Goal: Task Accomplishment & Management: Manage account settings

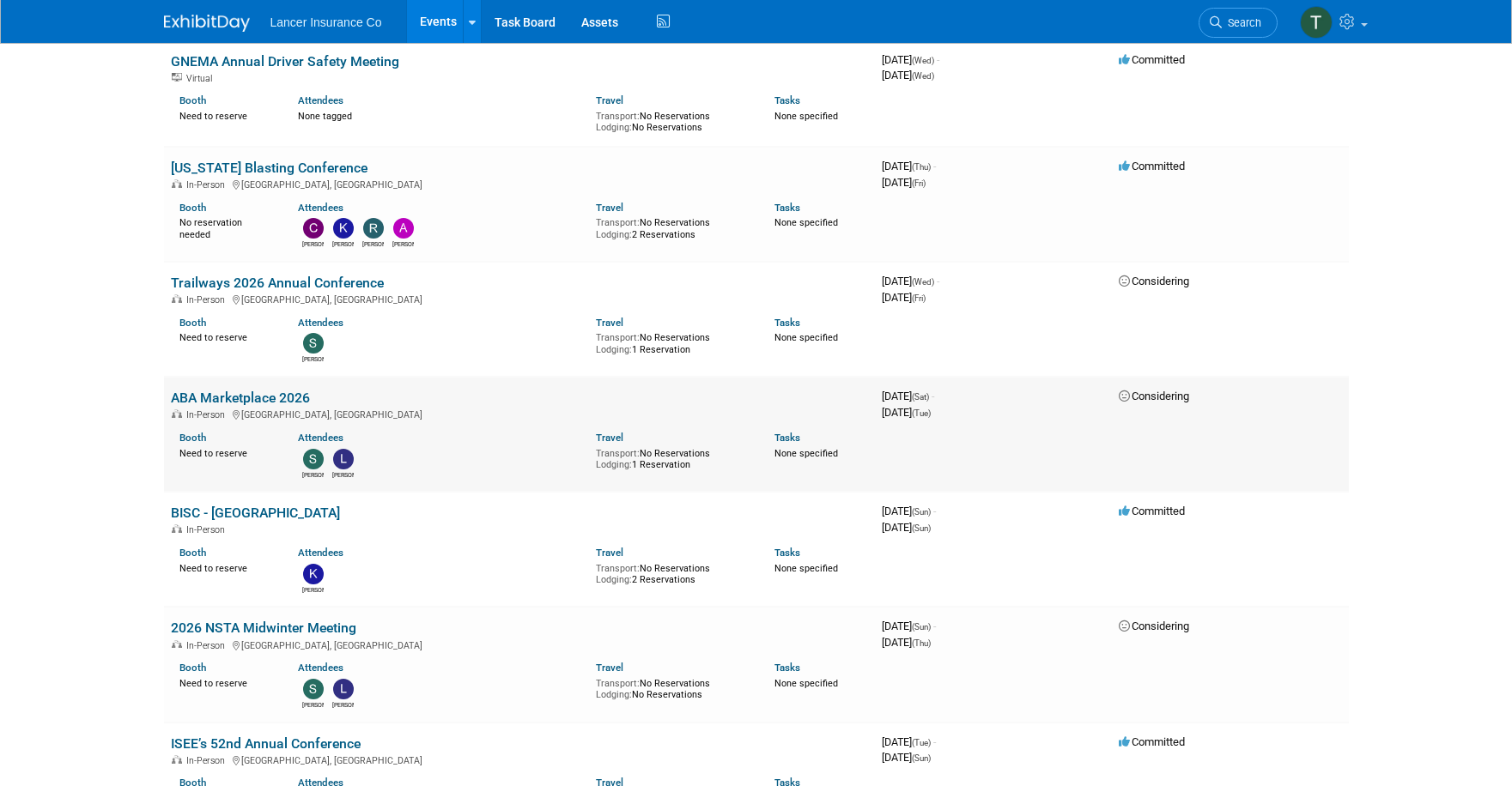
scroll to position [2454, 0]
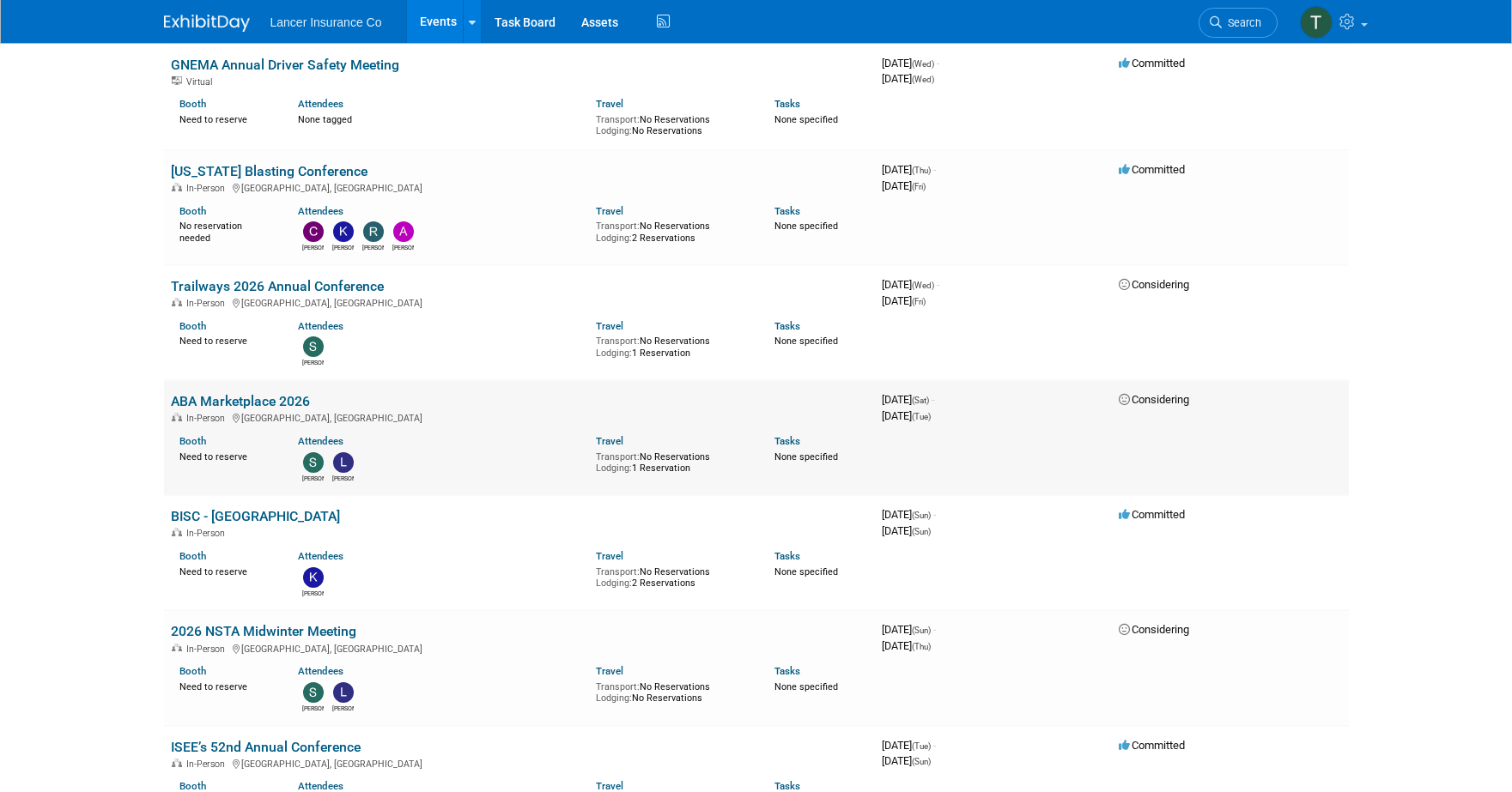
click at [254, 393] on link "ABA Marketplace 2026" at bounding box center [240, 401] width 139 height 17
click at [204, 509] on link "BISC - Reno" at bounding box center [255, 516] width 169 height 17
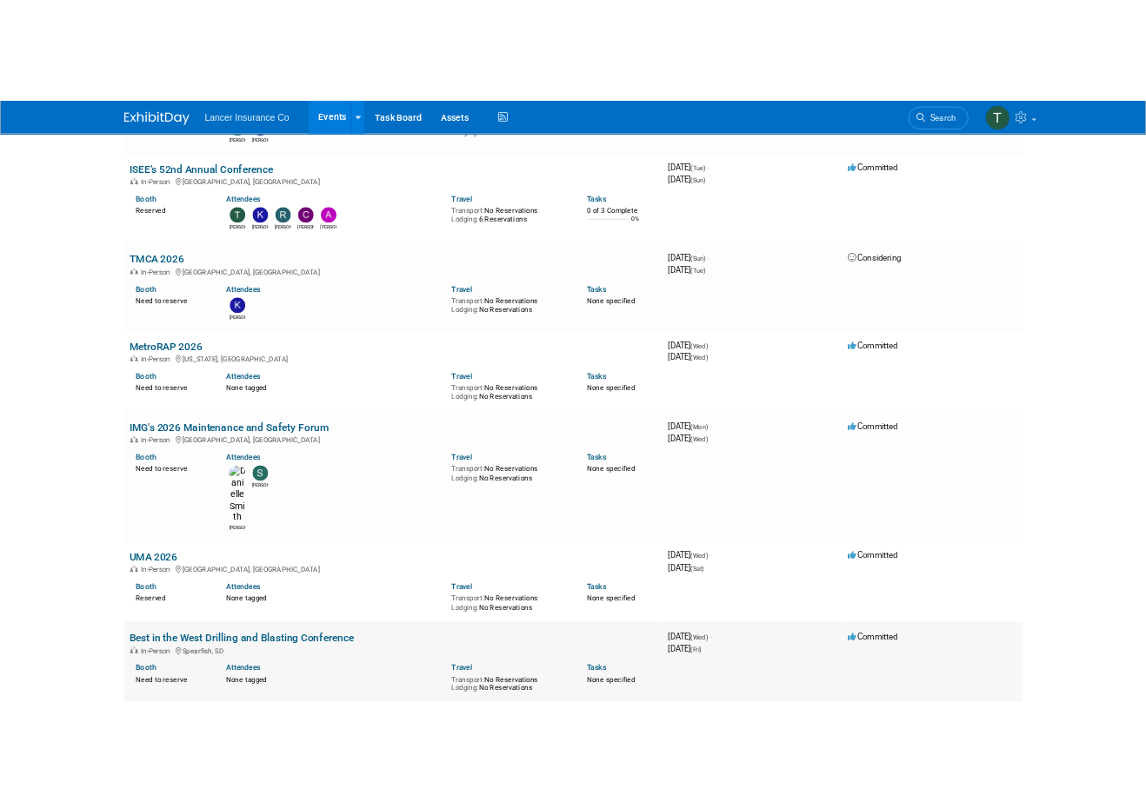
scroll to position [3163, 0]
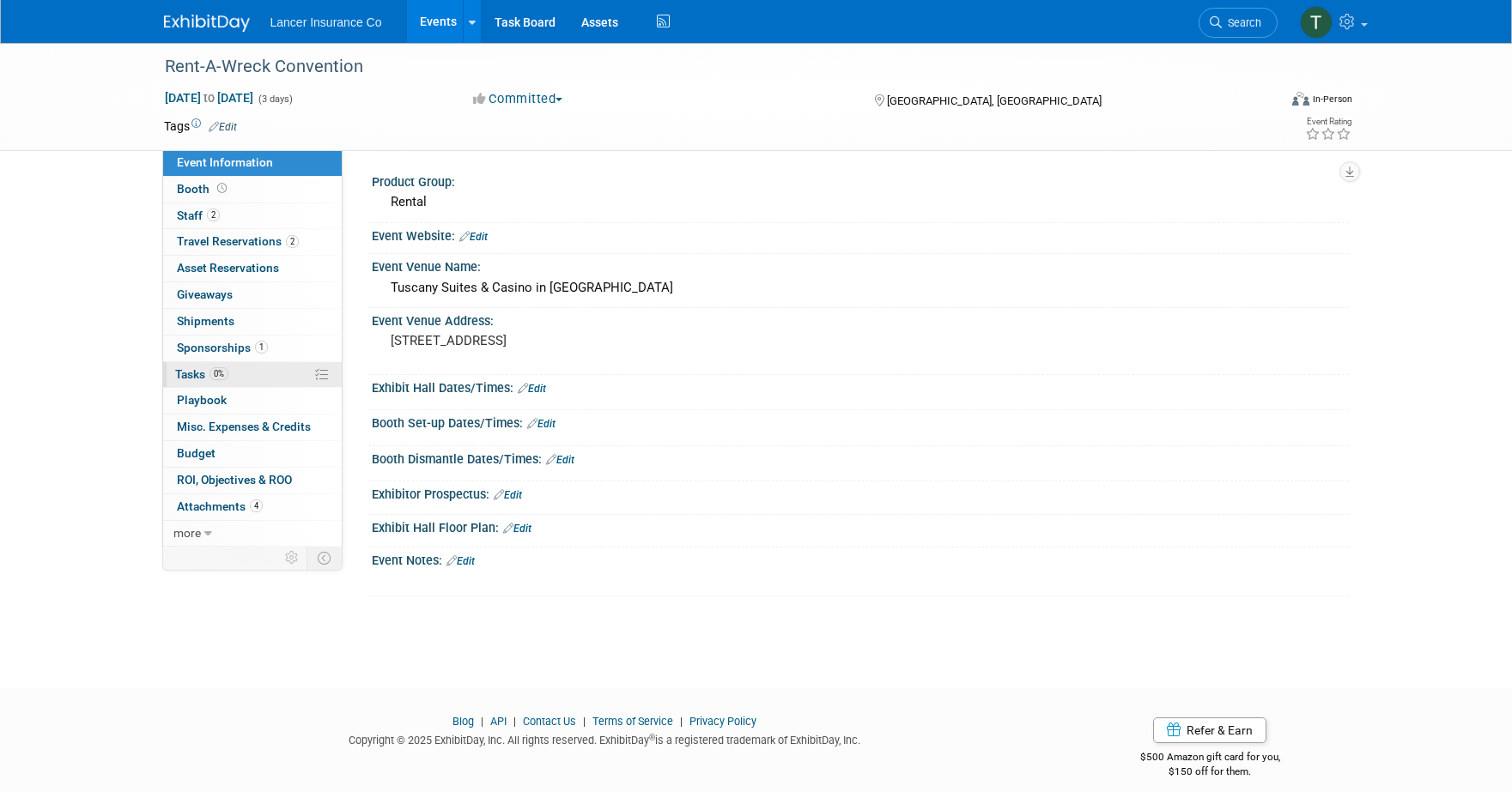
click at [188, 370] on span "Tasks 0%" at bounding box center [201, 374] width 53 height 14
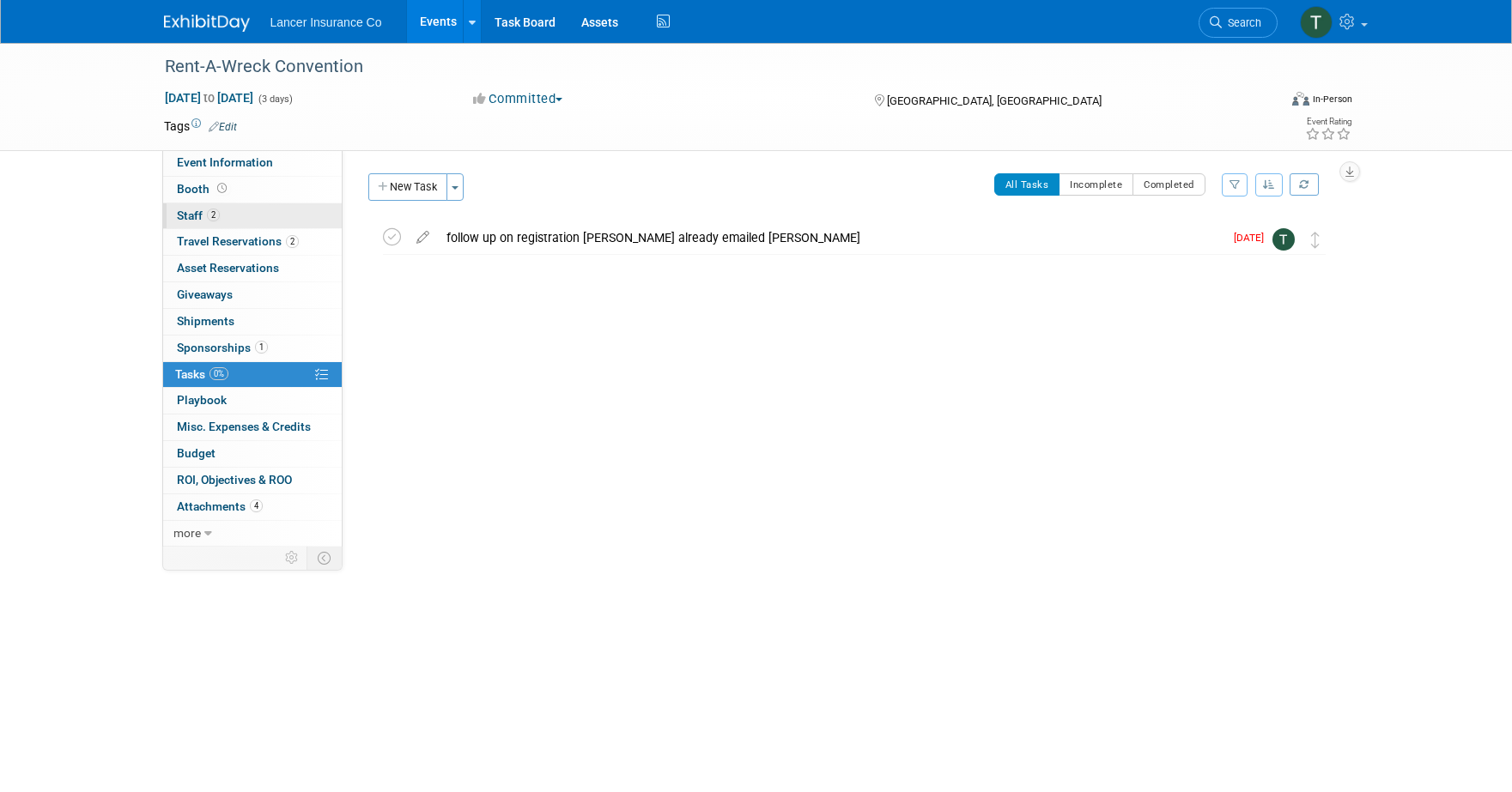
click at [194, 217] on span "Staff 2" at bounding box center [198, 215] width 42 height 14
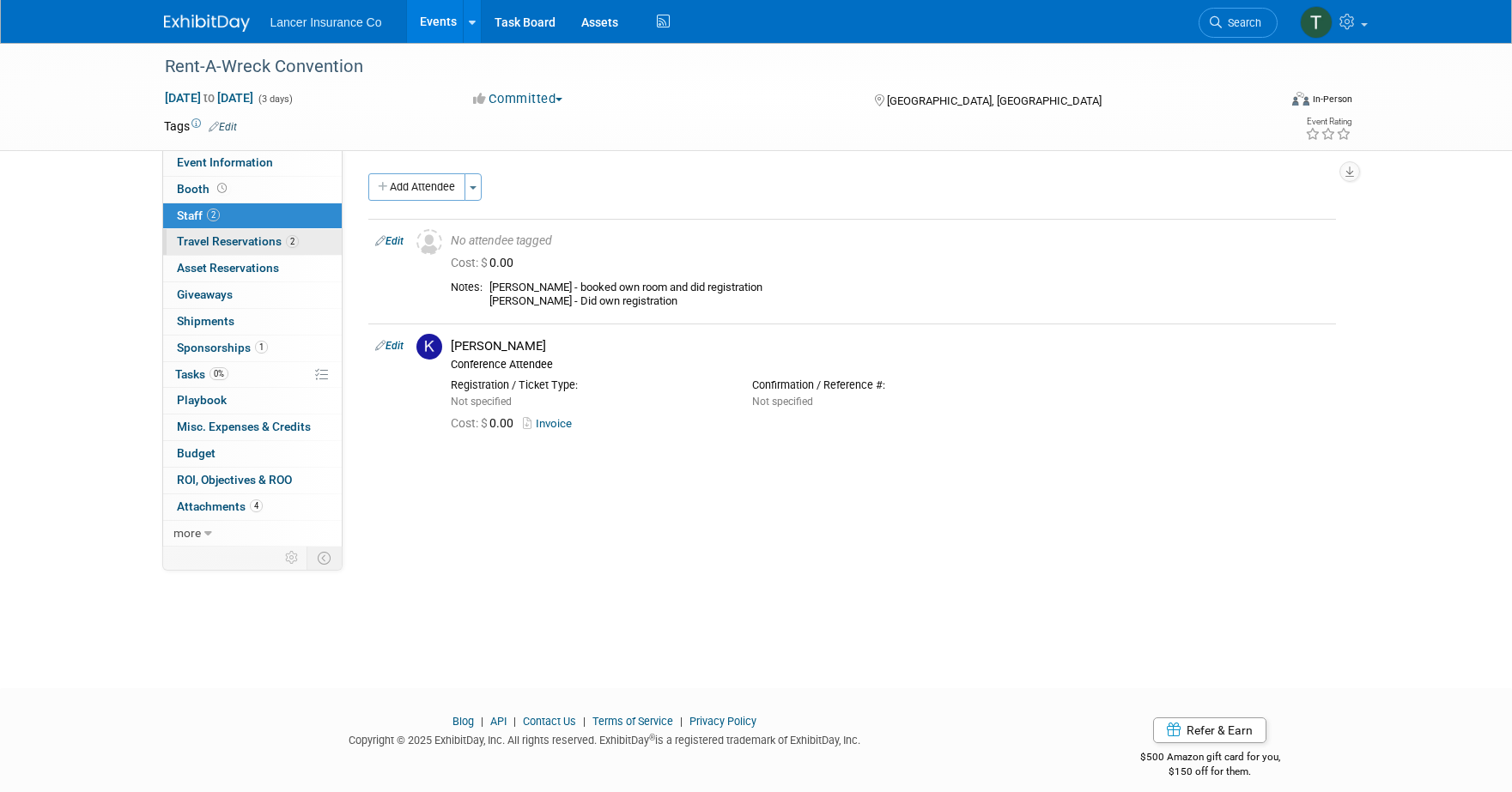
click at [214, 240] on span "Travel Reservations 2" at bounding box center [237, 241] width 121 height 14
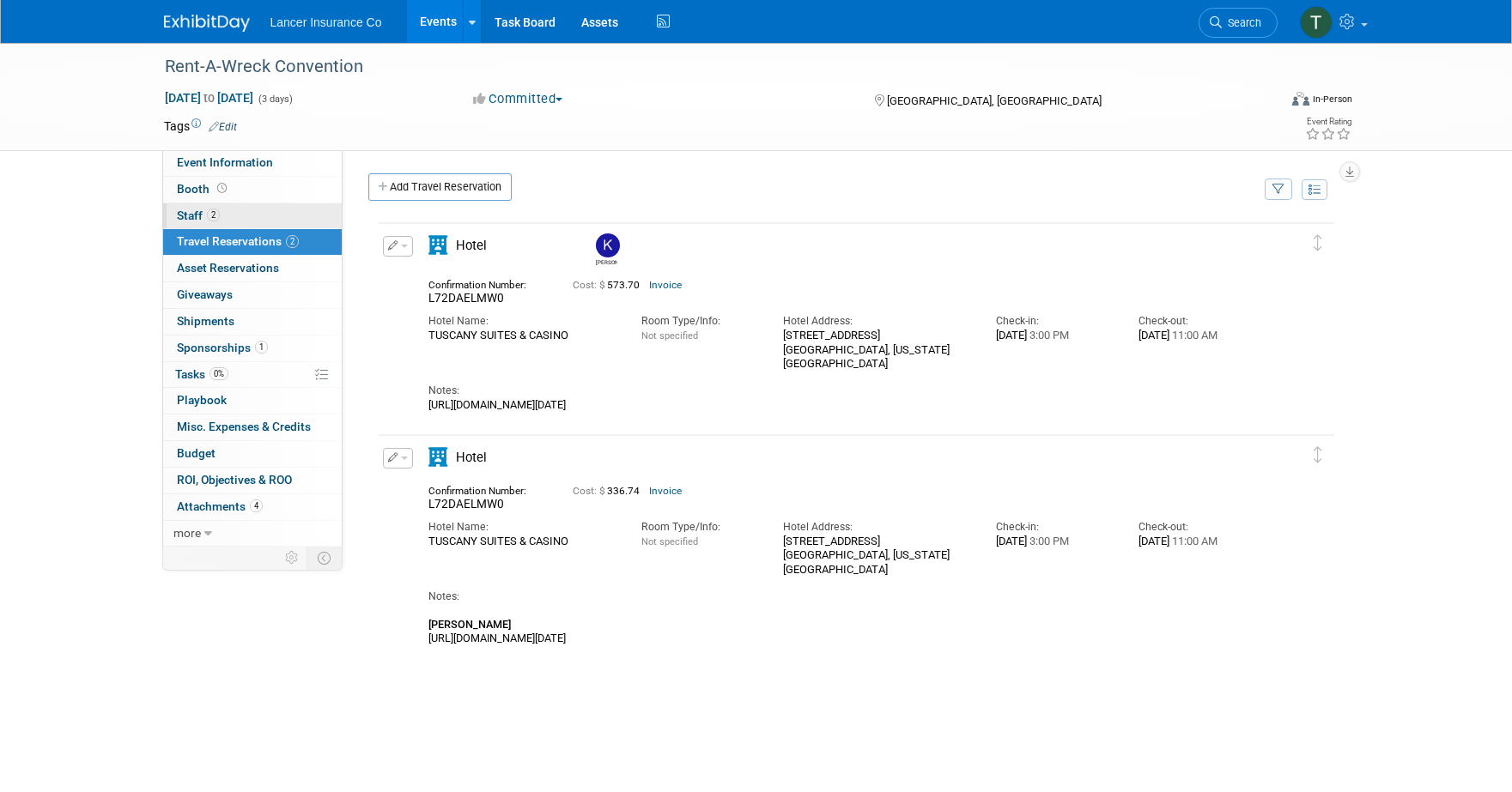
click at [198, 216] on span "Staff 2" at bounding box center [198, 215] width 42 height 14
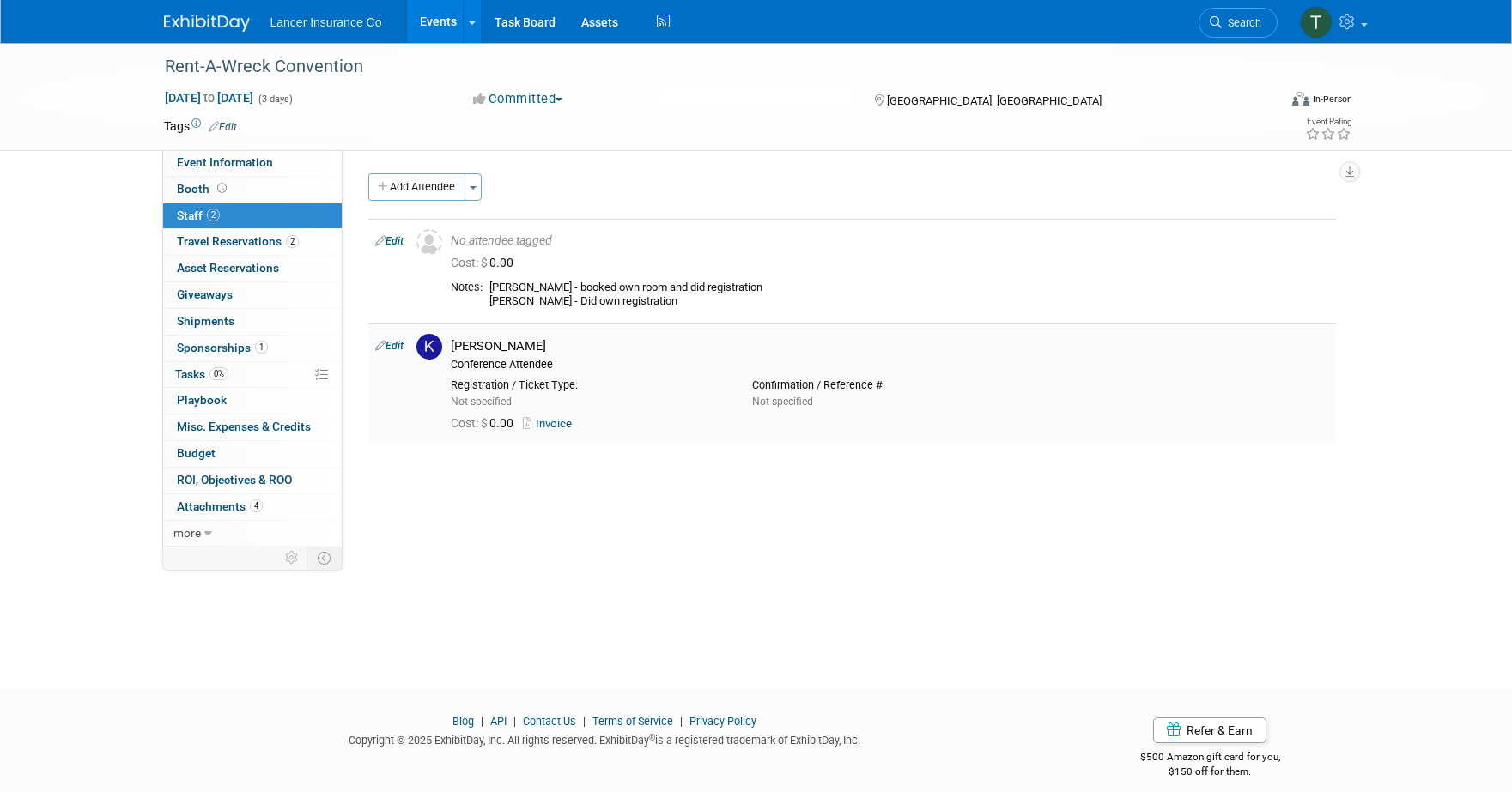
click at [554, 428] on link "Invoice" at bounding box center [550, 424] width 56 height 13
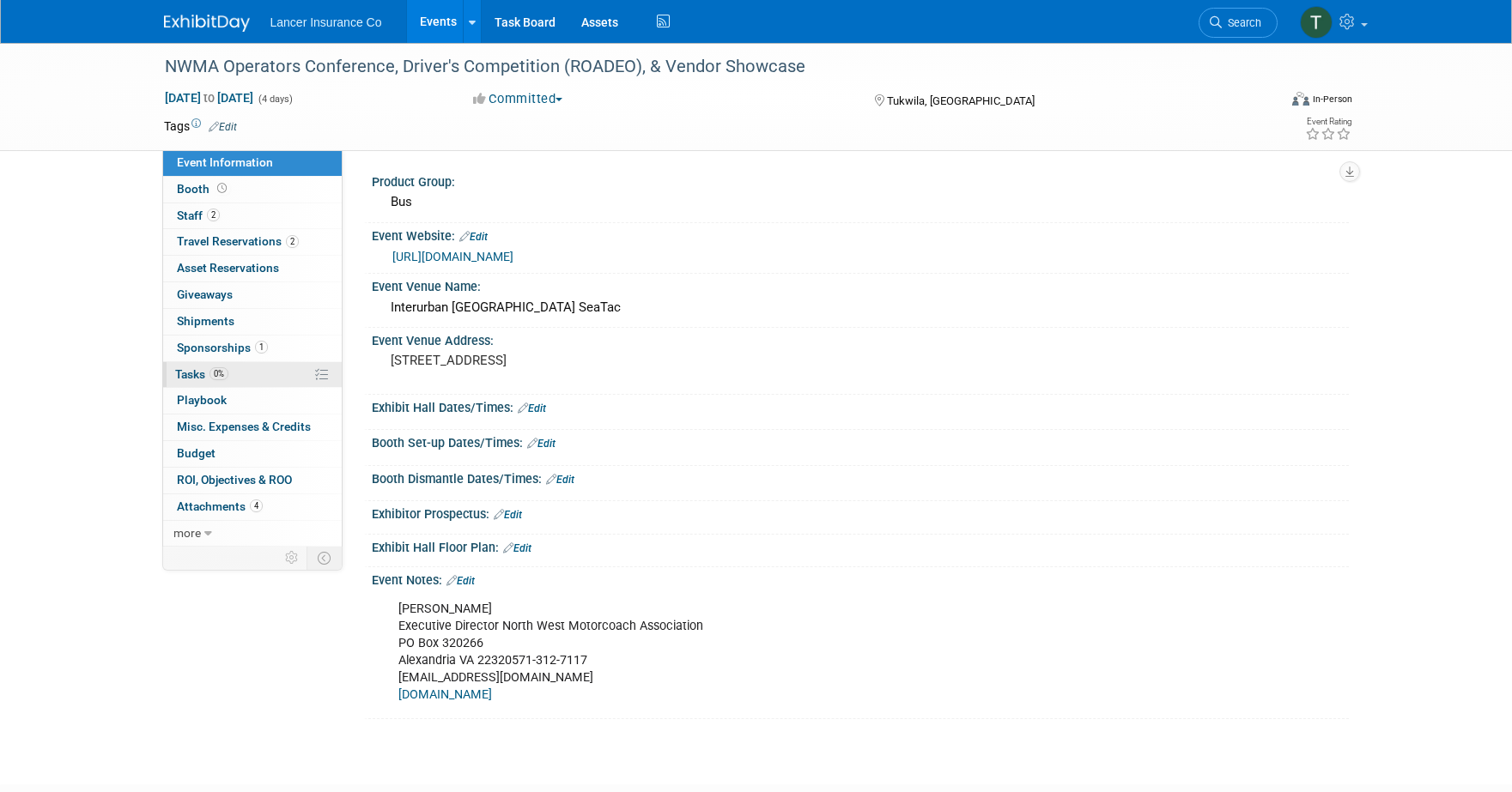
click at [186, 370] on span "Tasks 0%" at bounding box center [201, 374] width 53 height 14
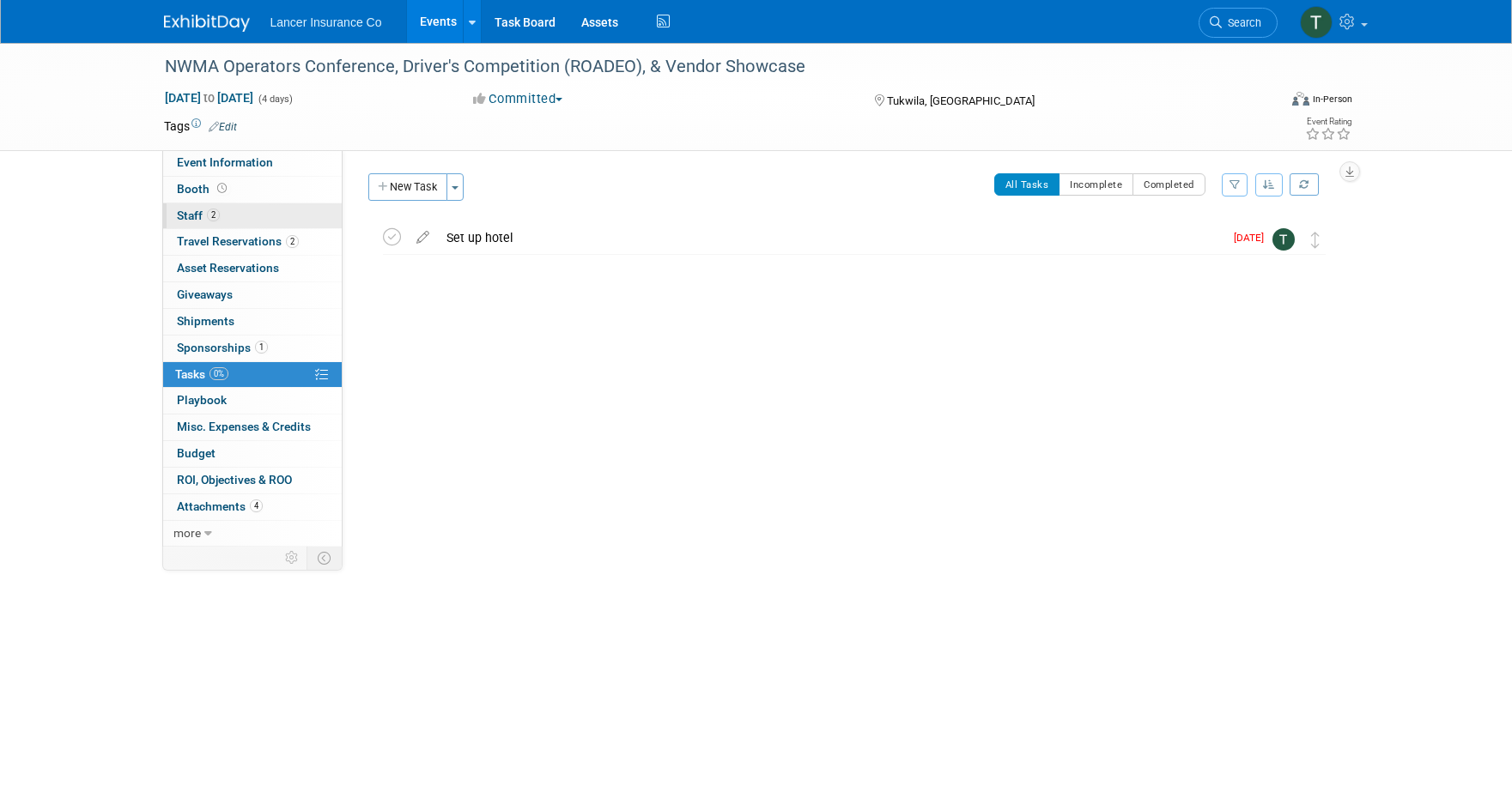
click at [196, 216] on span "Staff 2" at bounding box center [198, 215] width 42 height 14
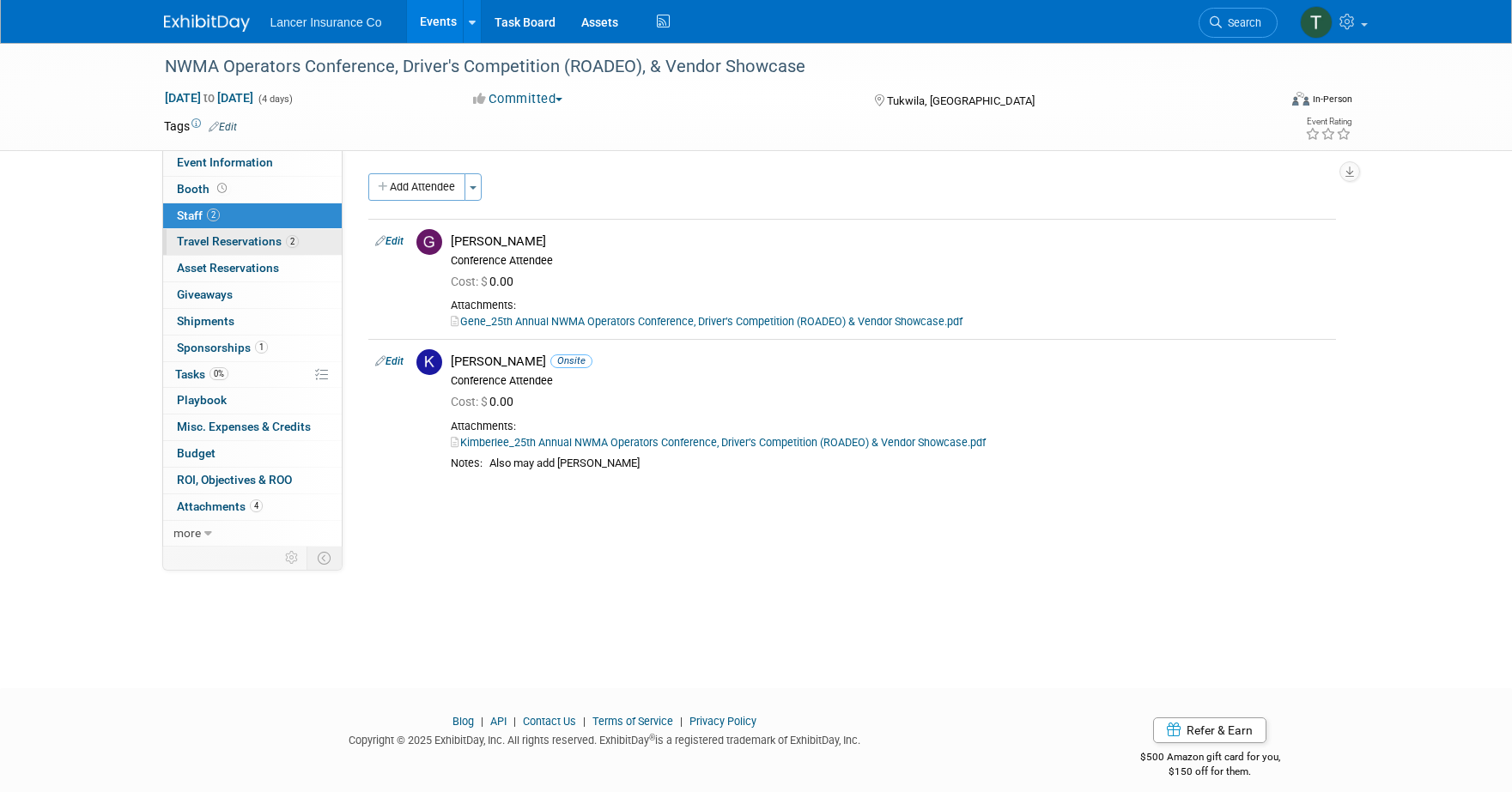
click at [210, 240] on span "Travel Reservations 2" at bounding box center [237, 241] width 121 height 14
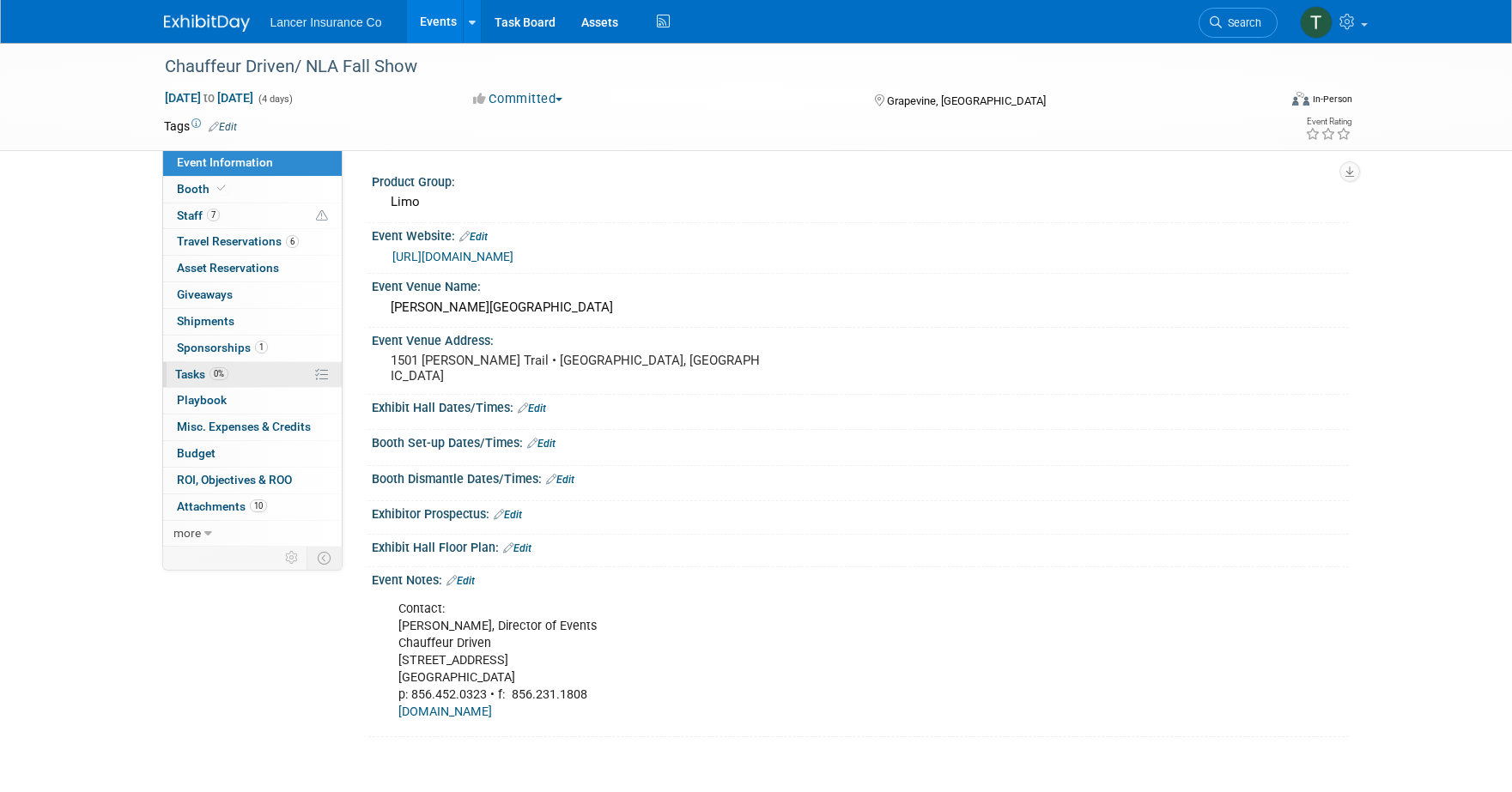
click at [197, 371] on span "Tasks 0%" at bounding box center [201, 374] width 53 height 14
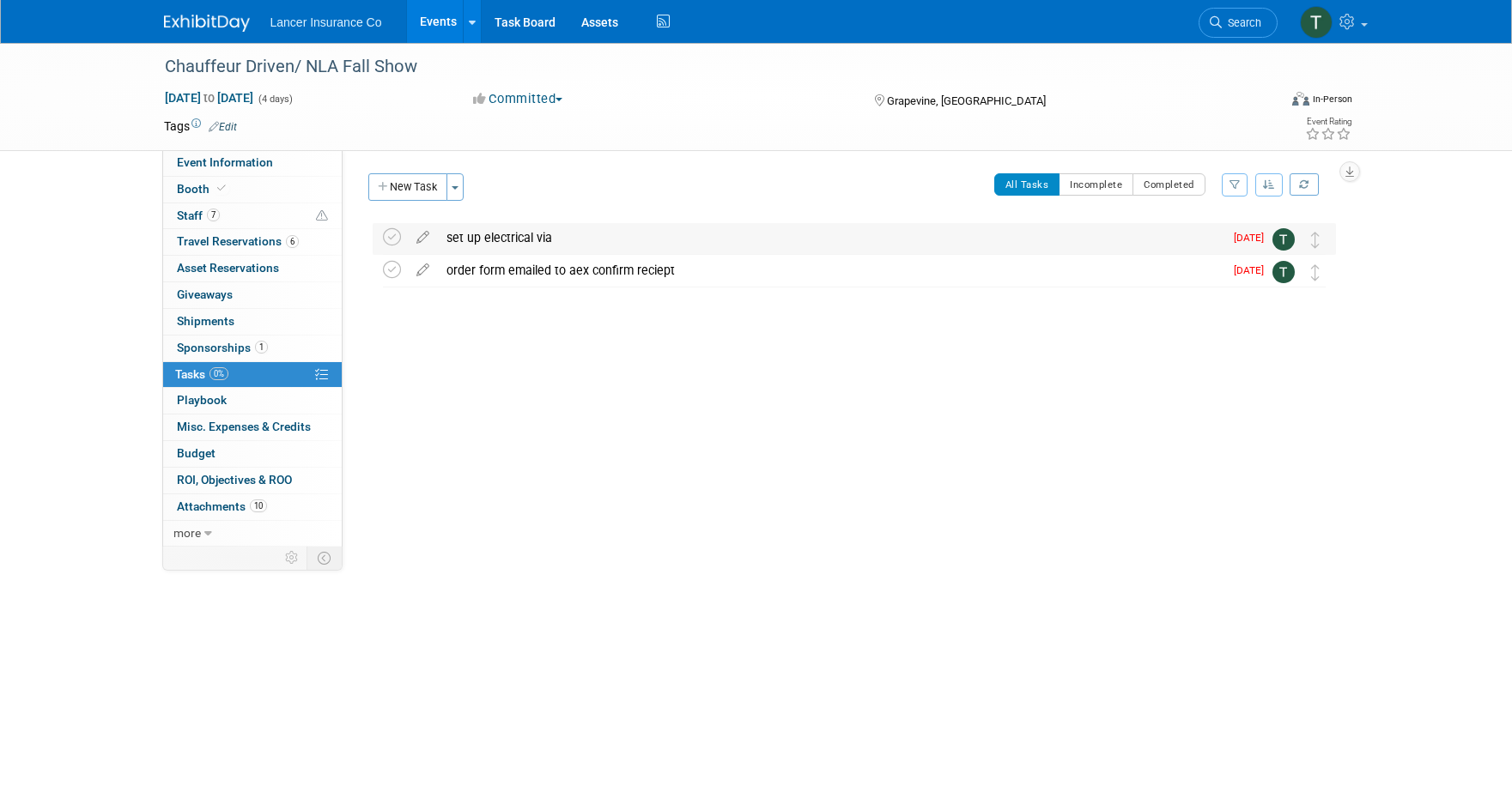
click at [558, 240] on div "set up electrical via" at bounding box center [831, 238] width 786 height 30
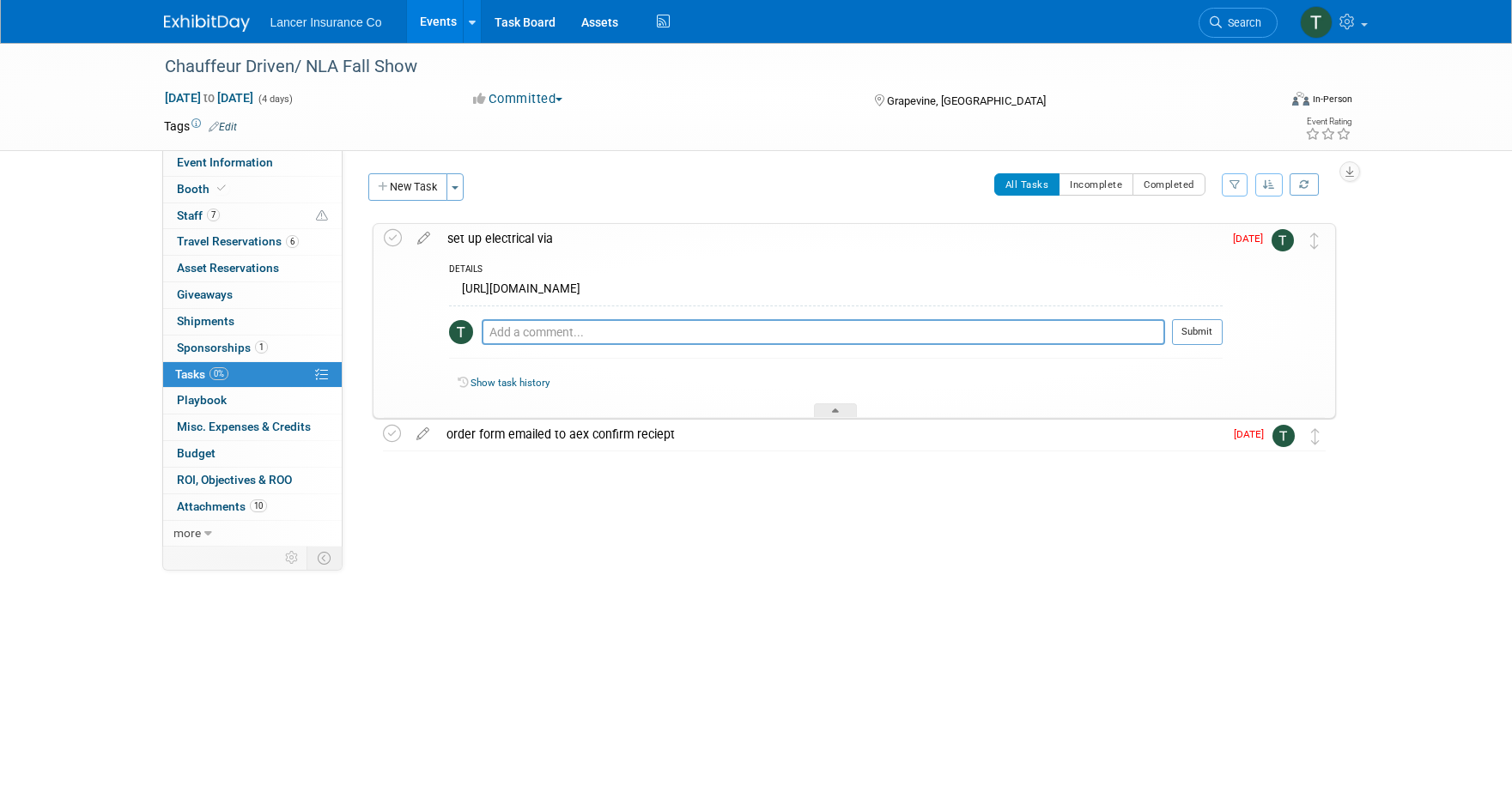
drag, startPoint x: 921, startPoint y: 287, endPoint x: 451, endPoint y: 289, distance: 470.0
click at [451, 289] on div "https://gaylordtexan.boomerecommerce.com/Pages/Security/Login.aspx?ReturnUrl=%2f" at bounding box center [836, 291] width 773 height 27
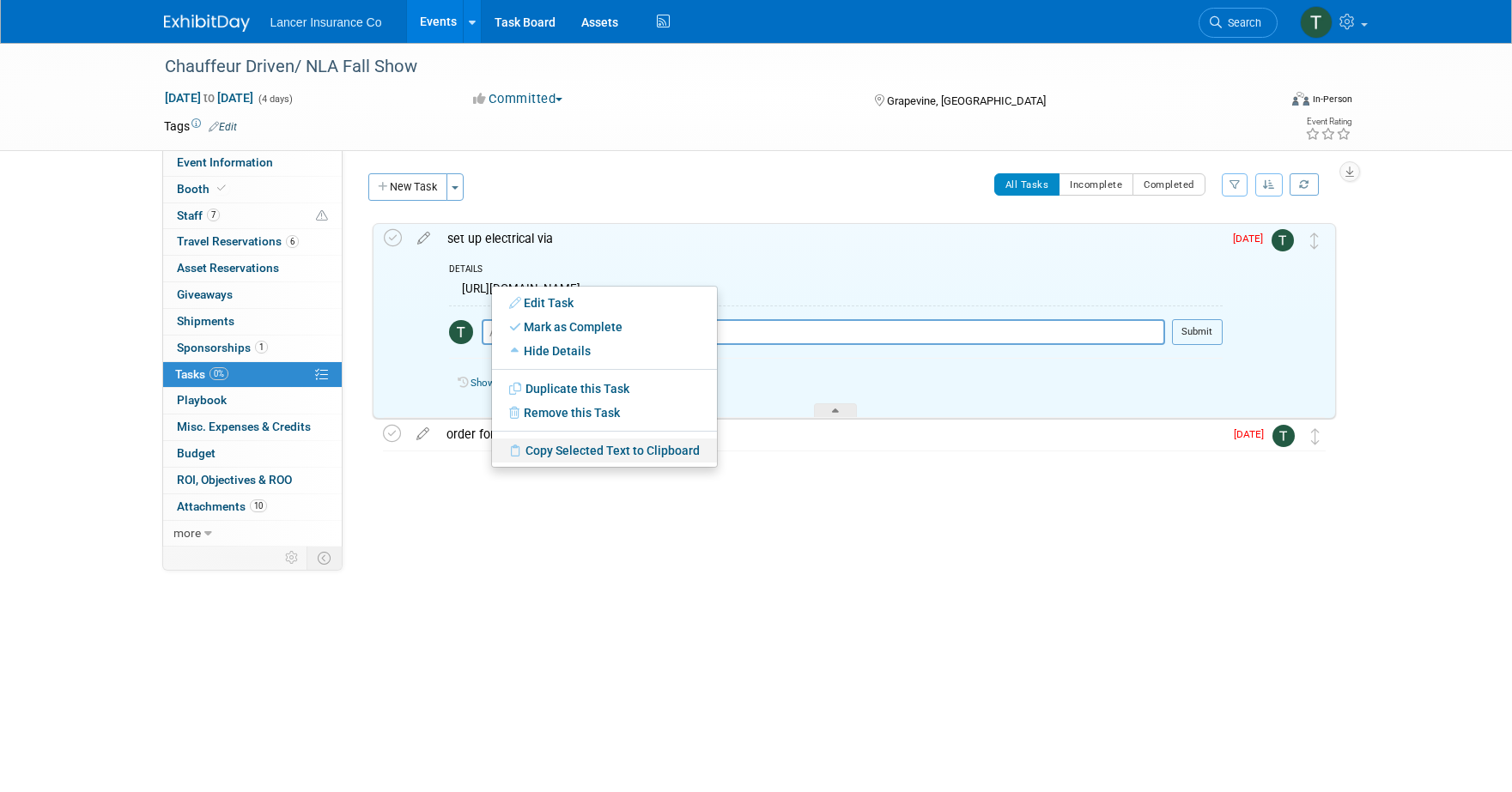
click at [584, 453] on link "Copy Selected Text to Clipboard" at bounding box center [604, 450] width 225 height 24
copy div "https://gaylordtexan.boomerecommerce.com/Pages/Security/Login.aspx?ReturnUrl=%2f"
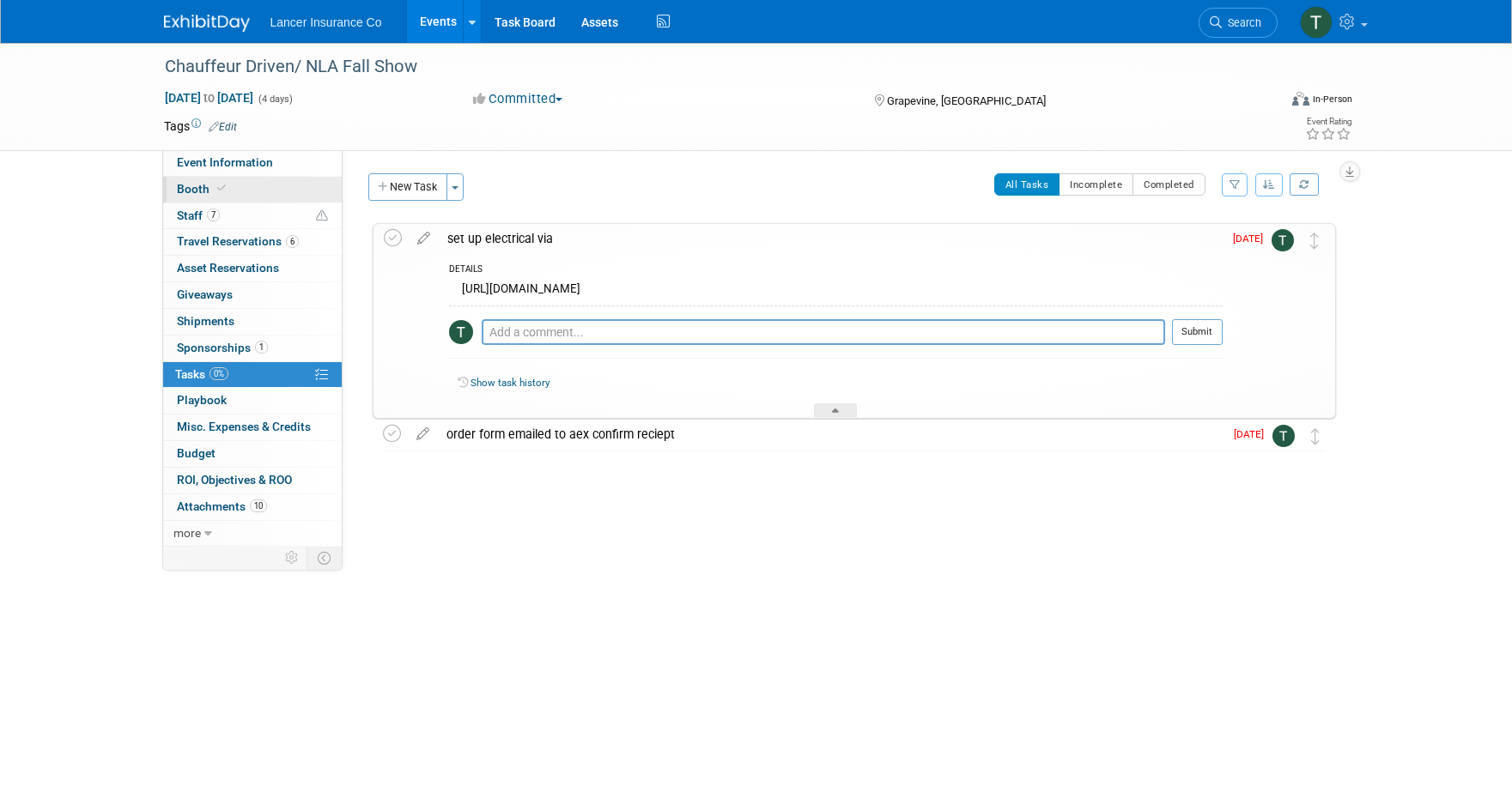
click at [206, 188] on span "Booth" at bounding box center [202, 189] width 52 height 14
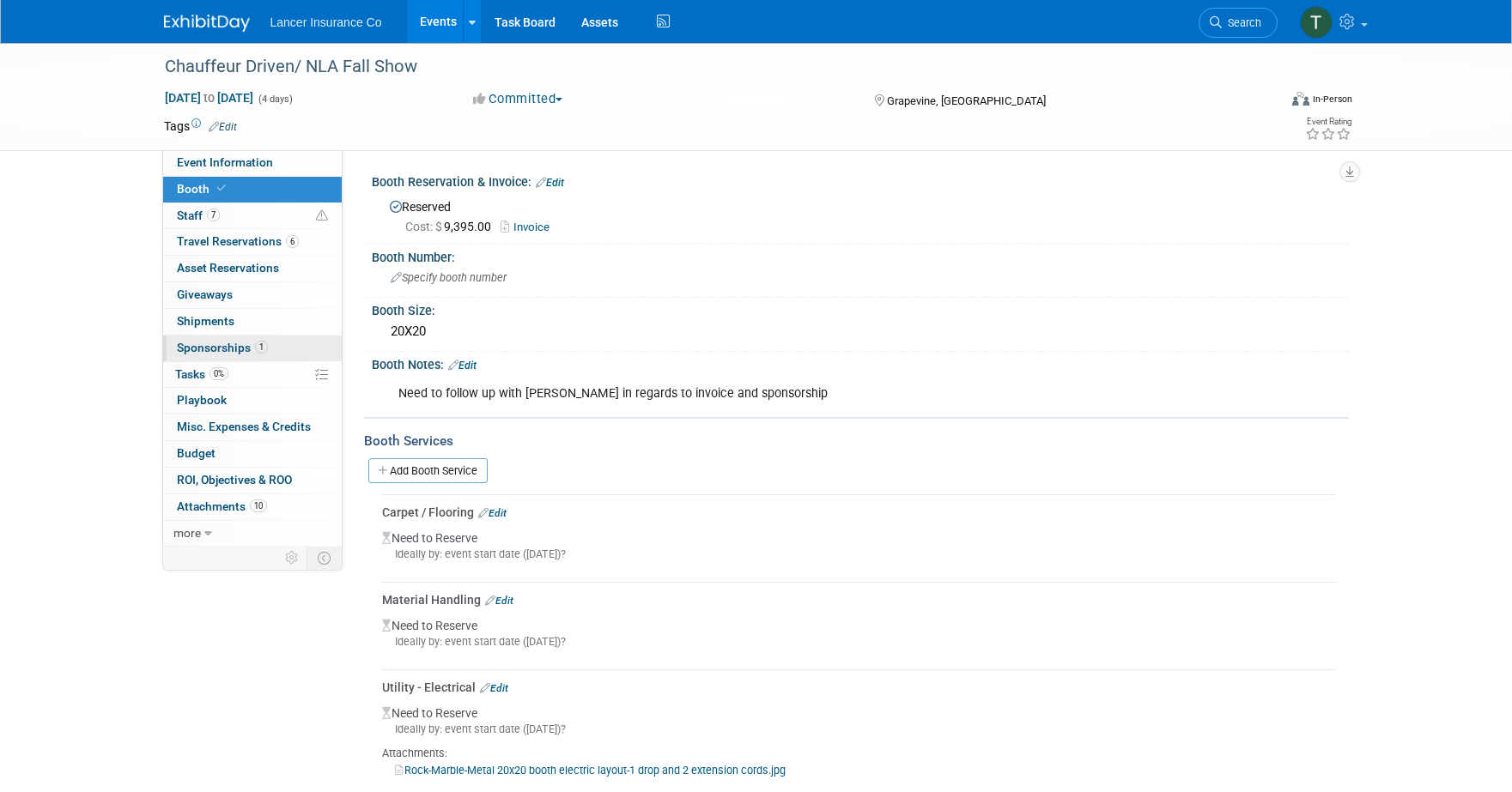
click at [214, 341] on span "Sponsorships 1" at bounding box center [222, 348] width 91 height 14
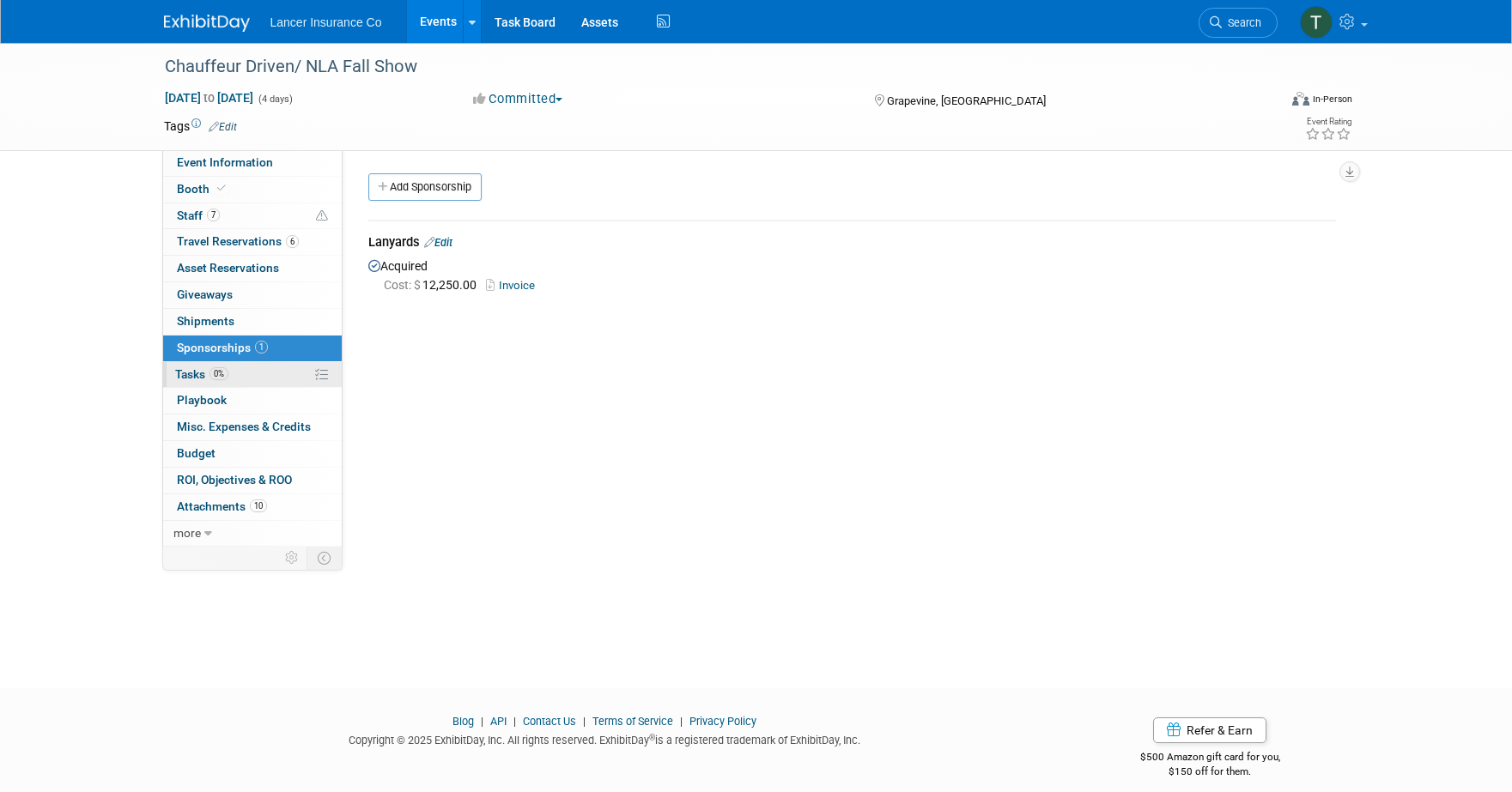
click at [189, 375] on span "Tasks 0%" at bounding box center [201, 374] width 53 height 14
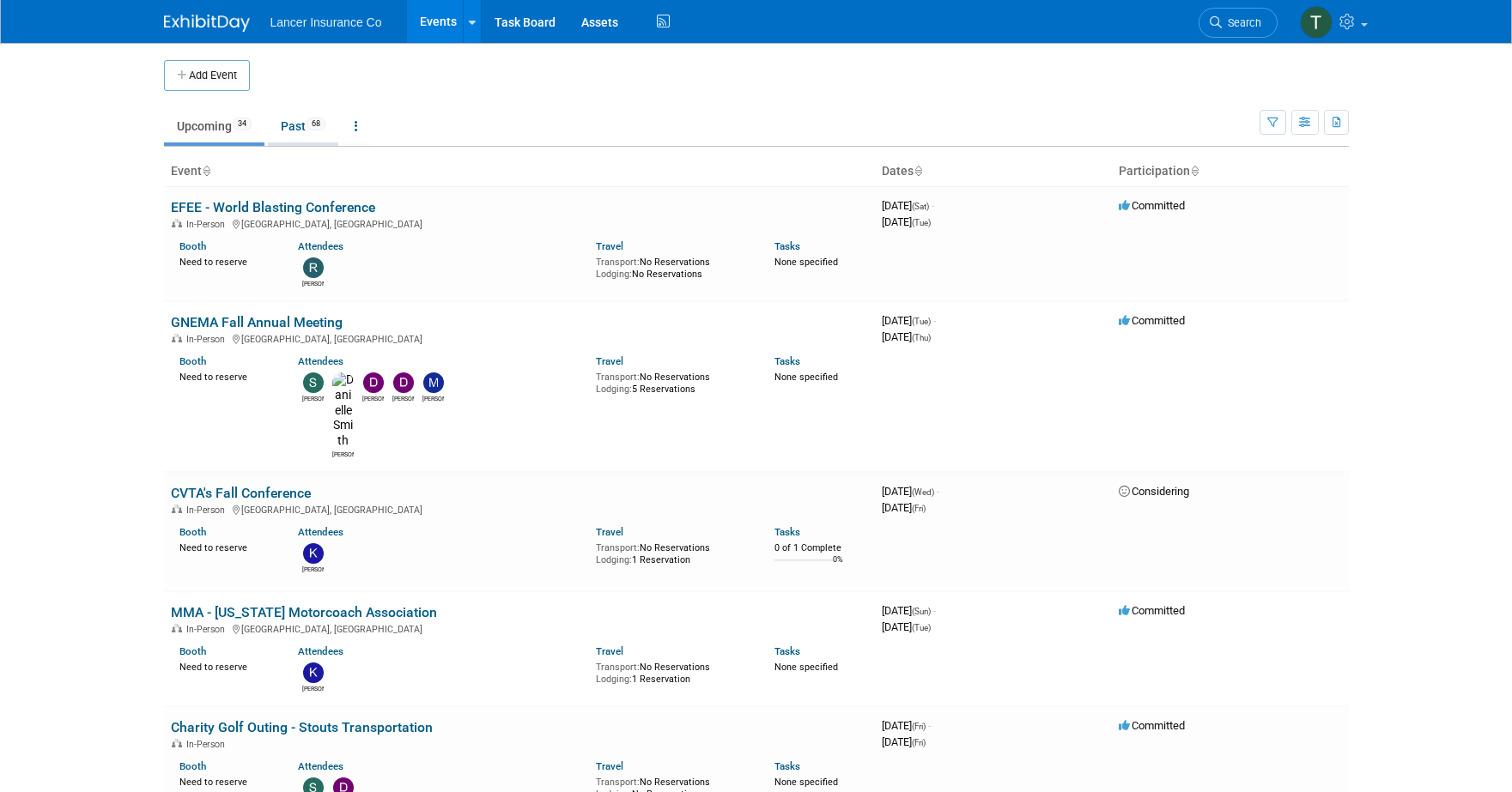
click at [307, 120] on link "Past 68" at bounding box center [302, 125] width 70 height 33
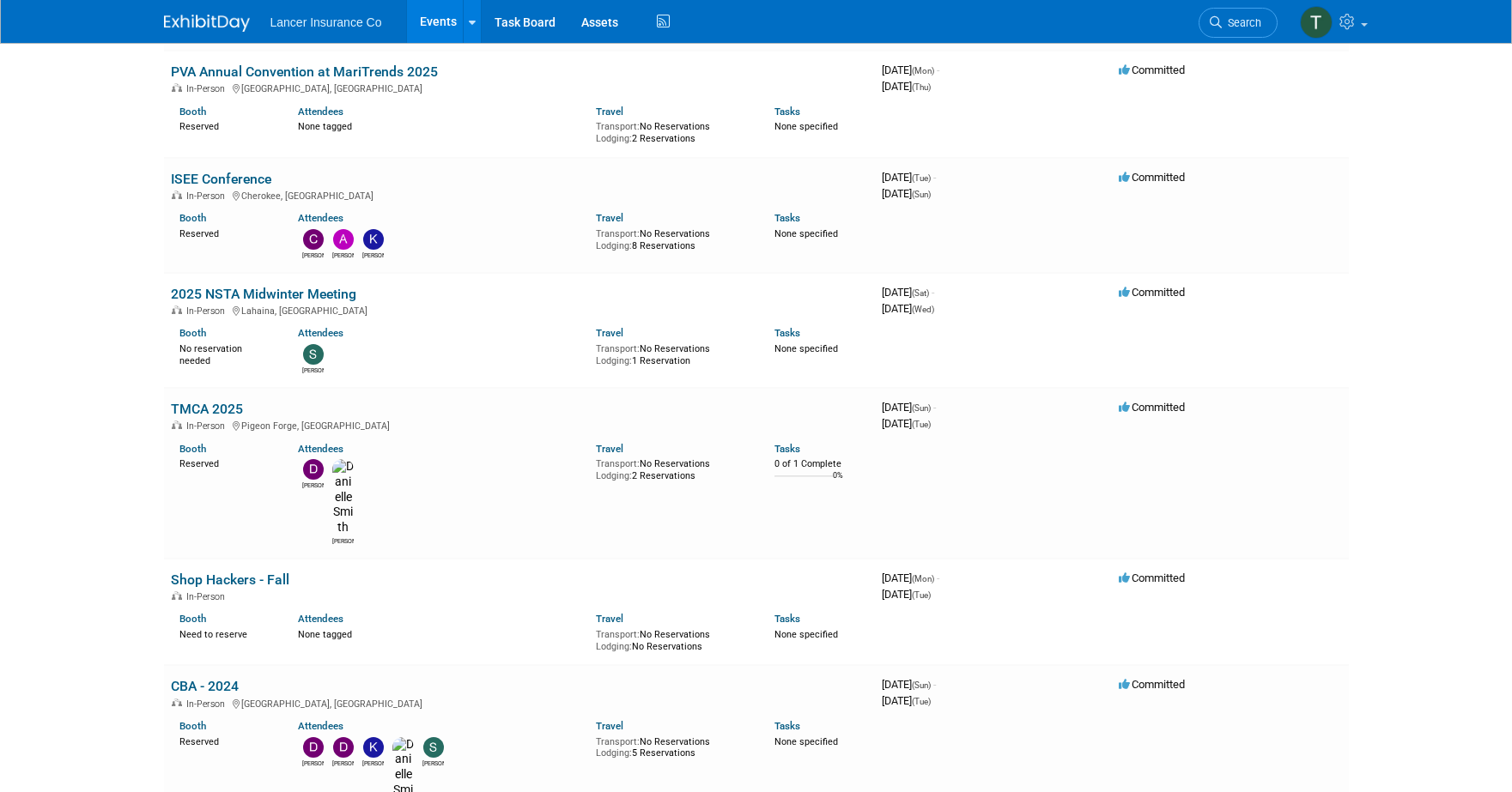
scroll to position [7204, 0]
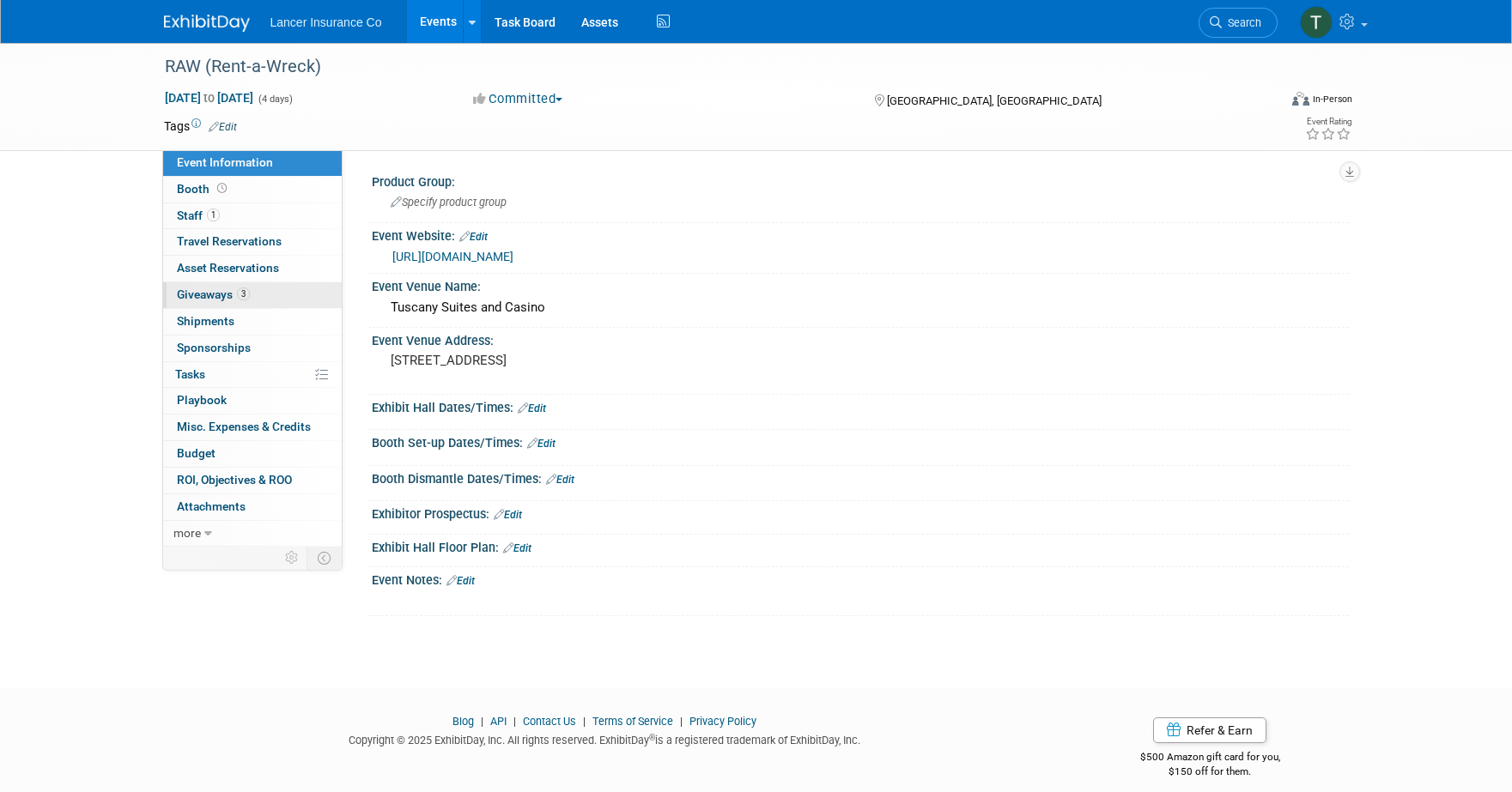
click at [213, 294] on span "Giveaways 3" at bounding box center [213, 294] width 73 height 14
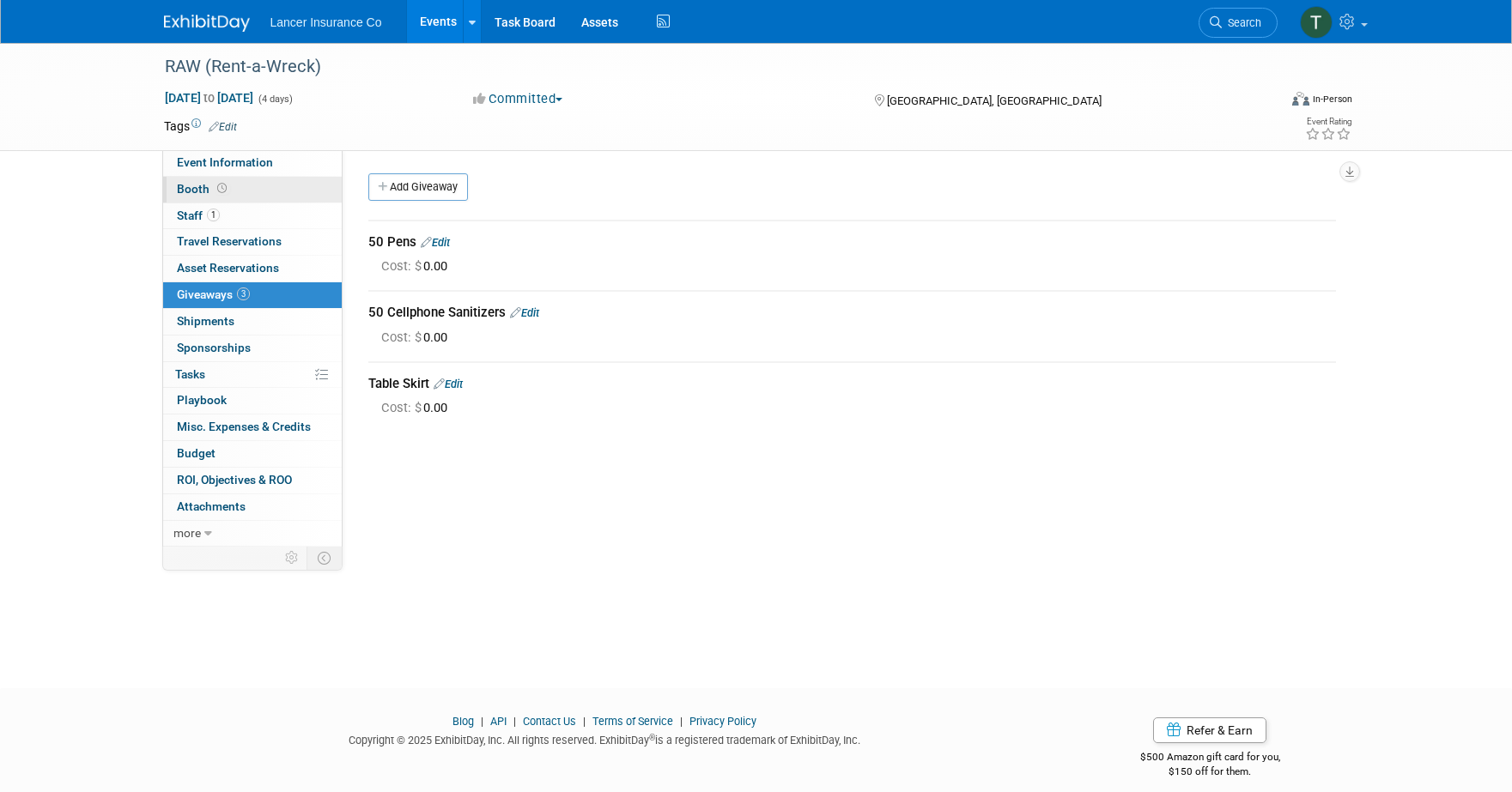
click at [188, 189] on span "Booth" at bounding box center [203, 189] width 53 height 14
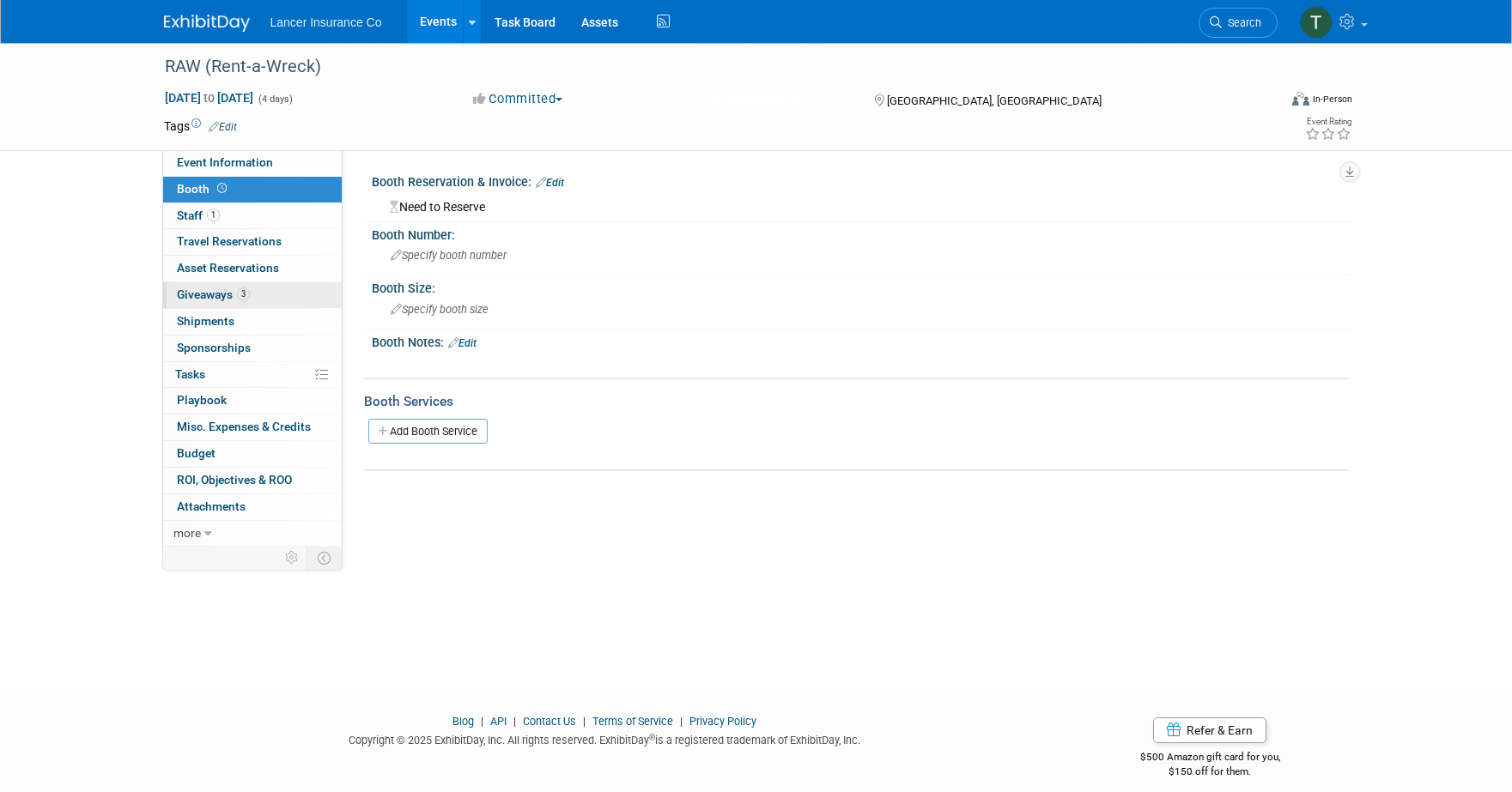
click at [202, 296] on span "Giveaways 3" at bounding box center [213, 294] width 73 height 14
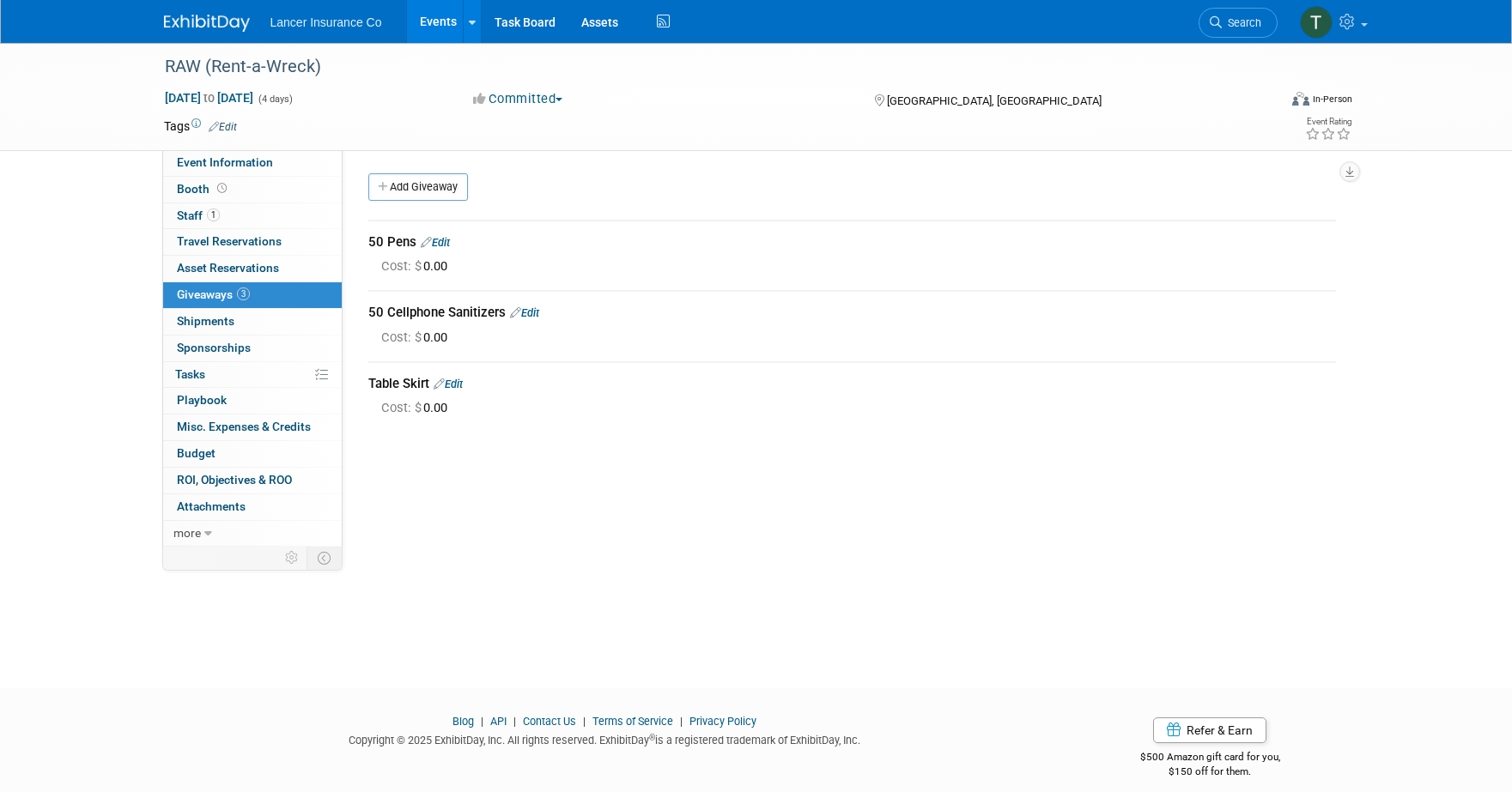
drag, startPoint x: 367, startPoint y: 239, endPoint x: 482, endPoint y: 389, distance: 189.0
click at [482, 389] on div "50 Pens Edit Cost: $ 0.00 Edit Cost: $" at bounding box center [852, 320] width 968 height 222
copy div "50 Pens Edit Cost: $ 0.00 50 Cellphone Sanitizers Edit Cost: $ 0.00 Table Skirt"
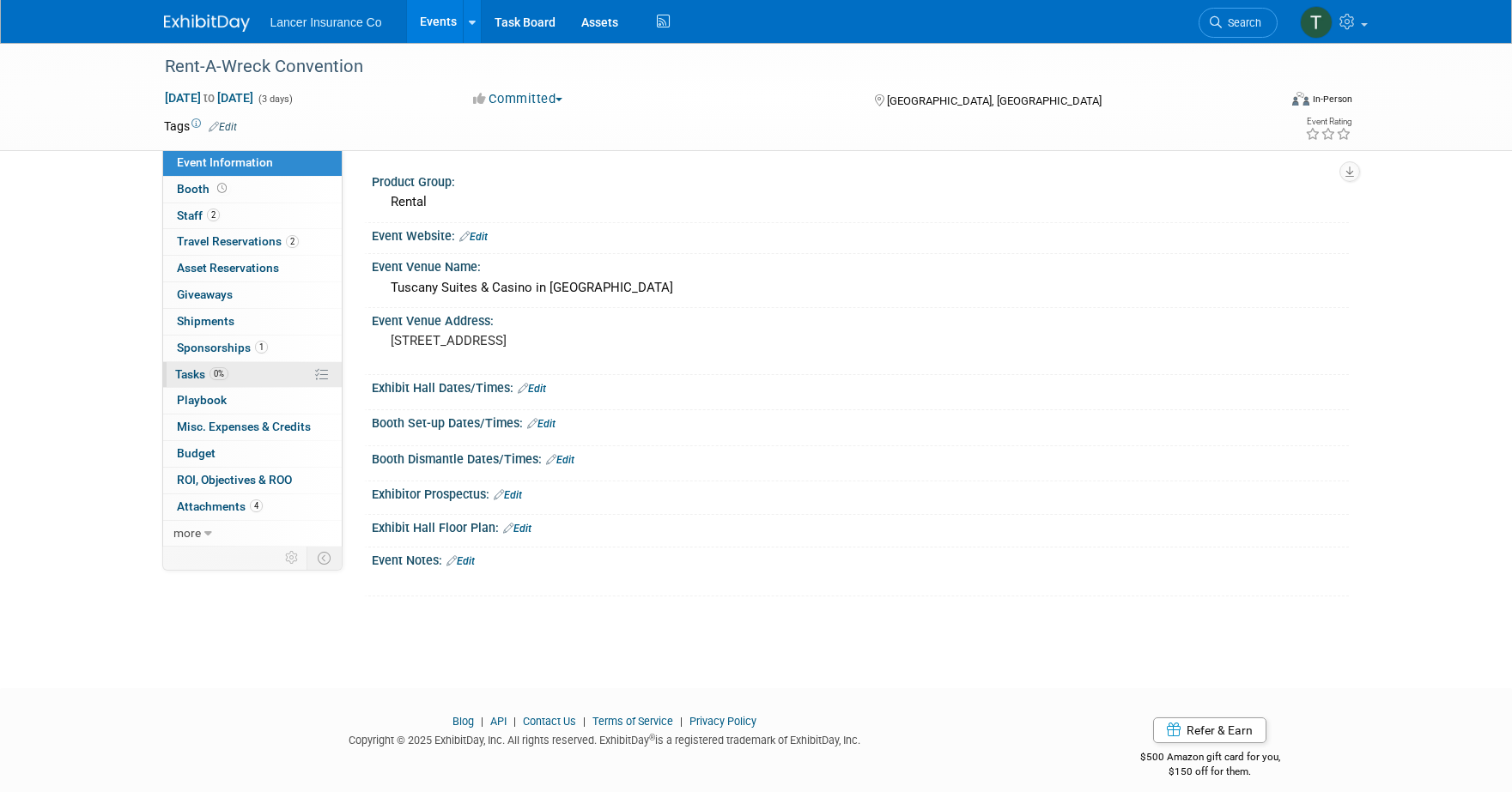
click at [204, 367] on span "Tasks 0%" at bounding box center [201, 374] width 53 height 14
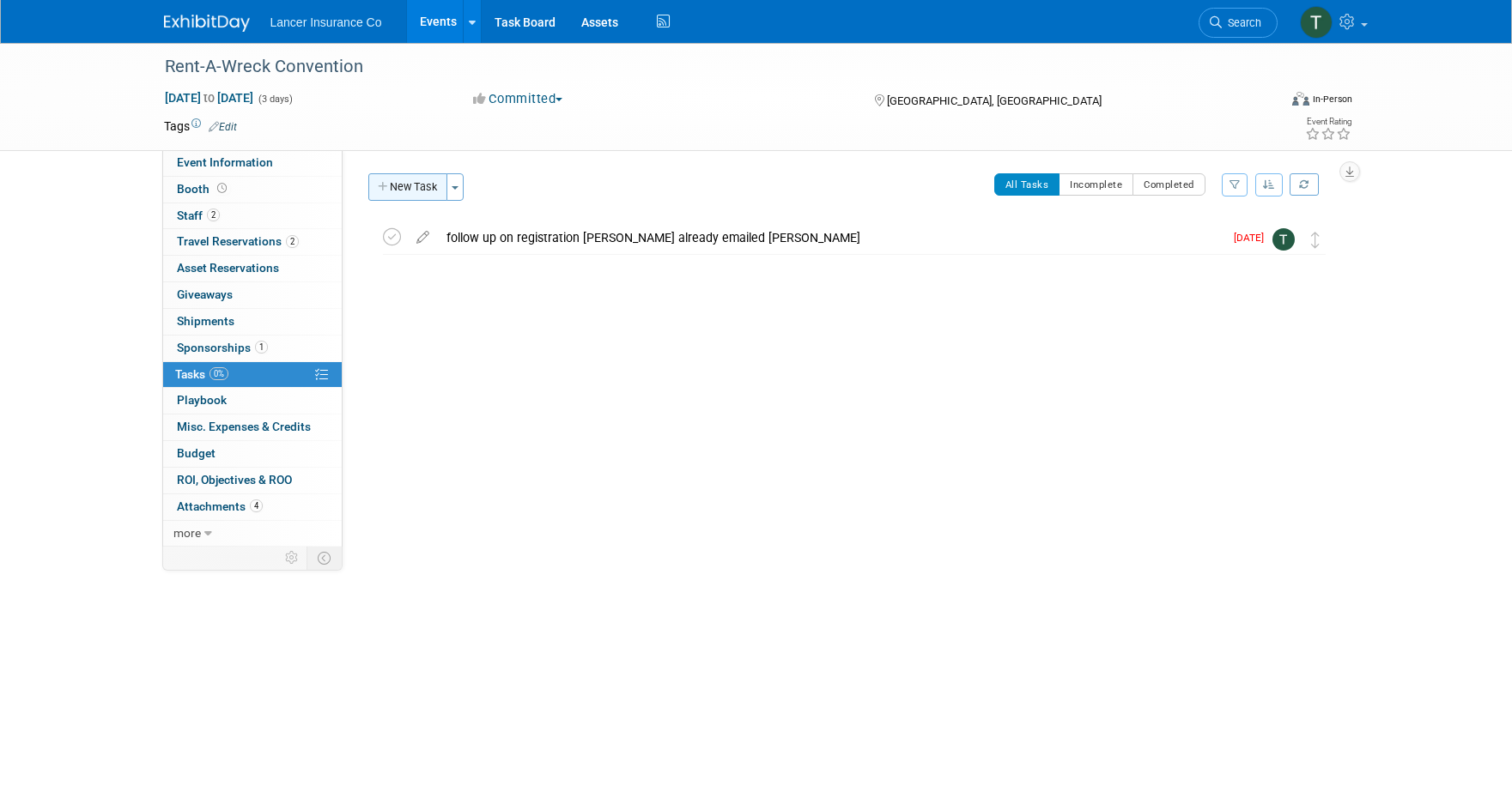
click at [420, 188] on button "New Task" at bounding box center [408, 188] width 79 height 28
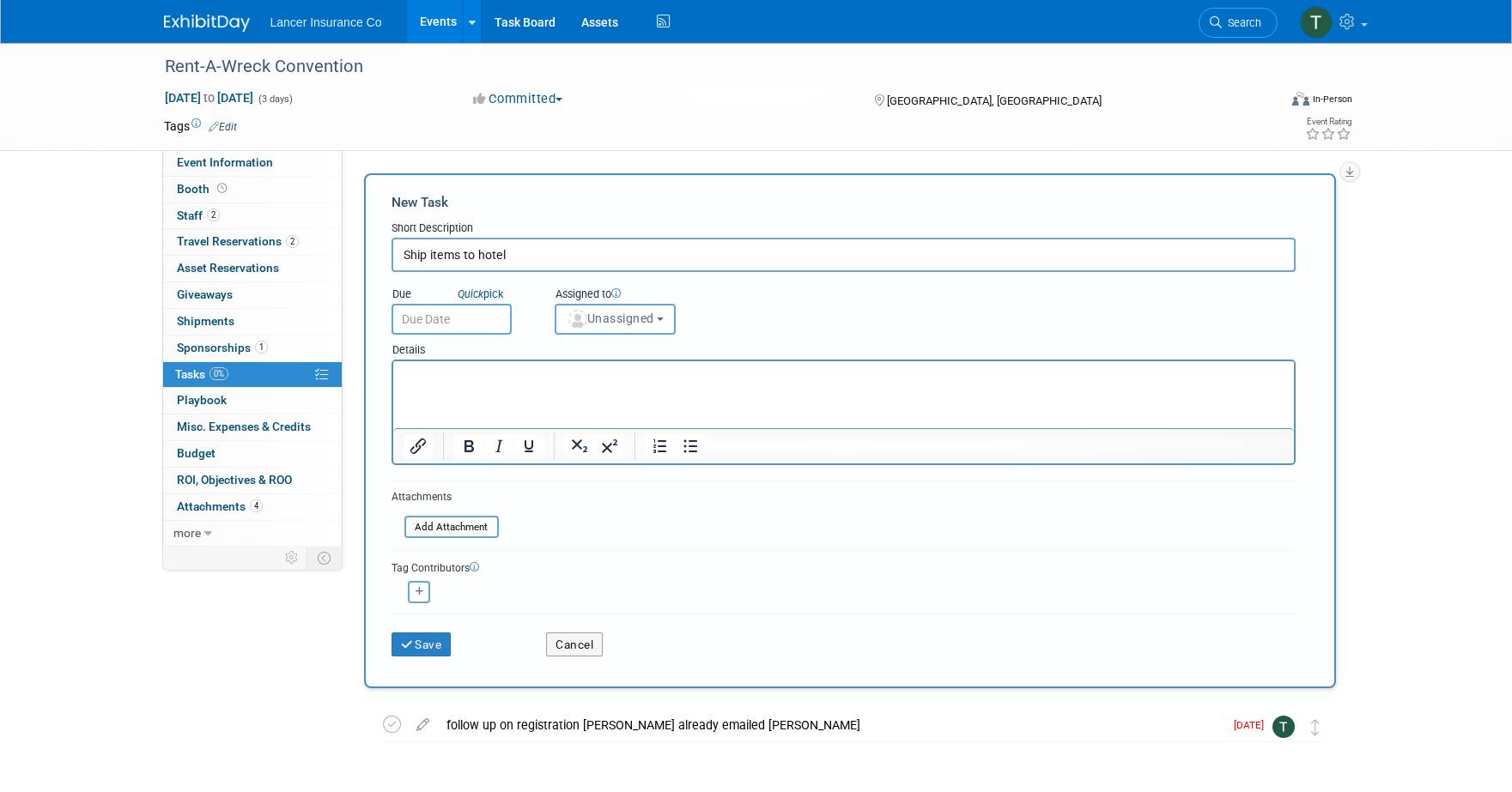
type input "Ship items to hotel"
click at [523, 382] on p "Rich Text Area. Press ALT-0 for help." at bounding box center [843, 376] width 881 height 17
click at [486, 313] on input "text" at bounding box center [451, 319] width 120 height 31
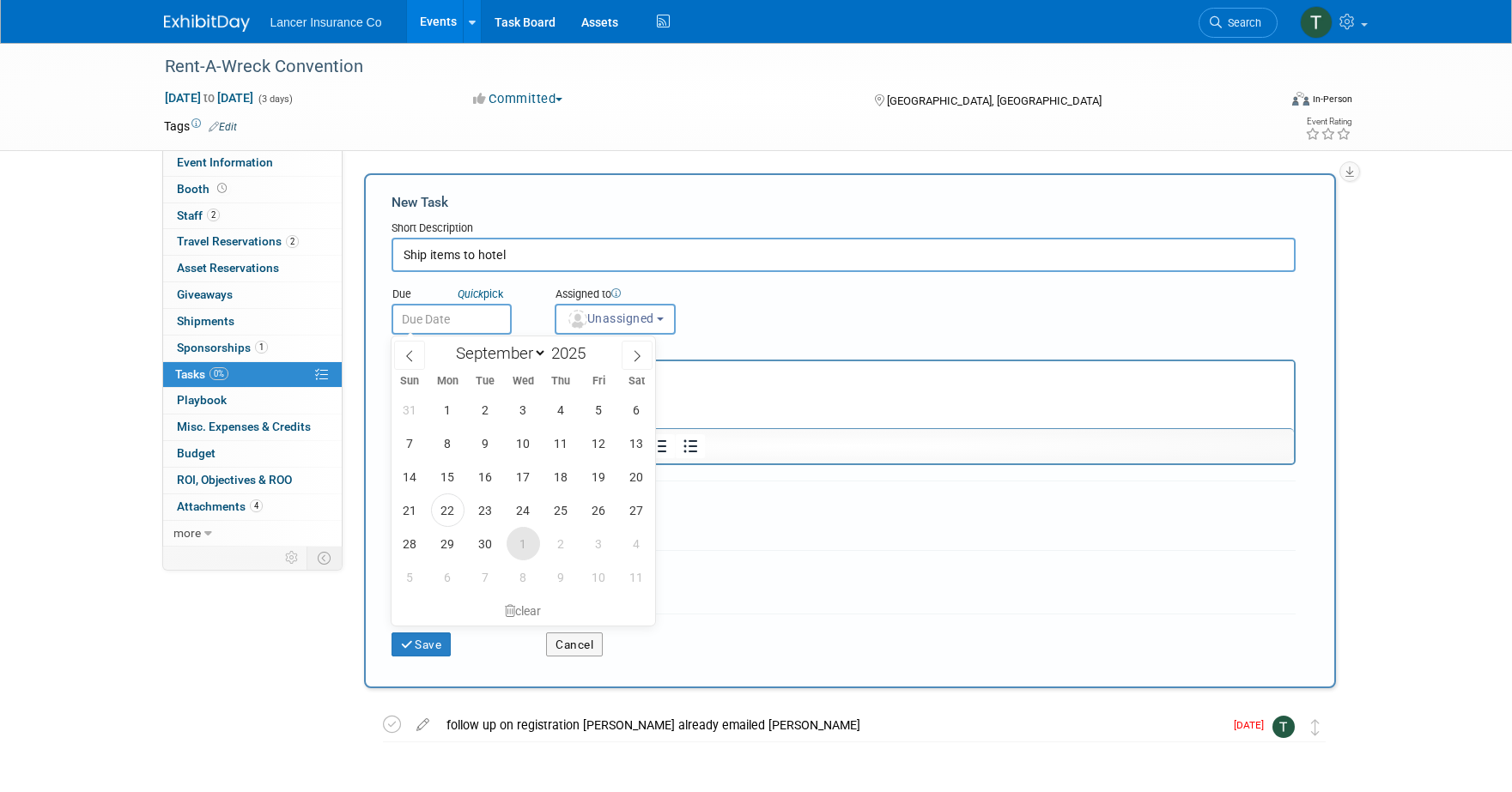
click at [520, 542] on span "1" at bounding box center [523, 544] width 34 height 34
type input "Oct 1, 2025"
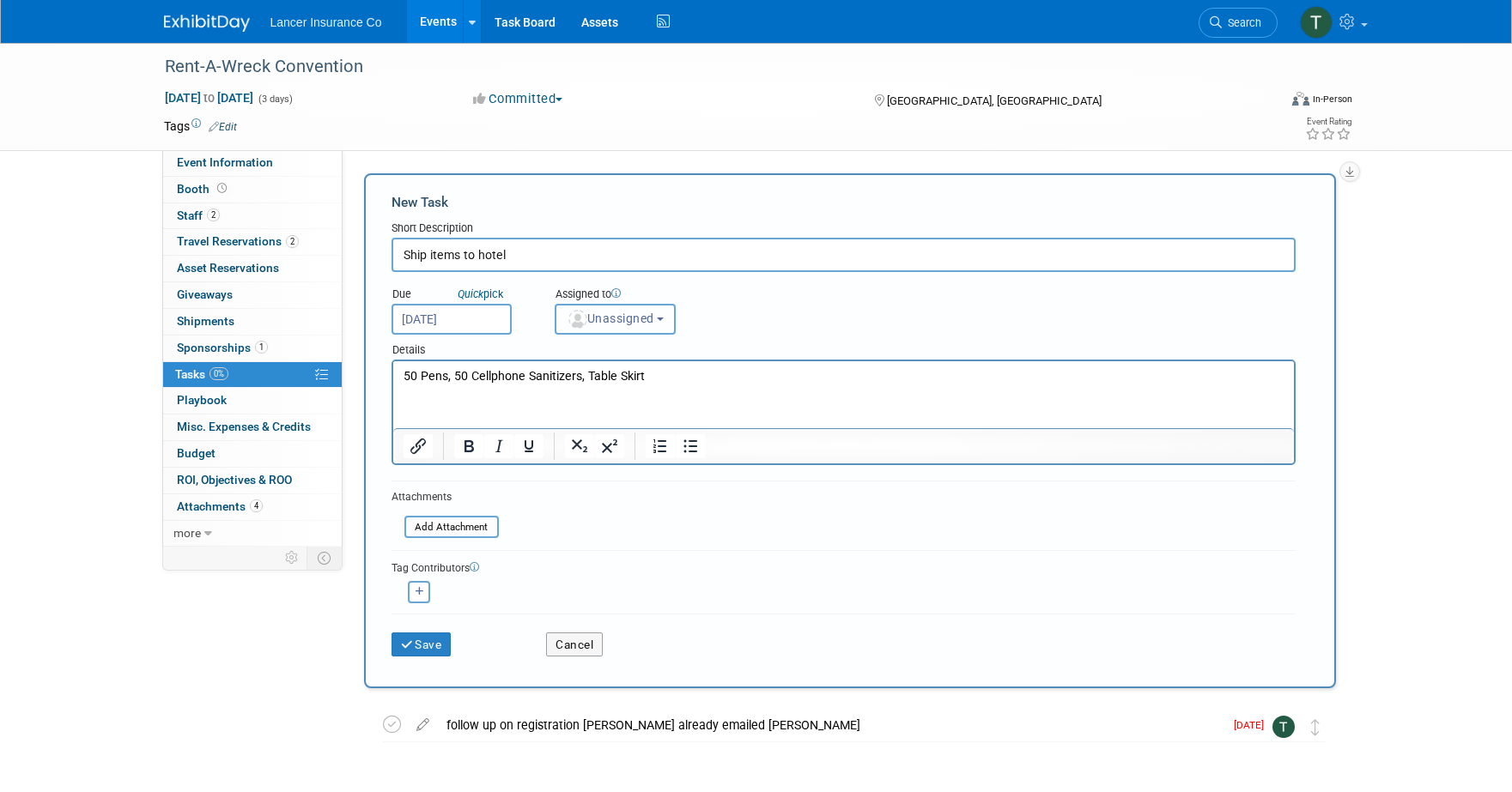
click at [622, 318] on span "Unassigned" at bounding box center [610, 319] width 88 height 14
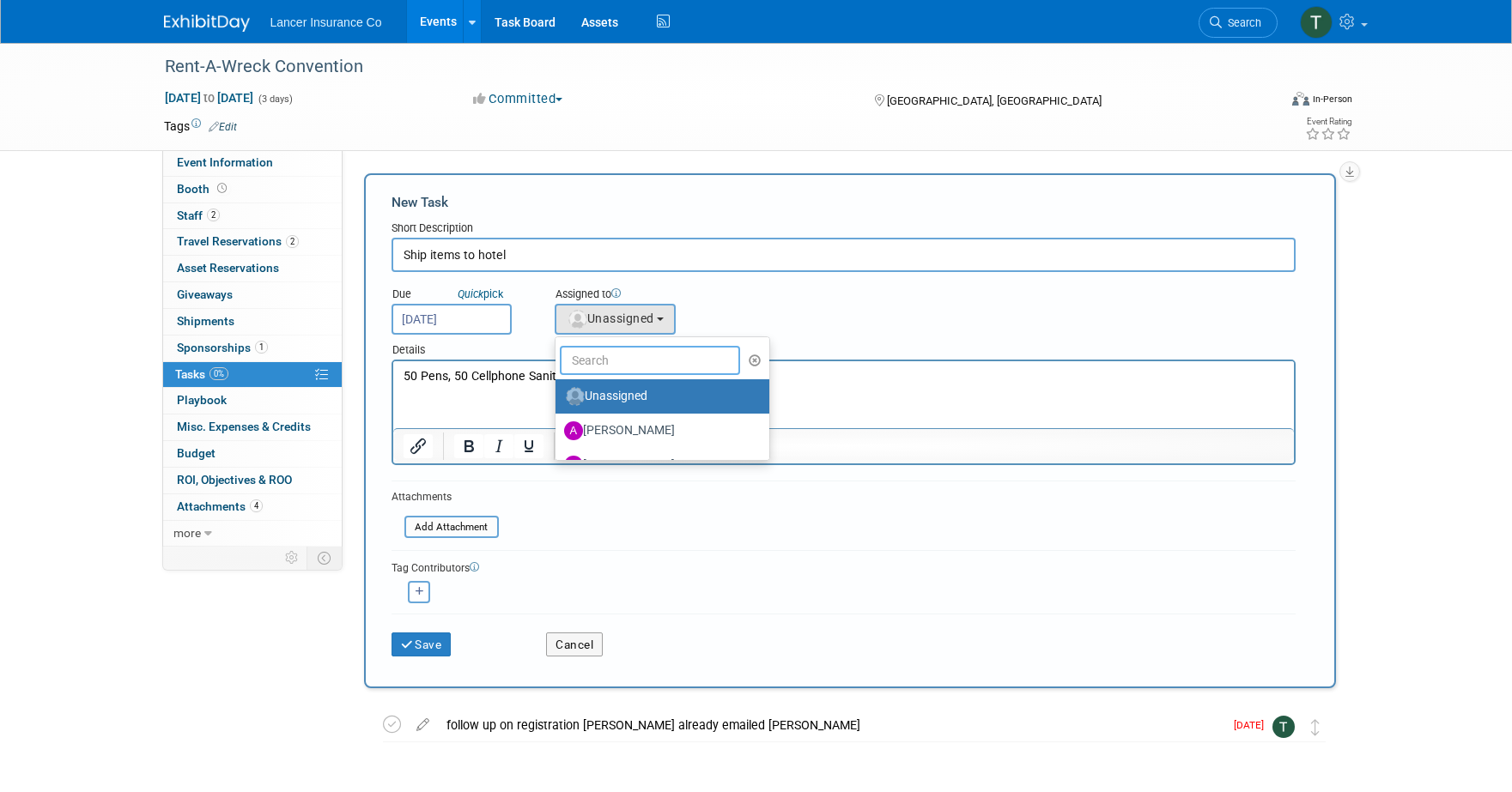
click at [612, 367] on input "text" at bounding box center [650, 360] width 181 height 30
type input "Terrence"
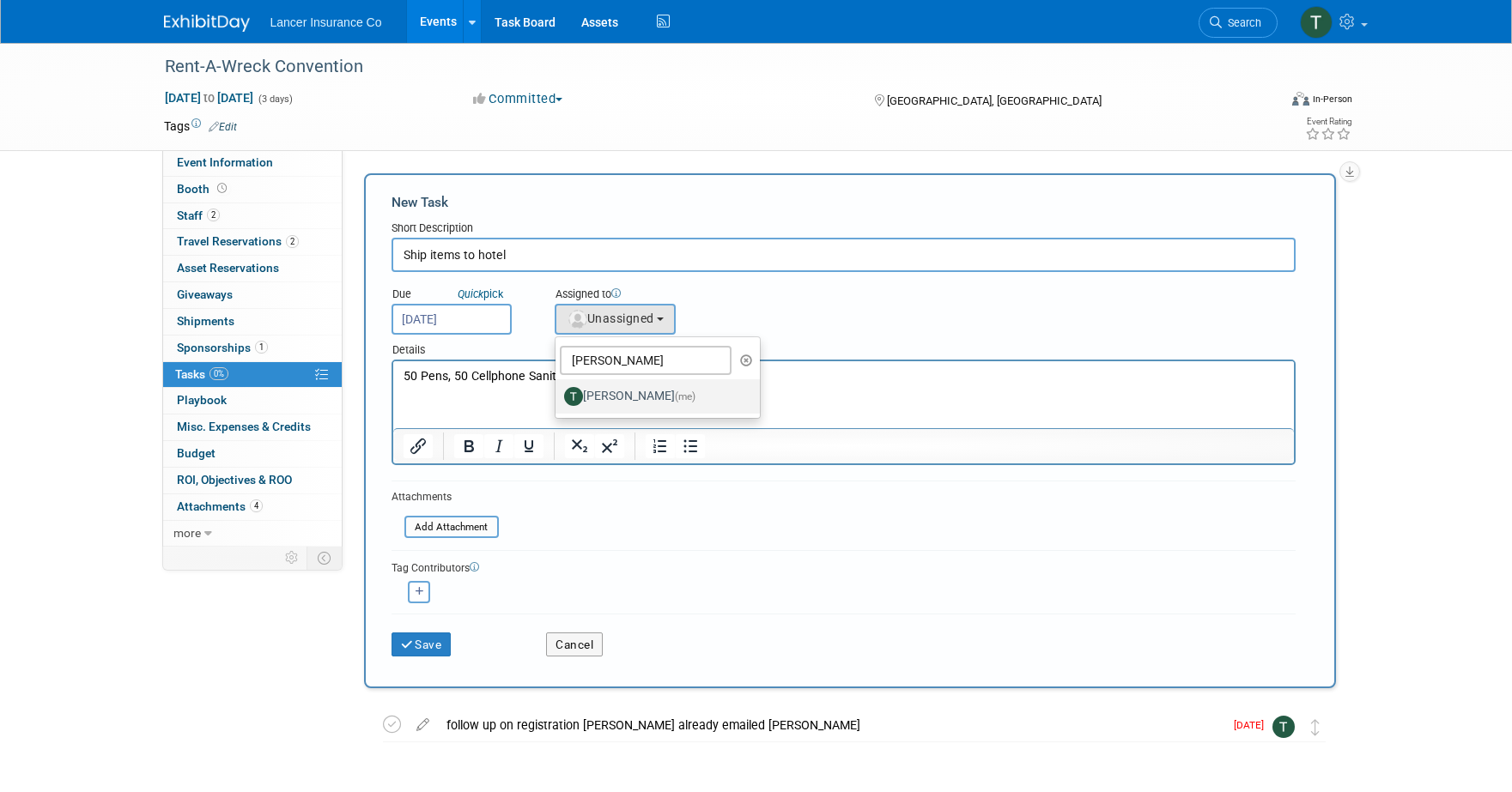
click at [606, 404] on label "Terrence Forrest (me)" at bounding box center [654, 397] width 180 height 28
click at [558, 400] on input "Terrence Forrest (me)" at bounding box center [552, 394] width 11 height 11
select select "4421722b-634f-4799-af43-cbca53d48260"
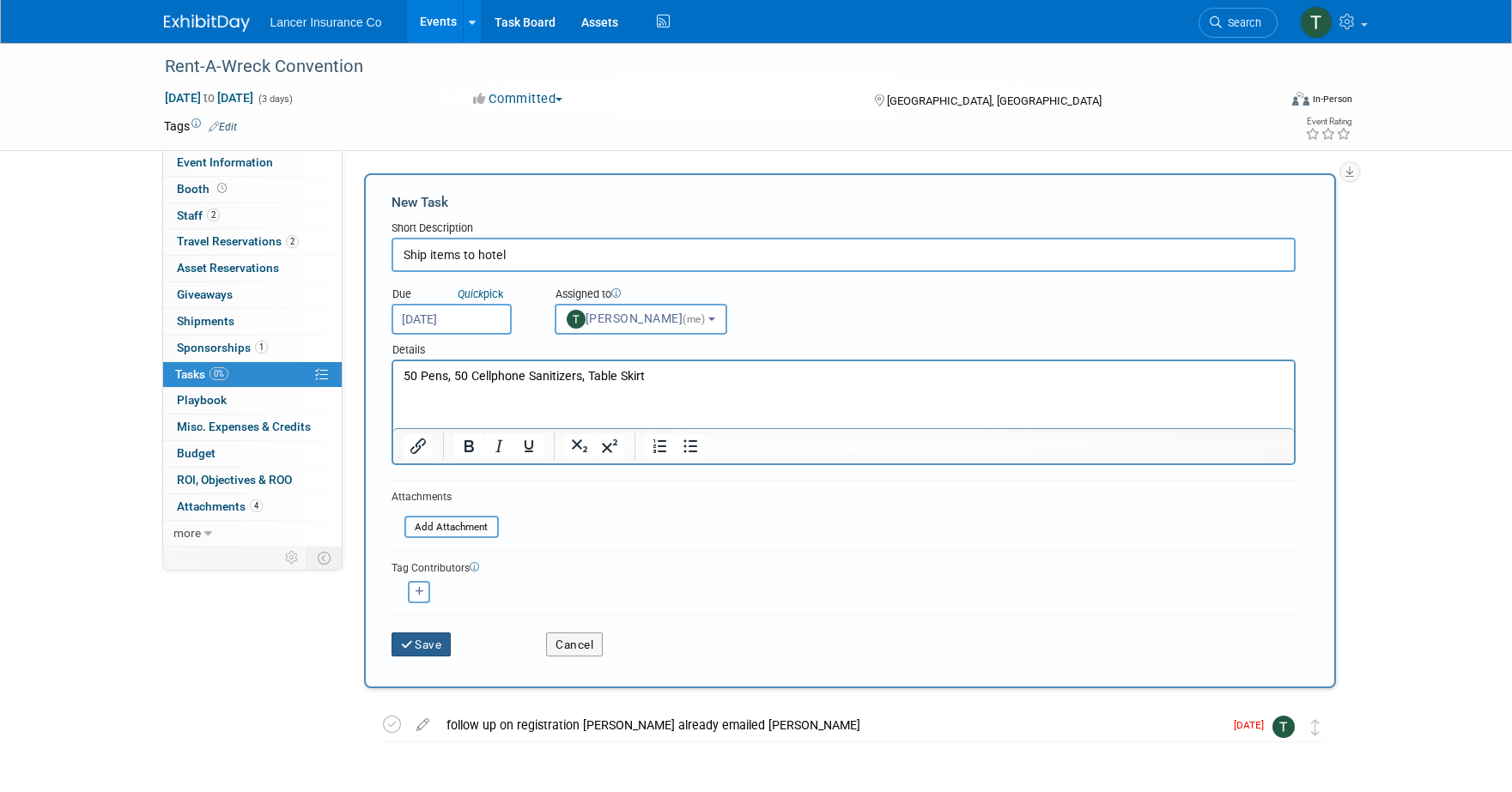
click at [438, 637] on button "Save" at bounding box center [421, 645] width 60 height 24
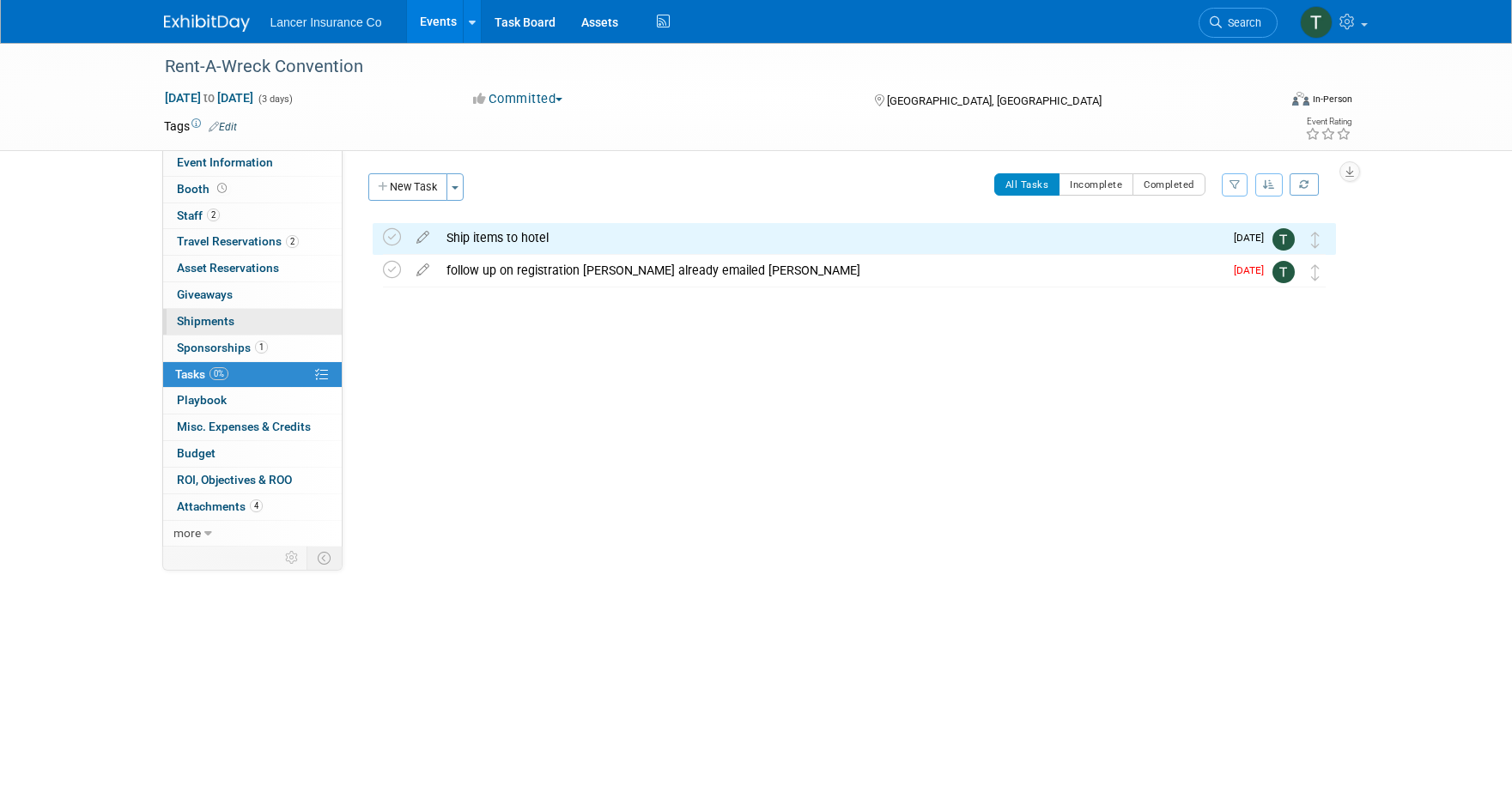
click at [185, 320] on span "Shipments 0" at bounding box center [205, 321] width 57 height 14
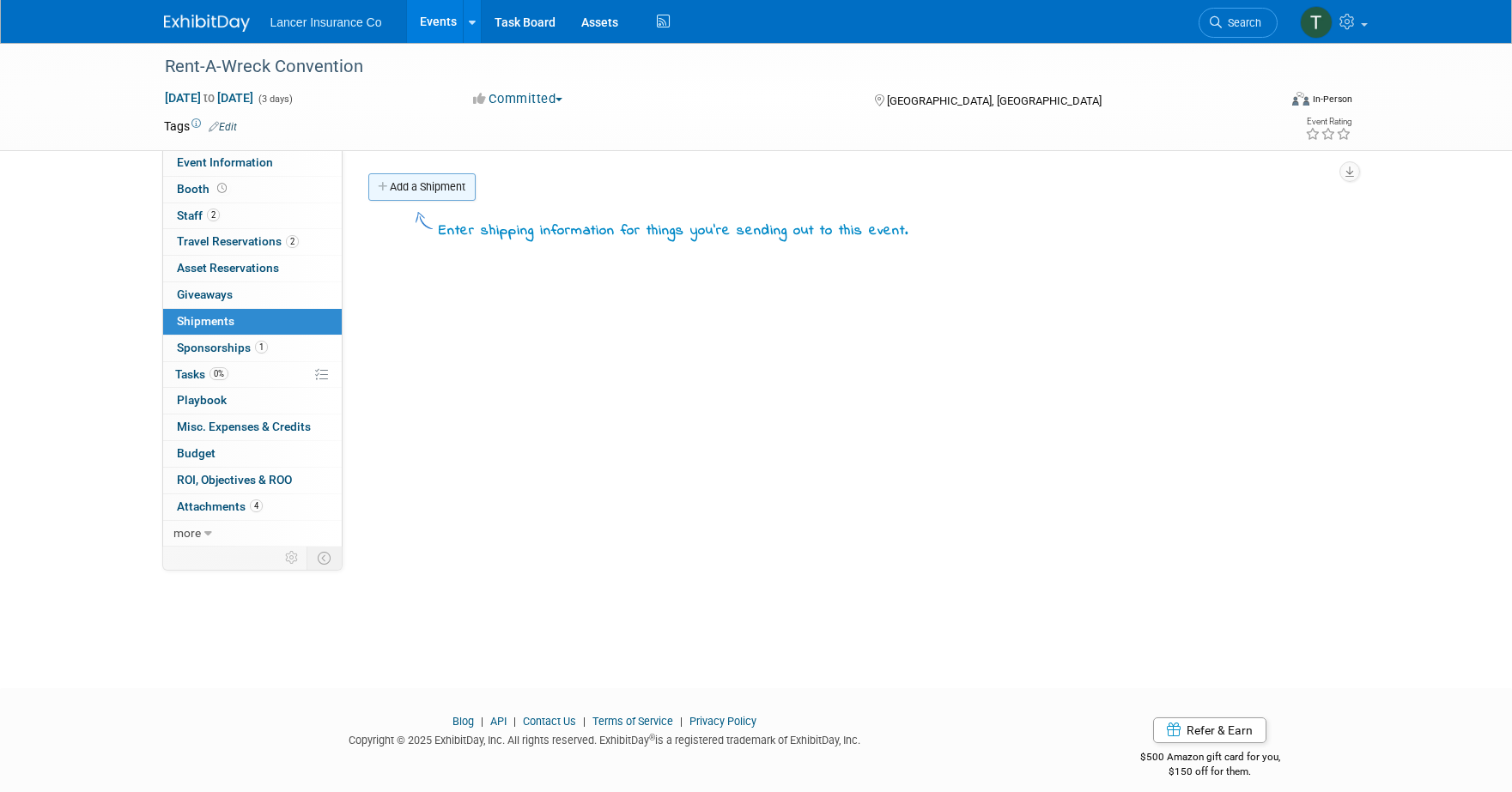
click at [434, 188] on link "Add a Shipment" at bounding box center [422, 188] width 108 height 28
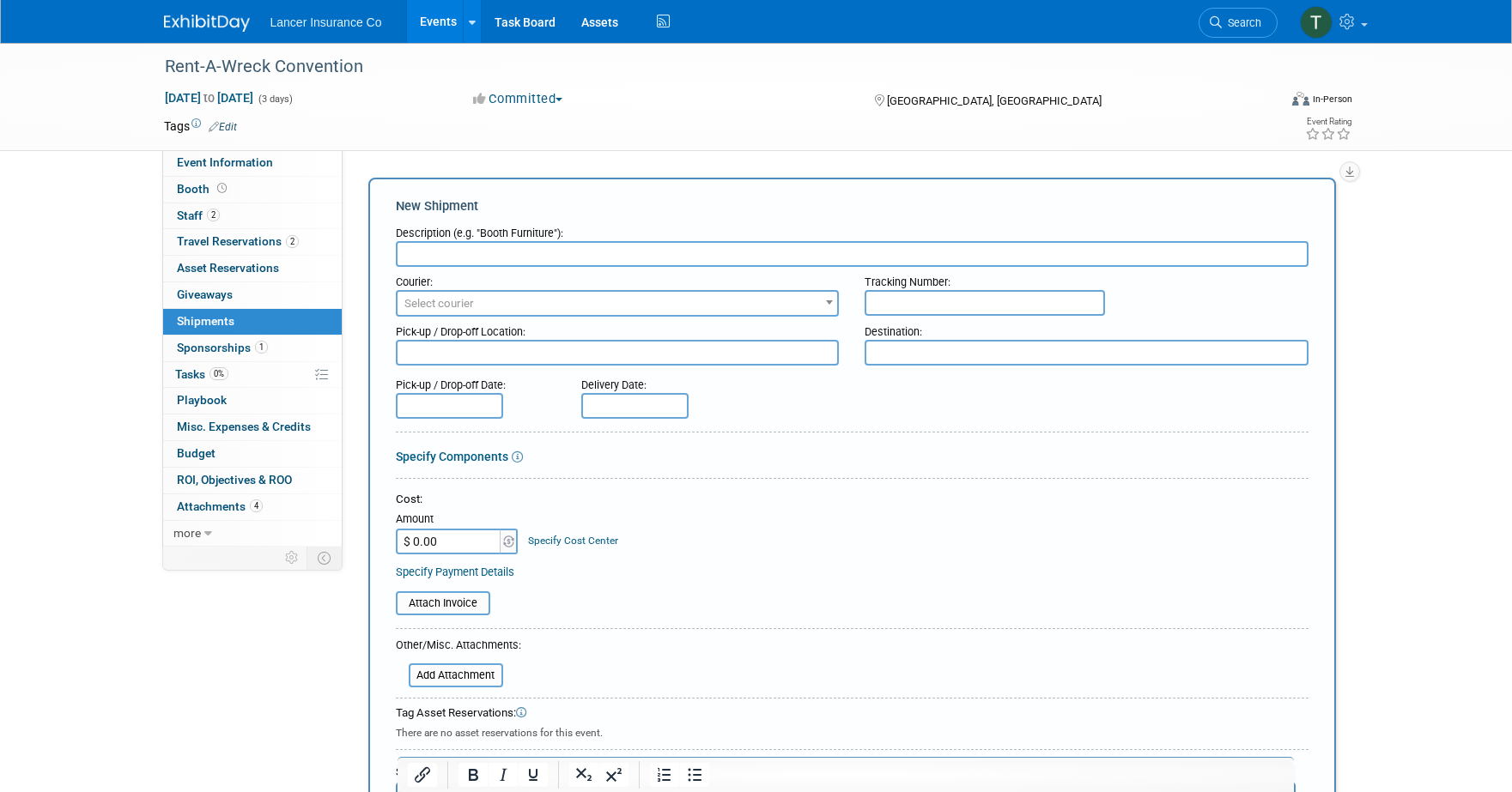
paste input "50 Pens, 50 Cellphone Sanitizers, Table Skirt"
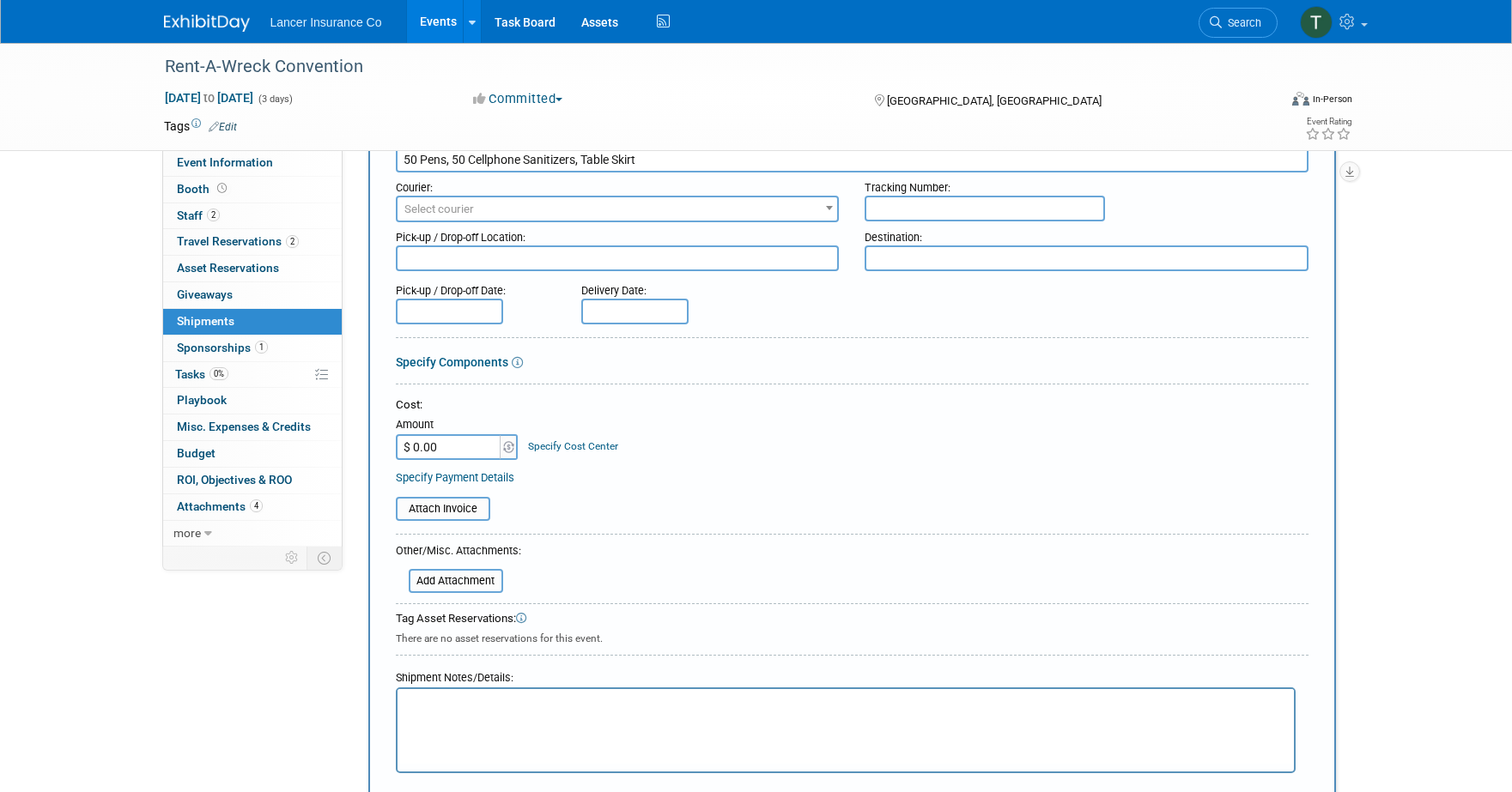
scroll to position [339, 0]
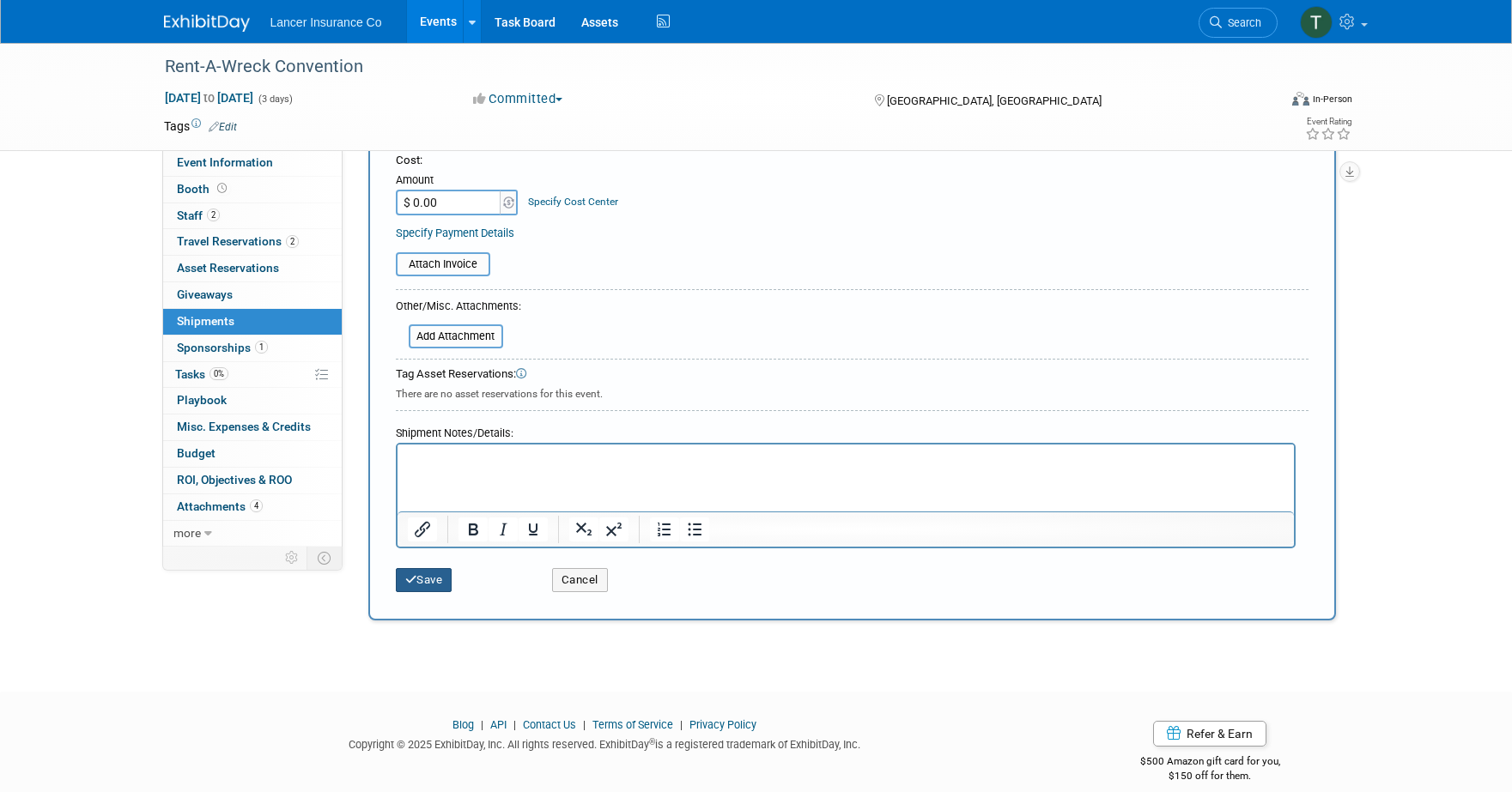
type input "50 Pens, 50 Cellphone Sanitizers, Table Skirt"
click at [413, 576] on icon "submit" at bounding box center [411, 580] width 12 height 11
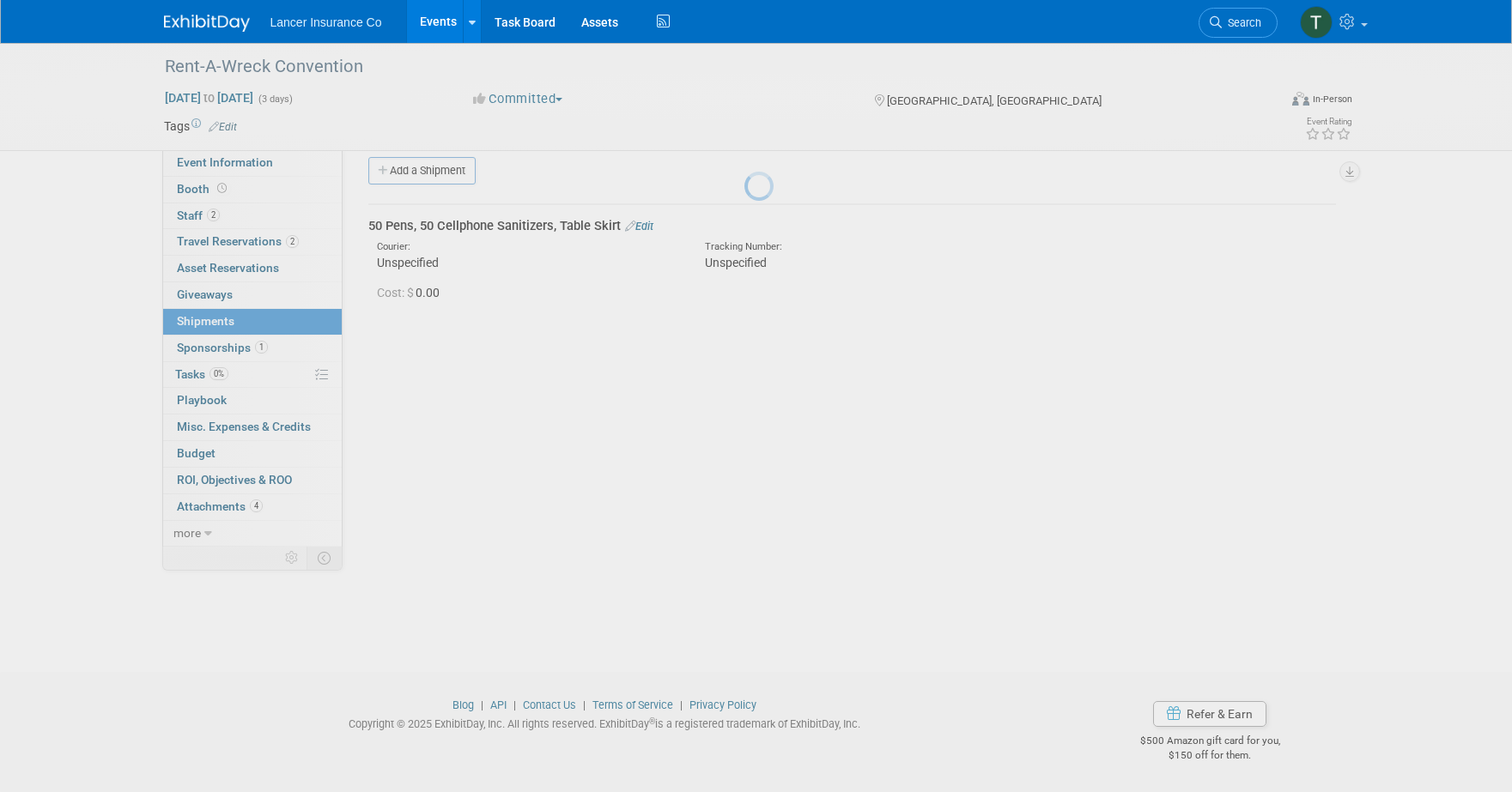
scroll to position [17, 0]
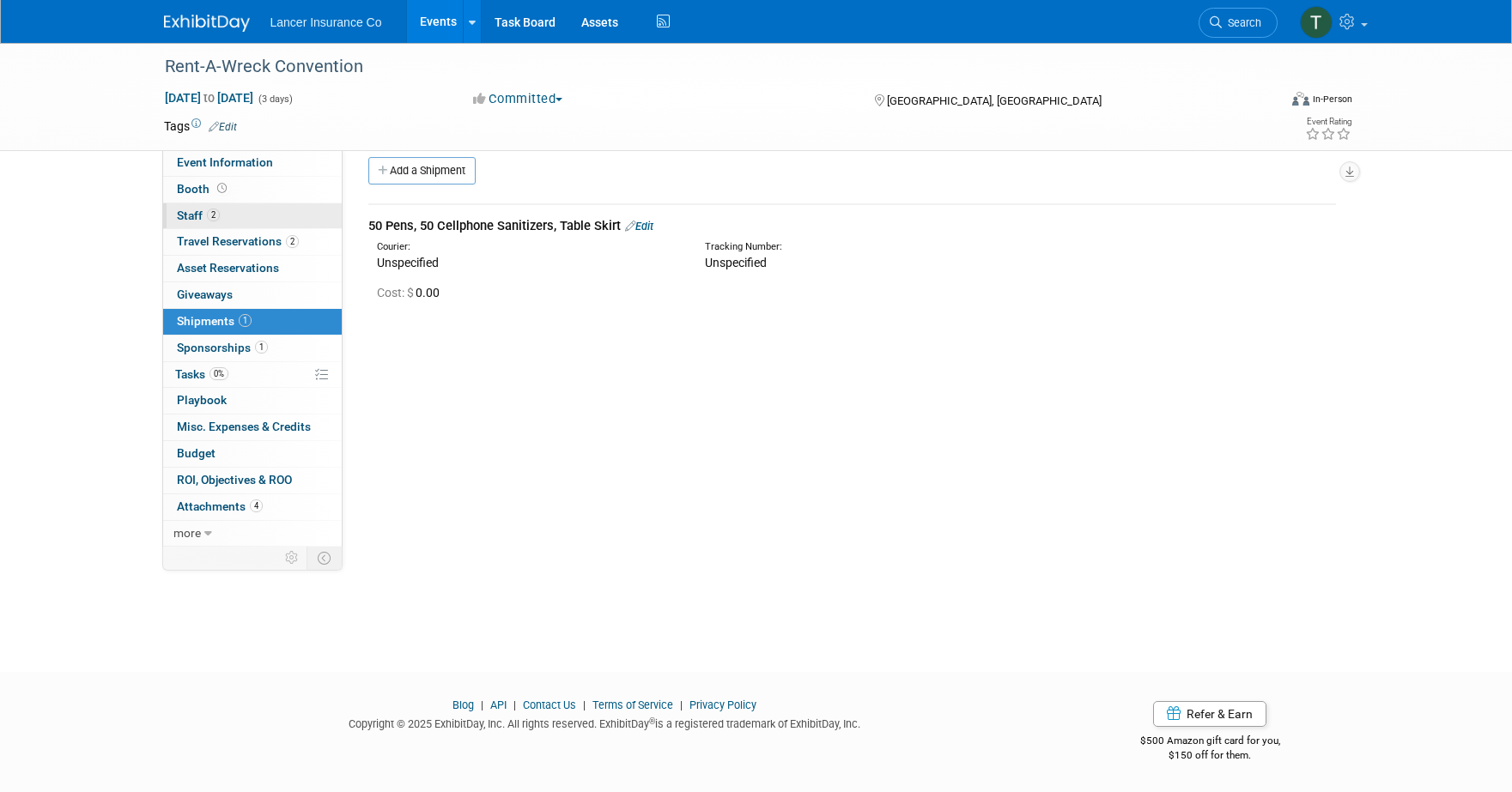
click at [178, 208] on span "Staff 2" at bounding box center [198, 215] width 42 height 14
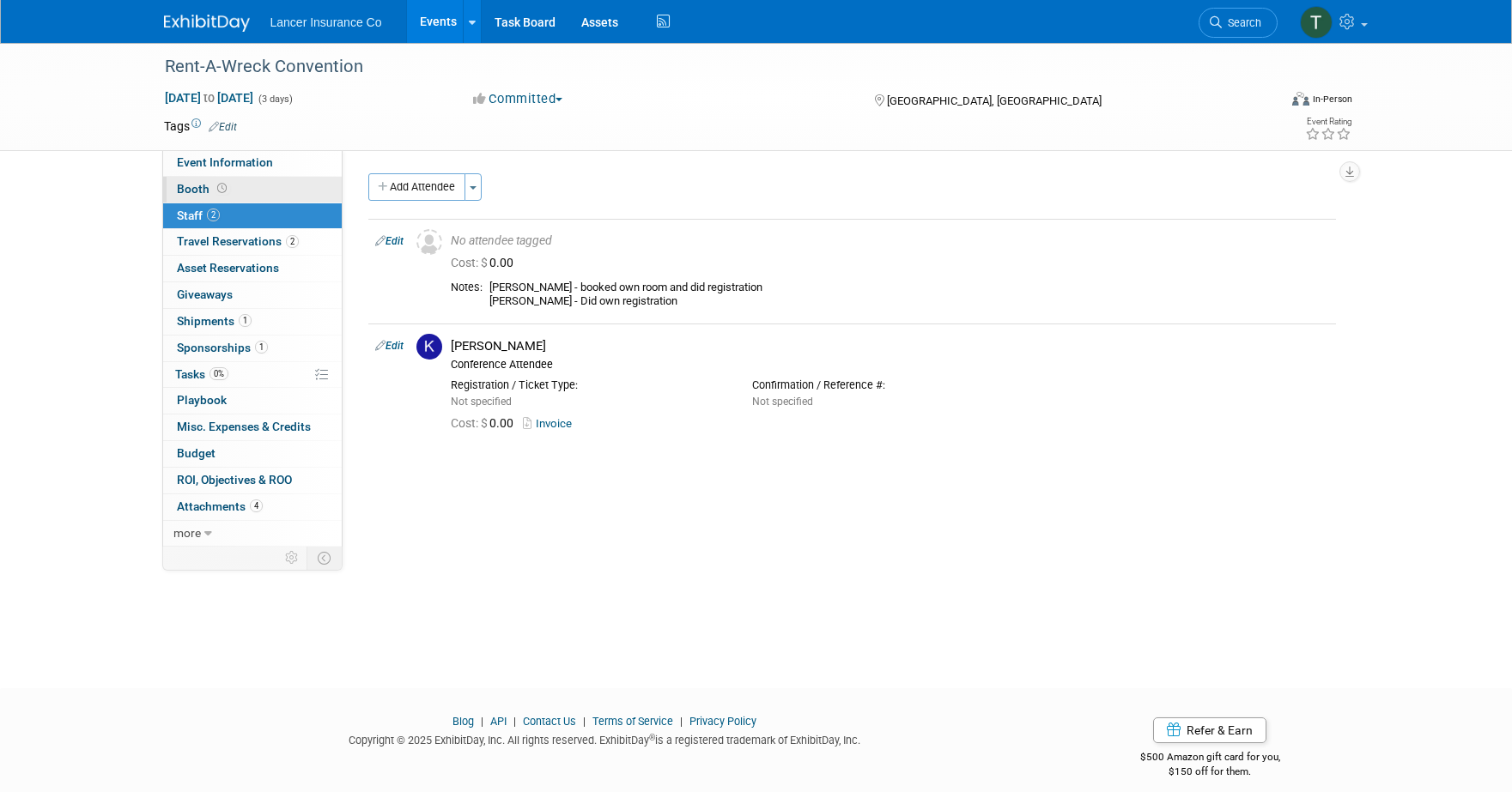
click at [198, 189] on span "Booth" at bounding box center [203, 189] width 53 height 14
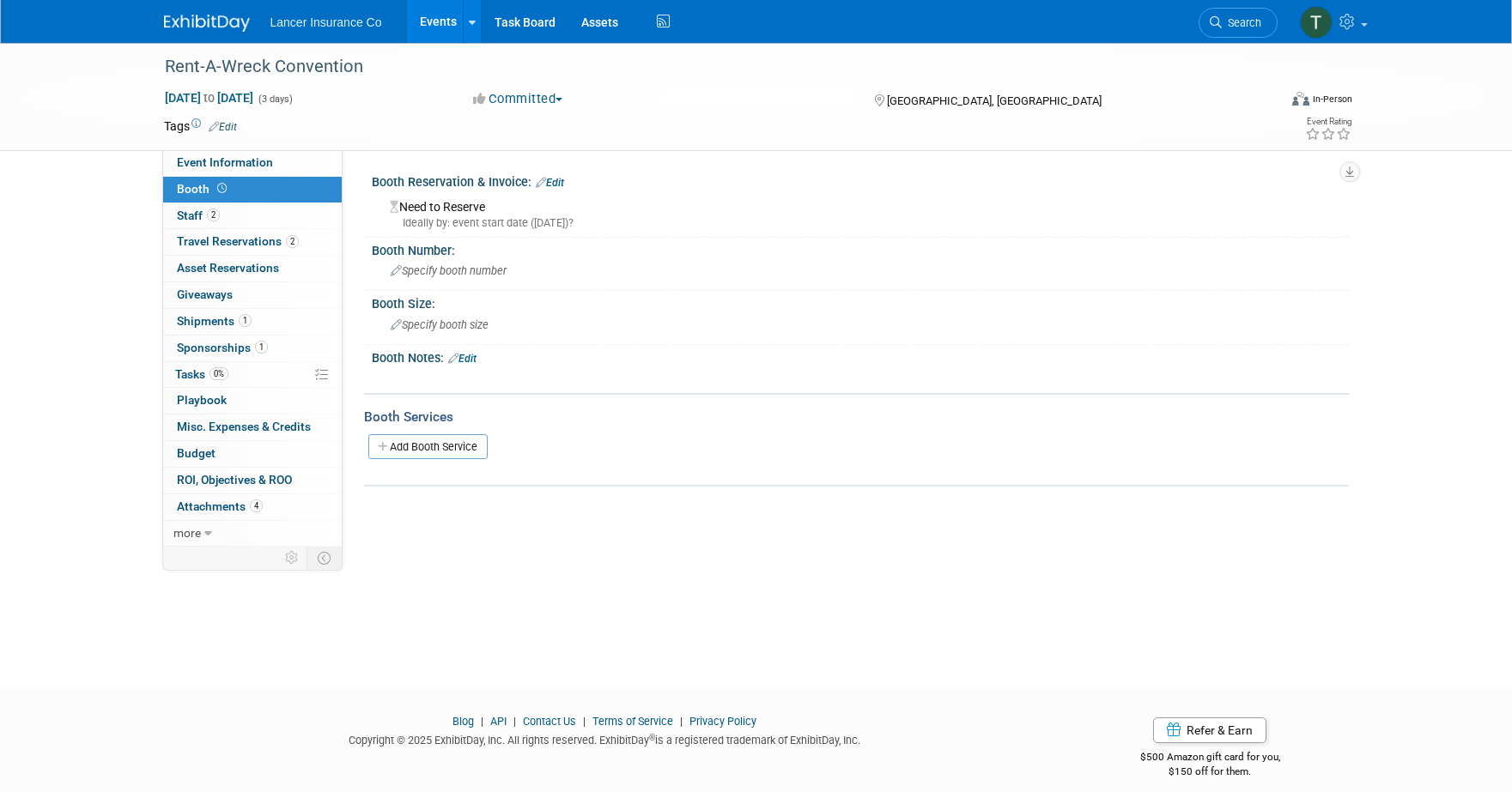
click at [471, 359] on link "Edit" at bounding box center [462, 358] width 29 height 12
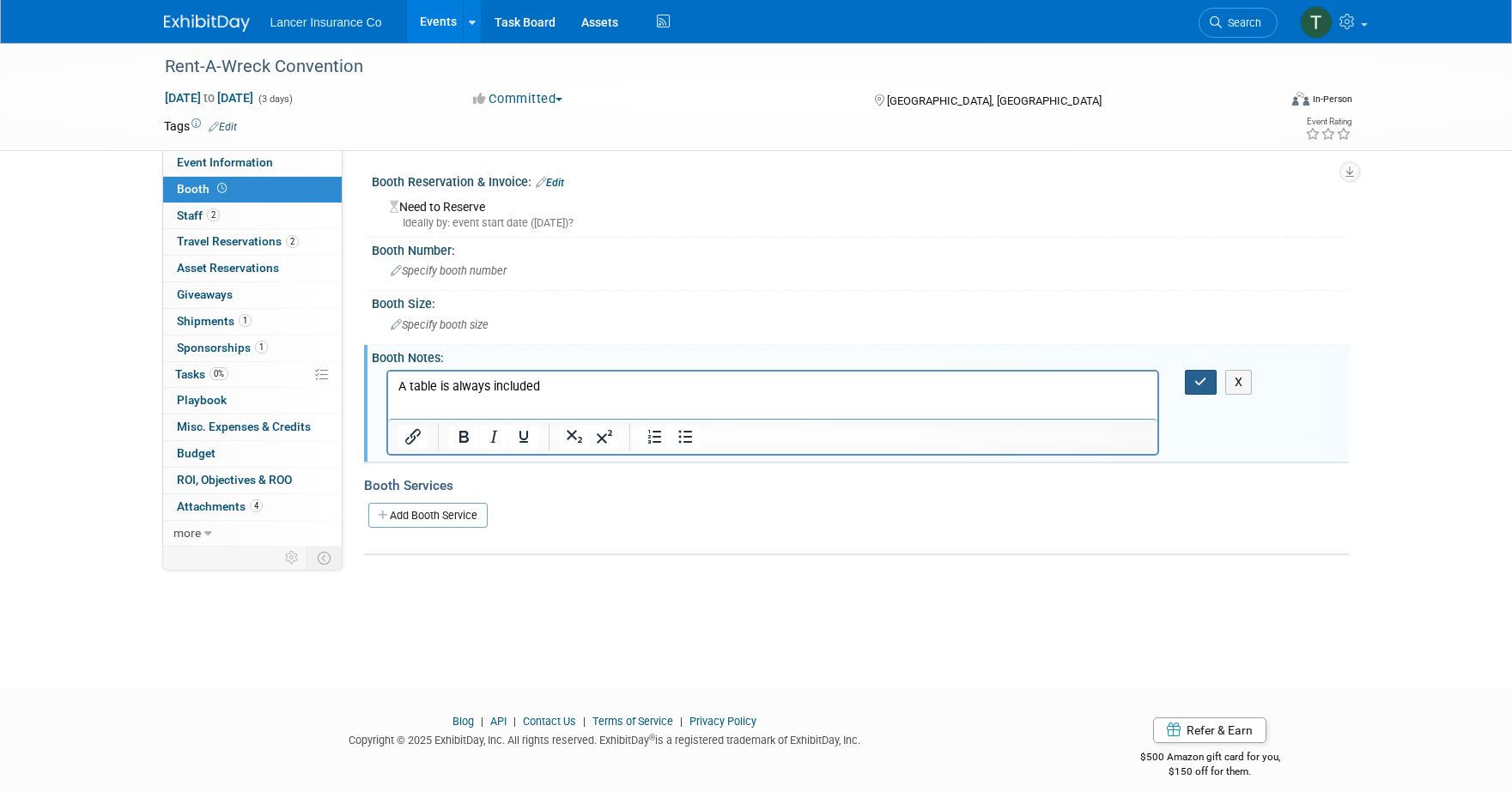
click at [1192, 375] on button "button" at bounding box center [1201, 382] width 32 height 25
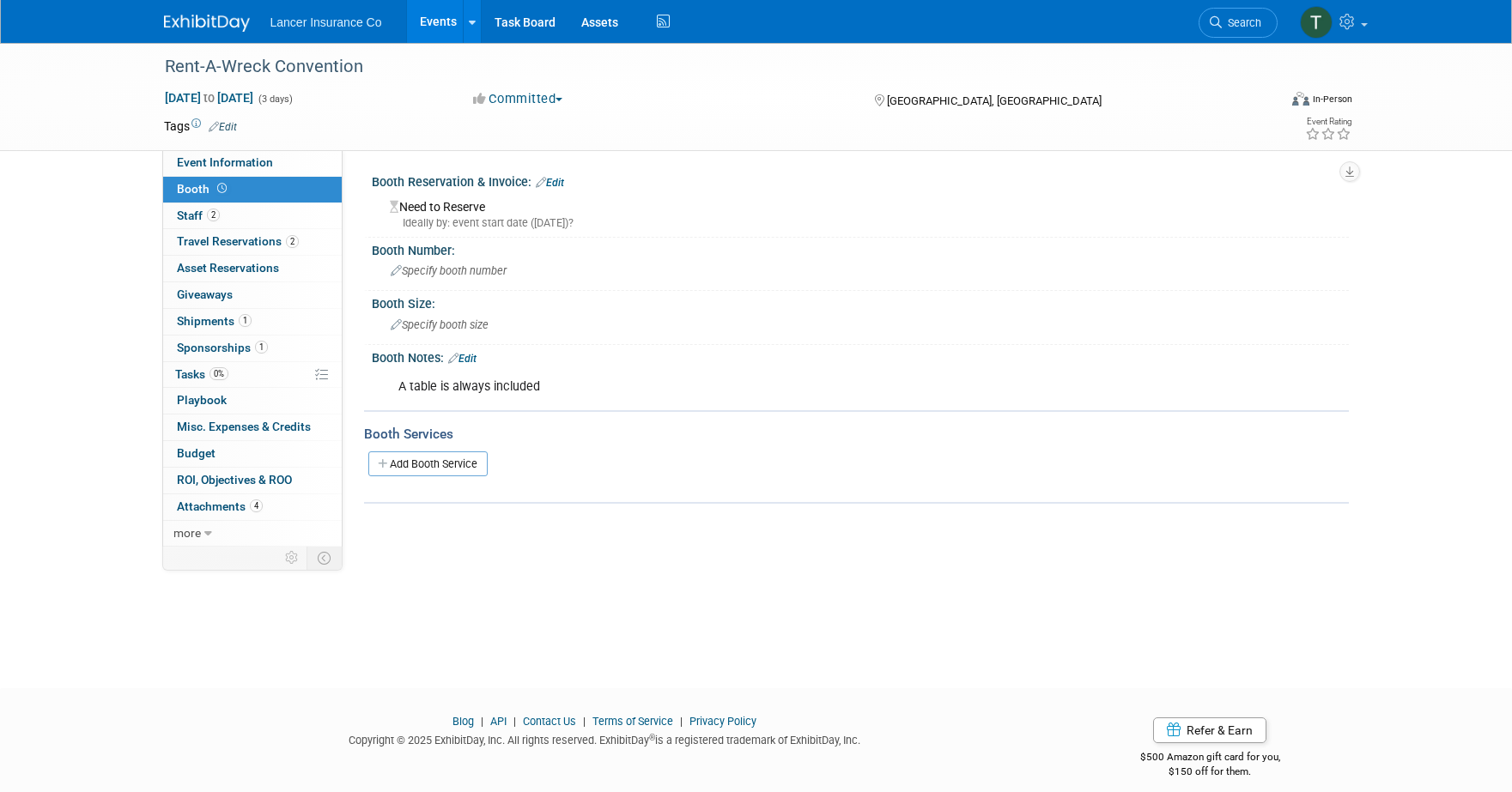
click at [183, 195] on span "Booth" at bounding box center [203, 189] width 53 height 14
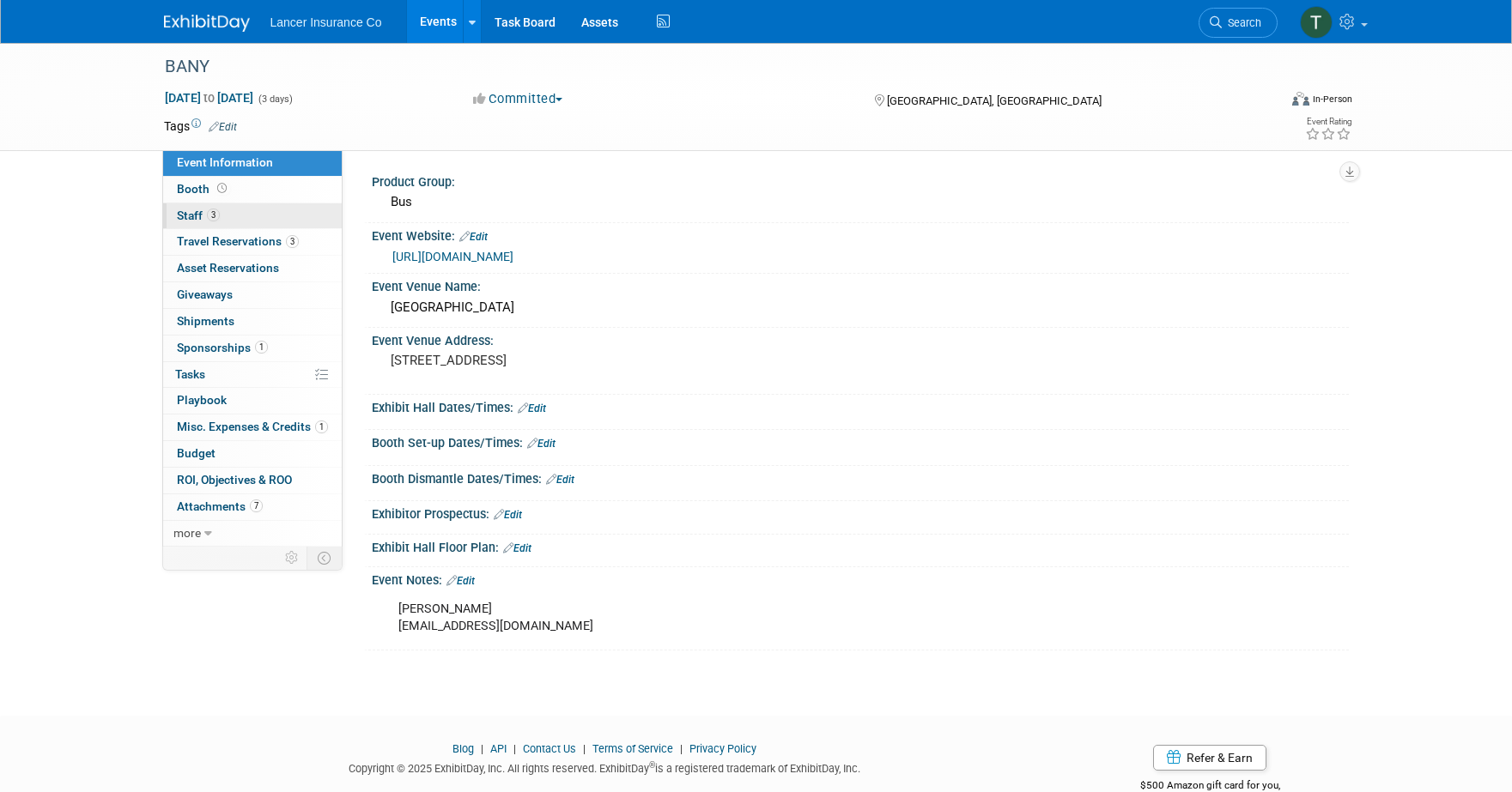
click at [194, 211] on span "Staff 3" at bounding box center [198, 215] width 42 height 14
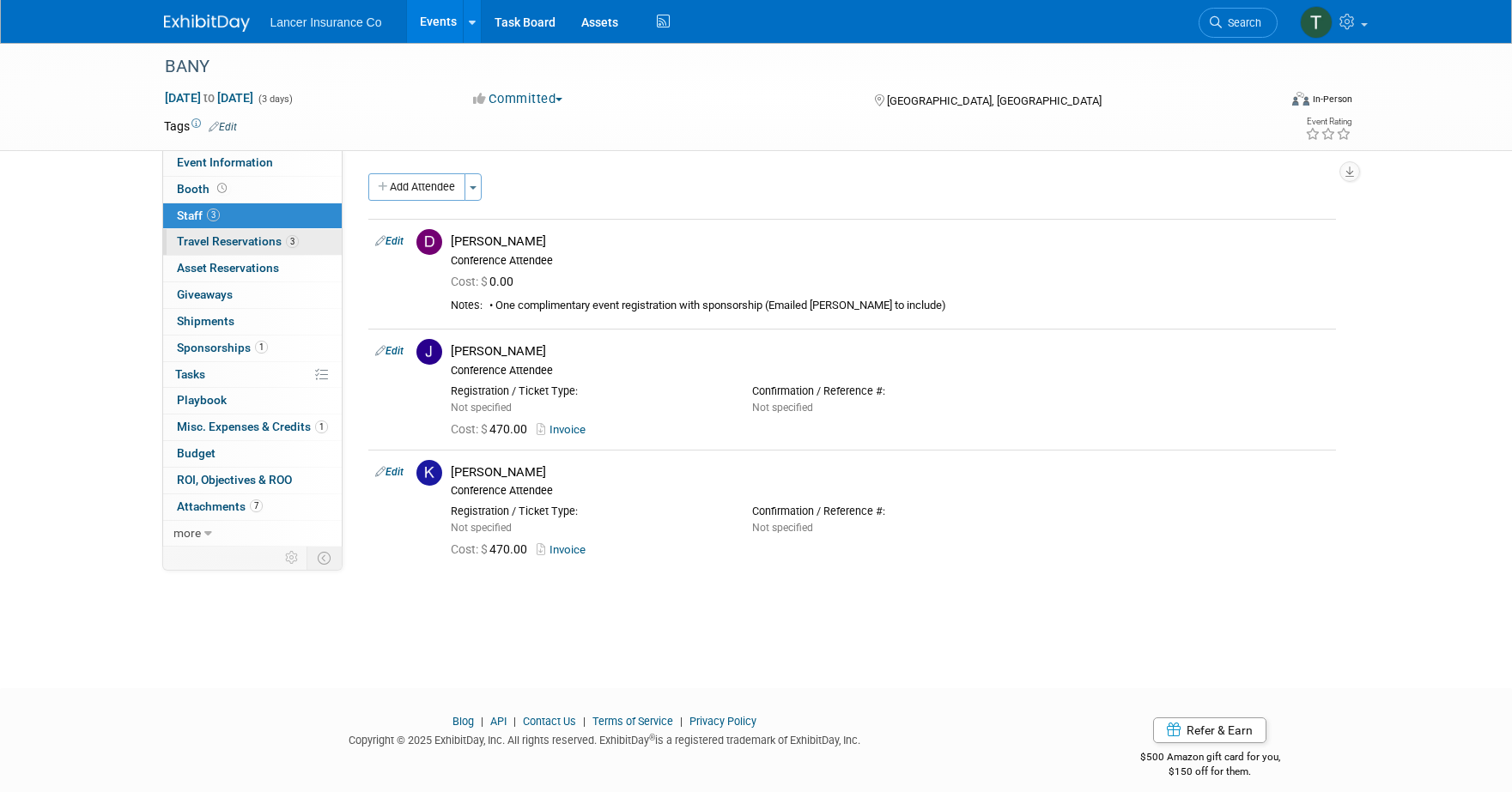
click at [206, 247] on span "Travel Reservations 3" at bounding box center [237, 241] width 121 height 14
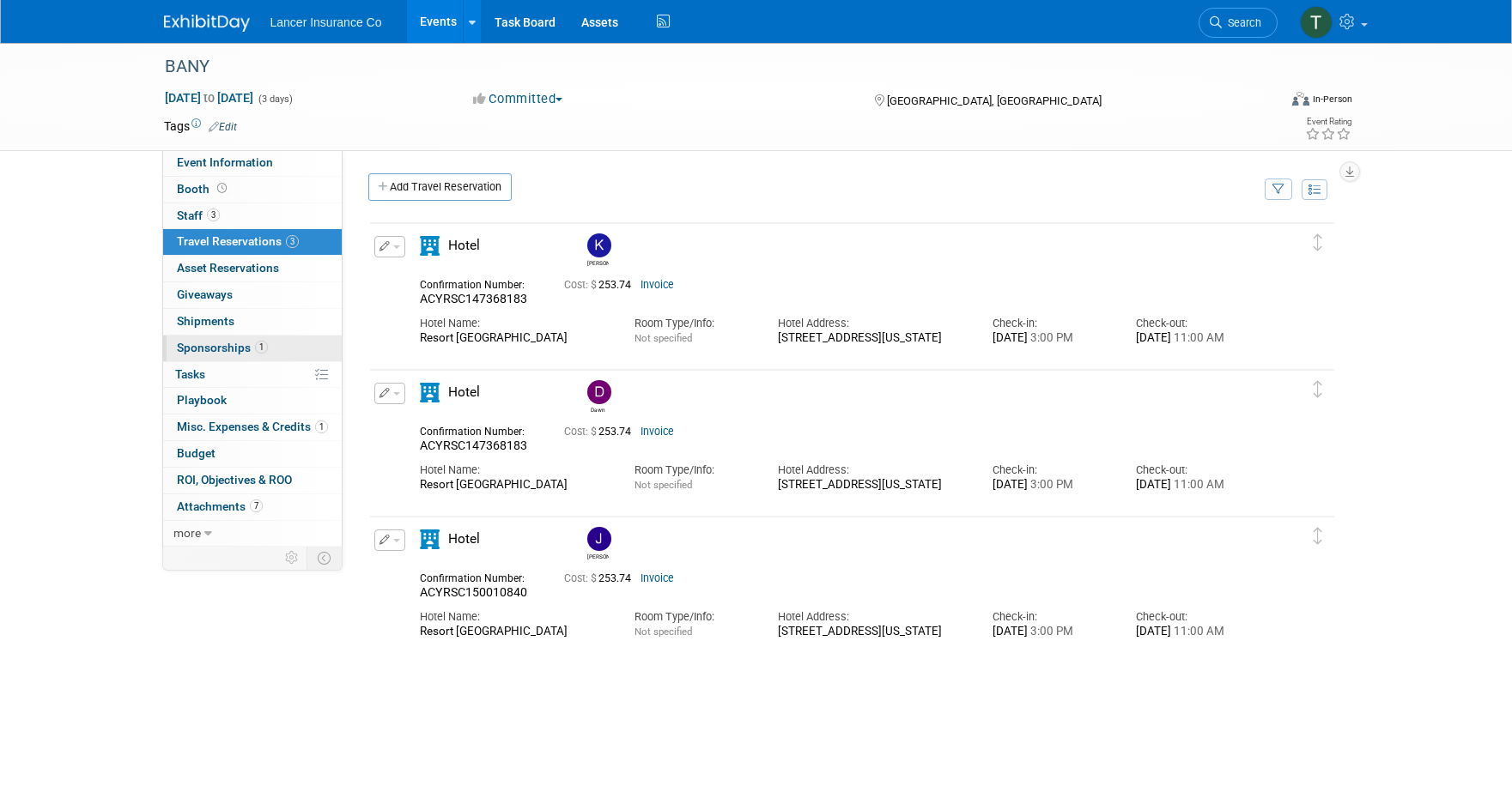
click at [207, 347] on span "Sponsorships 1" at bounding box center [222, 348] width 91 height 14
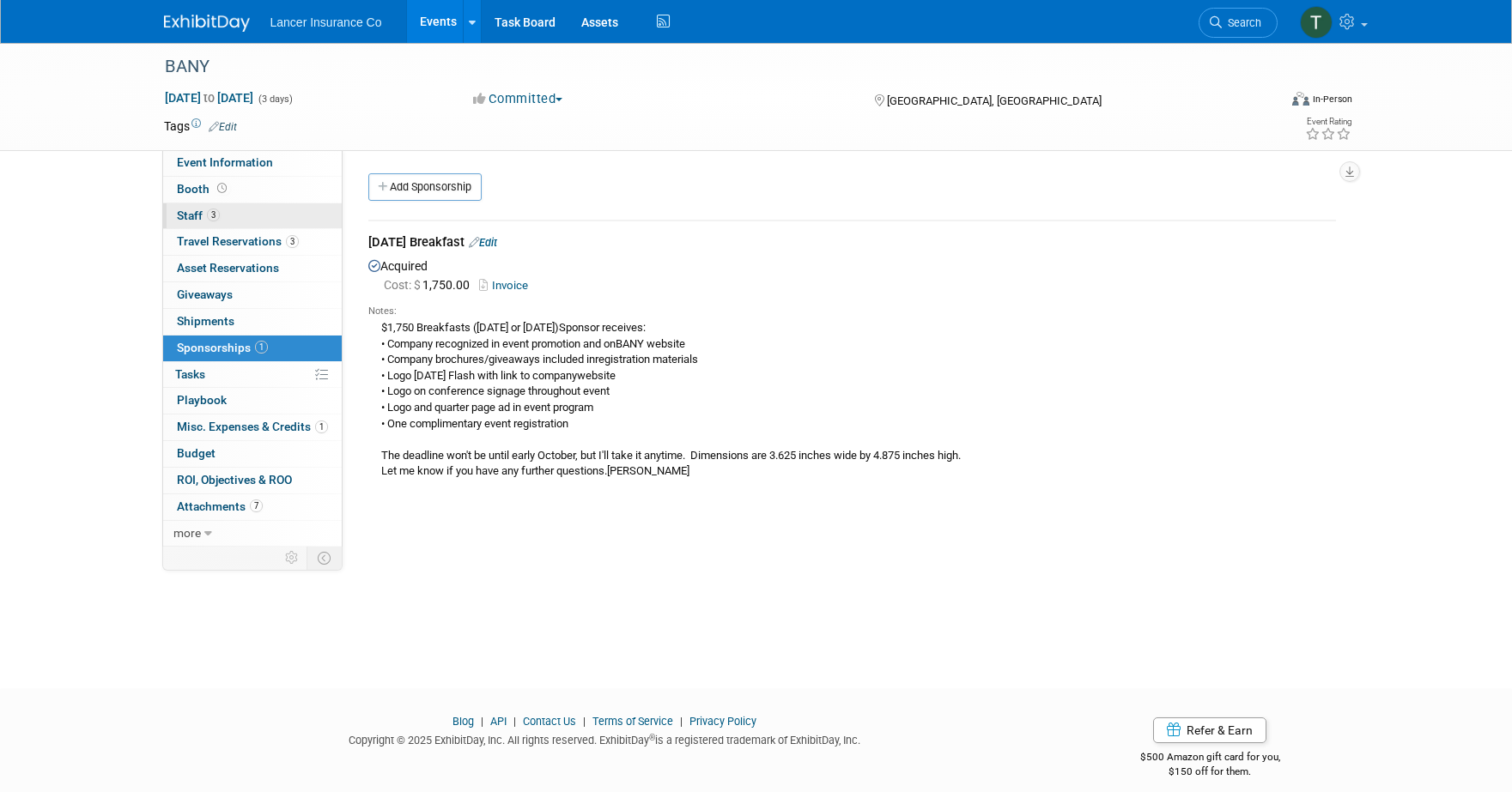
click at [187, 216] on span "Staff 3" at bounding box center [198, 215] width 42 height 14
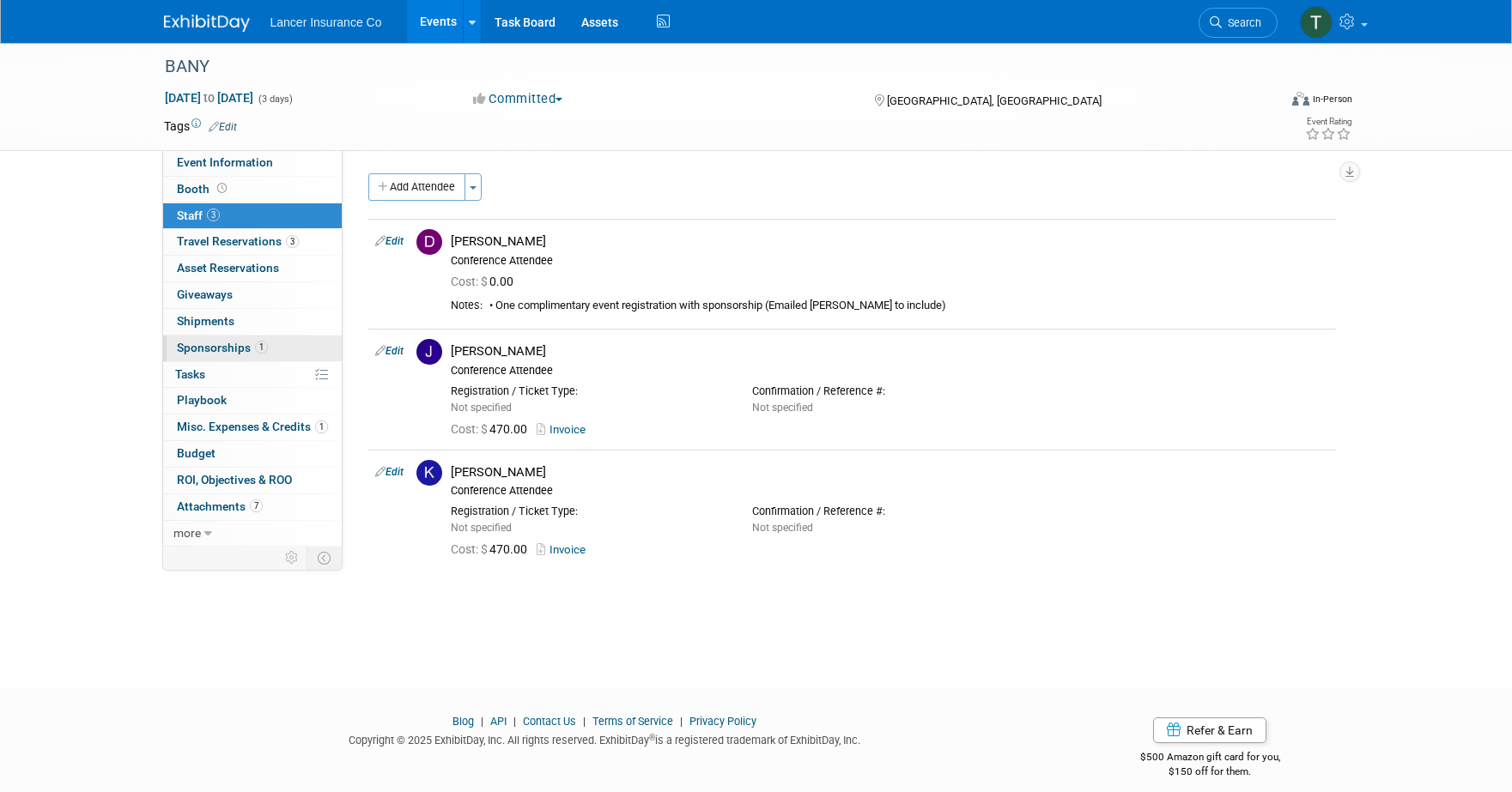
click at [225, 341] on span "Sponsorships 1" at bounding box center [222, 348] width 91 height 14
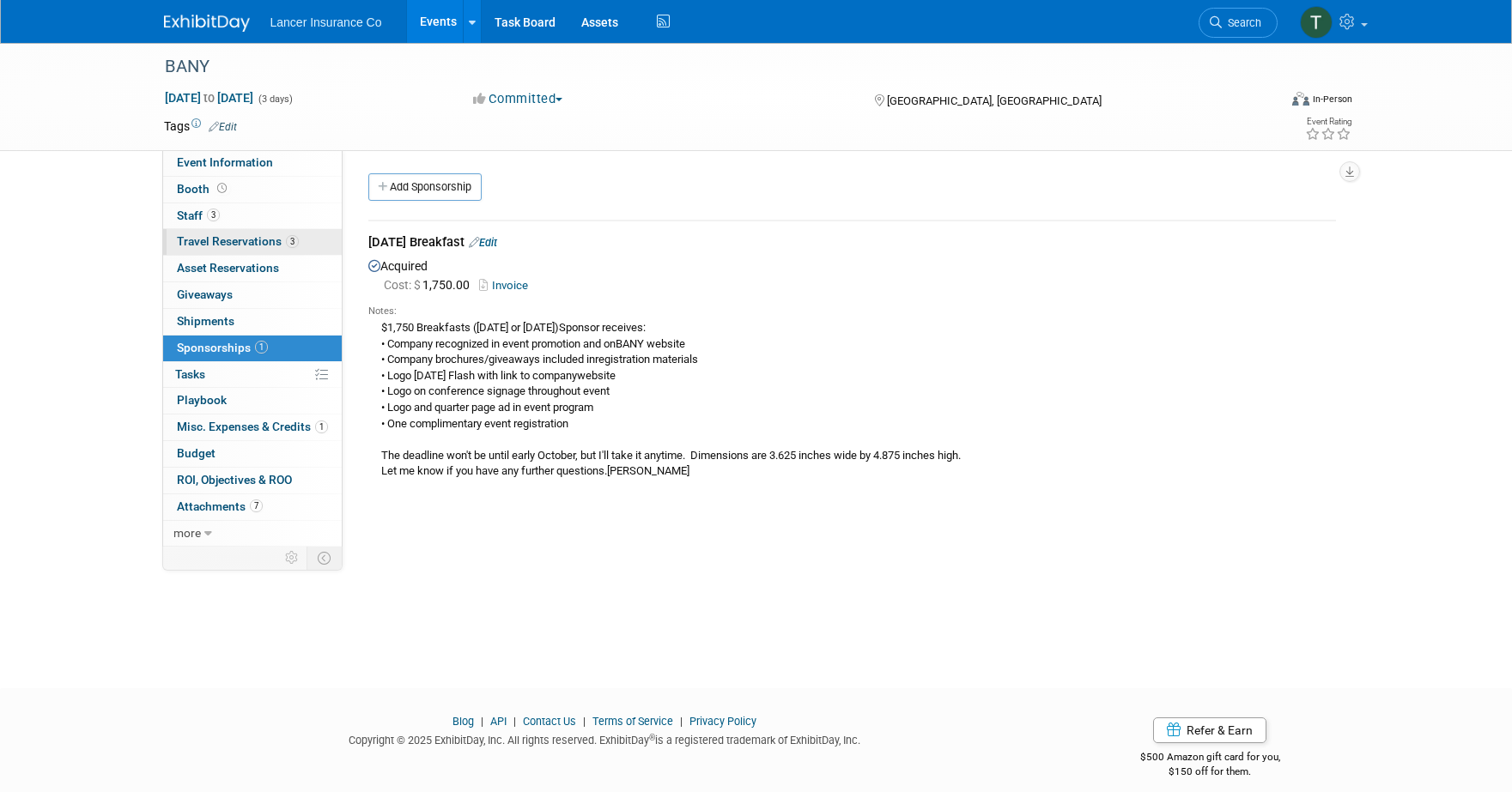
click at [221, 244] on span "Travel Reservations 3" at bounding box center [237, 241] width 121 height 14
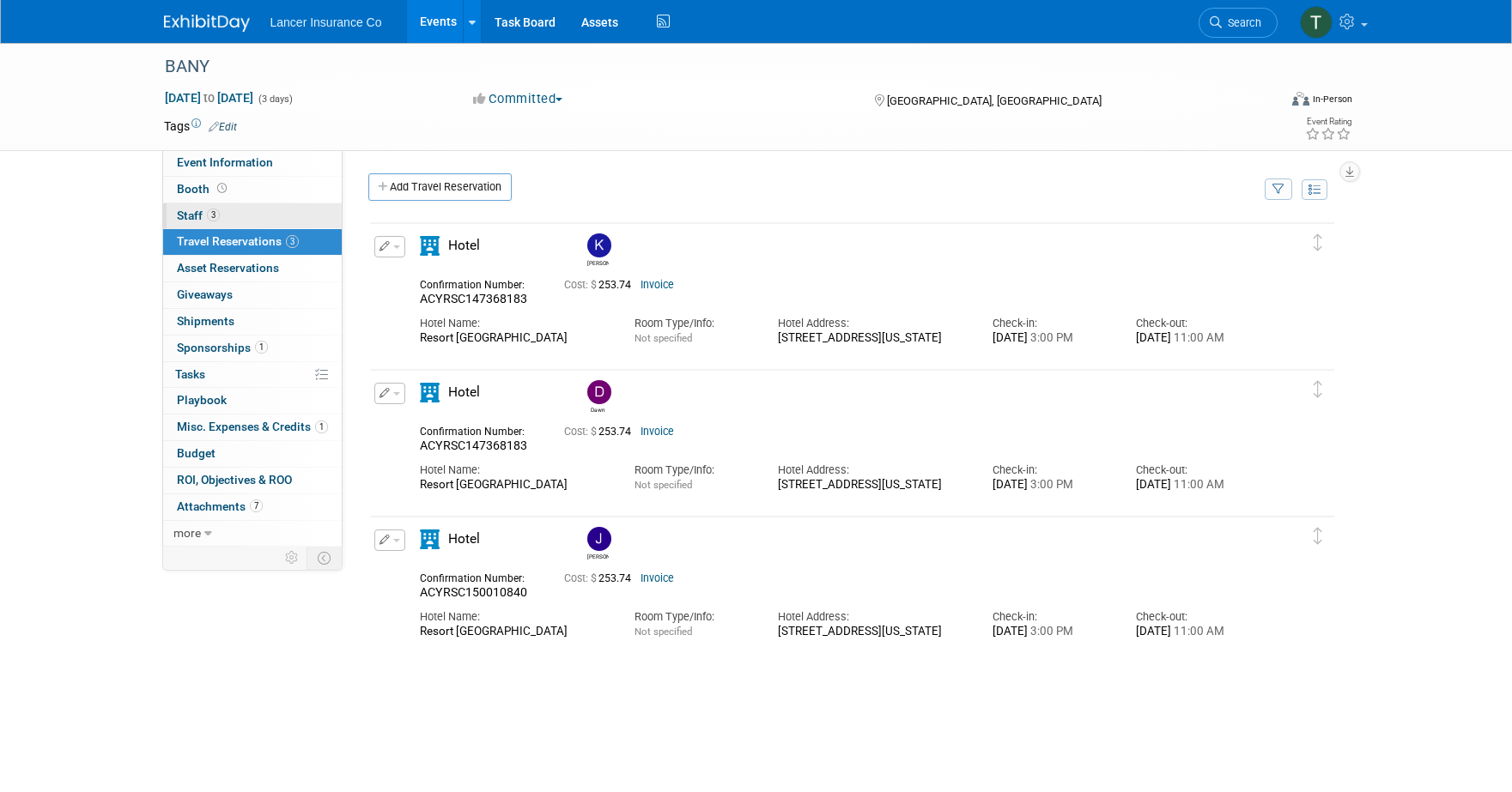
click at [207, 220] on span "3" at bounding box center [213, 214] width 13 height 13
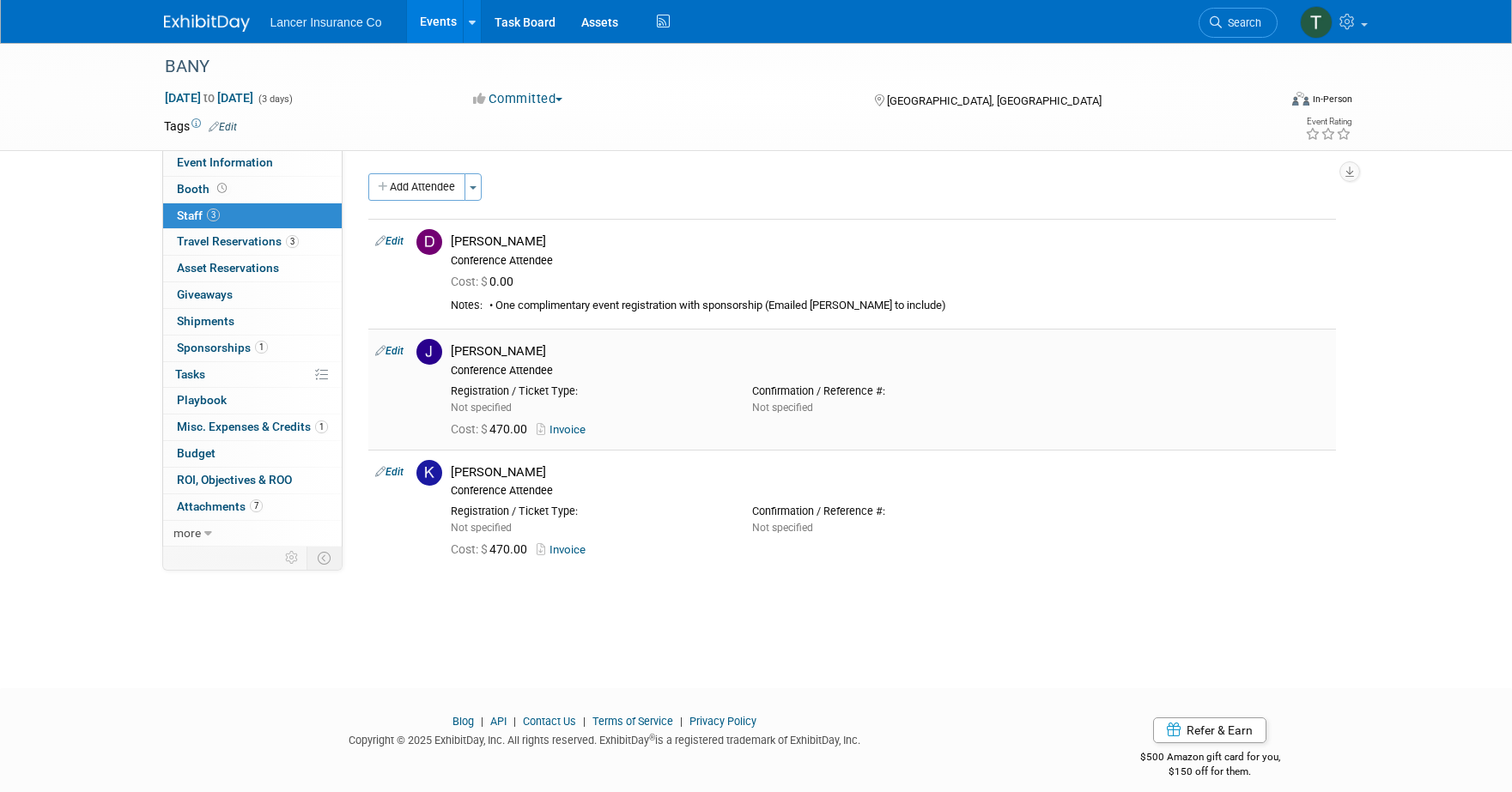
click at [580, 430] on link "Invoice" at bounding box center [564, 430] width 56 height 13
click at [187, 158] on span "Event Information" at bounding box center [224, 162] width 96 height 14
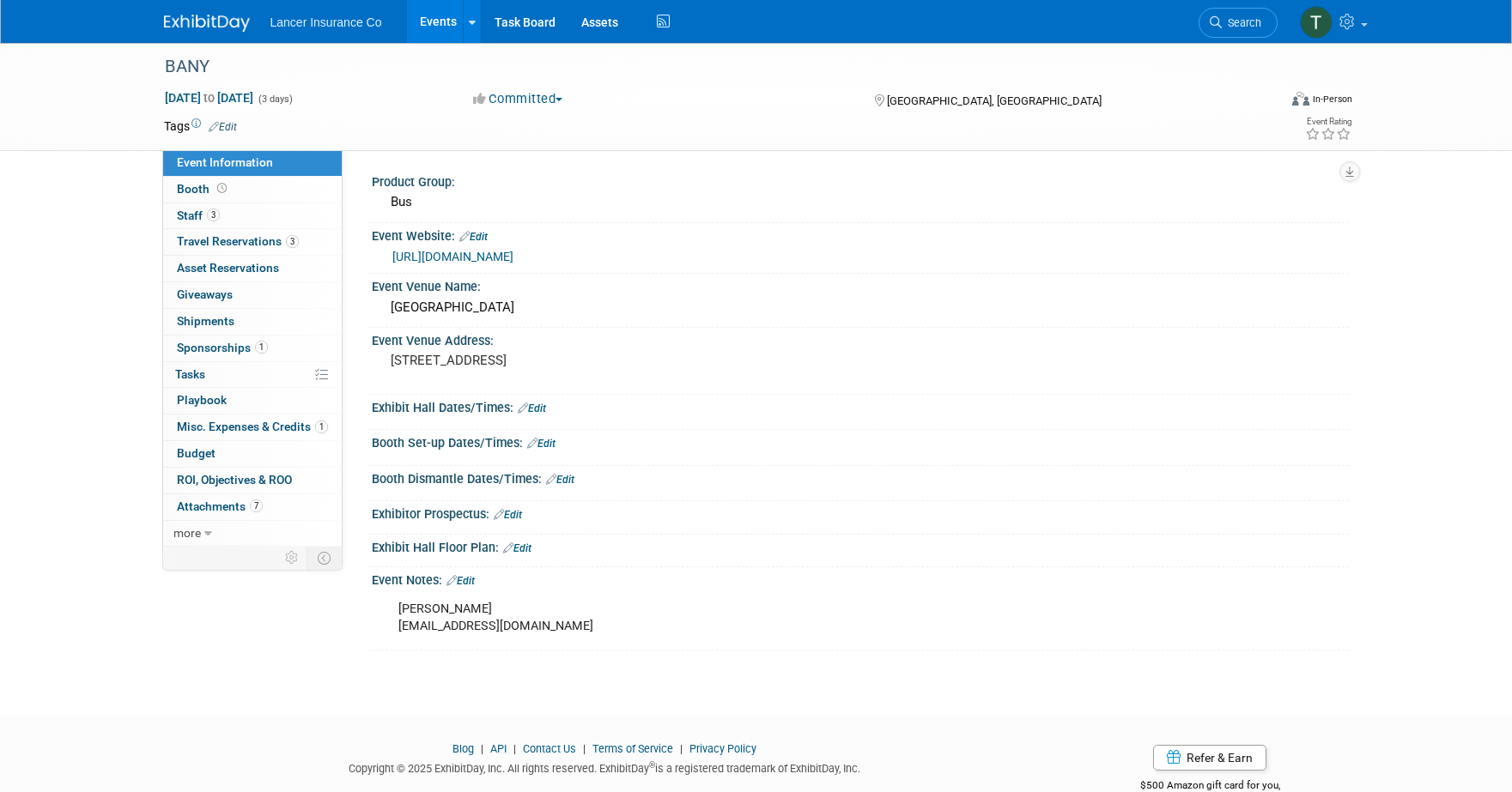
click at [439, 259] on link "[URL][DOMAIN_NAME]" at bounding box center [452, 257] width 121 height 14
click at [204, 215] on span "Staff 3" at bounding box center [198, 215] width 42 height 14
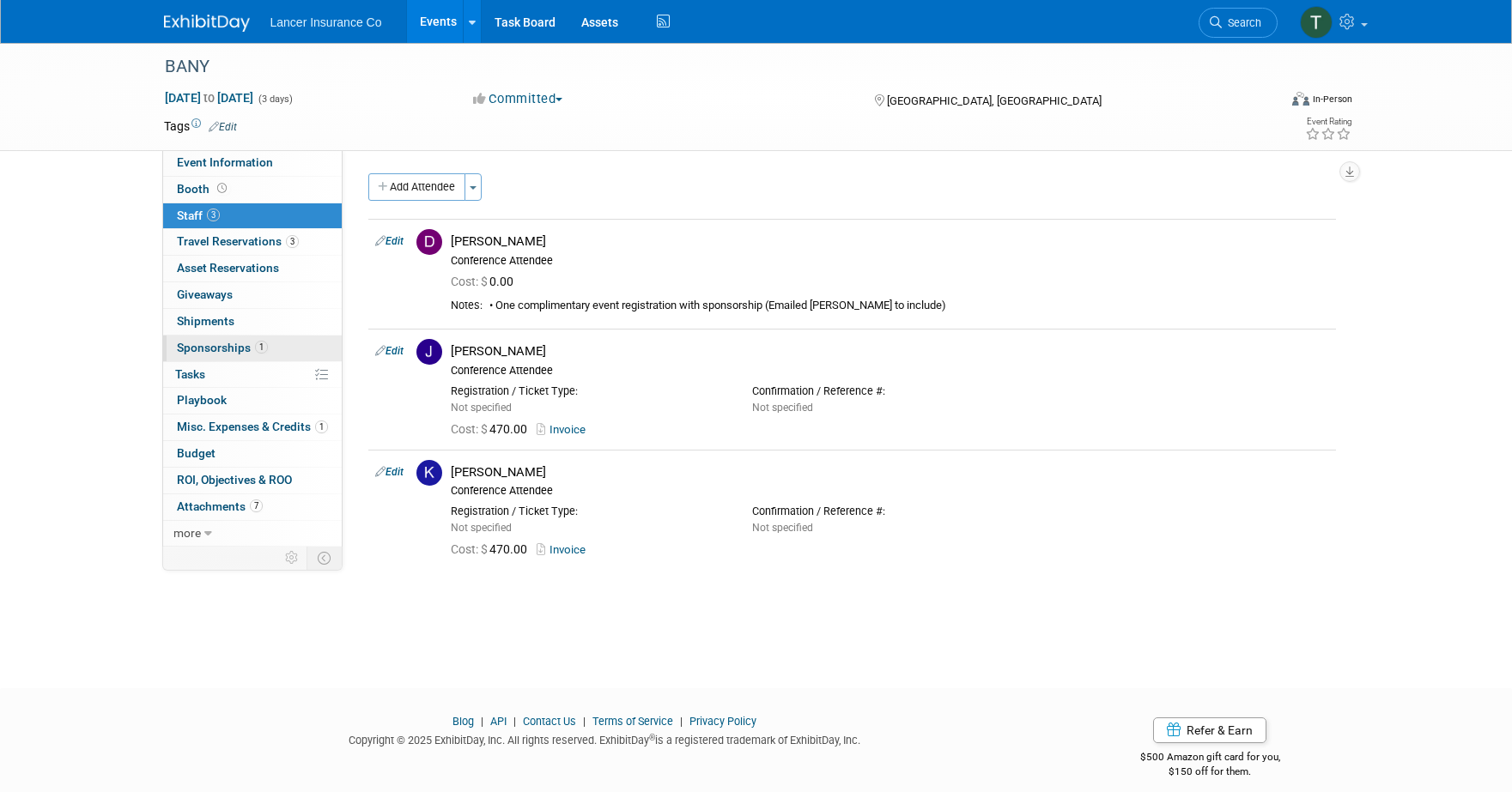
click at [216, 352] on span "Sponsorships 1" at bounding box center [222, 348] width 91 height 14
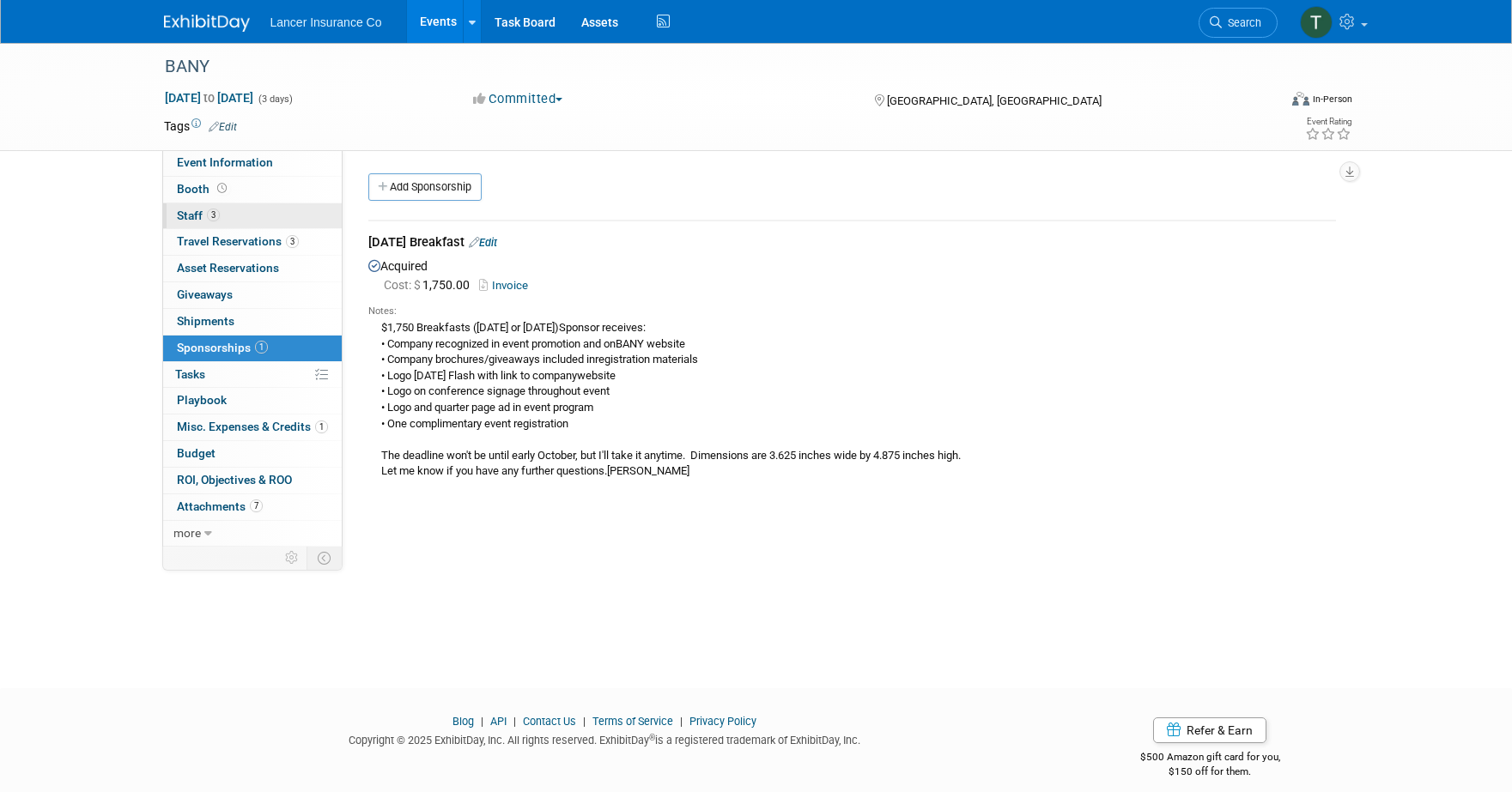
click at [194, 218] on span "Staff 3" at bounding box center [198, 215] width 42 height 14
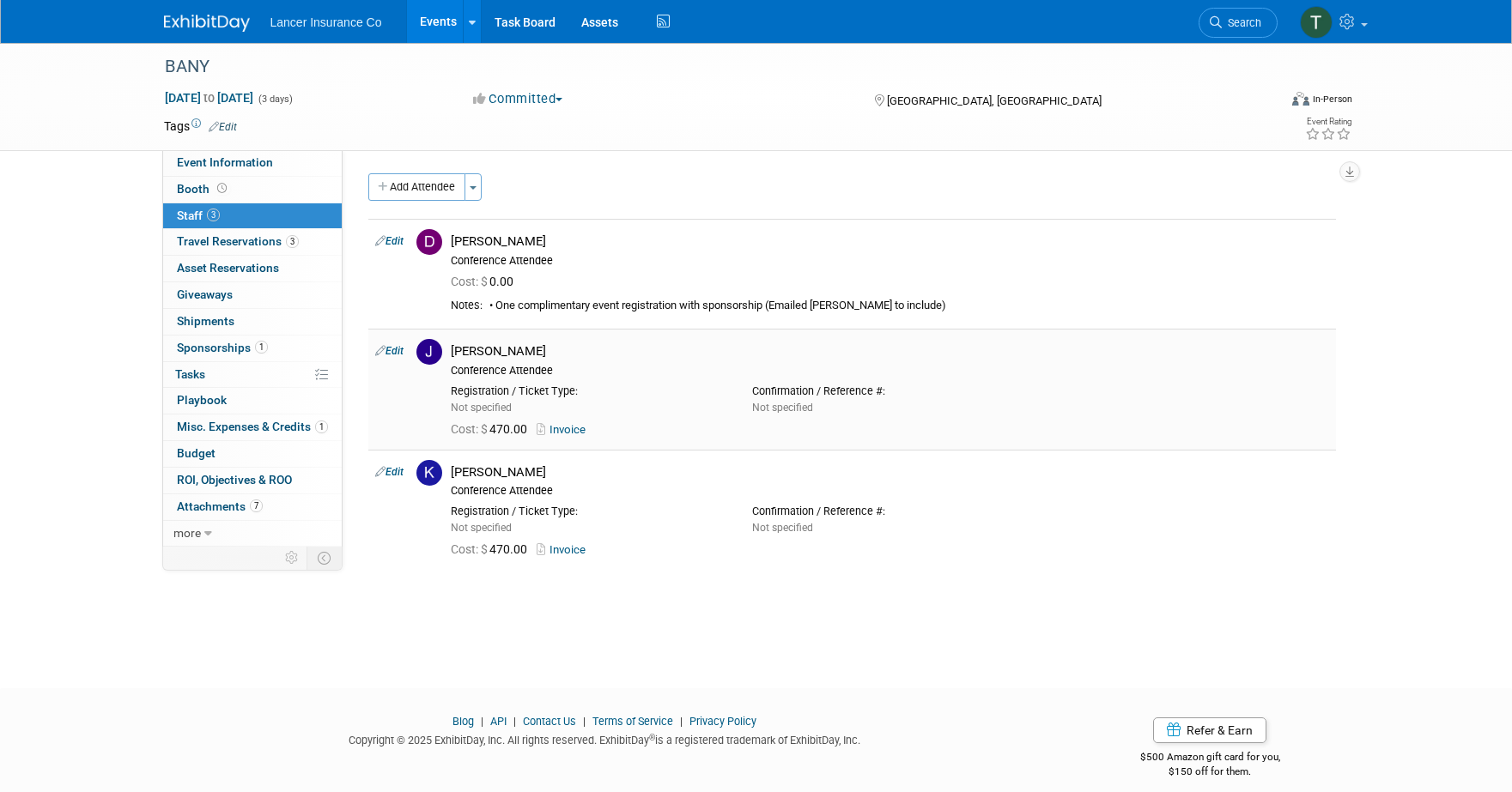
click at [577, 430] on link "Invoice" at bounding box center [564, 430] width 56 height 13
click at [202, 349] on span "Sponsorships 1" at bounding box center [222, 348] width 91 height 14
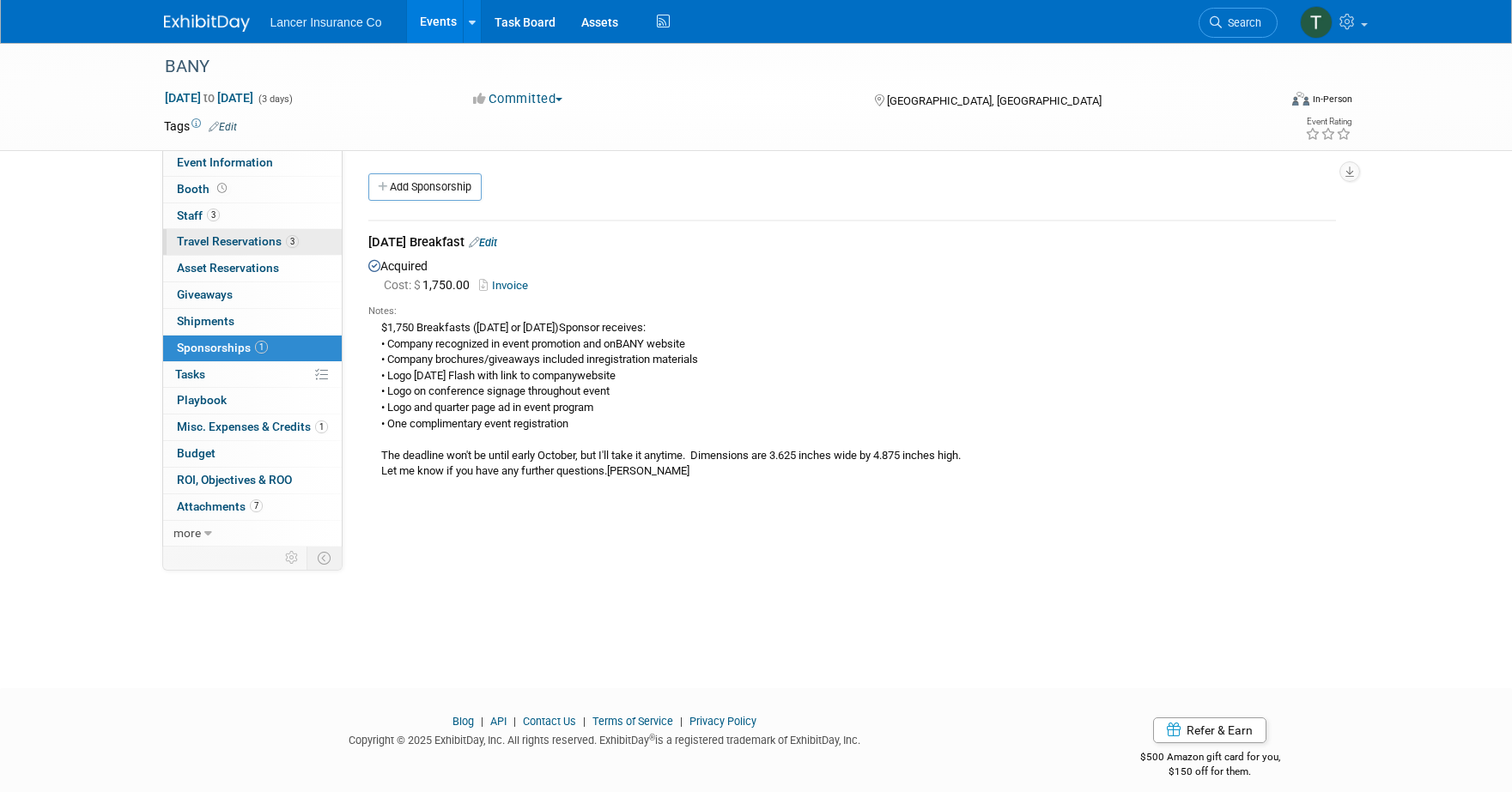
click at [220, 240] on span "Travel Reservations 3" at bounding box center [237, 241] width 121 height 14
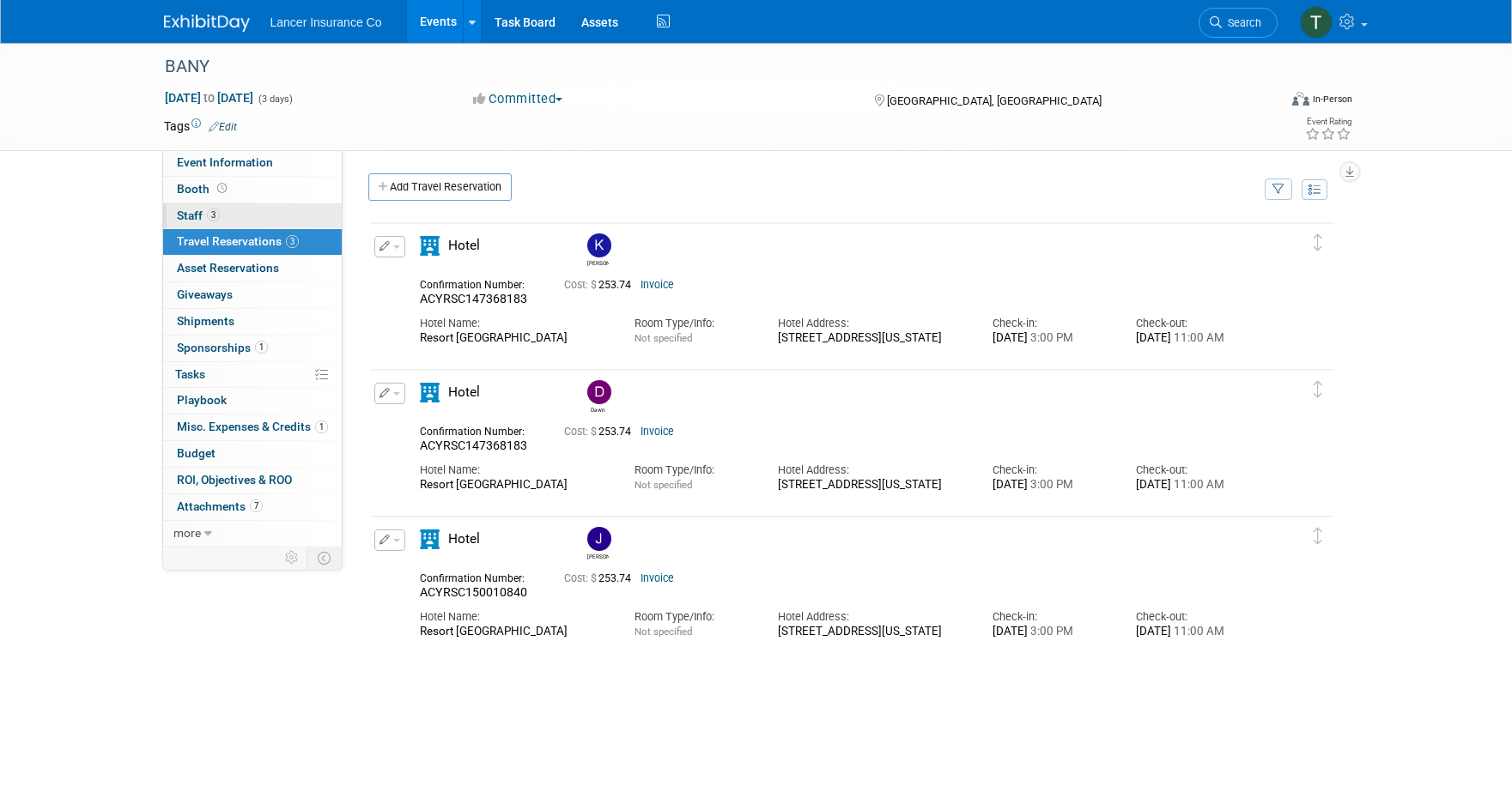
click at [207, 208] on span "Staff 3" at bounding box center [198, 215] width 42 height 14
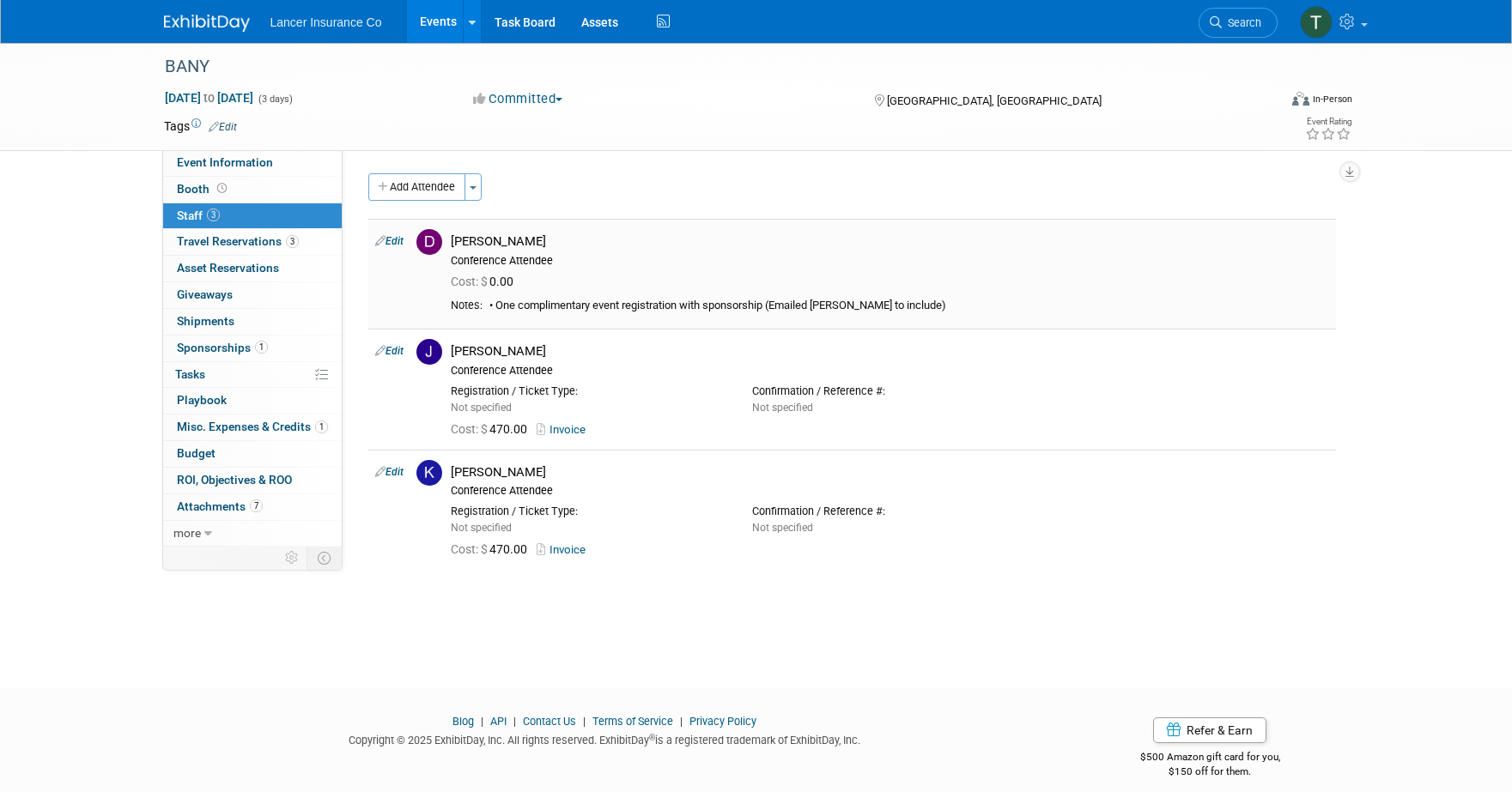
drag, startPoint x: 818, startPoint y: 304, endPoint x: 844, endPoint y: 304, distance: 26.0
click at [844, 304] on div "• One complimentary event registration with sponsorship (Emailed [PERSON_NAME] …" at bounding box center [910, 306] width 839 height 15
copy div "[PERSON_NAME]"
drag, startPoint x: 560, startPoint y: 476, endPoint x: 452, endPoint y: 470, distance: 108.2
click at [452, 470] on div "[PERSON_NAME]" at bounding box center [889, 472] width 878 height 17
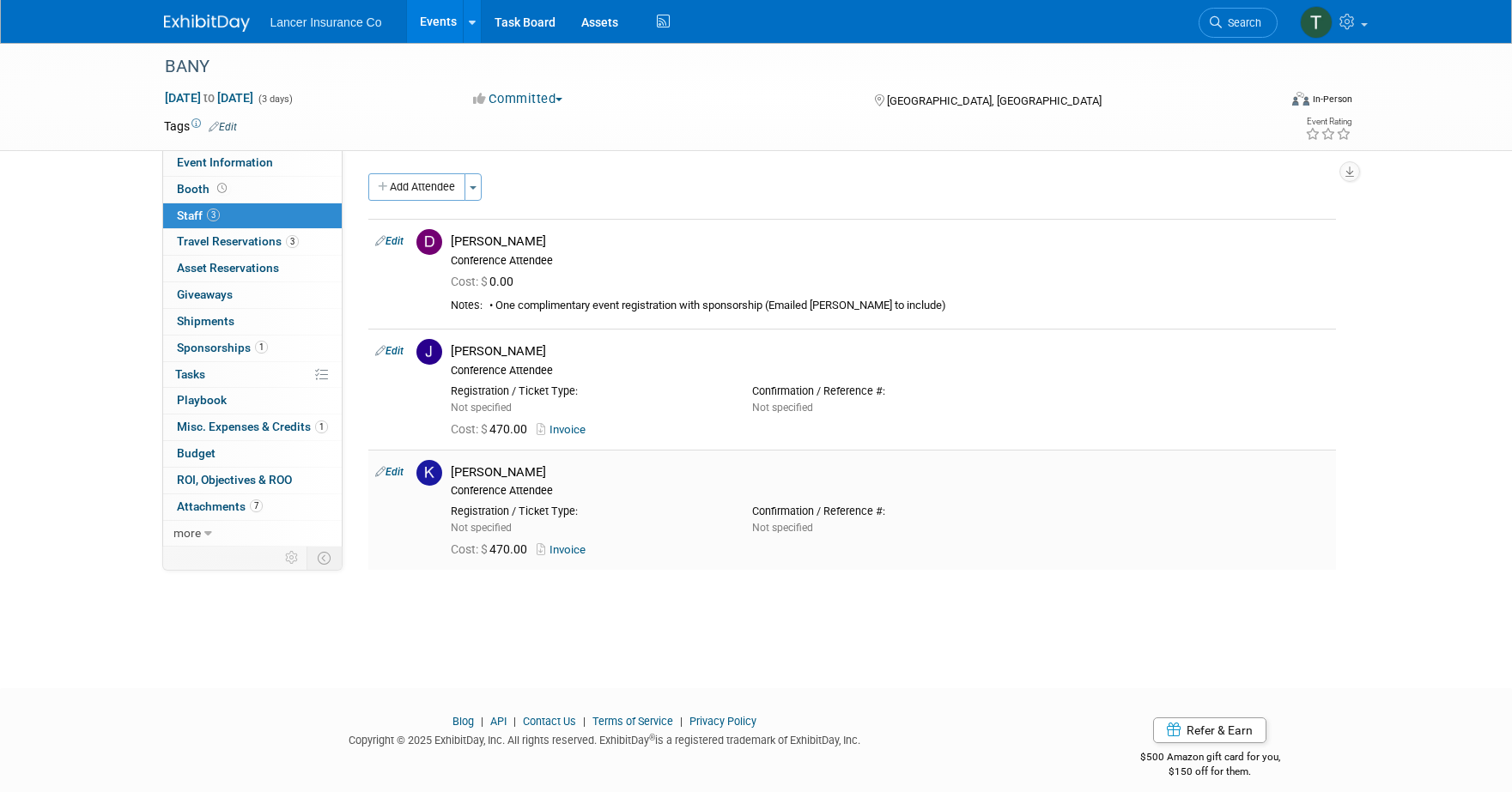
copy div "[PERSON_NAME]"
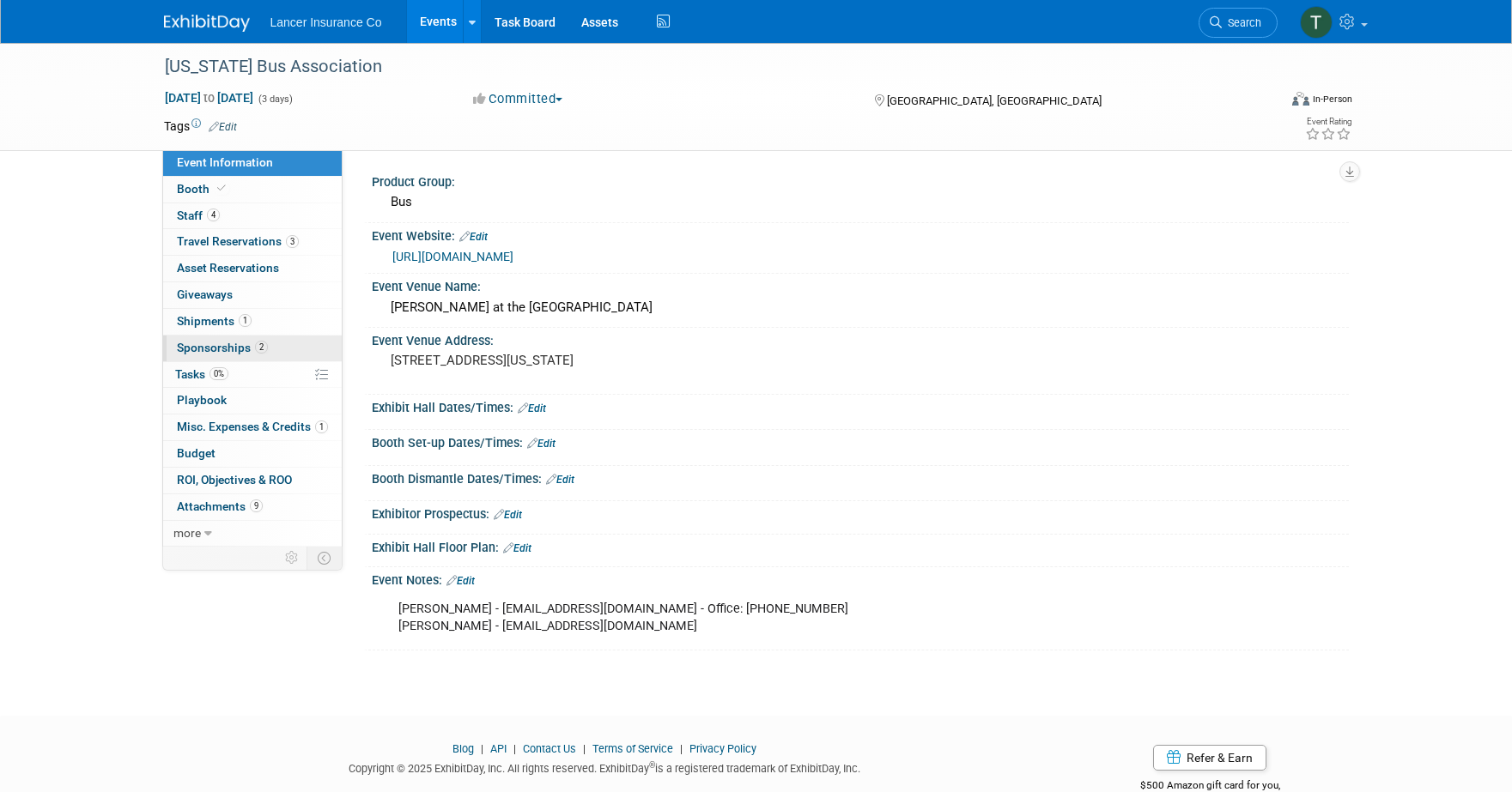
click at [232, 349] on span "Sponsorships 2" at bounding box center [222, 348] width 91 height 14
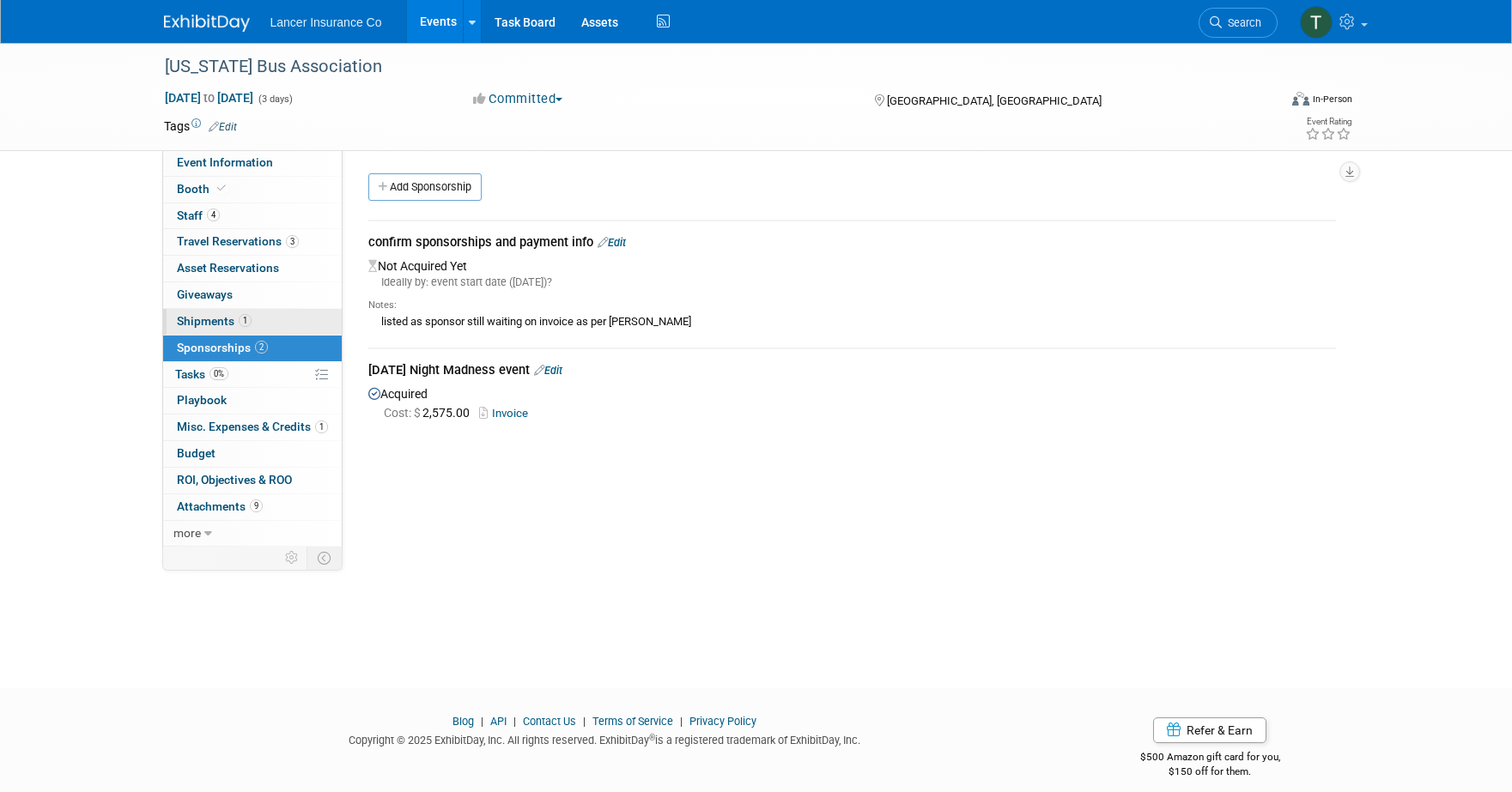
click at [214, 320] on span "Shipments 1" at bounding box center [214, 321] width 75 height 14
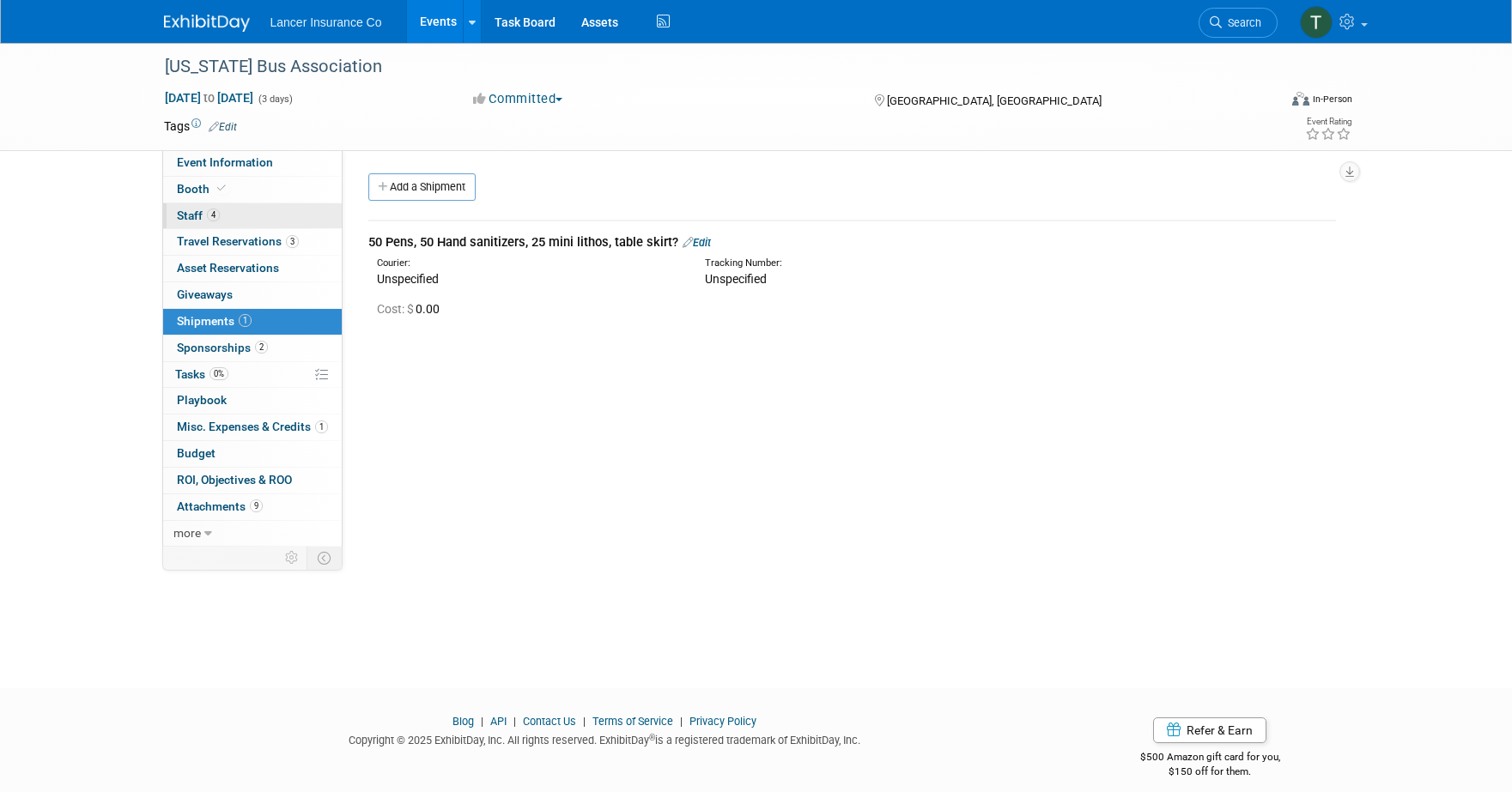
click at [200, 219] on span "Staff 4" at bounding box center [198, 215] width 42 height 14
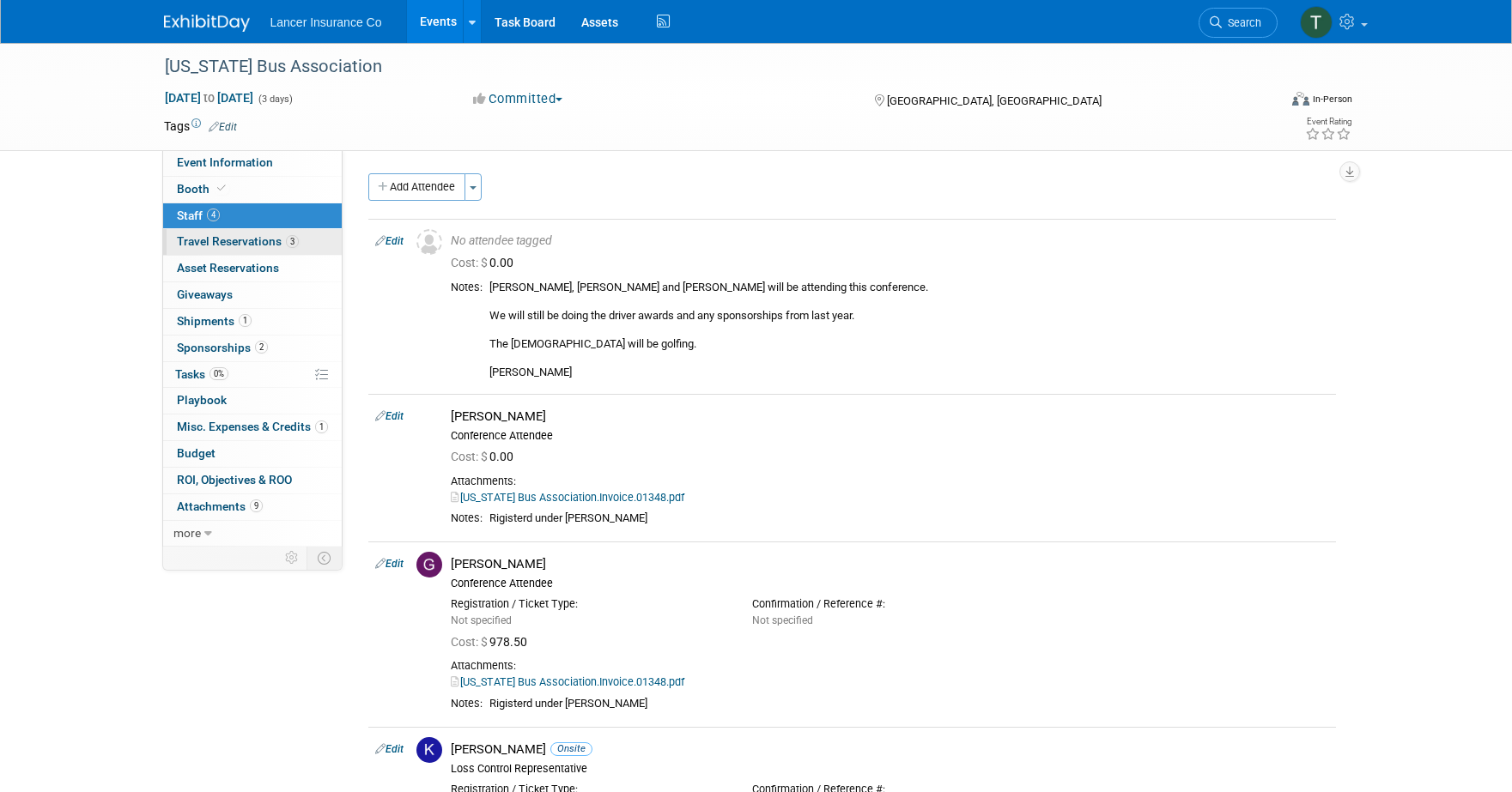
click at [207, 242] on span "Travel Reservations 3" at bounding box center [237, 241] width 121 height 14
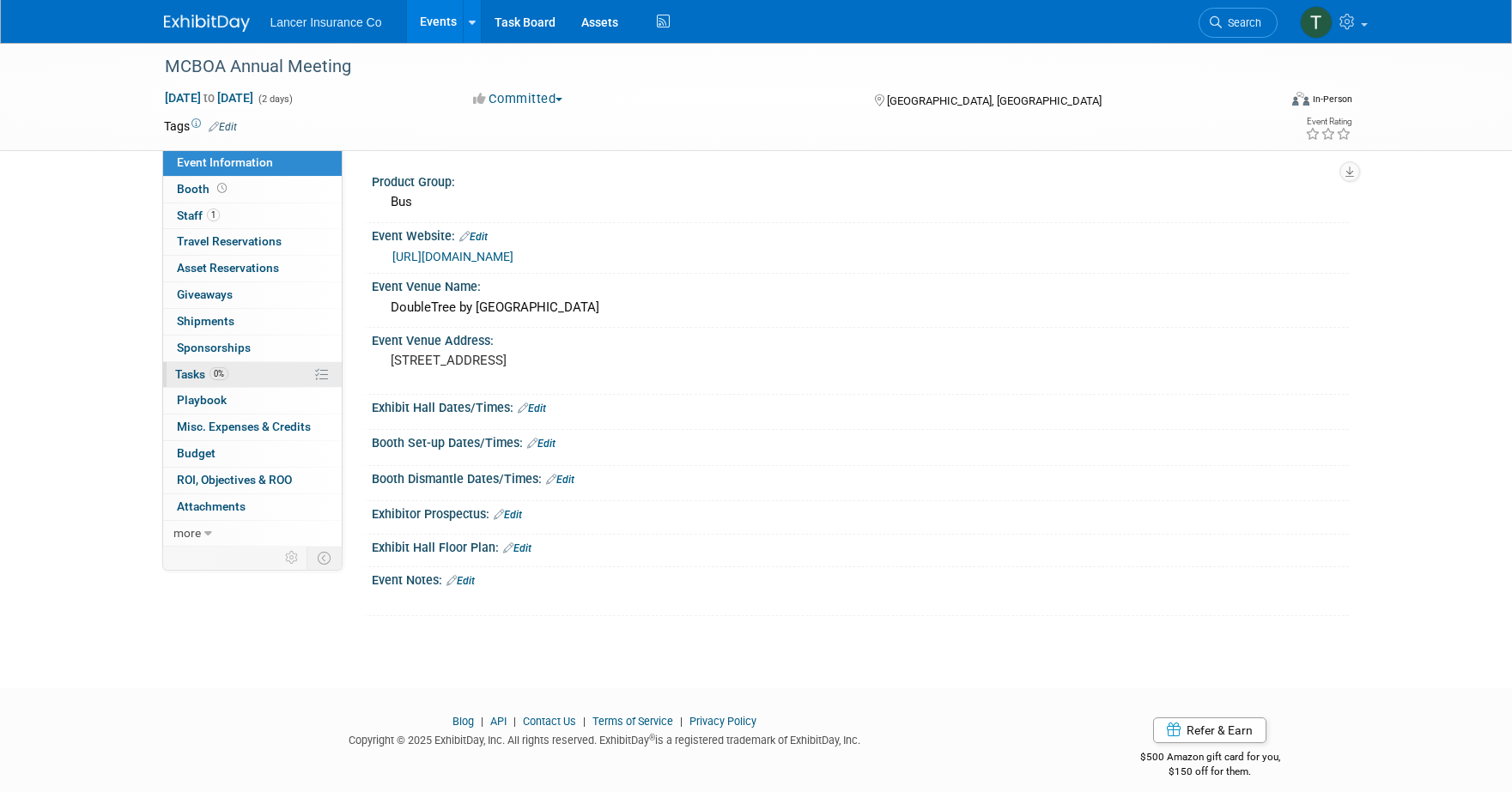
click at [198, 375] on span "Tasks 0%" at bounding box center [201, 374] width 53 height 14
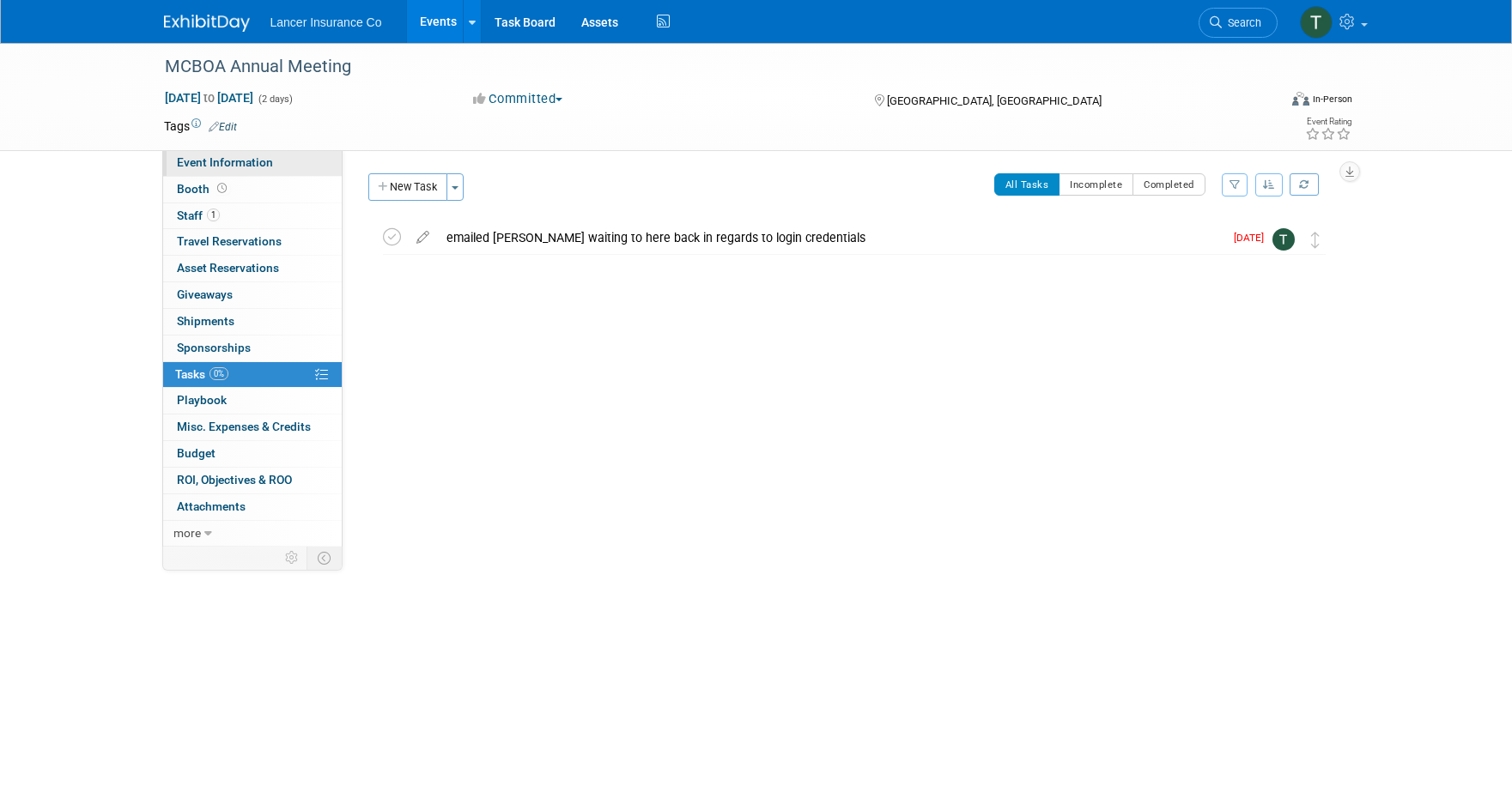
click at [220, 157] on span "Event Information" at bounding box center [224, 162] width 96 height 14
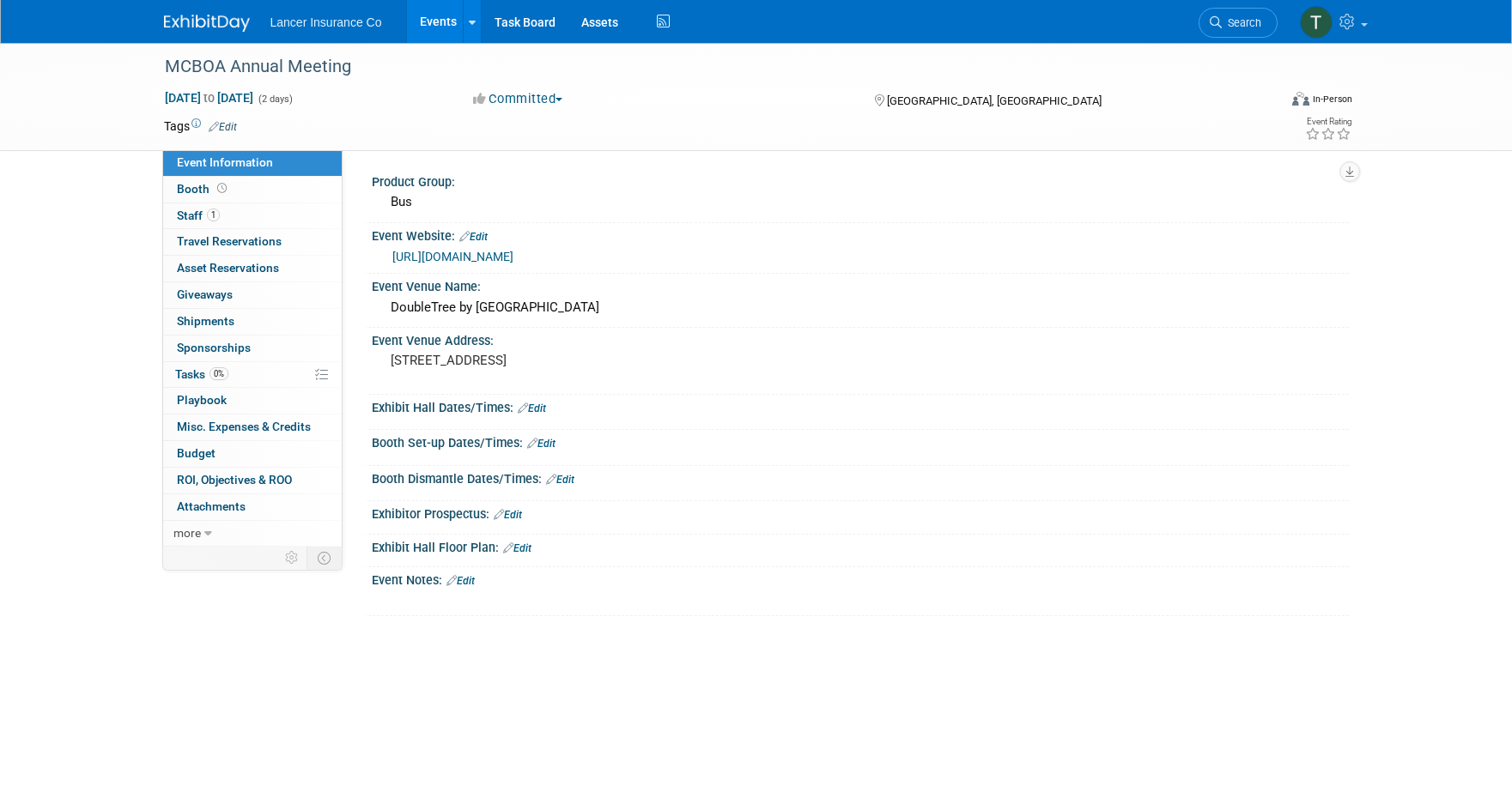
click at [505, 259] on link "[URL][DOMAIN_NAME]" at bounding box center [452, 257] width 121 height 14
click at [191, 219] on span "Staff 1" at bounding box center [198, 215] width 42 height 14
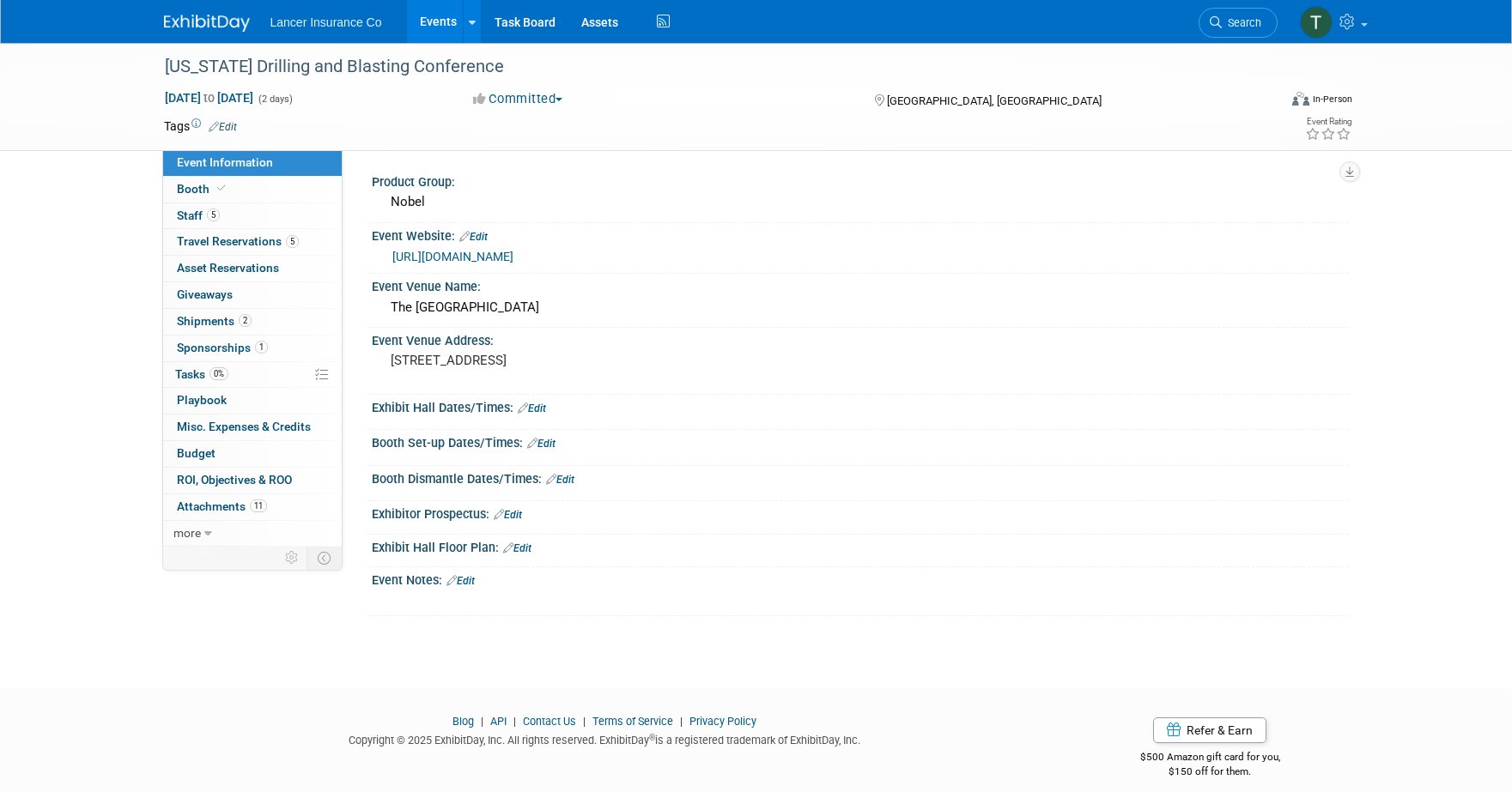
click at [438, 21] on link "Events" at bounding box center [438, 21] width 62 height 42
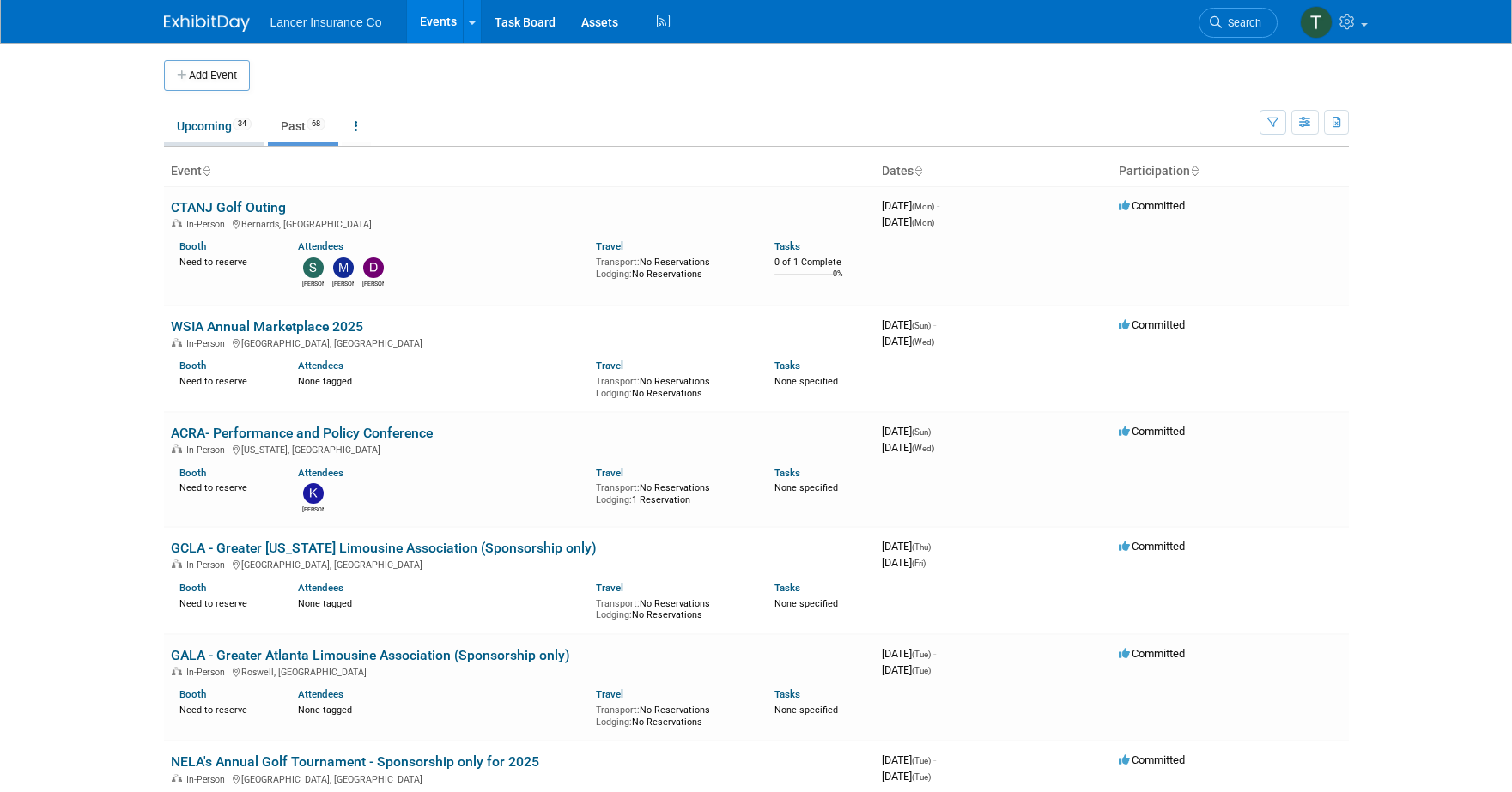
click at [199, 125] on link "Upcoming 34" at bounding box center [214, 125] width 101 height 33
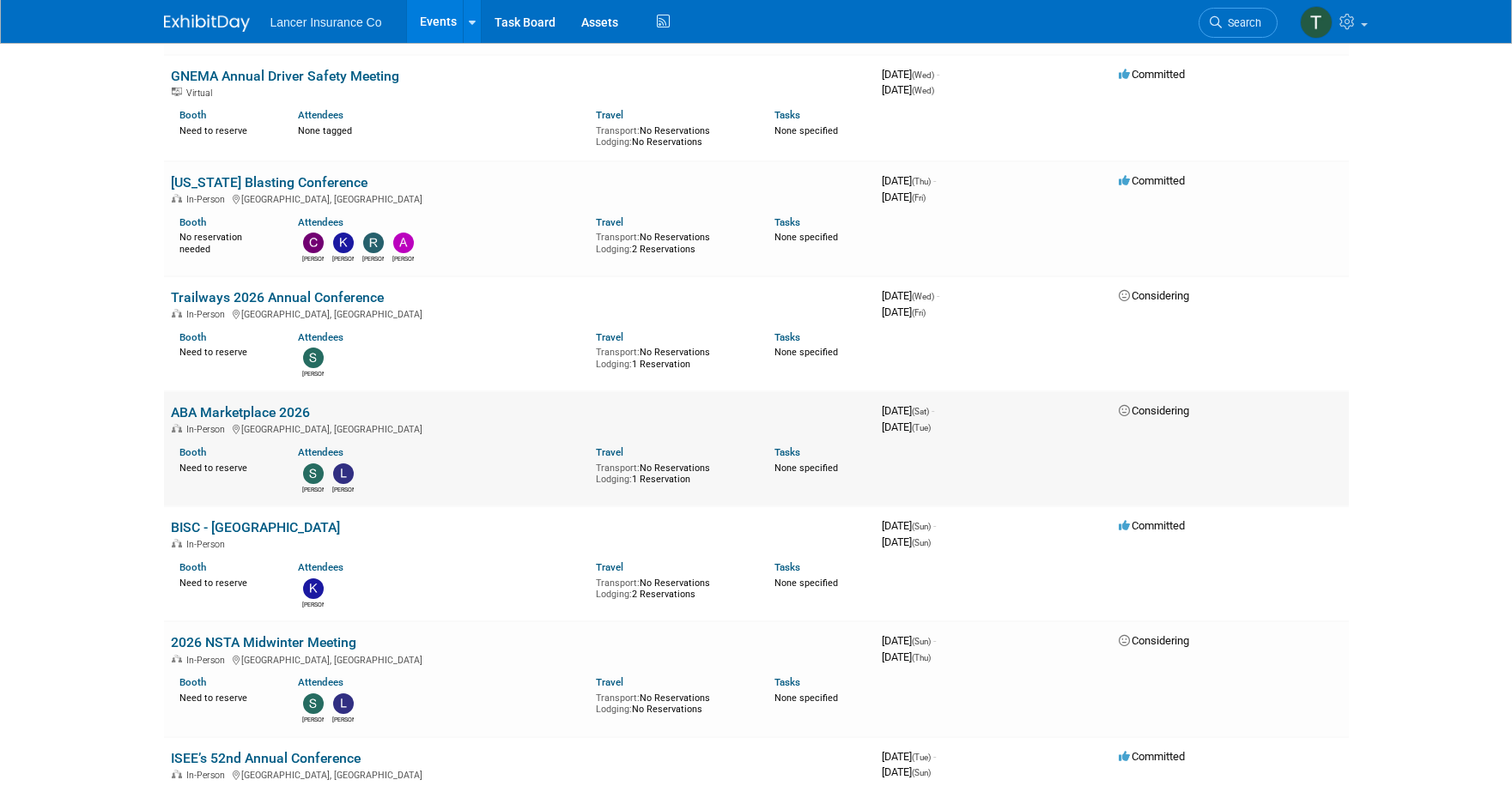
scroll to position [2432, 0]
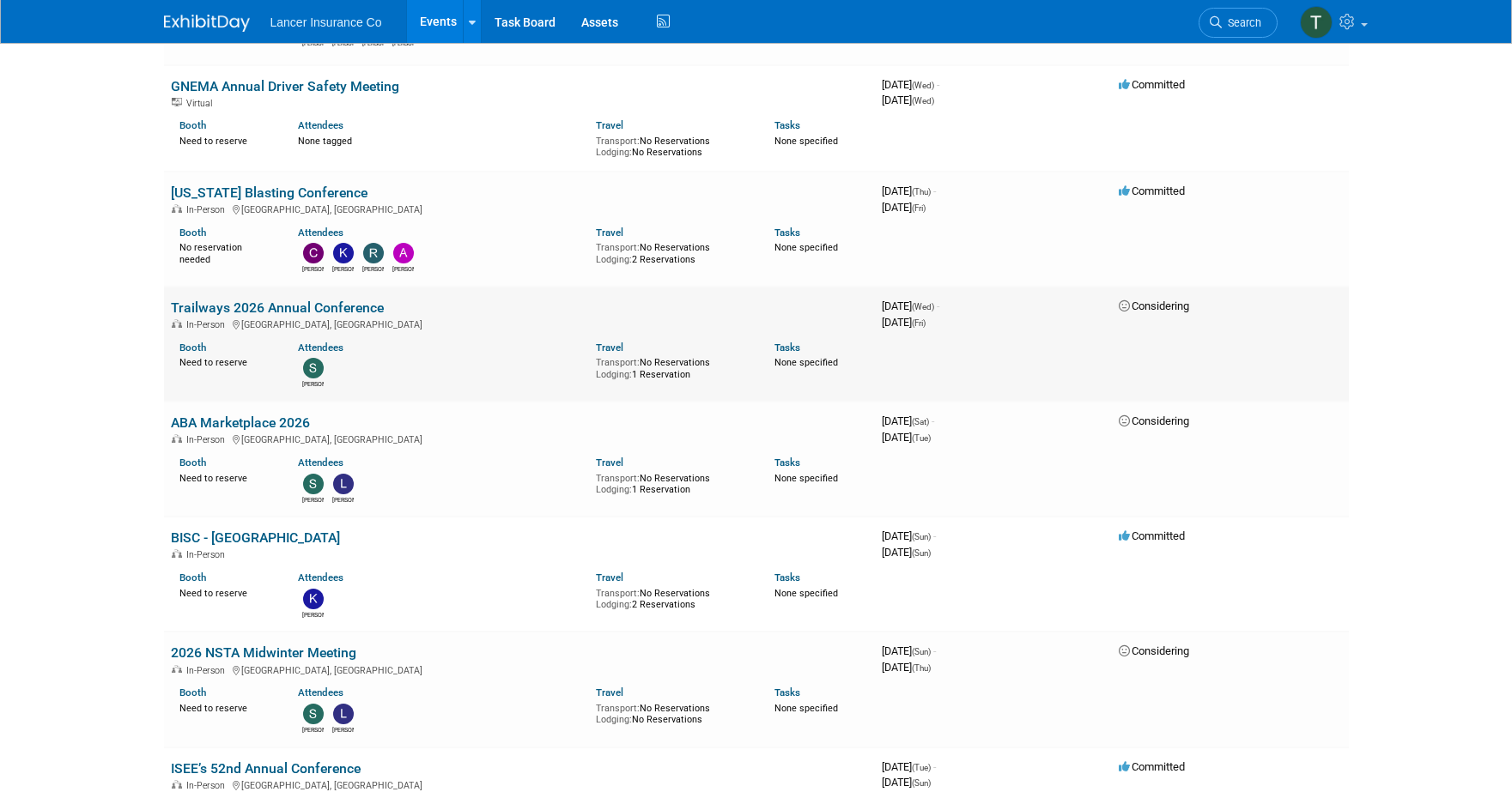
click at [247, 299] on link "Trailways 2026 Annual Conference" at bounding box center [278, 307] width 213 height 17
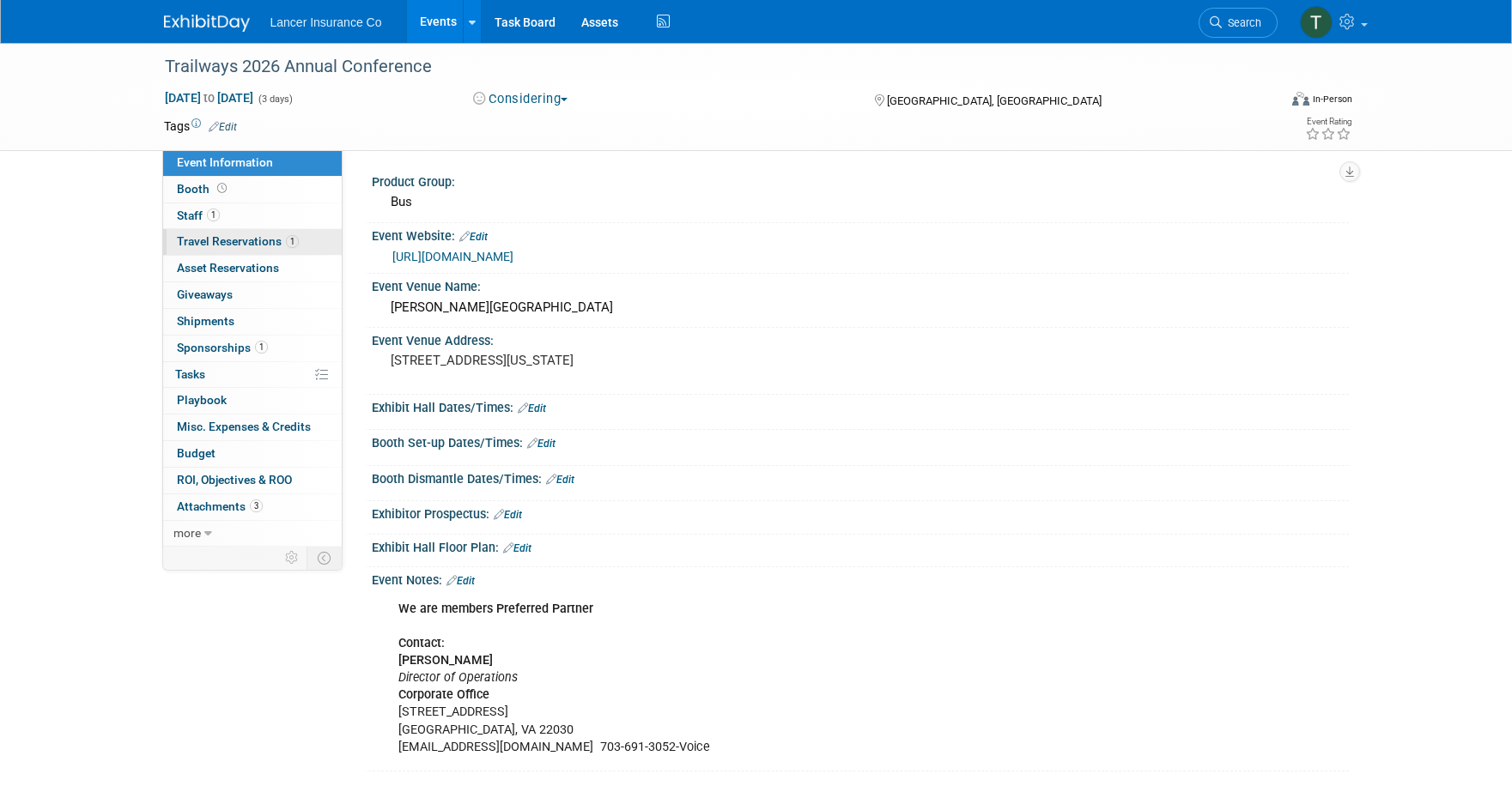
click at [207, 239] on span "Travel Reservations 1" at bounding box center [237, 241] width 121 height 14
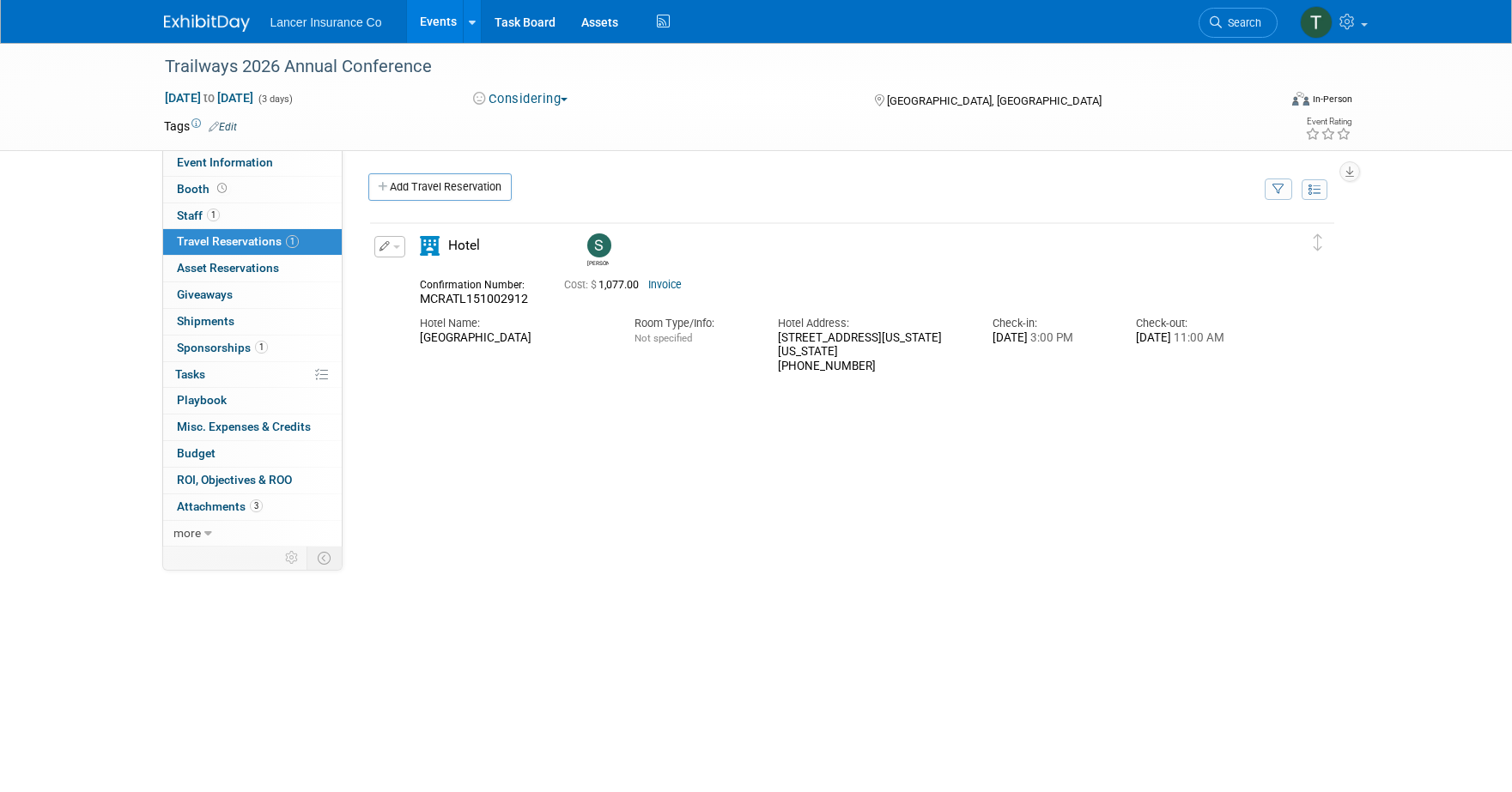
click at [437, 25] on link "Events" at bounding box center [438, 21] width 62 height 42
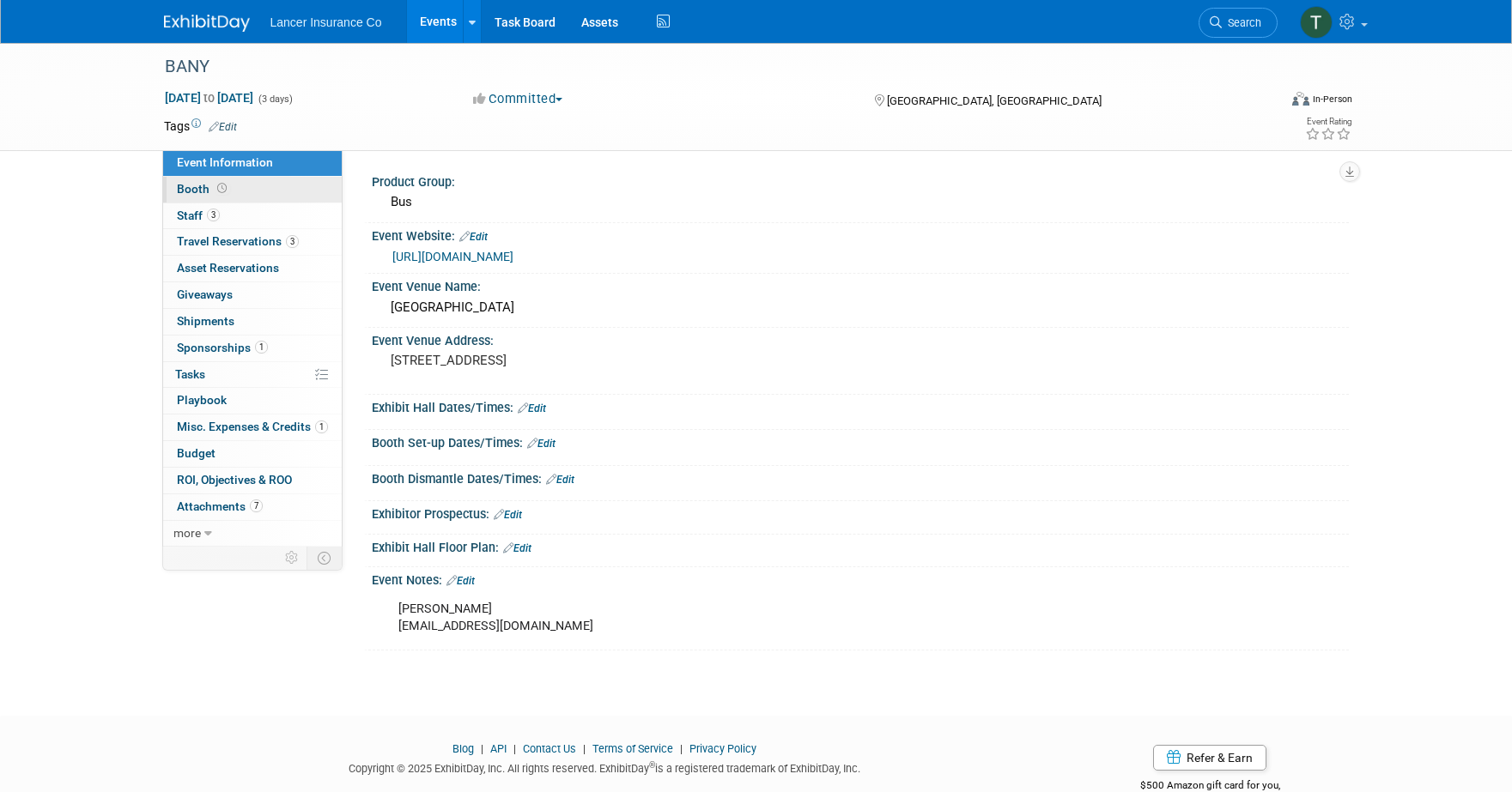
click at [191, 188] on span "Booth" at bounding box center [203, 189] width 53 height 14
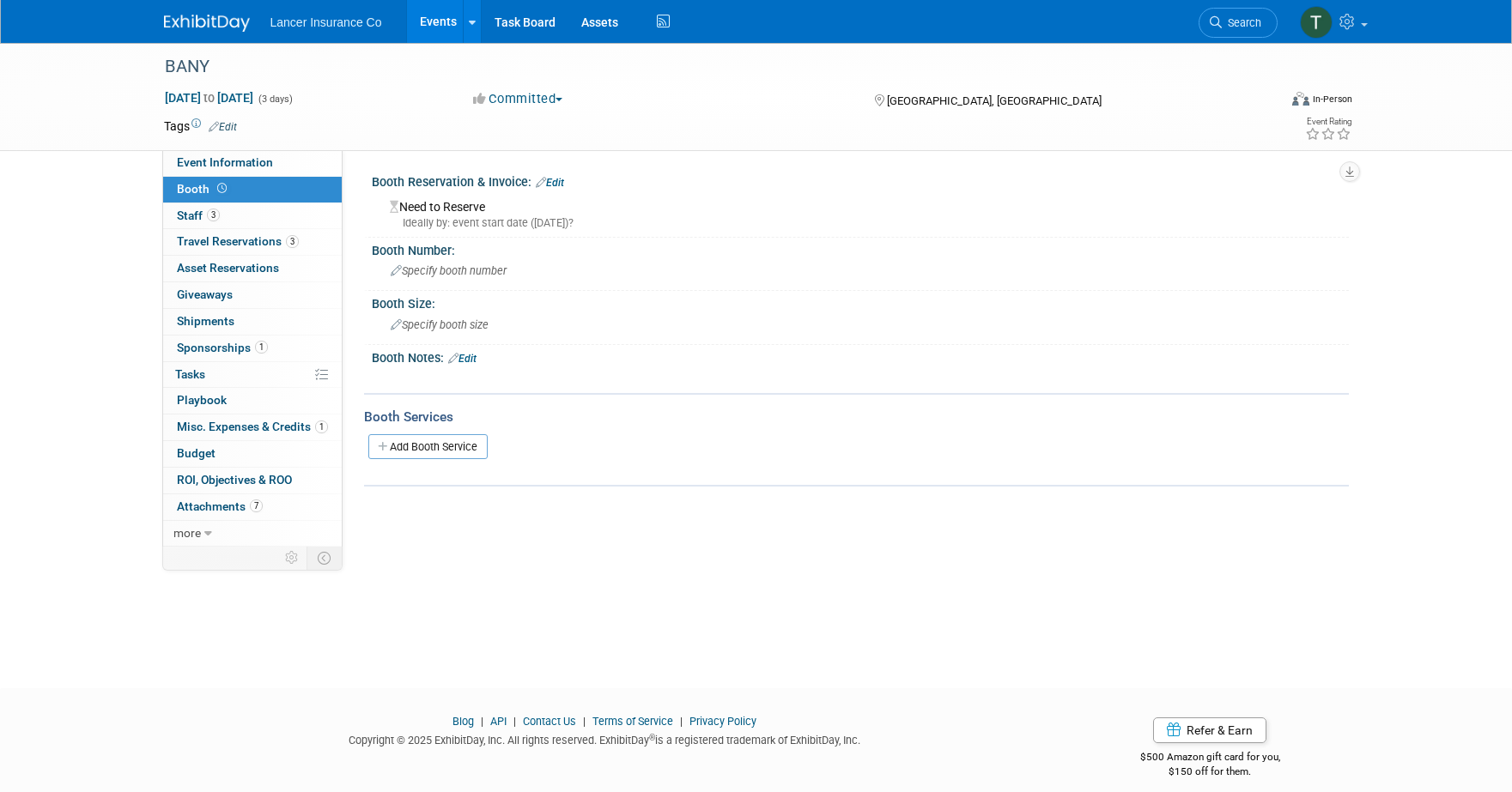
click at [475, 358] on link "Edit" at bounding box center [462, 358] width 29 height 12
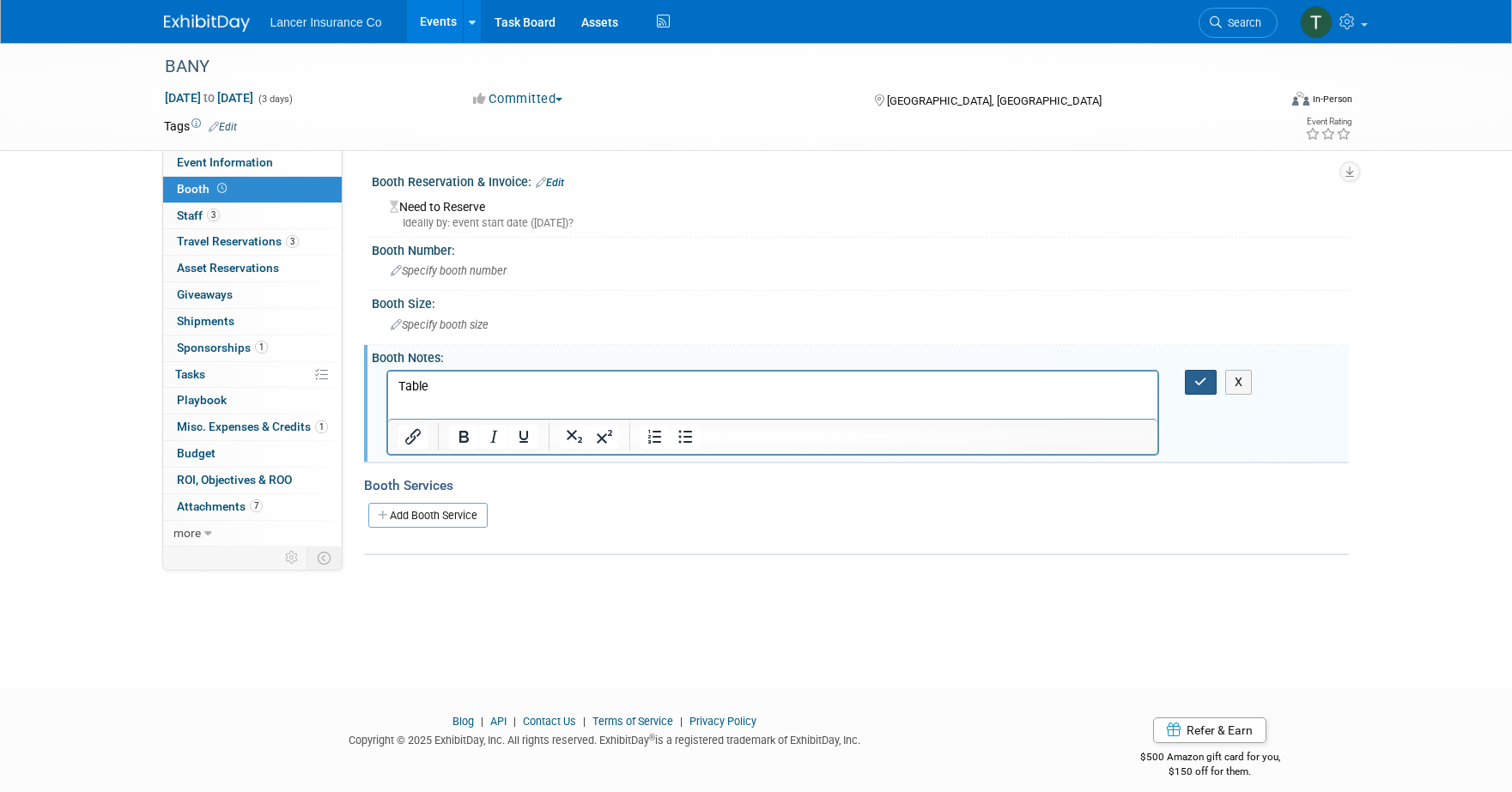
click at [1196, 387] on icon "button" at bounding box center [1200, 382] width 13 height 12
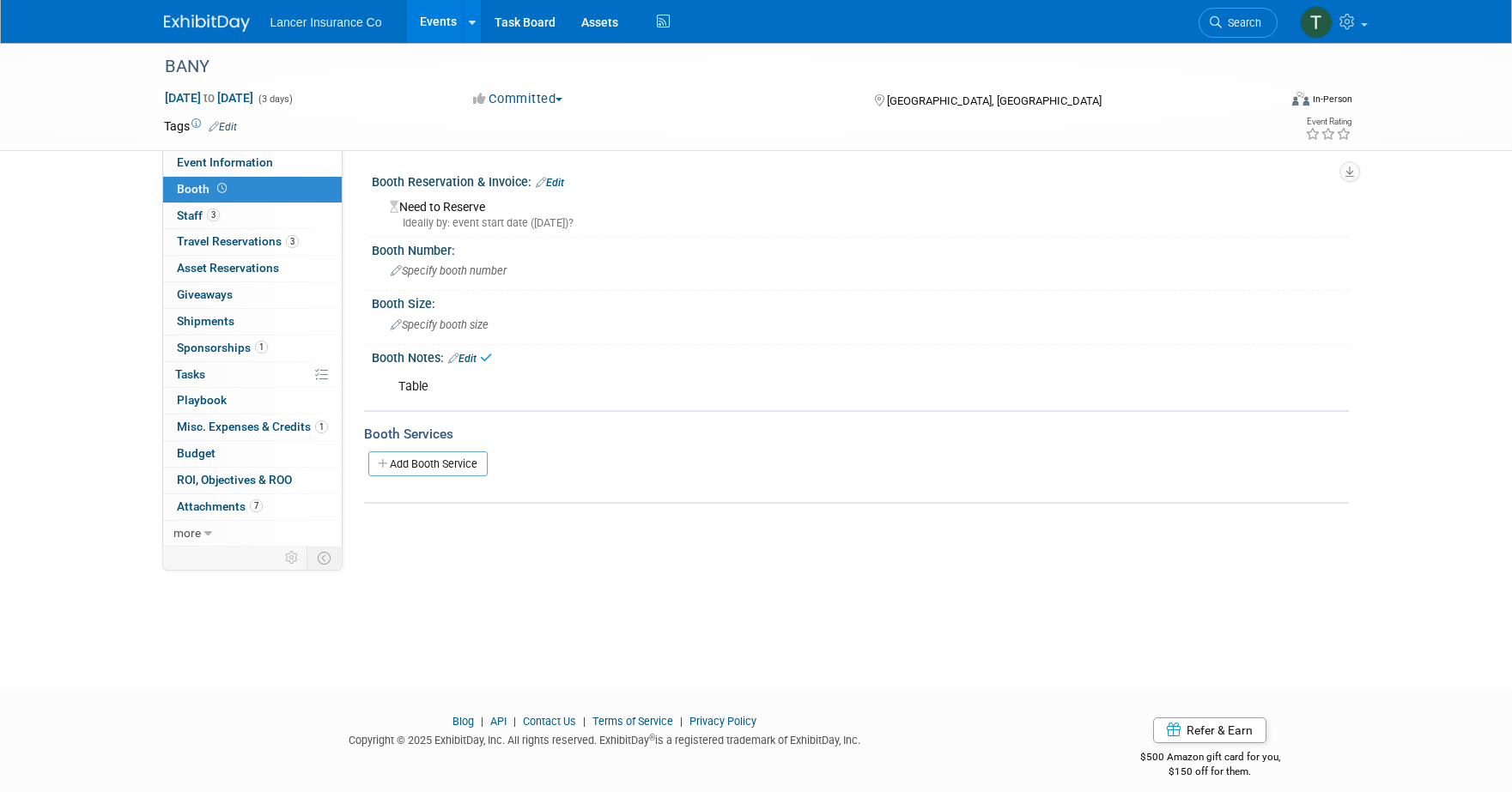
click at [563, 180] on link "Edit" at bounding box center [550, 183] width 29 height 12
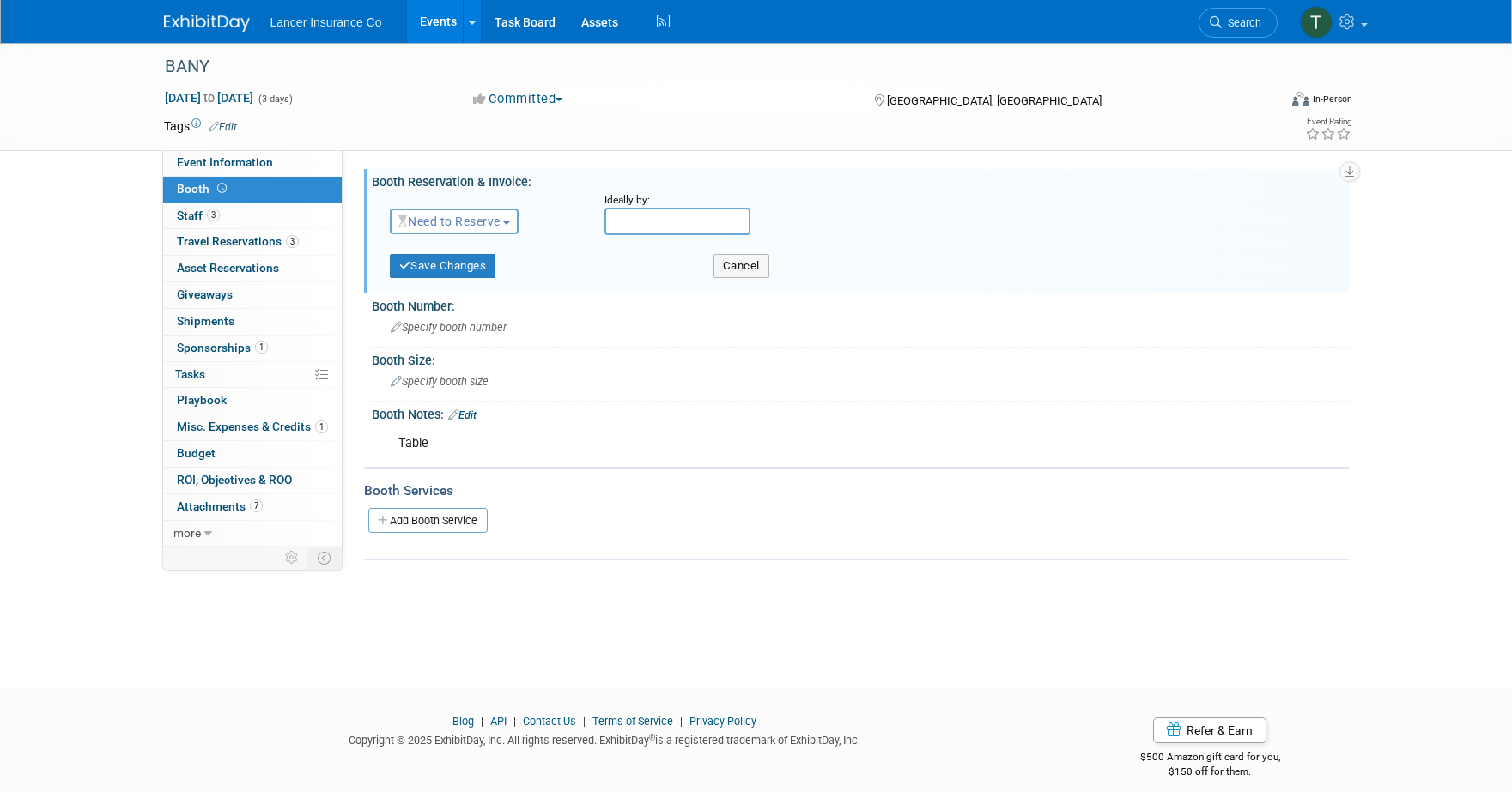
click at [510, 223] on span "button" at bounding box center [506, 222] width 7 height 3
click at [480, 272] on link "Reserved" at bounding box center [483, 275] width 184 height 24
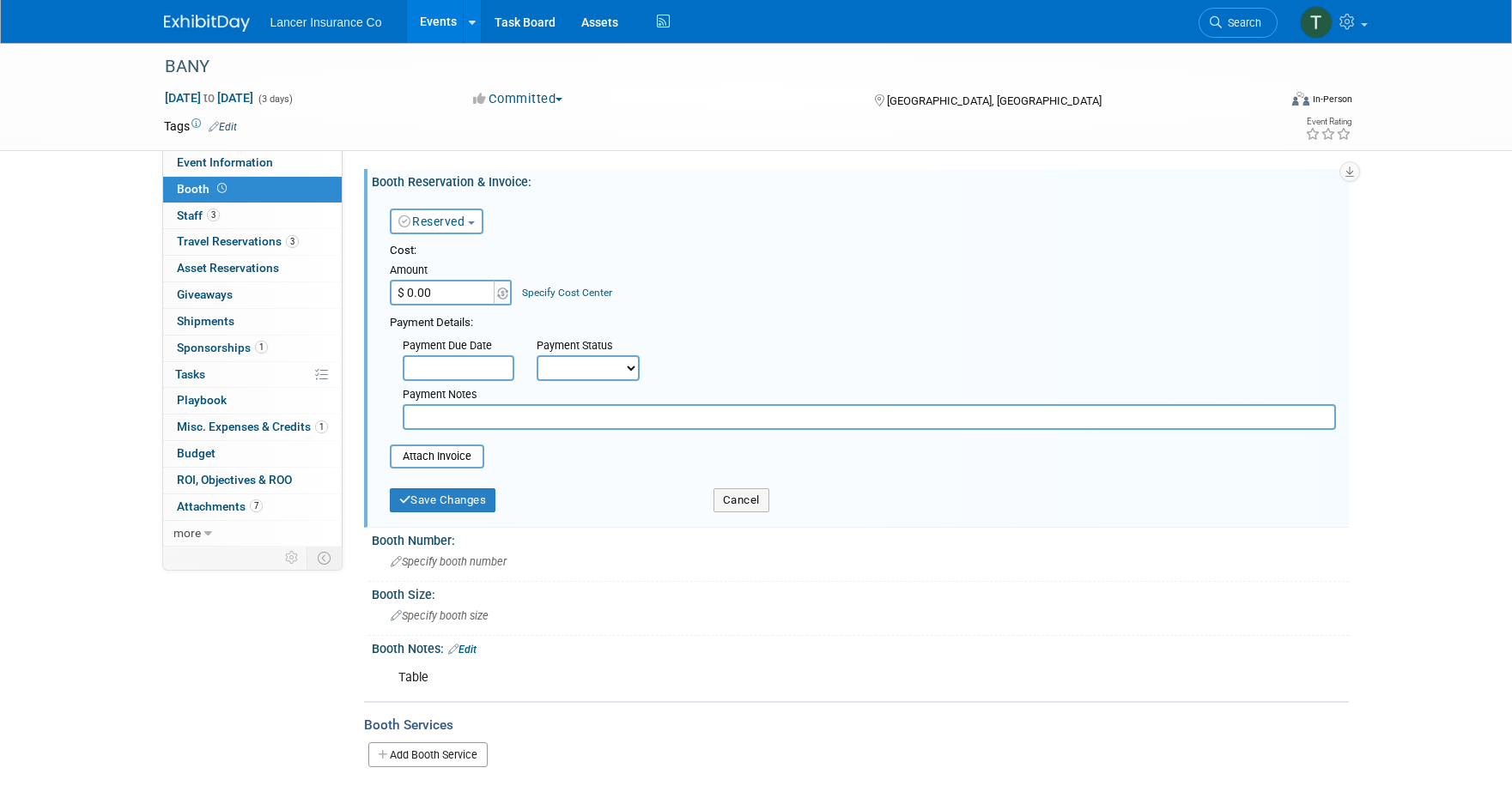
click at [477, 285] on input "$ 0.00" at bounding box center [443, 292] width 108 height 26
type input "$ 450.00"
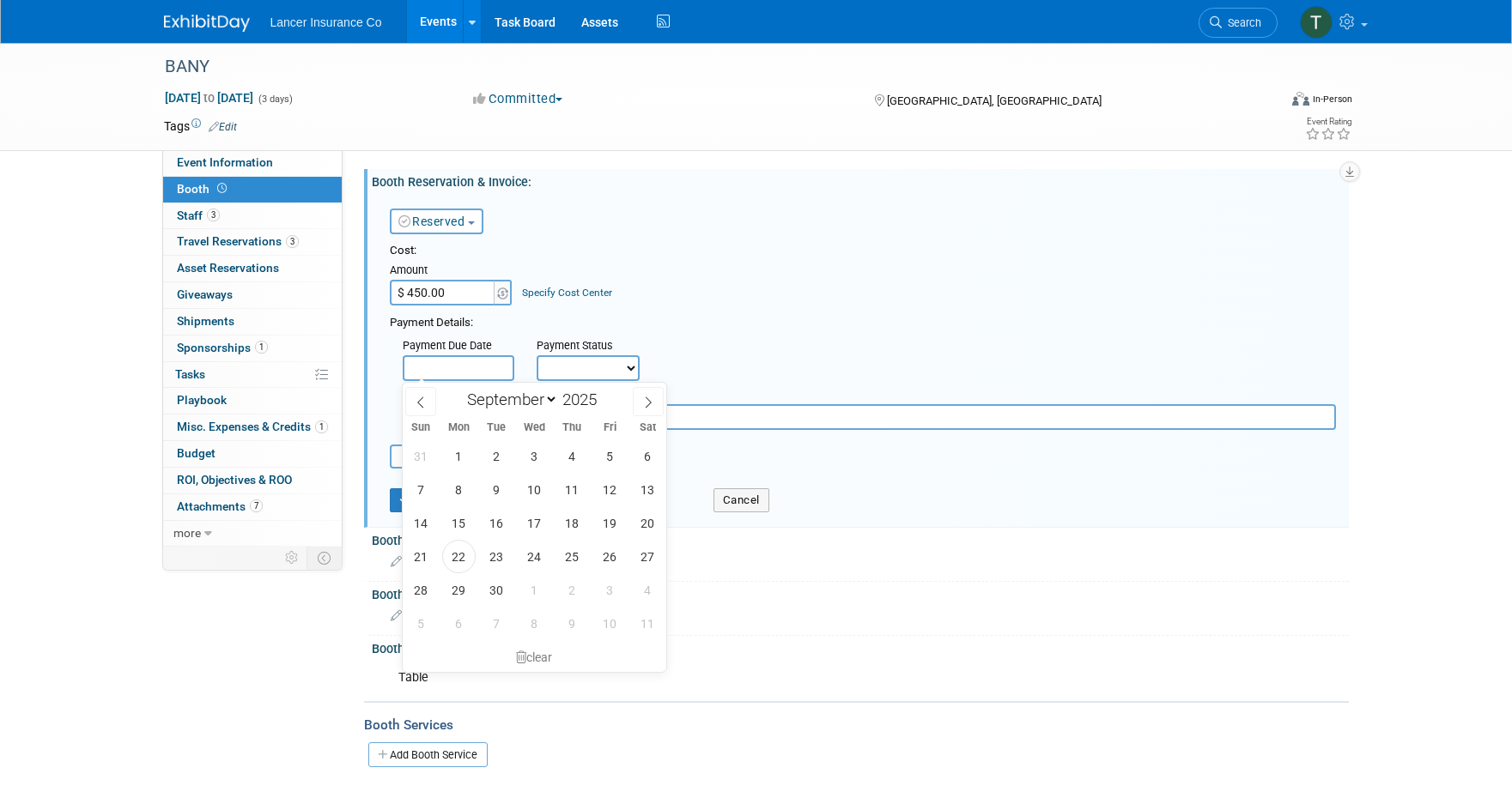
click at [482, 371] on input "text" at bounding box center [458, 368] width 112 height 26
click at [715, 332] on div "Payment Due Date Payment Status Not Paid Yet Partially Paid Paid in Full Next P…" at bounding box center [863, 381] width 972 height 99
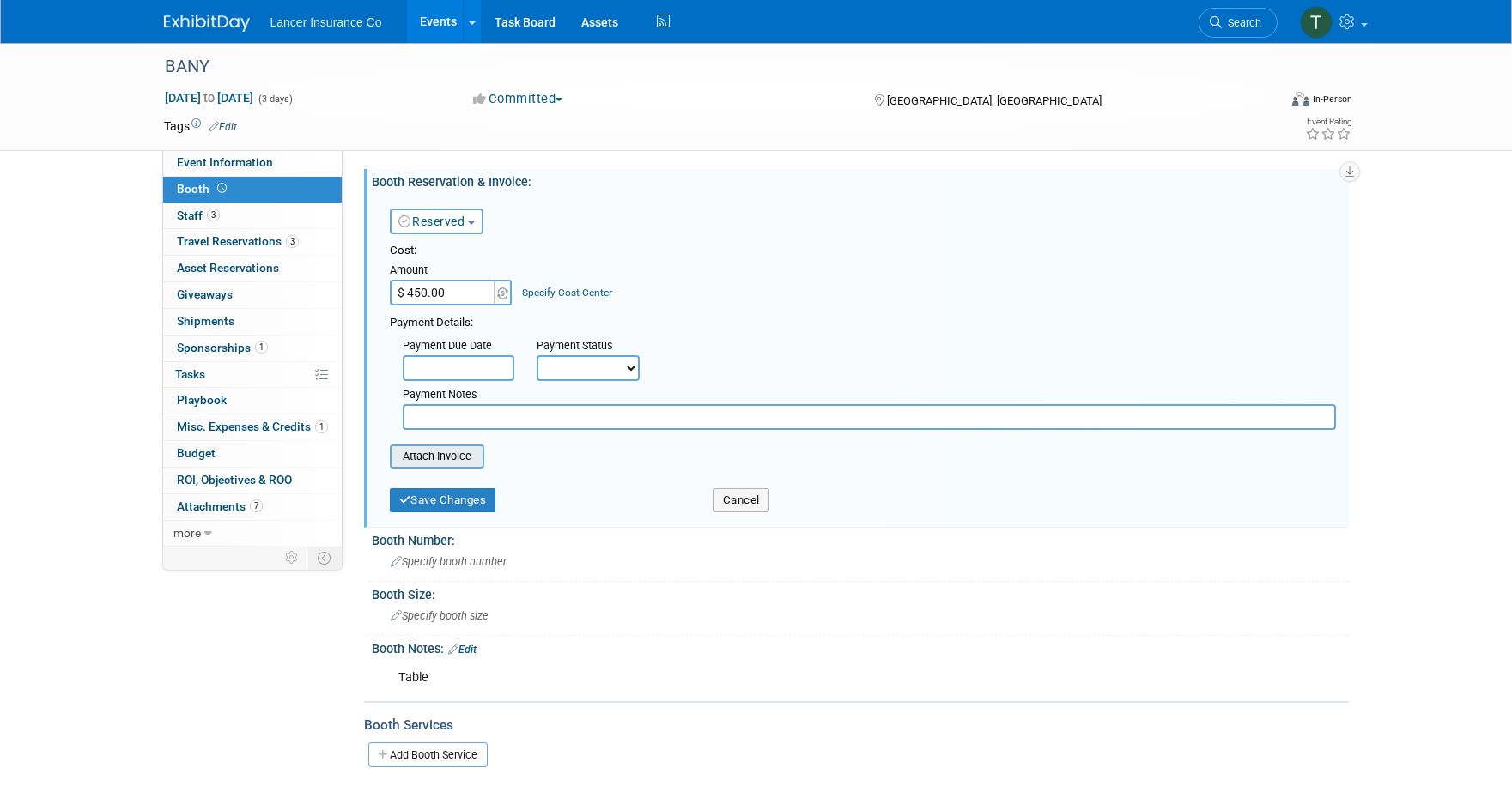
click at [418, 458] on input "file" at bounding box center [380, 456] width 204 height 21
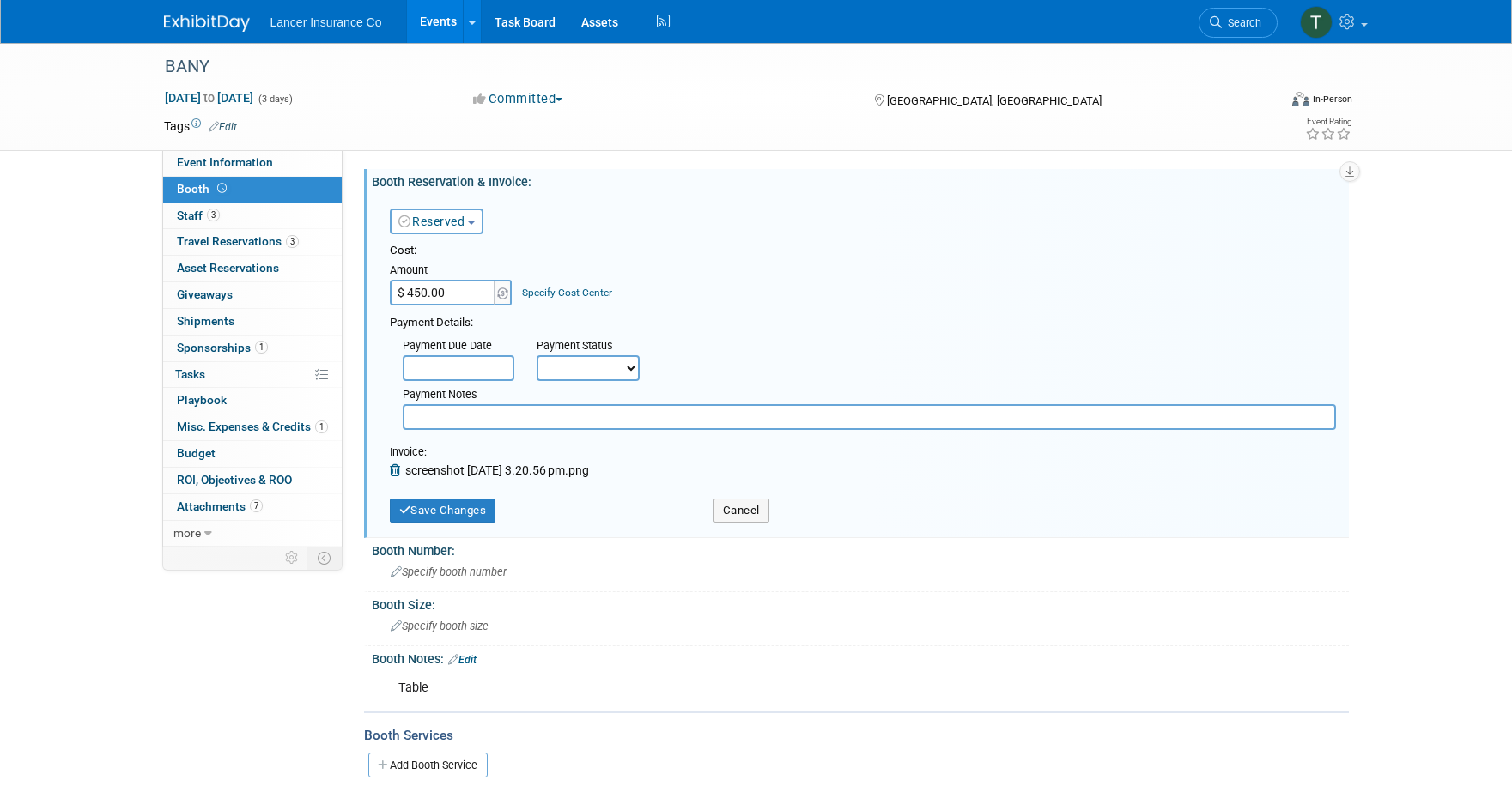
click at [457, 415] on input "text" at bounding box center [869, 418] width 933 height 26
type input "Table Reservation"
click at [423, 511] on button "Save Changes" at bounding box center [443, 511] width 107 height 24
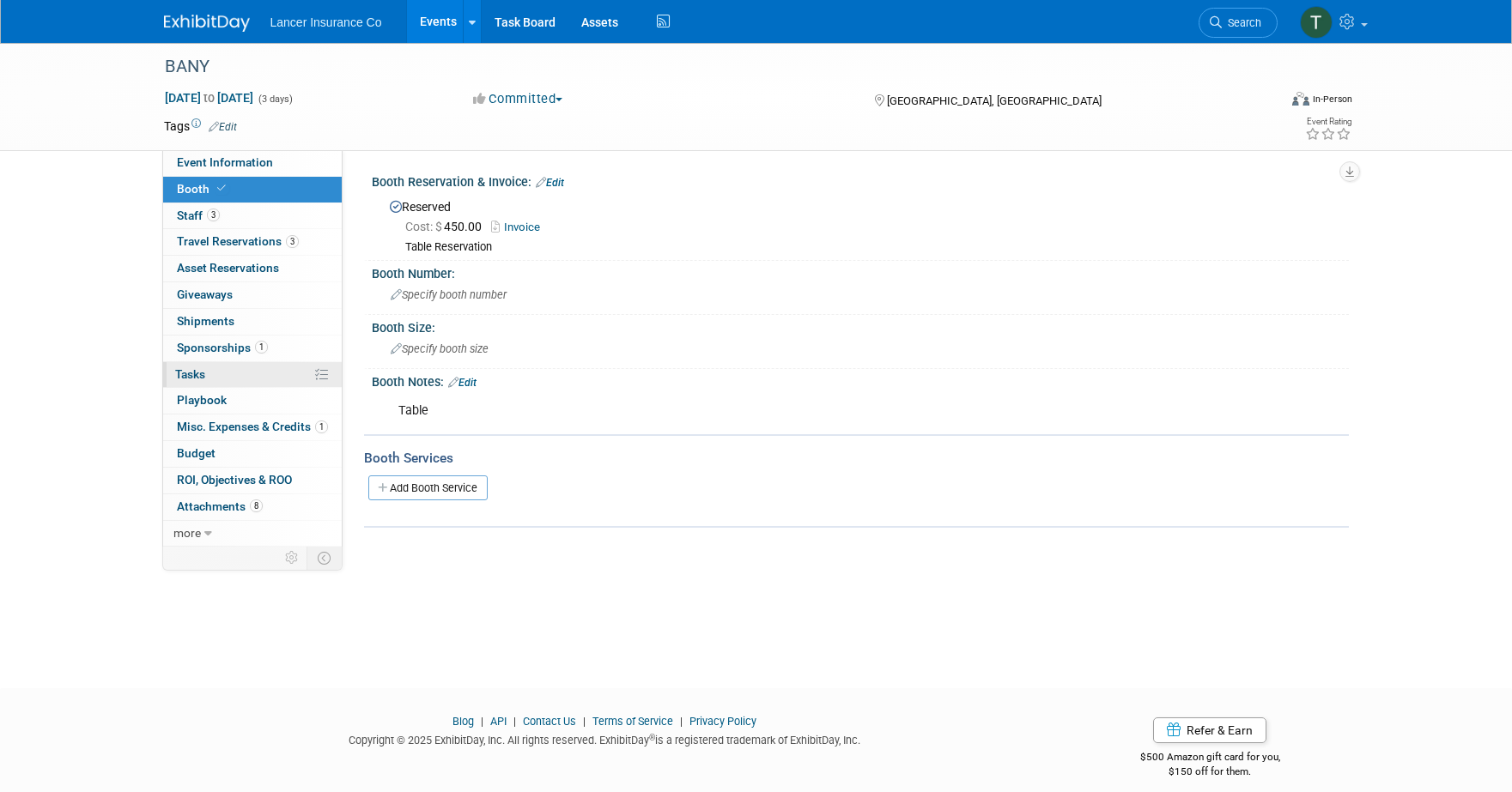
click at [196, 370] on span "Tasks 0%" at bounding box center [190, 374] width 30 height 14
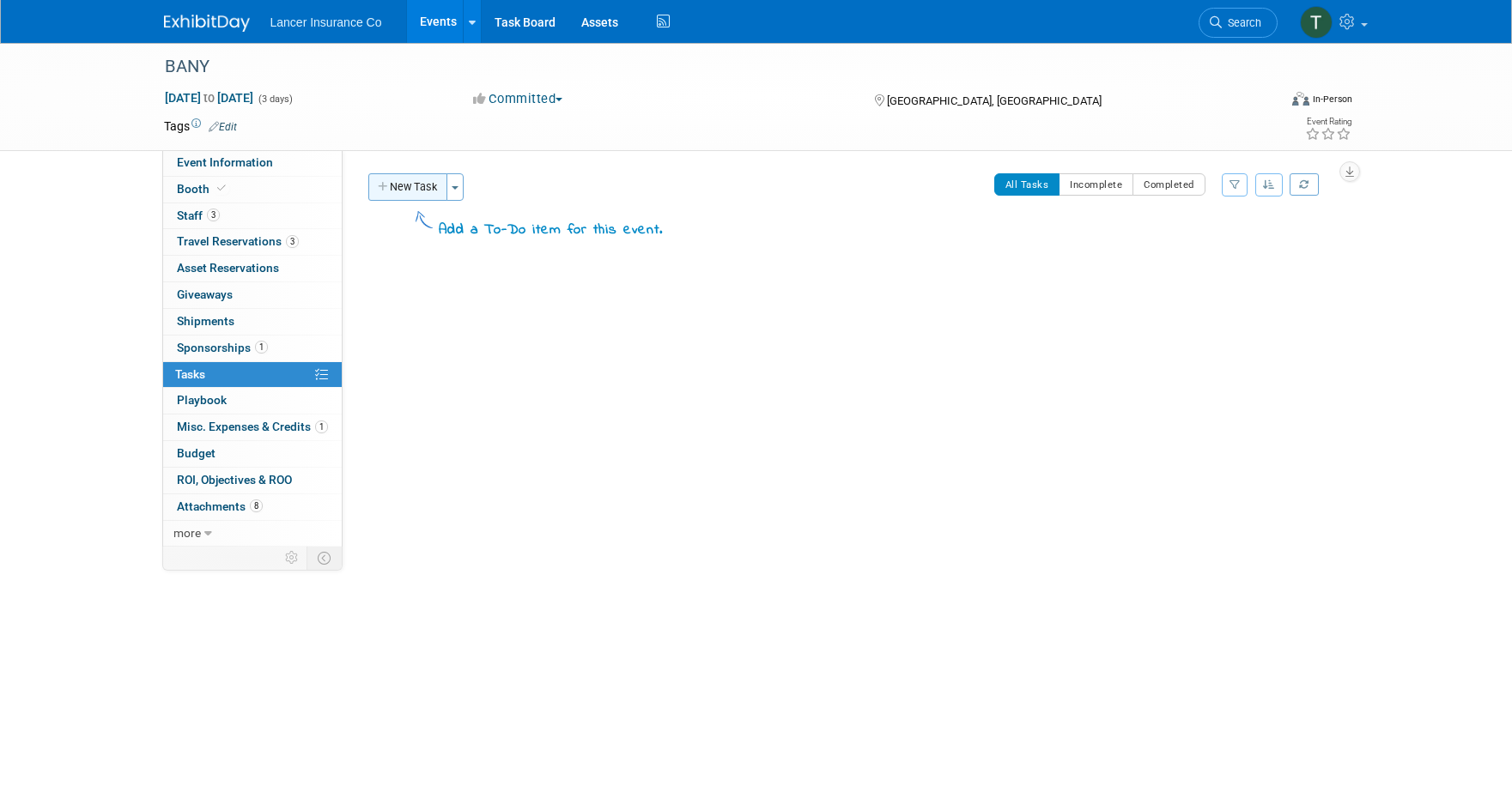
click at [407, 194] on button "New Task" at bounding box center [408, 188] width 79 height 28
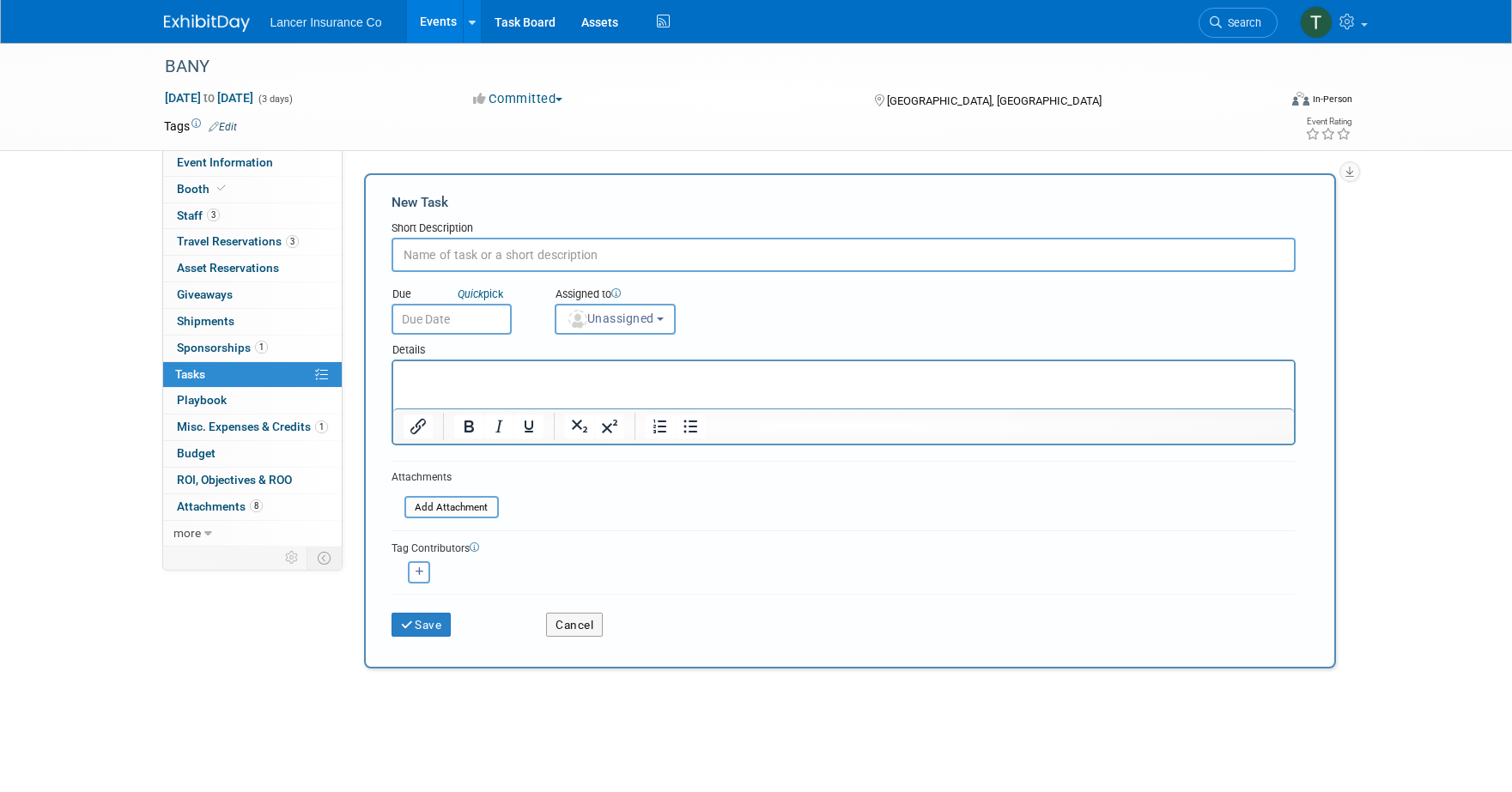
click at [461, 244] on input "text" at bounding box center [843, 255] width 905 height 35
type input "Ship items for Table"
click at [436, 312] on input "text" at bounding box center [451, 319] width 120 height 31
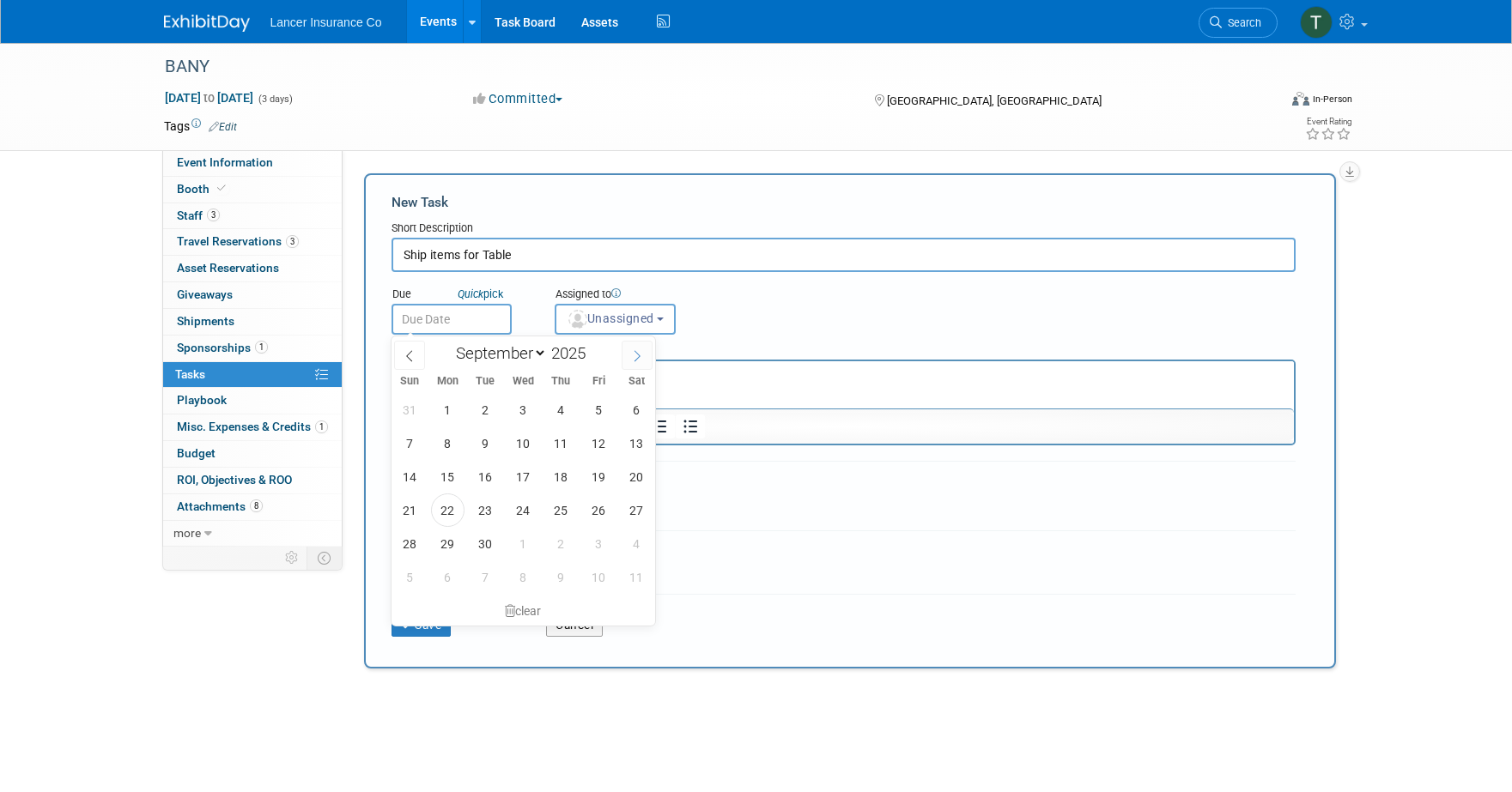
click at [632, 358] on icon at bounding box center [637, 356] width 12 height 12
select select "9"
click at [494, 477] on span "14" at bounding box center [486, 477] width 34 height 34
type input "Oct 14, 2025"
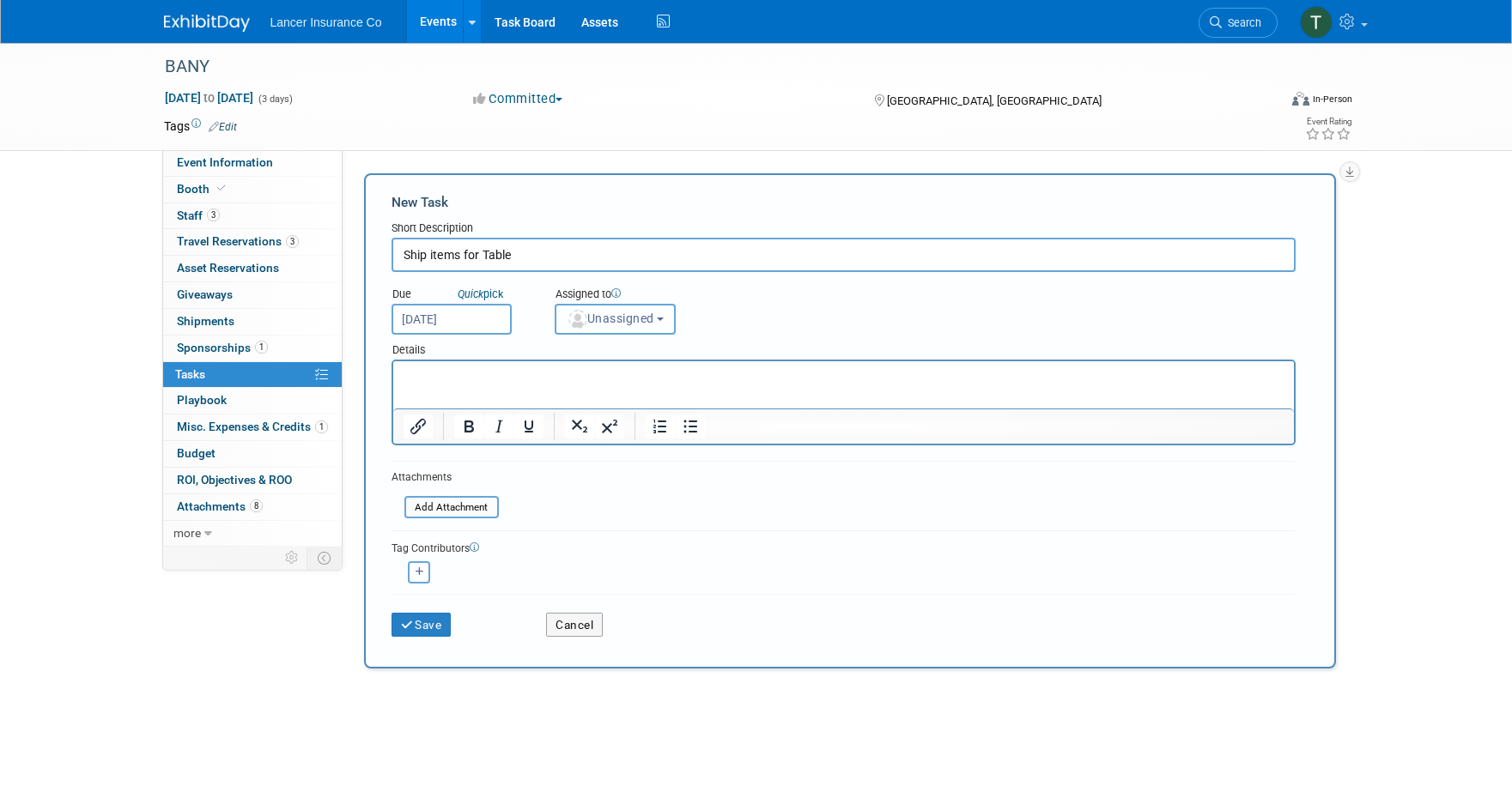
click at [609, 326] on button "Unassigned" at bounding box center [615, 319] width 121 height 31
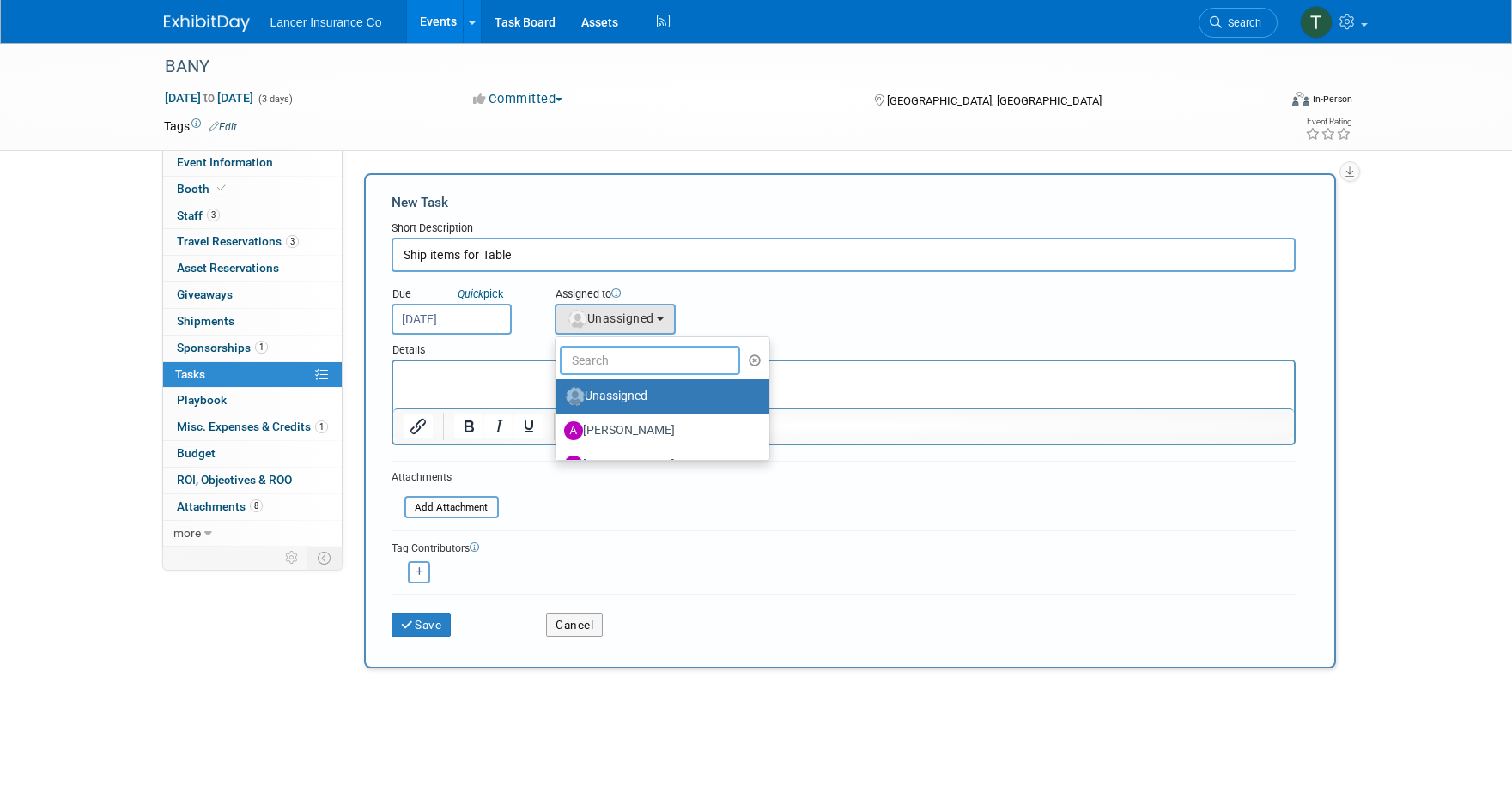
click at [615, 360] on input "text" at bounding box center [650, 360] width 181 height 30
type input "Terrence"
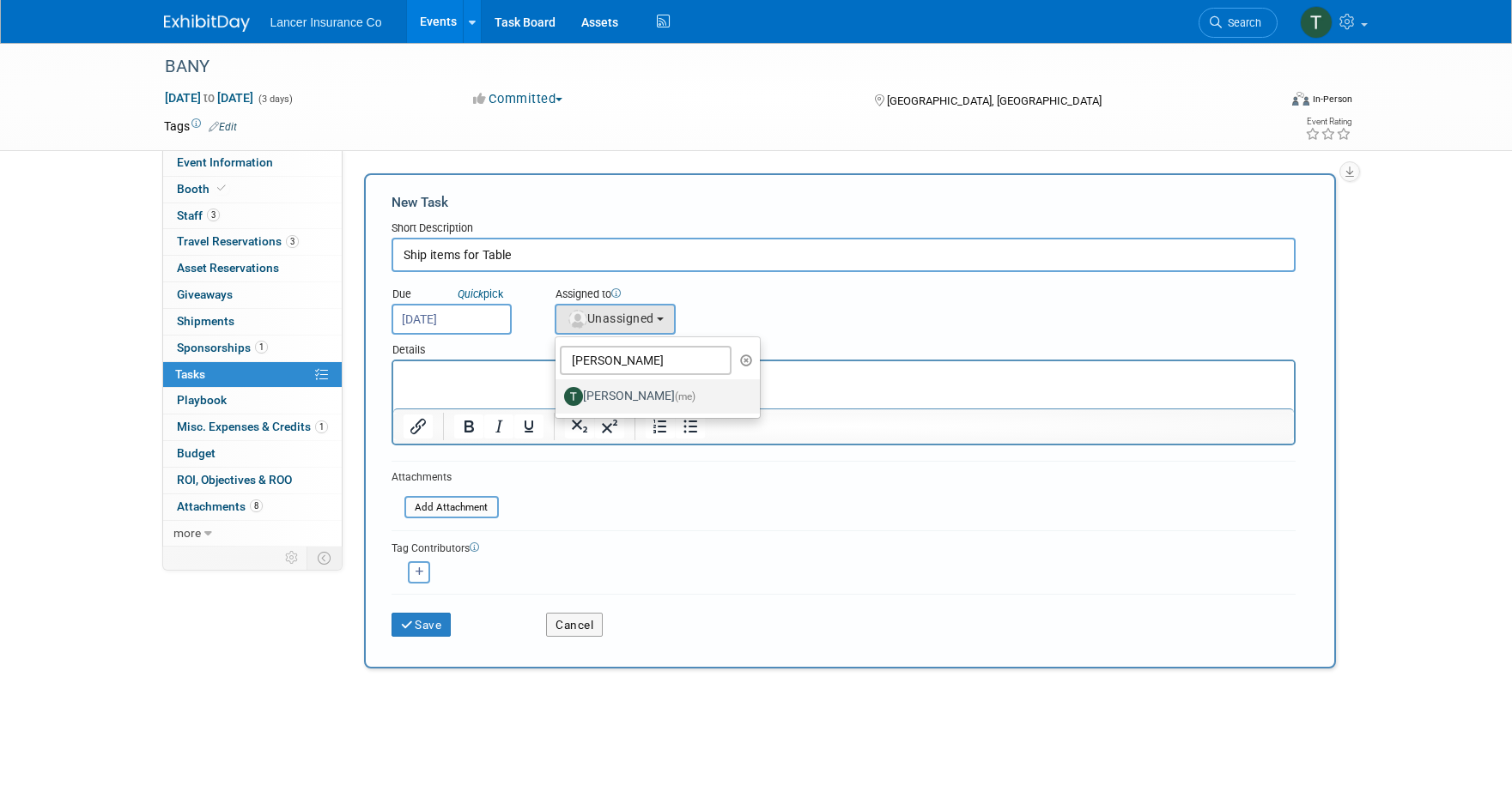
click at [649, 405] on label "Terrence Forrest (me)" at bounding box center [654, 397] width 180 height 28
click at [558, 400] on input "Terrence Forrest (me)" at bounding box center [552, 394] width 11 height 11
select select "4421722b-634f-4799-af43-cbca53d48260"
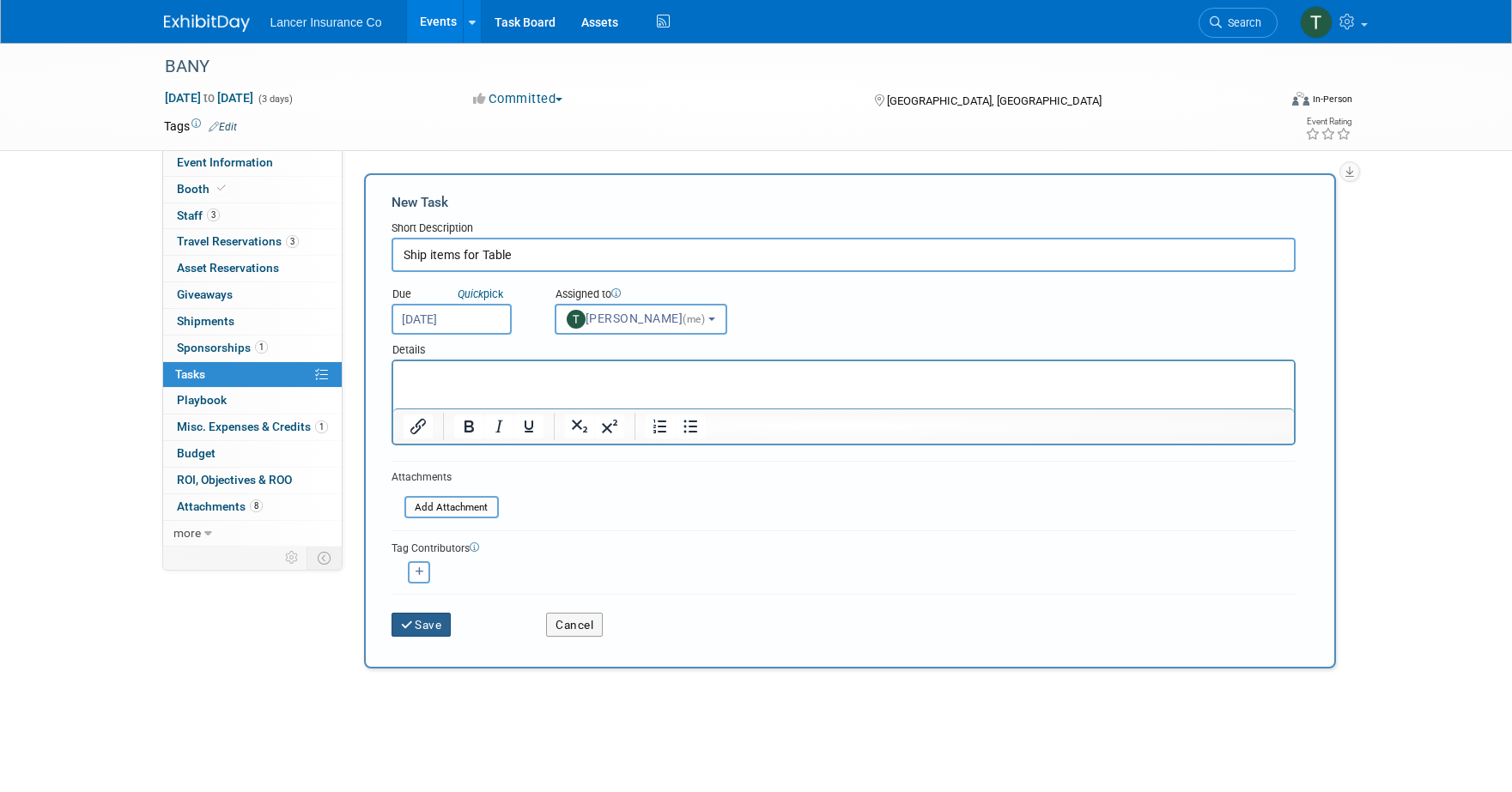
click at [421, 626] on button "Save" at bounding box center [421, 625] width 60 height 24
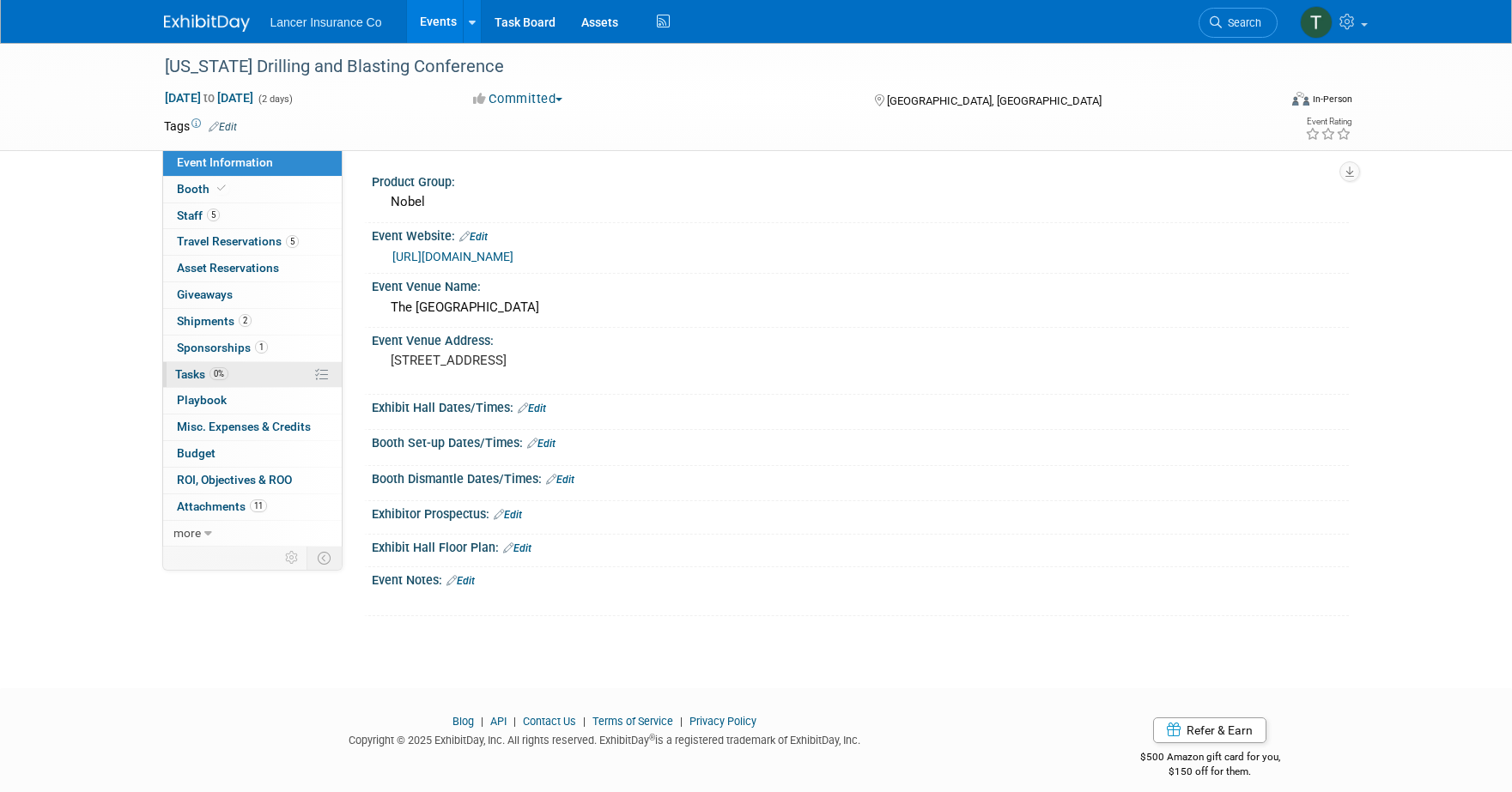
click at [207, 373] on span "Tasks 0%" at bounding box center [201, 374] width 53 height 14
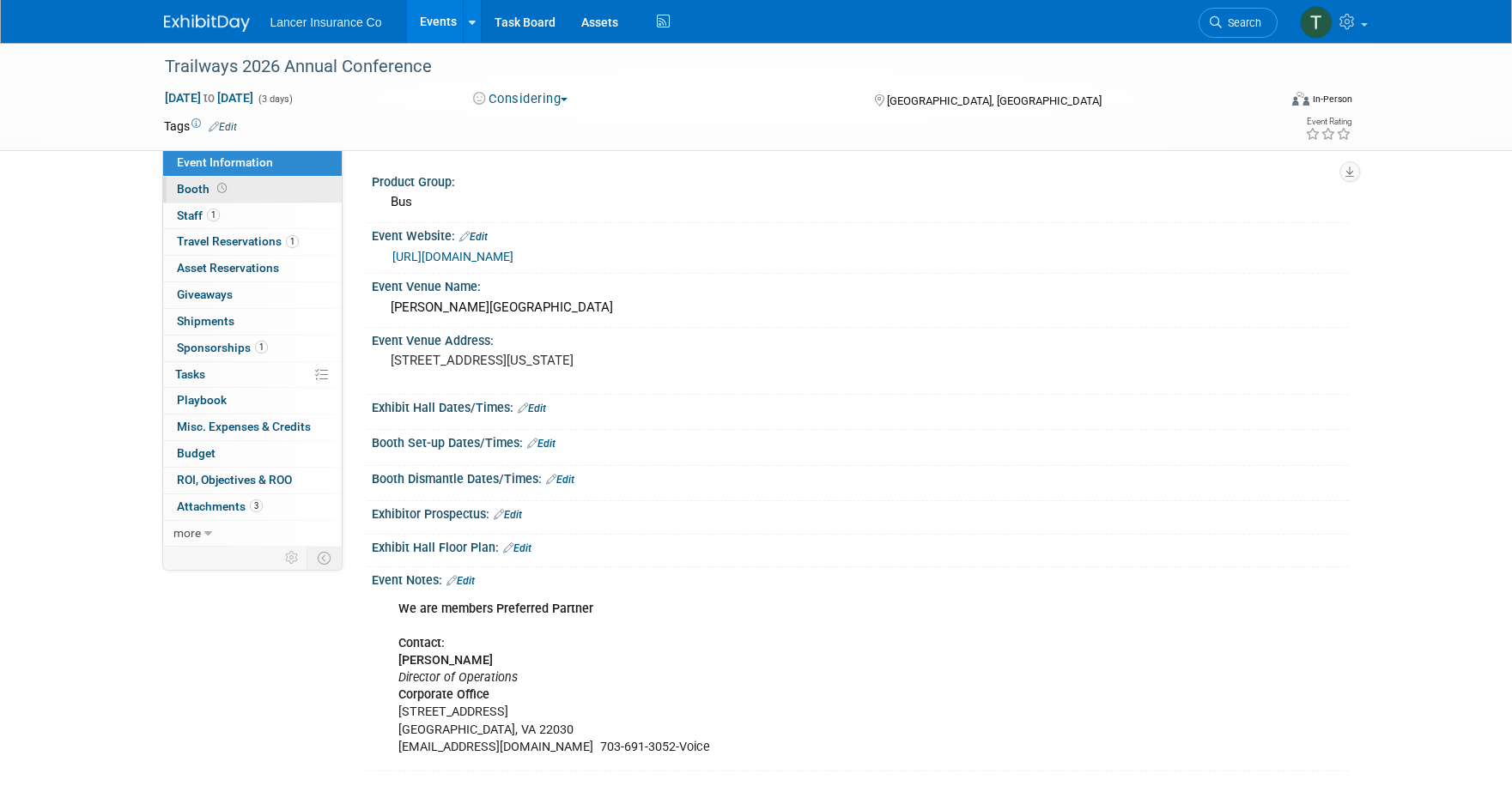
click at [197, 193] on span "Booth" at bounding box center [203, 189] width 53 height 14
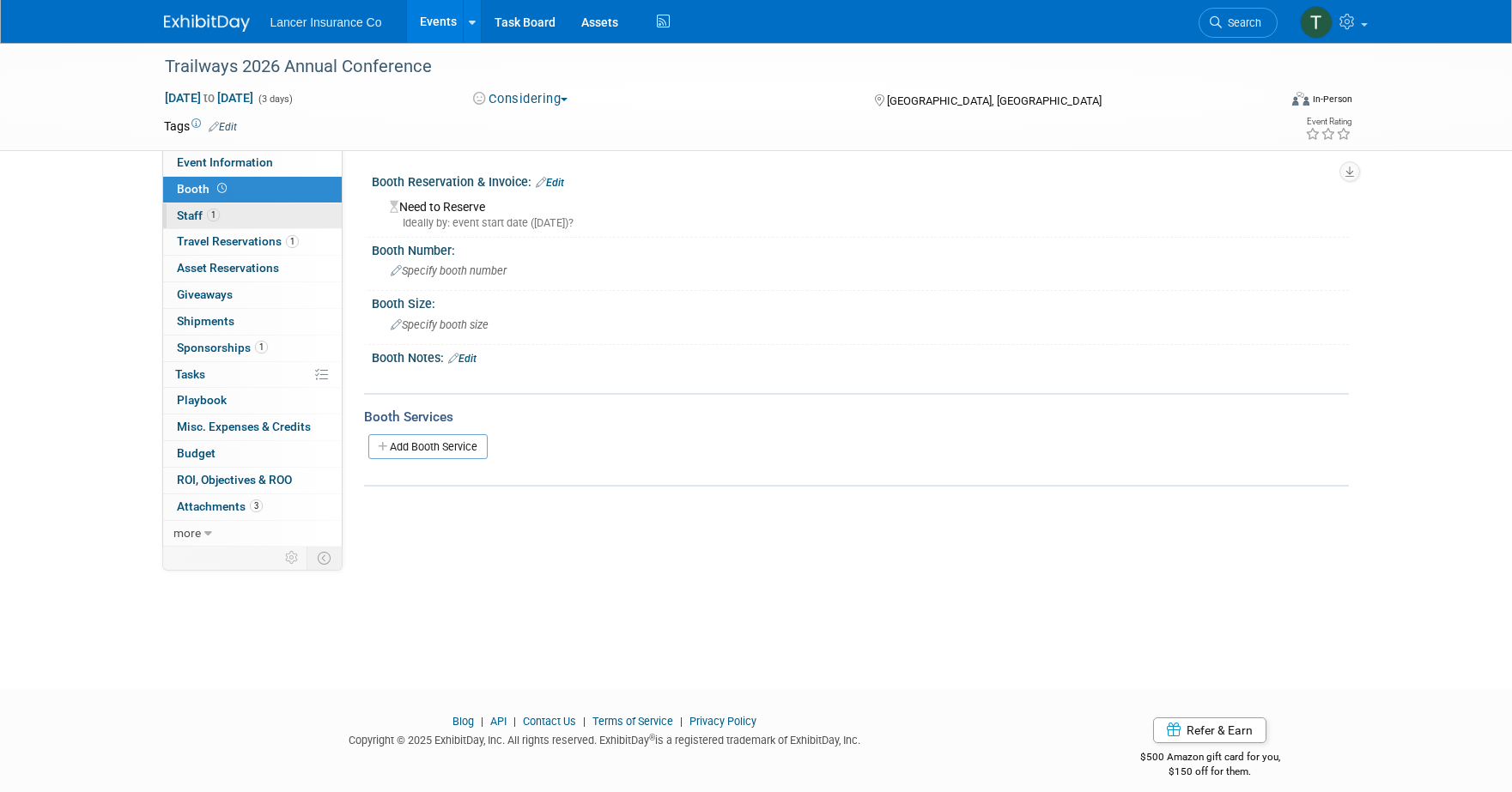
click at [194, 207] on link "1 Staff 1" at bounding box center [252, 216] width 179 height 26
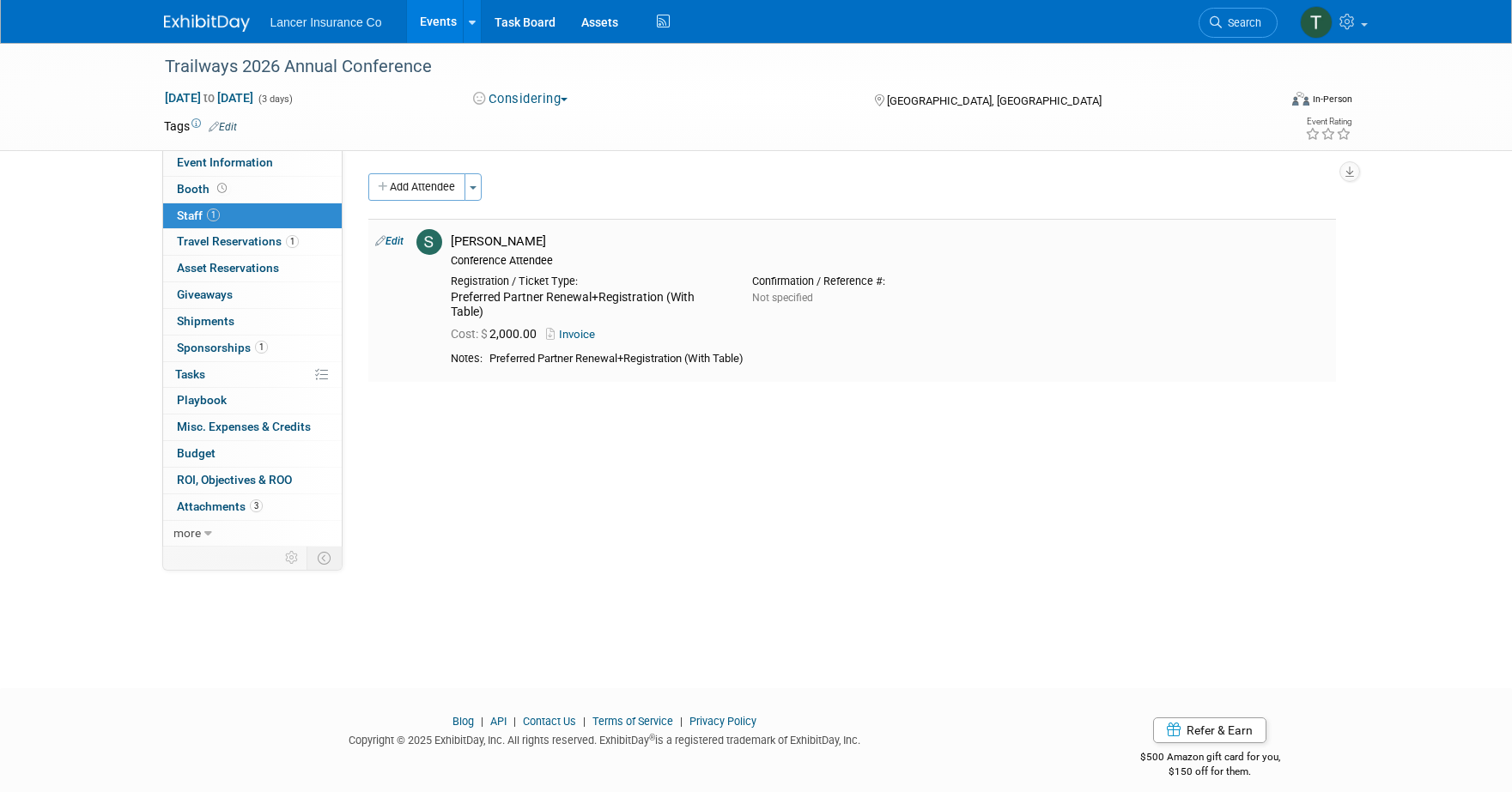
click at [580, 337] on link "Invoice" at bounding box center [574, 334] width 56 height 13
click at [192, 187] on span "Booth" at bounding box center [203, 189] width 53 height 14
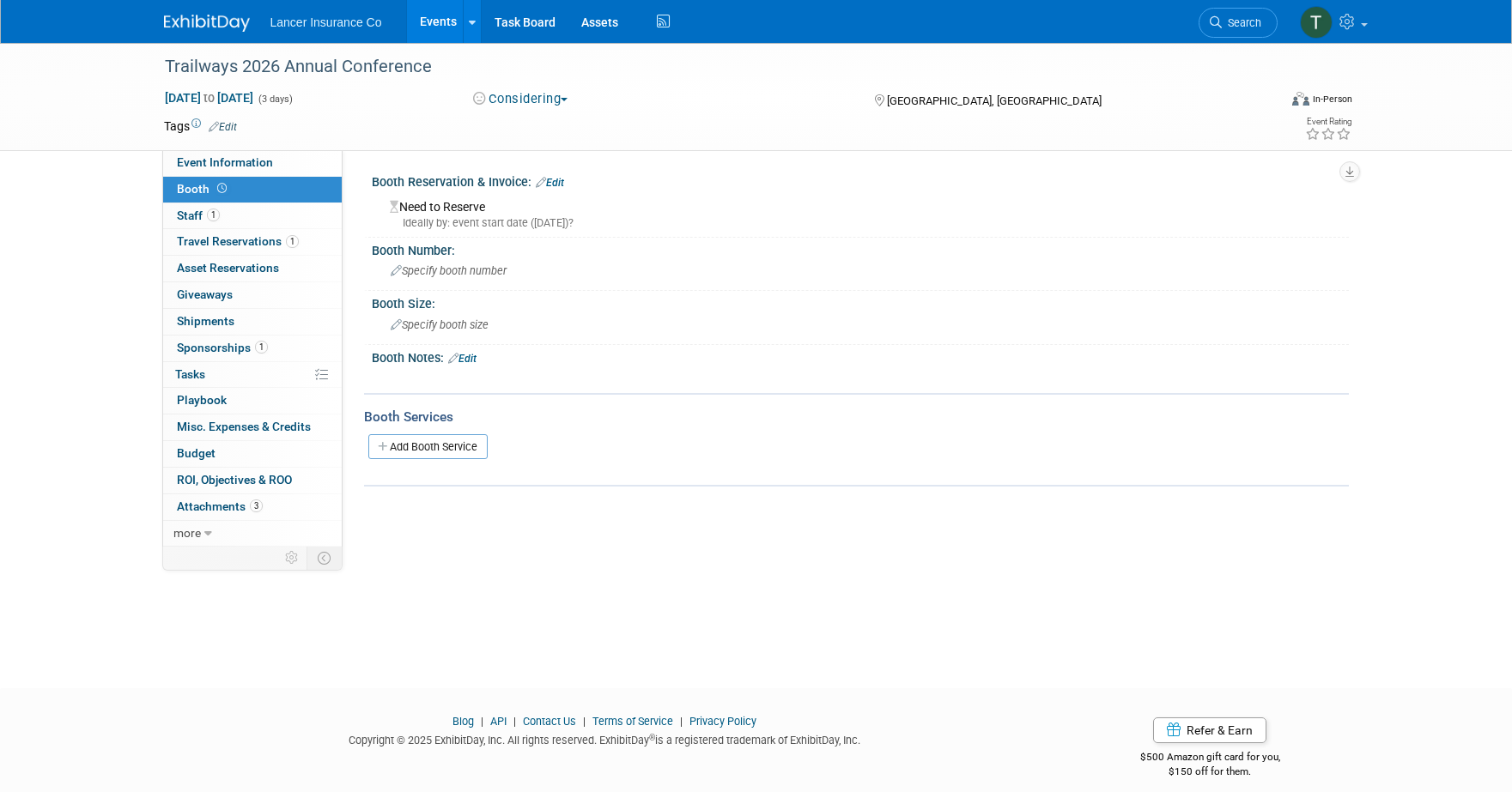
click at [431, 210] on div "Need to Reserve Ideally by: event start date (Wed. Jan 7, 2026)?" at bounding box center [860, 211] width 951 height 37
click at [552, 183] on link "Edit" at bounding box center [550, 183] width 29 height 12
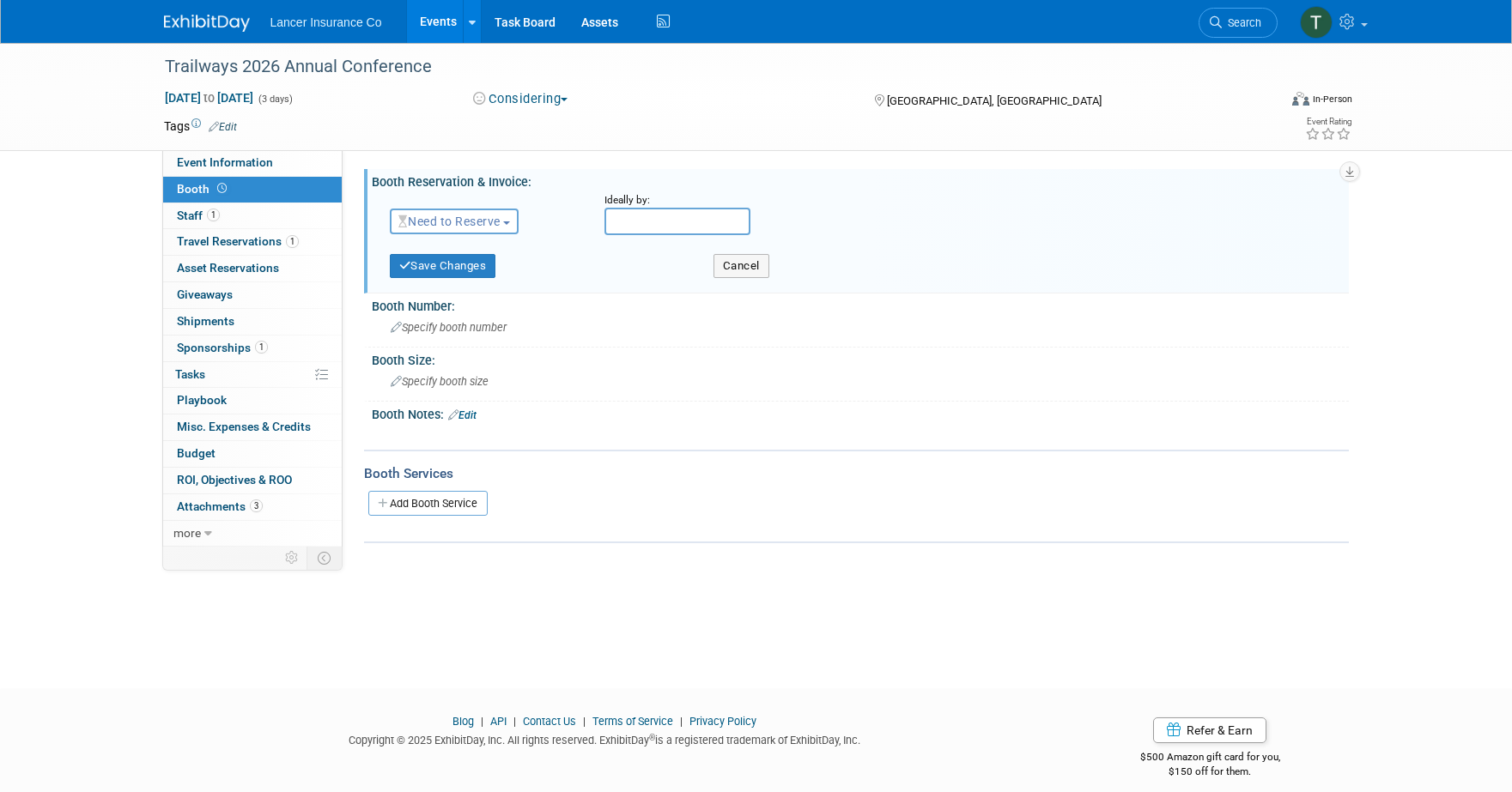
click at [490, 219] on span "Need to Reserve" at bounding box center [448, 221] width 102 height 14
click at [470, 267] on link "Reserved" at bounding box center [483, 275] width 184 height 24
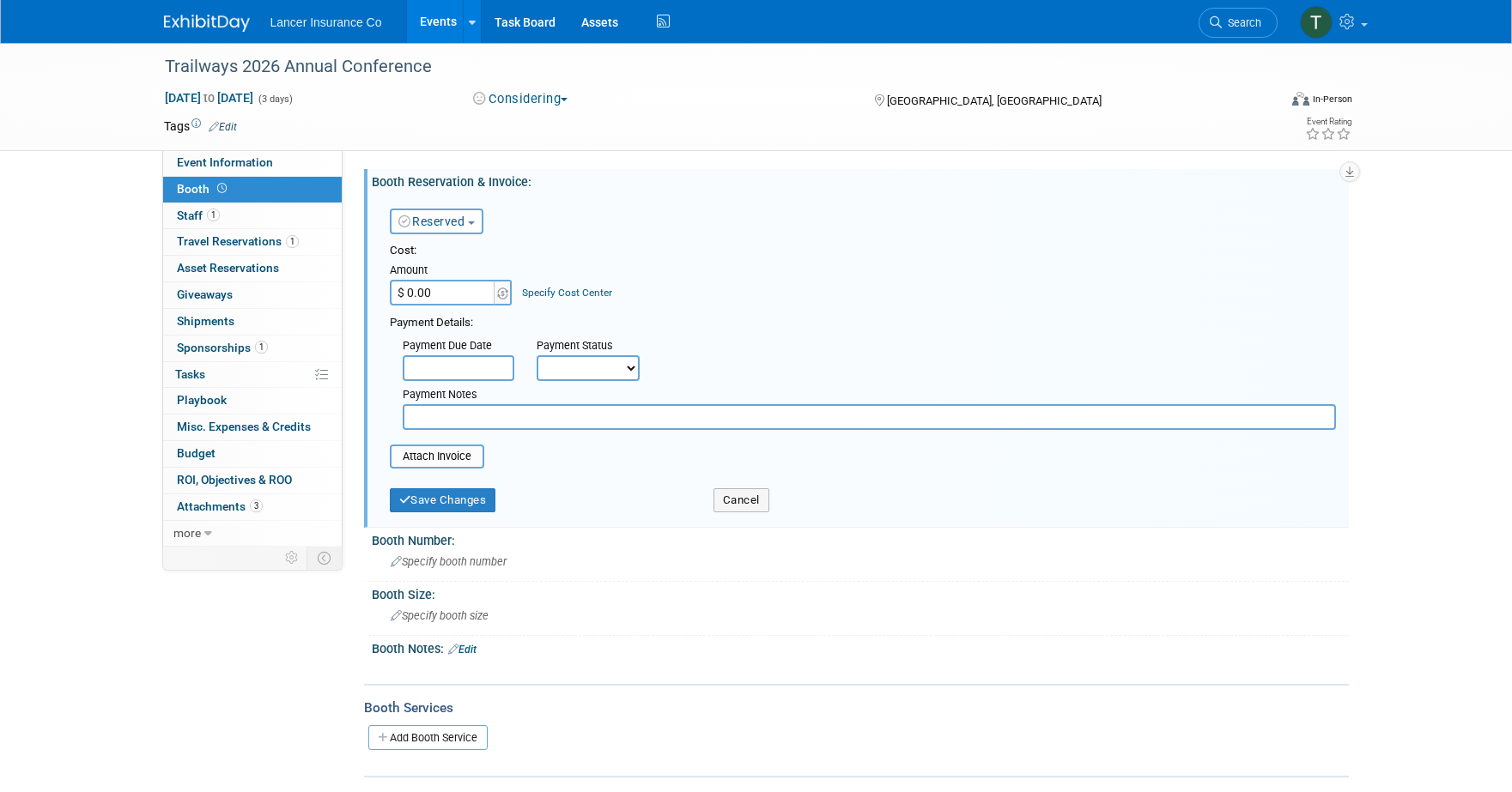
click at [457, 420] on input "text" at bounding box center [869, 418] width 933 height 26
click at [532, 413] on input "Table Included with" at bounding box center [869, 418] width 933 height 26
type input "Table Included with Registration"
click at [442, 501] on button "Save Changes" at bounding box center [443, 501] width 107 height 24
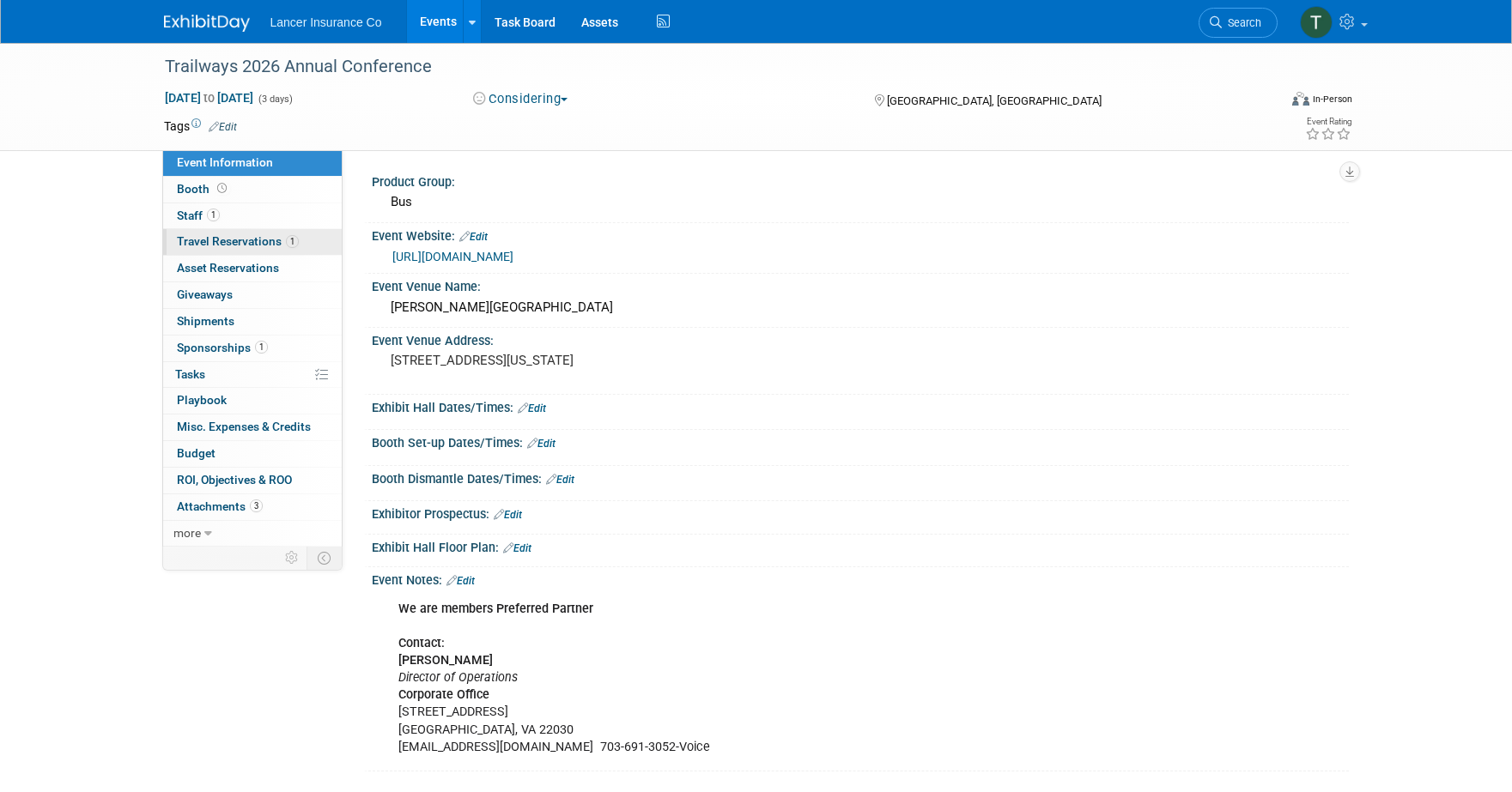
click at [225, 240] on span "Travel Reservations 1" at bounding box center [237, 241] width 121 height 14
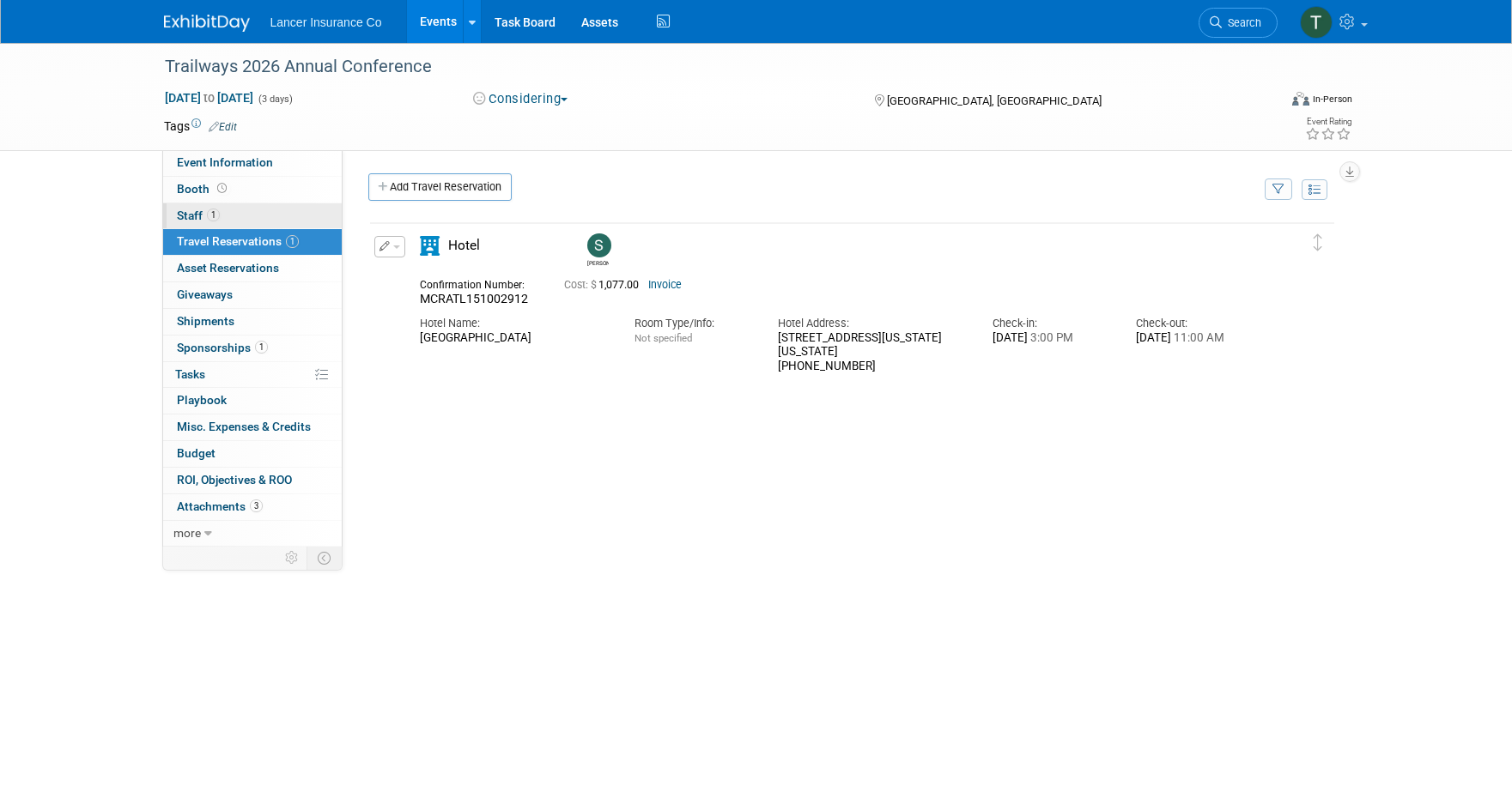
click at [202, 209] on span "Staff 1" at bounding box center [198, 215] width 42 height 14
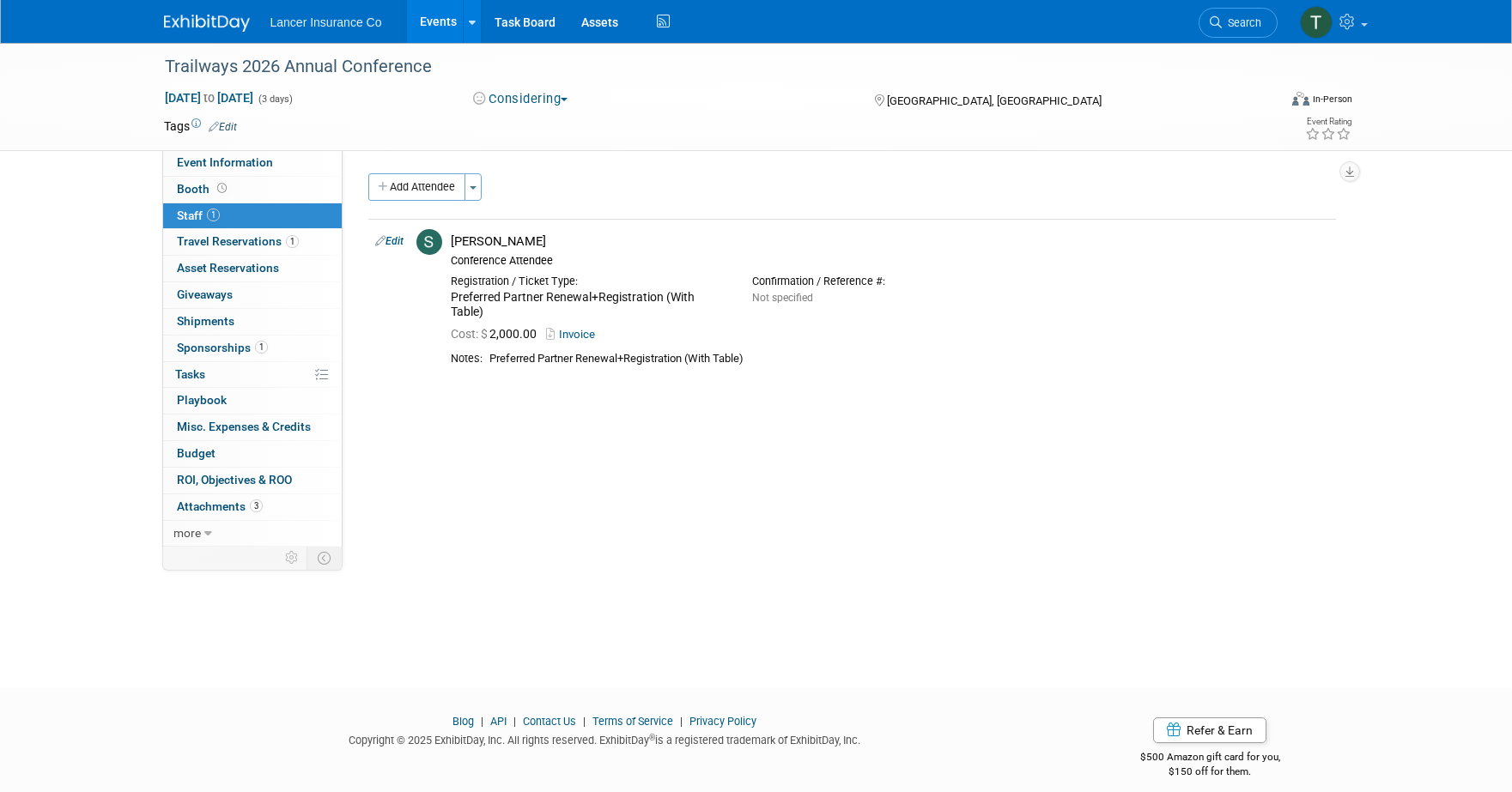
scroll to position [17, 0]
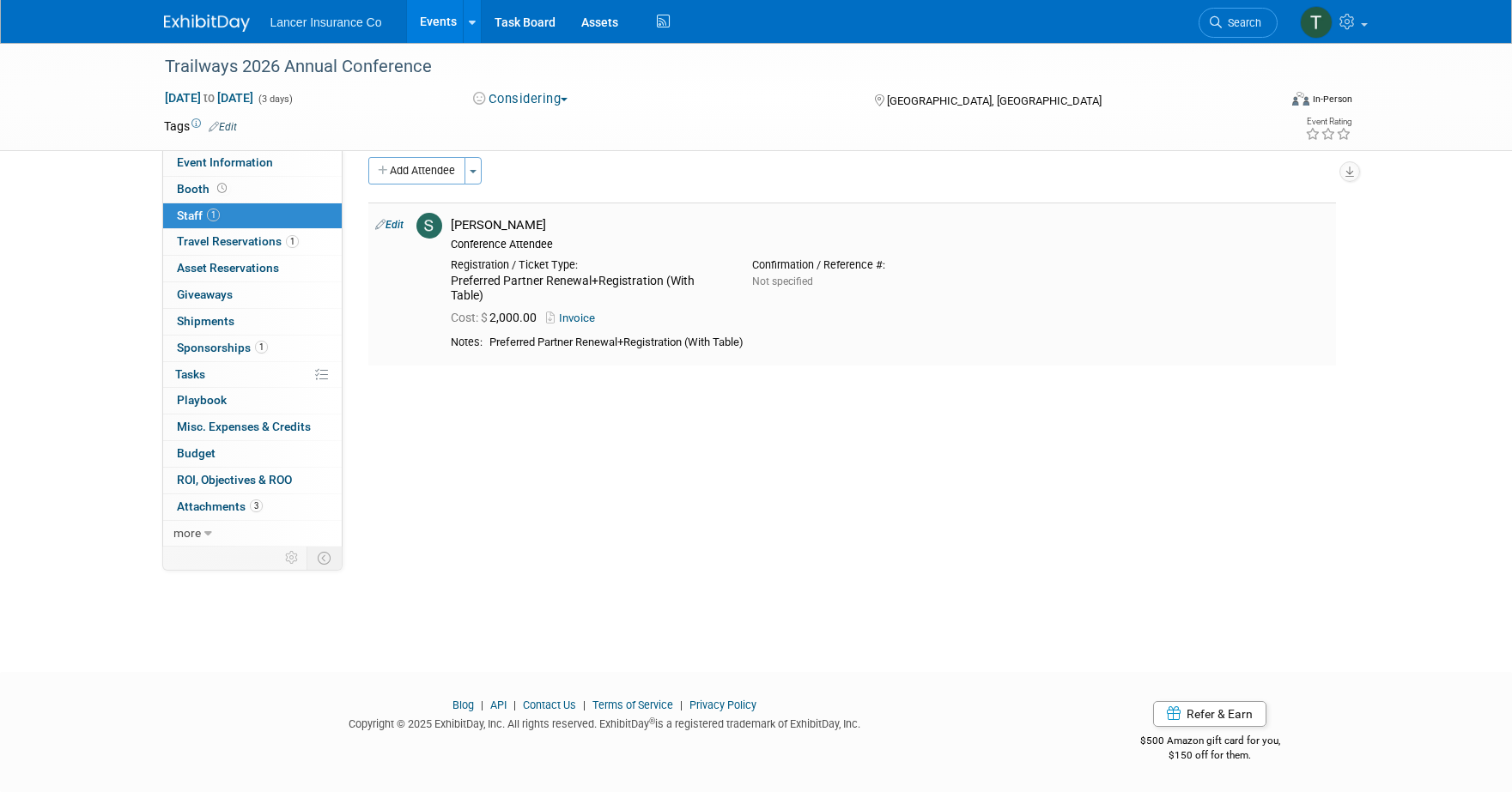
click at [584, 320] on link "Invoice" at bounding box center [574, 318] width 56 height 13
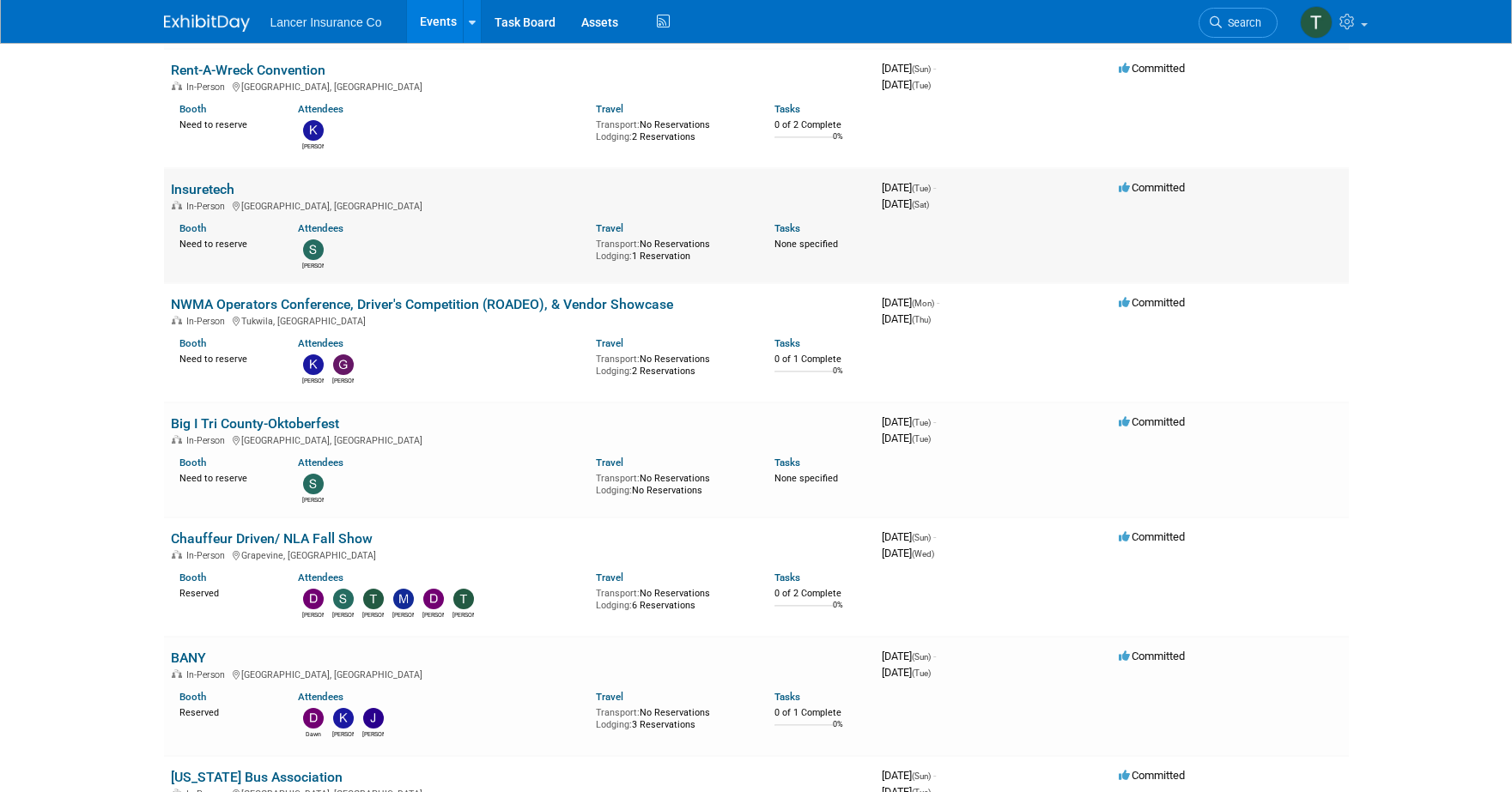
scroll to position [1358, 0]
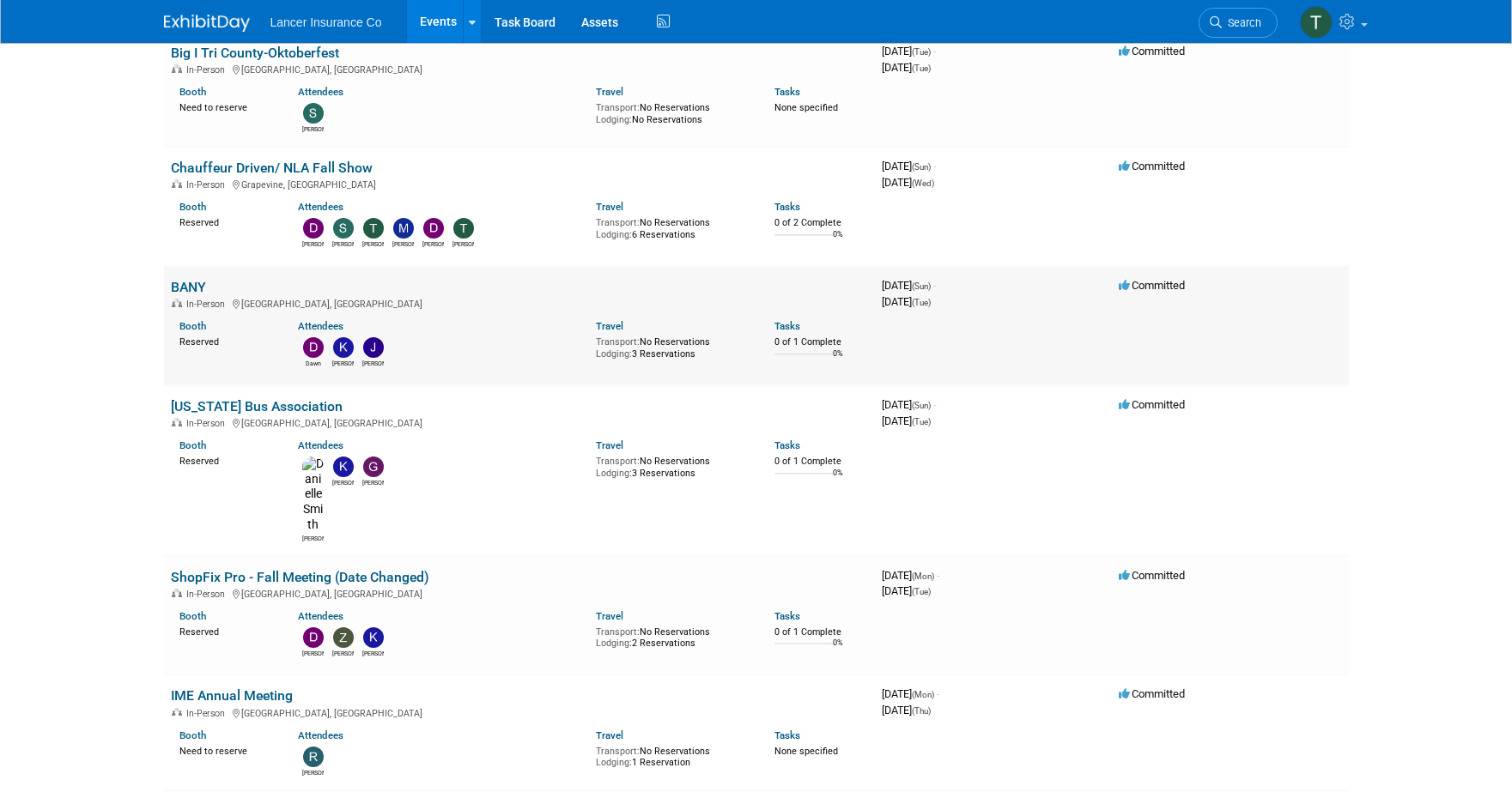
click at [190, 279] on link "BANY" at bounding box center [189, 287] width 36 height 17
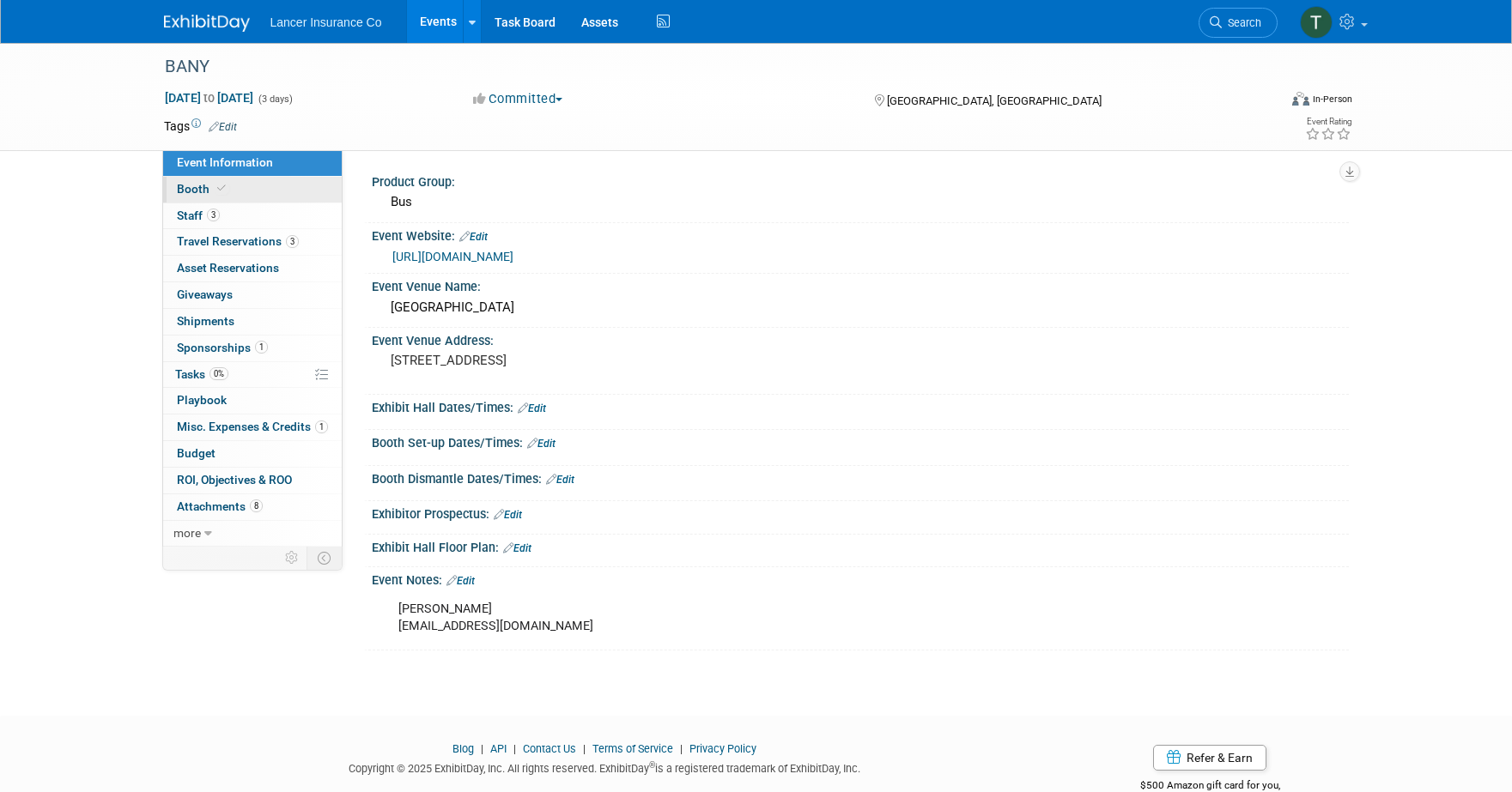
click at [191, 186] on span "Booth" at bounding box center [202, 189] width 52 height 14
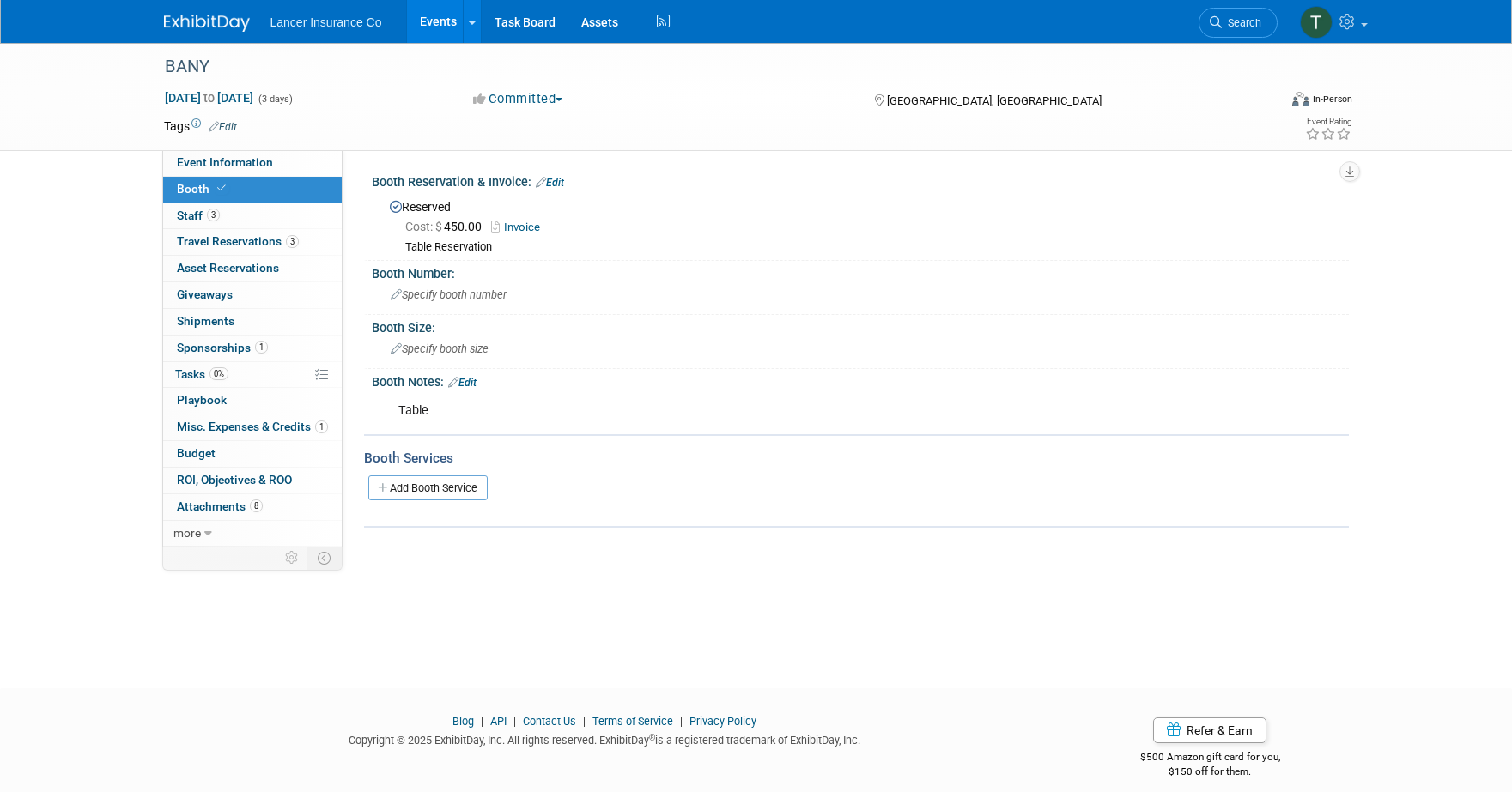
click at [521, 225] on link "Invoice" at bounding box center [519, 226] width 57 height 13
click at [432, 16] on link "Events" at bounding box center [438, 21] width 62 height 42
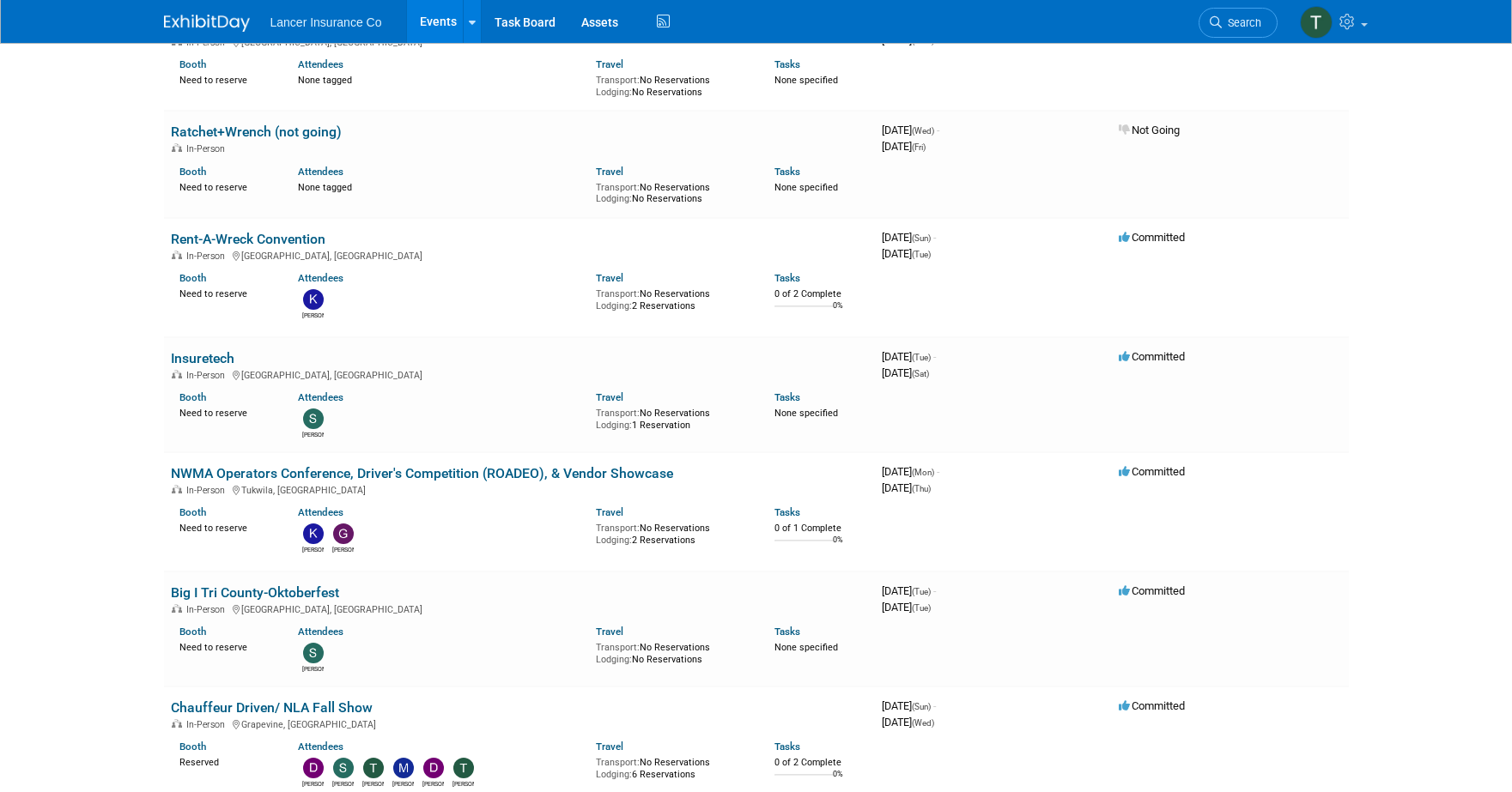
scroll to position [832, 0]
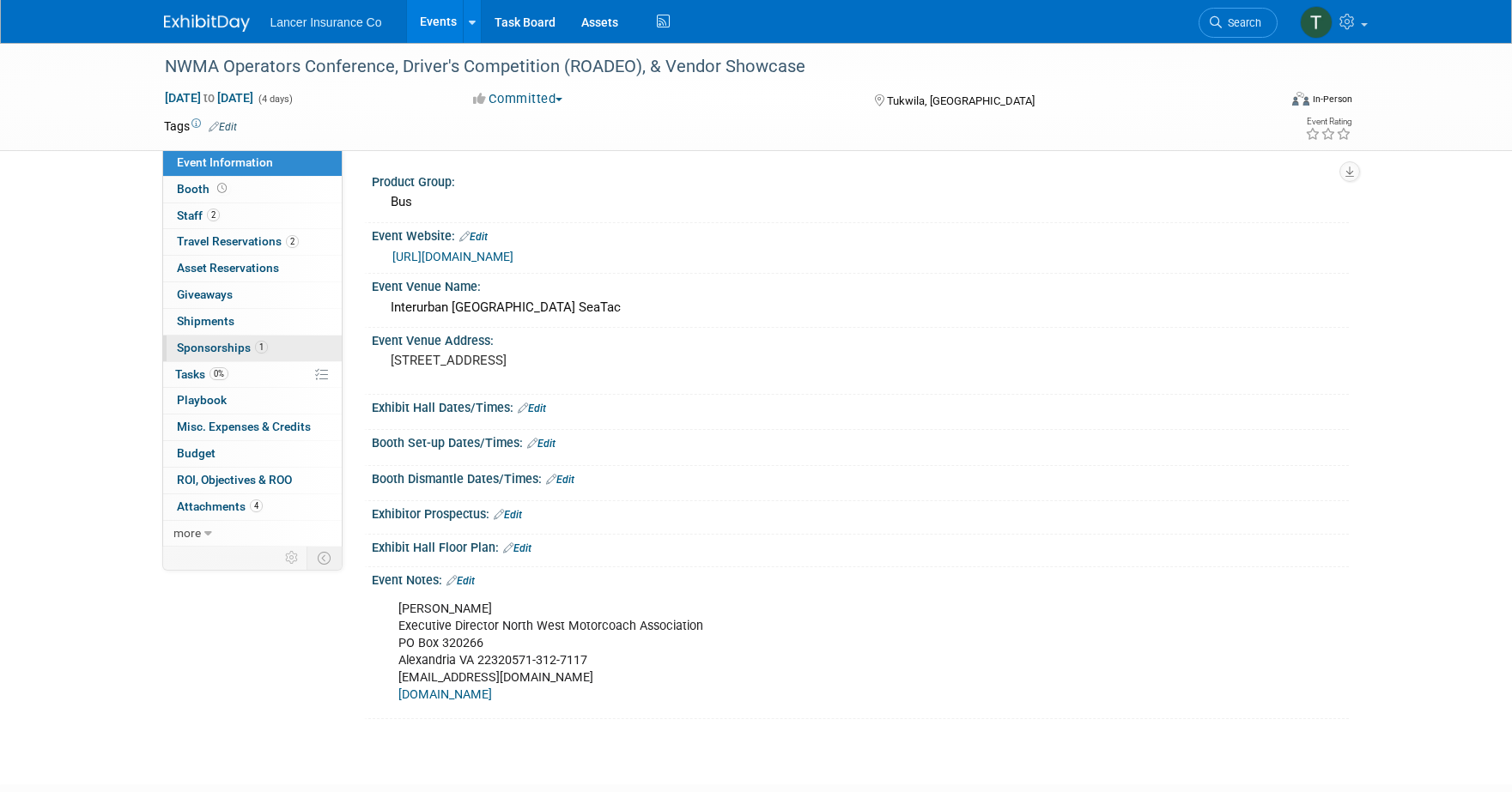
click at [212, 352] on span "Sponsorships 1" at bounding box center [222, 348] width 91 height 14
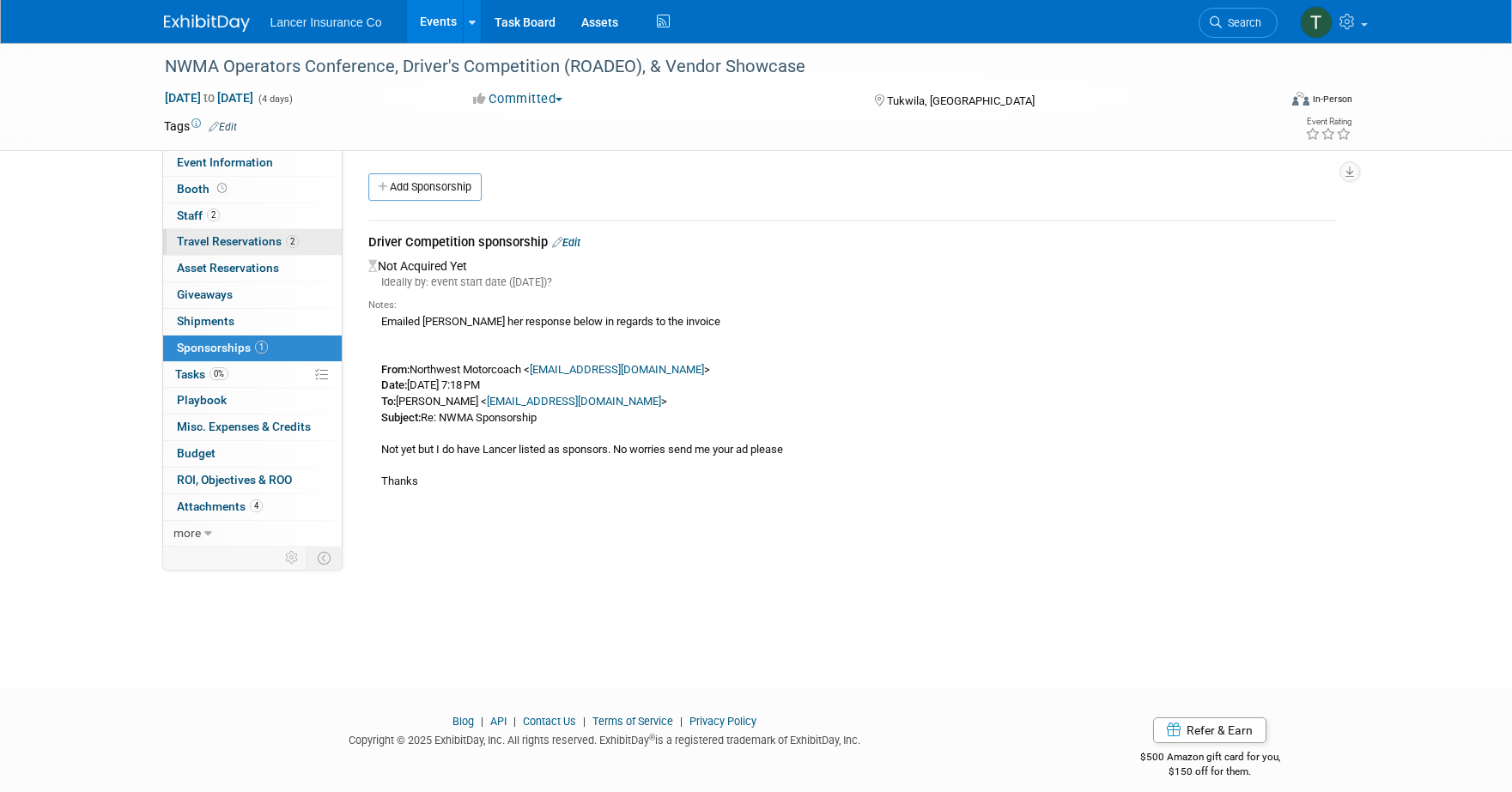
click at [211, 238] on span "Travel Reservations 2" at bounding box center [237, 241] width 121 height 14
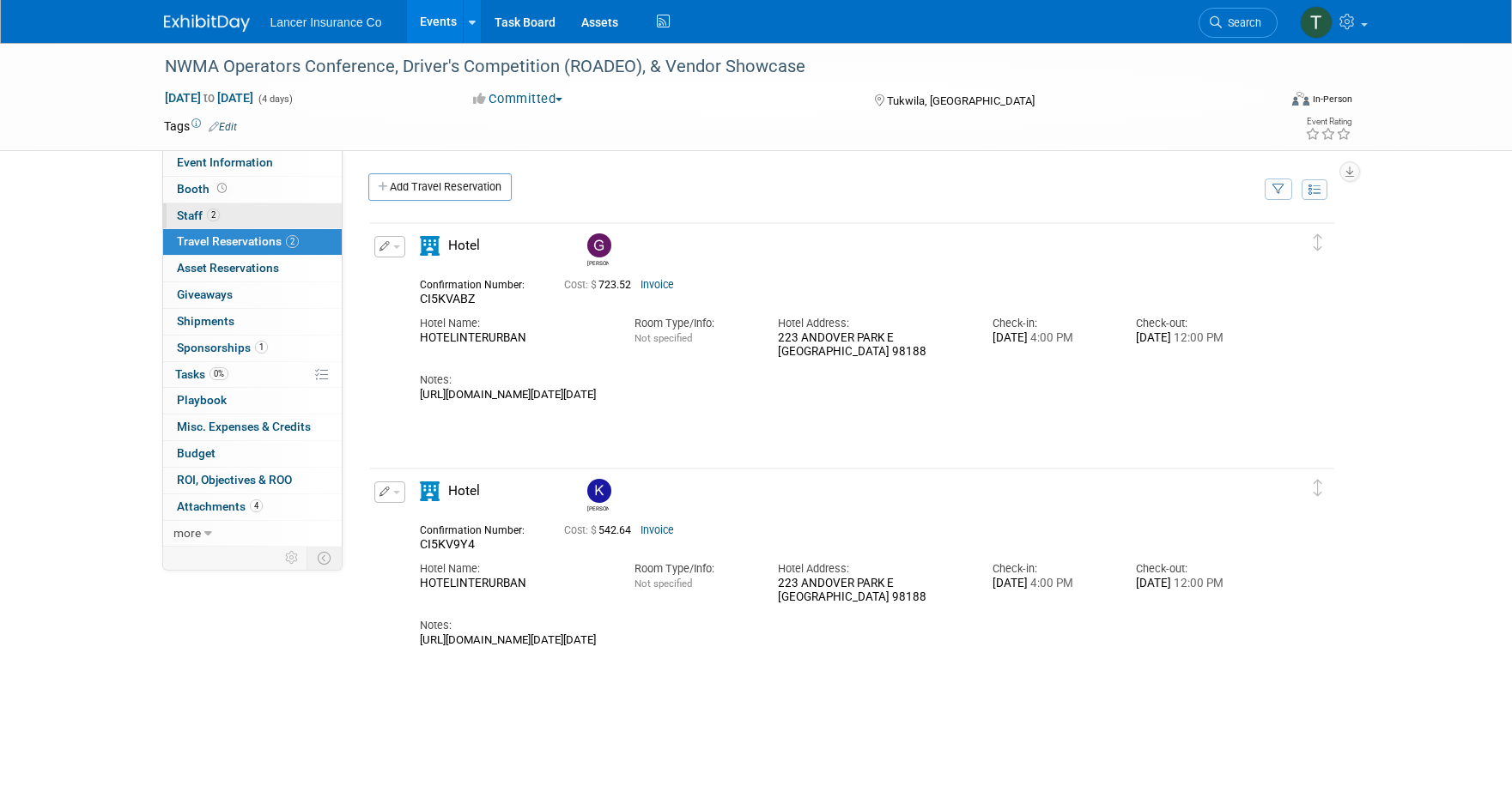
click at [196, 211] on span "Staff 2" at bounding box center [198, 215] width 42 height 14
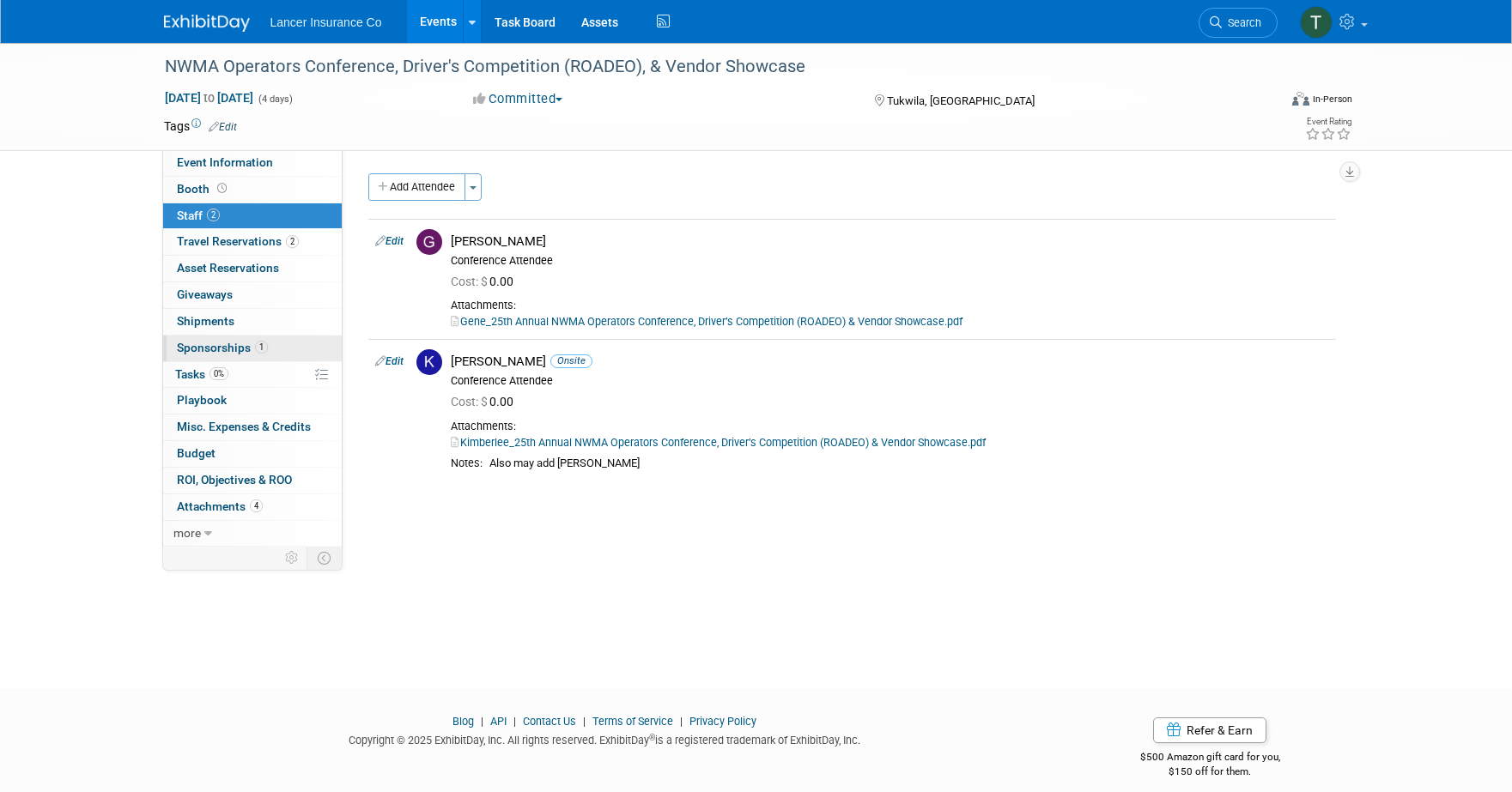
click at [207, 346] on span "Sponsorships 1" at bounding box center [222, 348] width 91 height 14
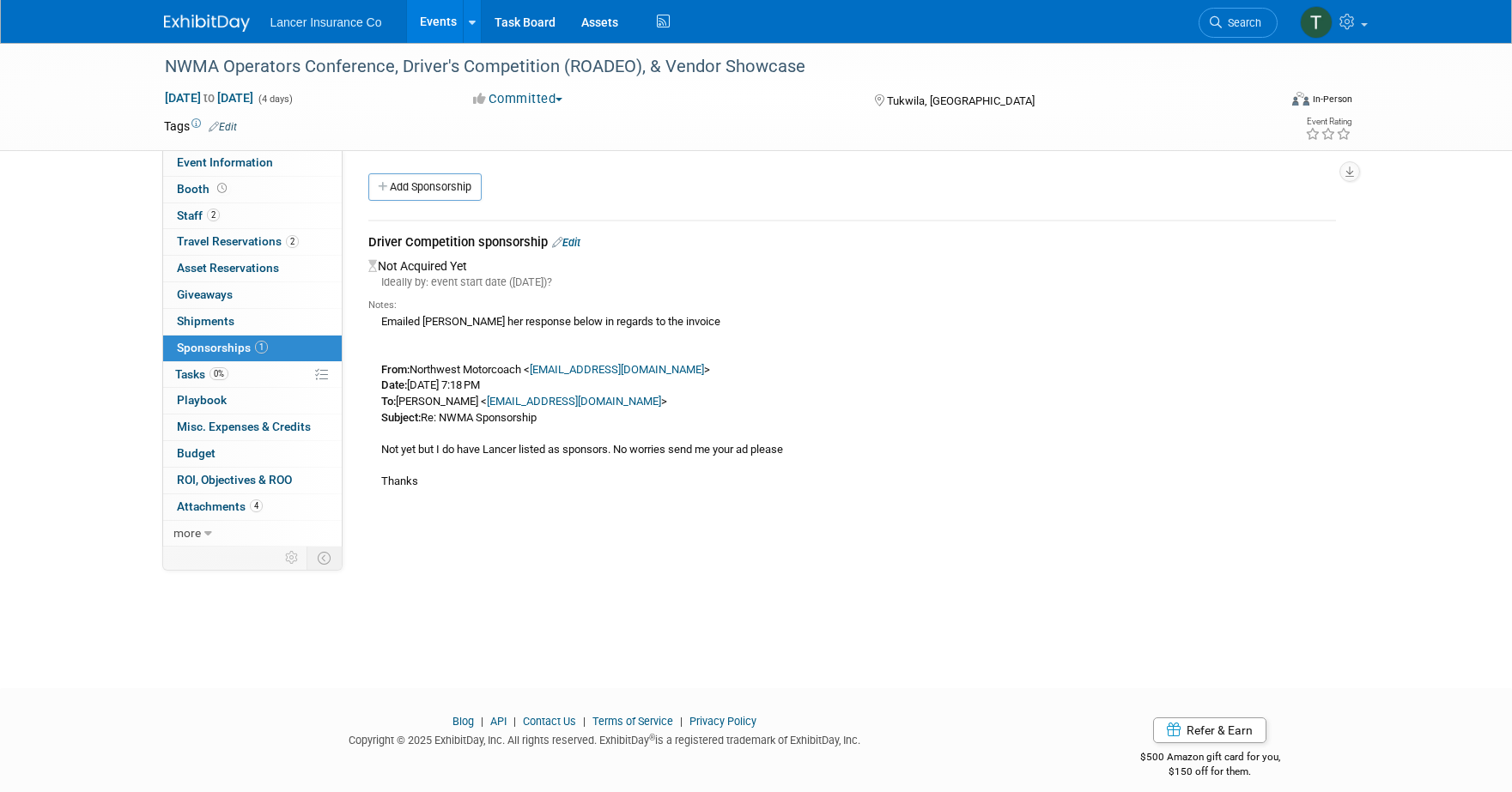
click at [575, 242] on link "Edit" at bounding box center [566, 242] width 29 height 13
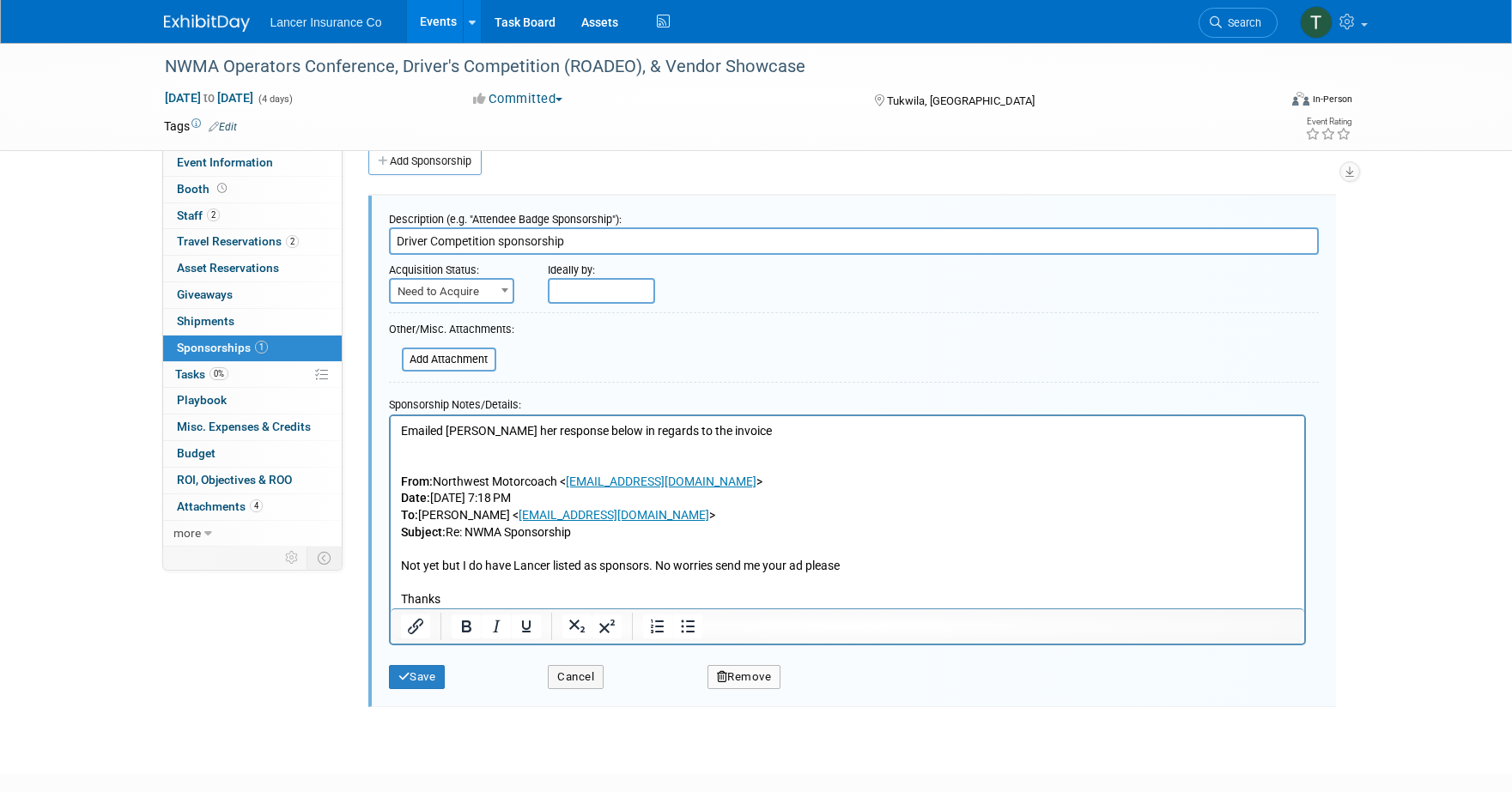
click at [487, 288] on span "Need to Acquire" at bounding box center [451, 291] width 121 height 24
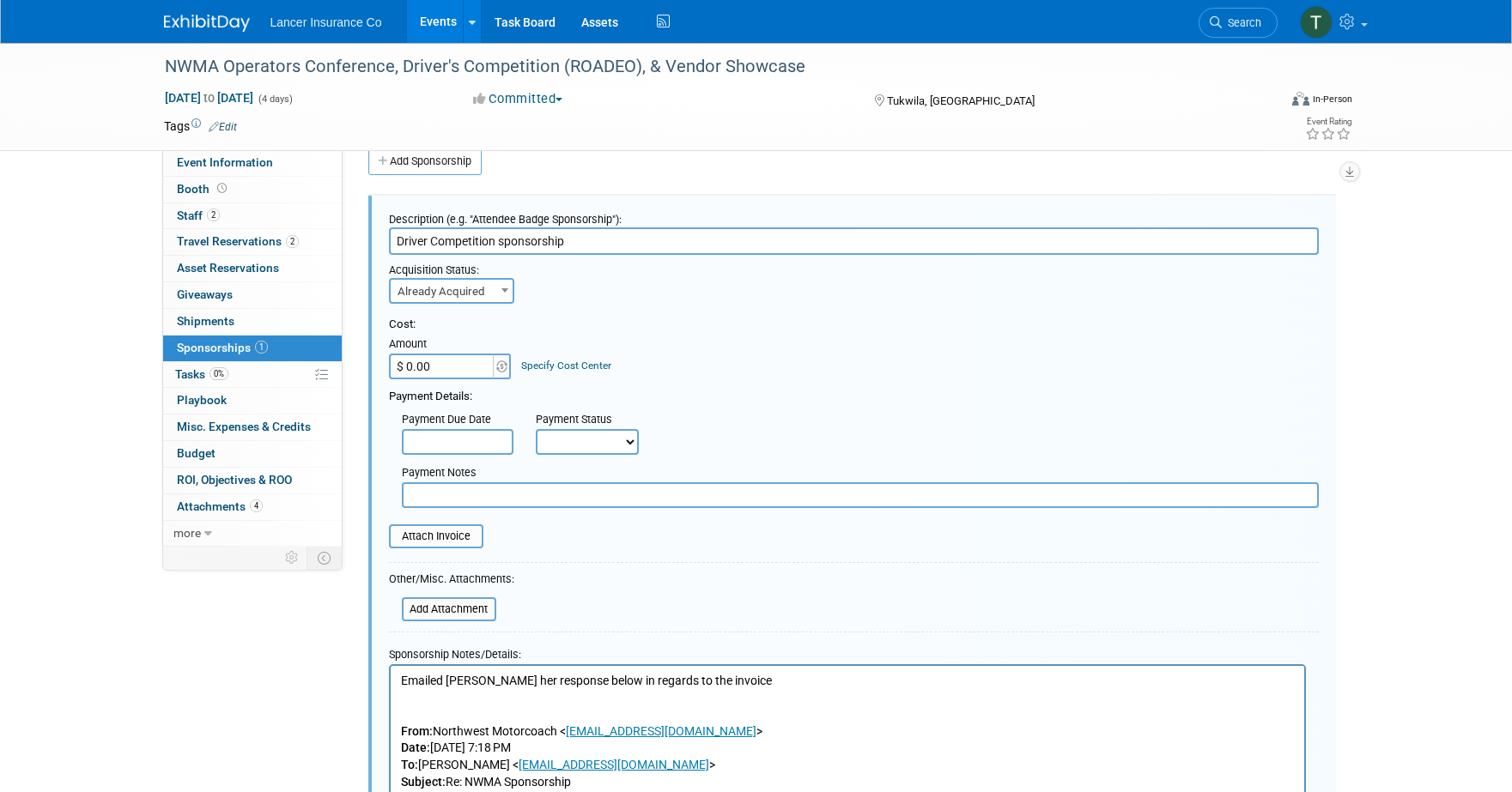
select select "2"
click at [454, 354] on input "$ 0.00" at bounding box center [442, 366] width 108 height 26
type input "$ 2,500.00"
click at [438, 530] on input "file" at bounding box center [379, 536] width 204 height 21
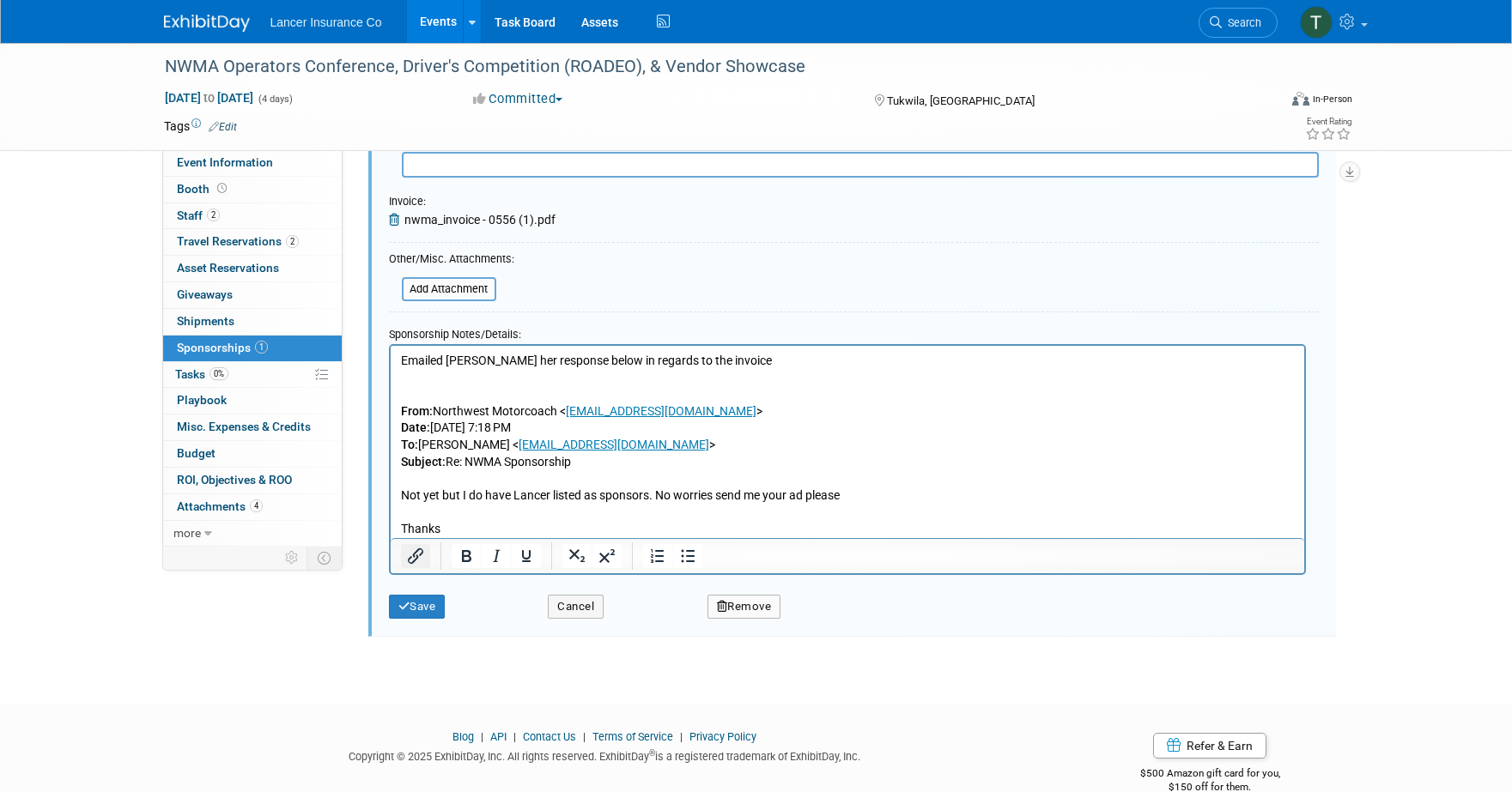
scroll to position [388, 0]
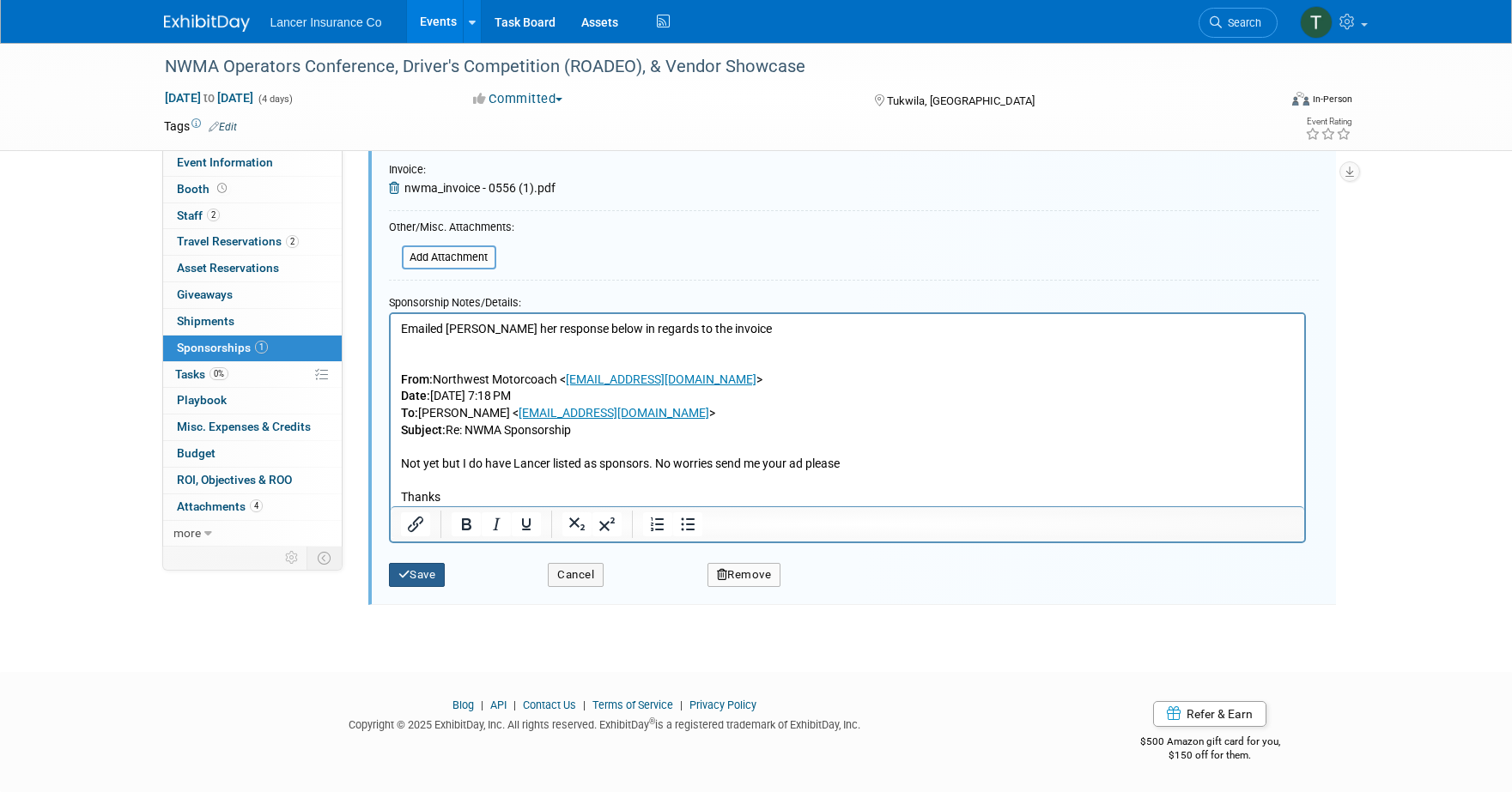
click at [414, 578] on button "Save" at bounding box center [417, 575] width 56 height 24
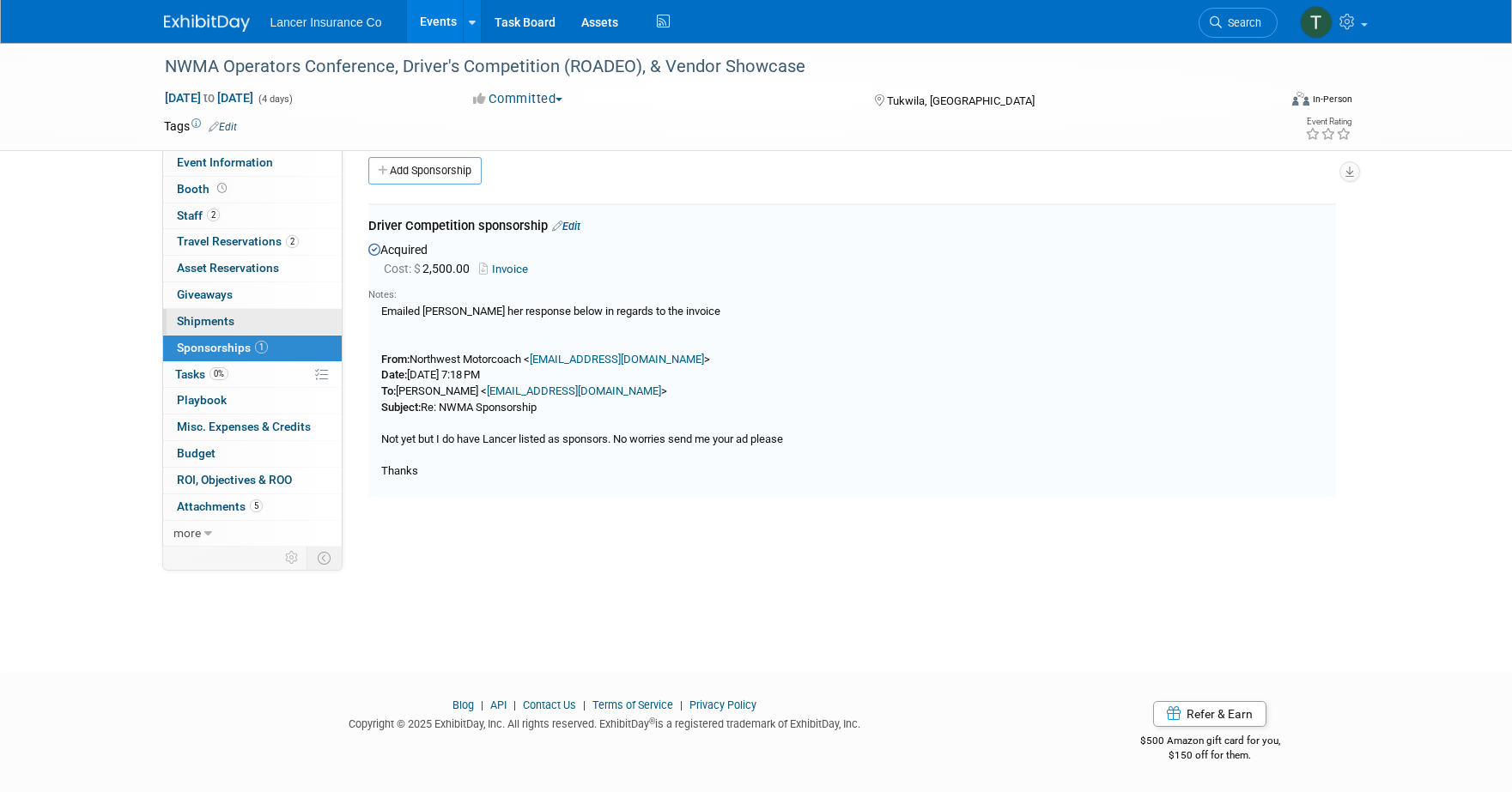
scroll to position [0, 0]
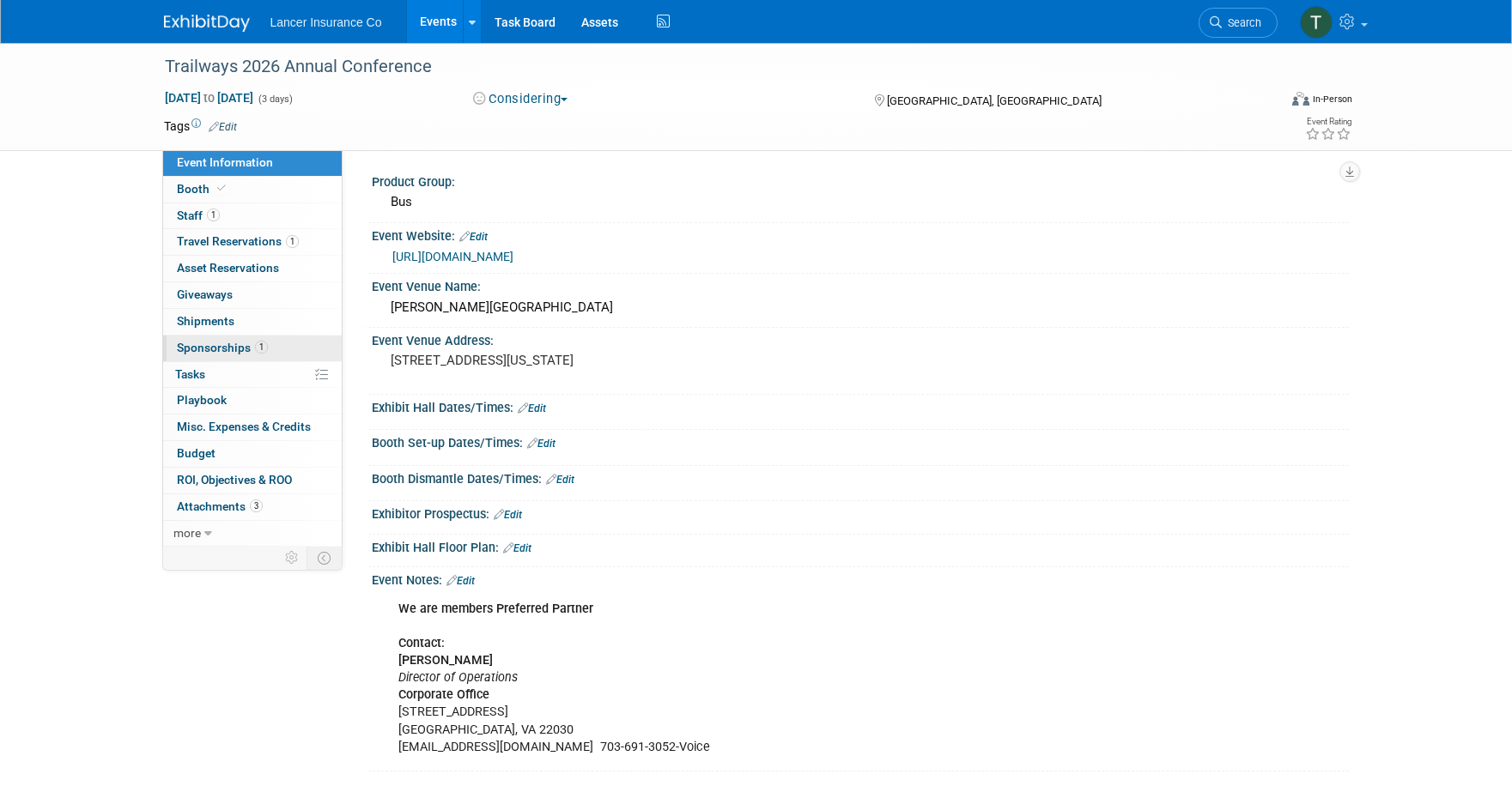
click at [221, 344] on span "Sponsorships 1" at bounding box center [222, 348] width 91 height 14
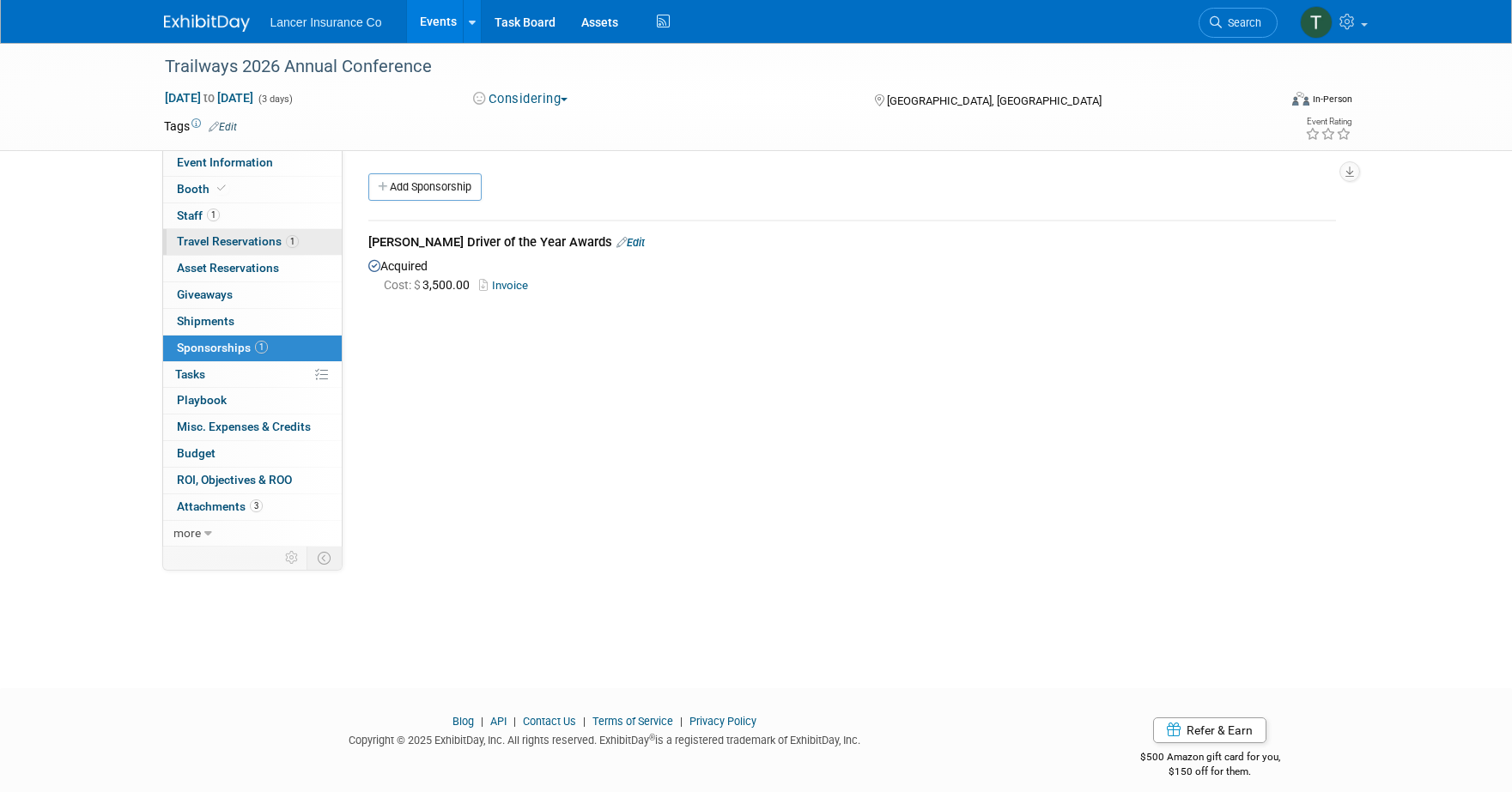
click at [232, 237] on span "Travel Reservations 1" at bounding box center [237, 241] width 121 height 14
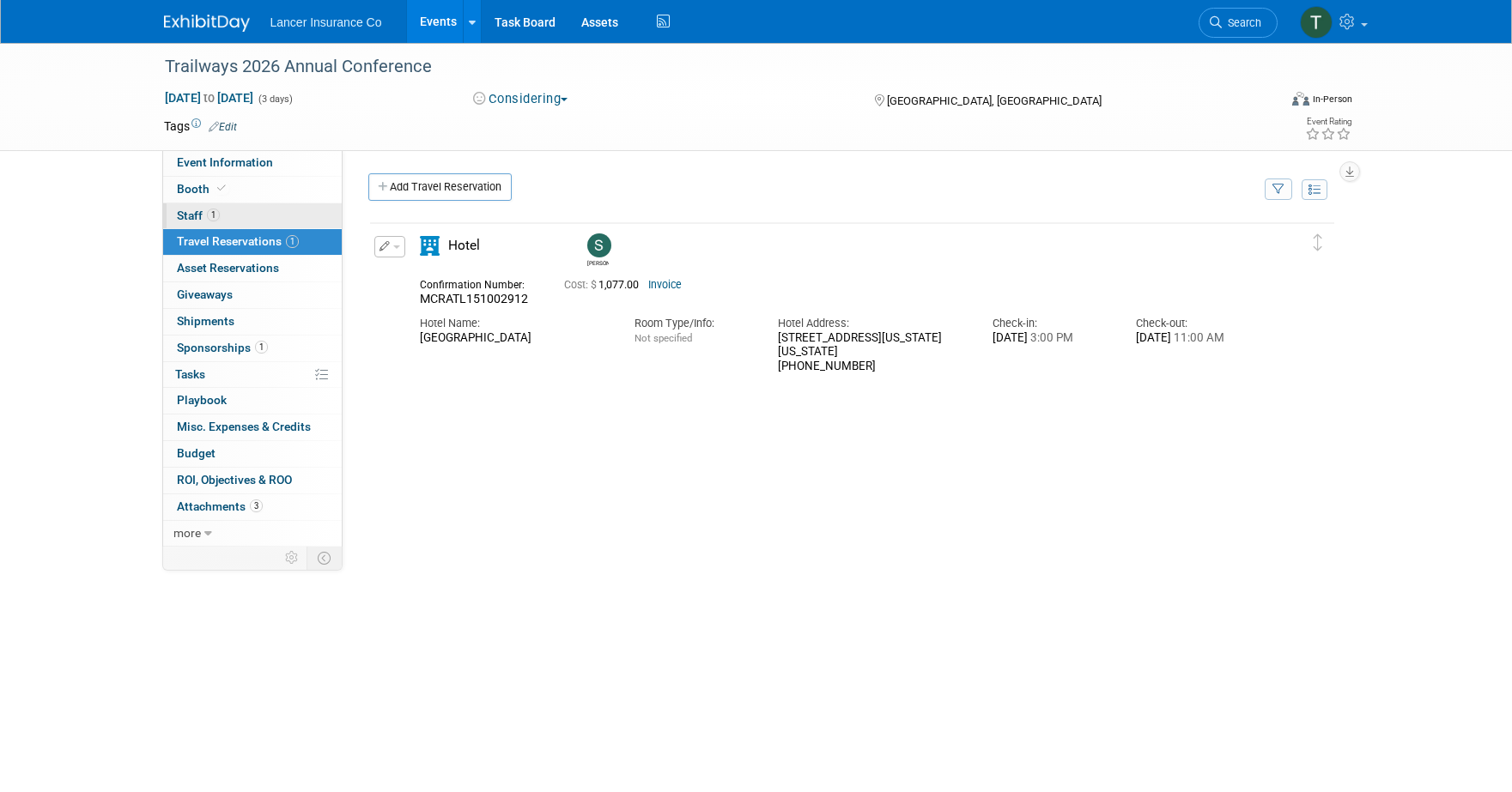
click at [199, 223] on link "1 Staff 1" at bounding box center [252, 216] width 179 height 26
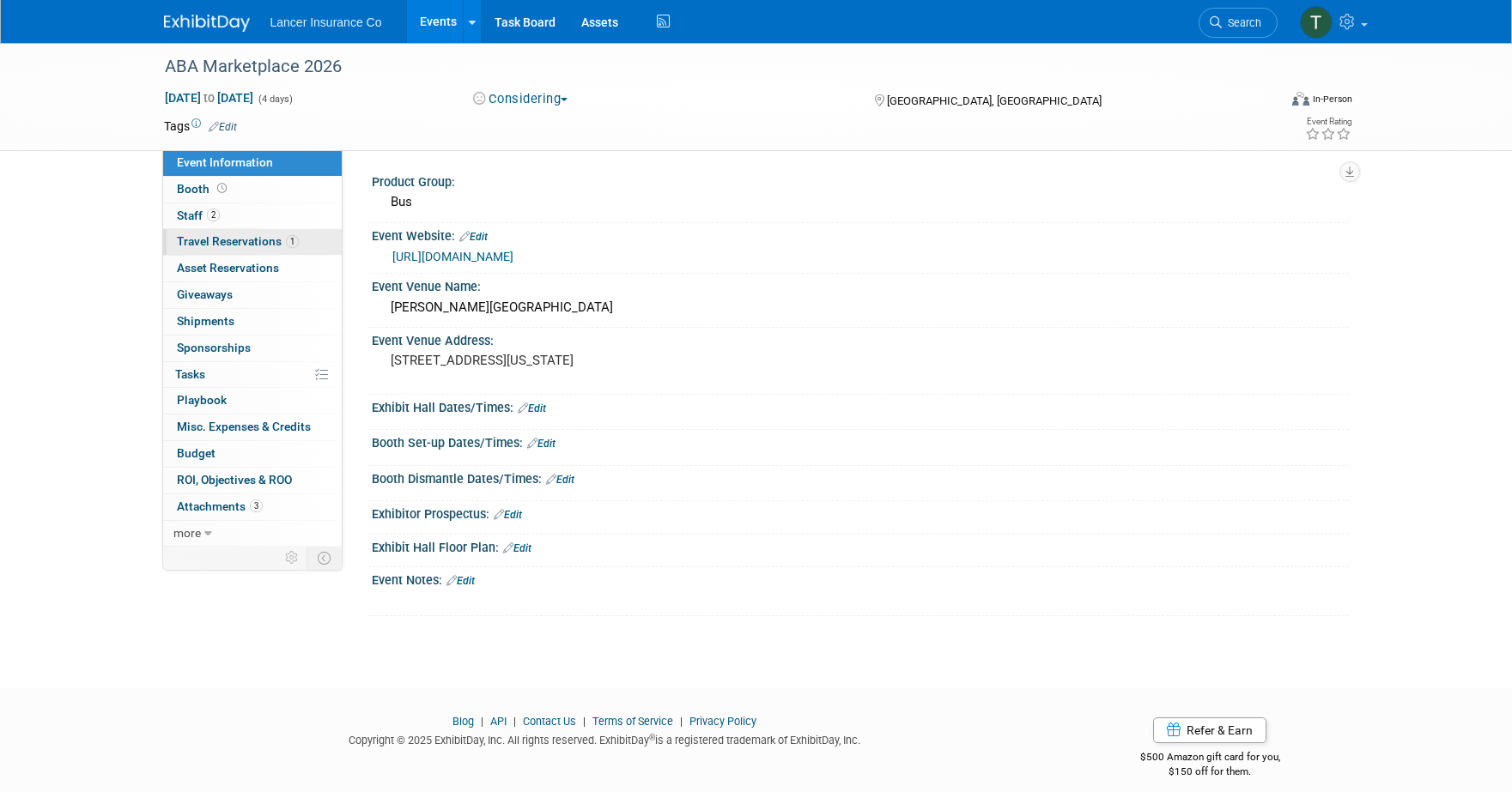
click at [230, 242] on span "Travel Reservations 1" at bounding box center [237, 241] width 121 height 14
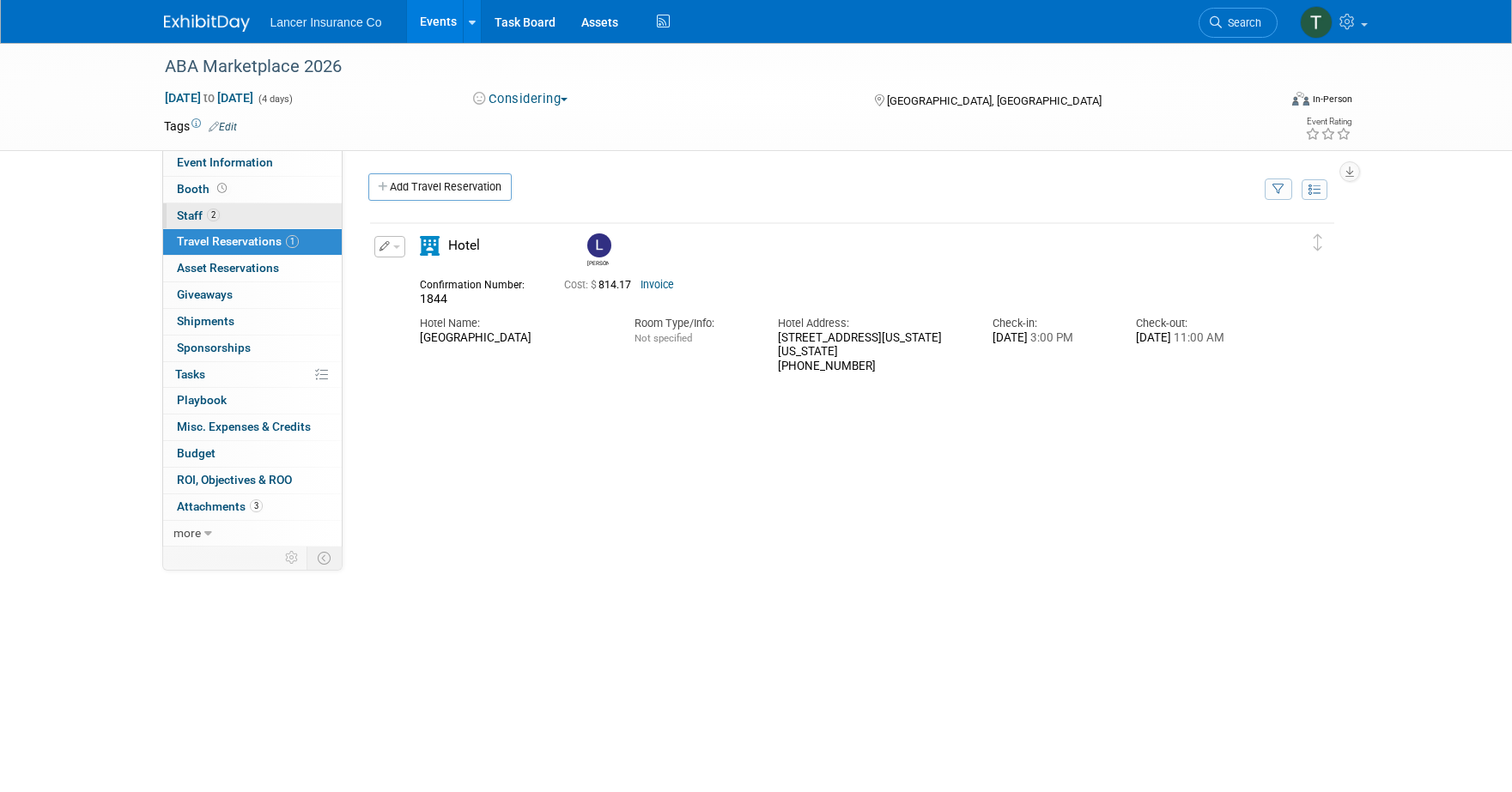
click at [199, 218] on span "Staff 2" at bounding box center [198, 215] width 42 height 14
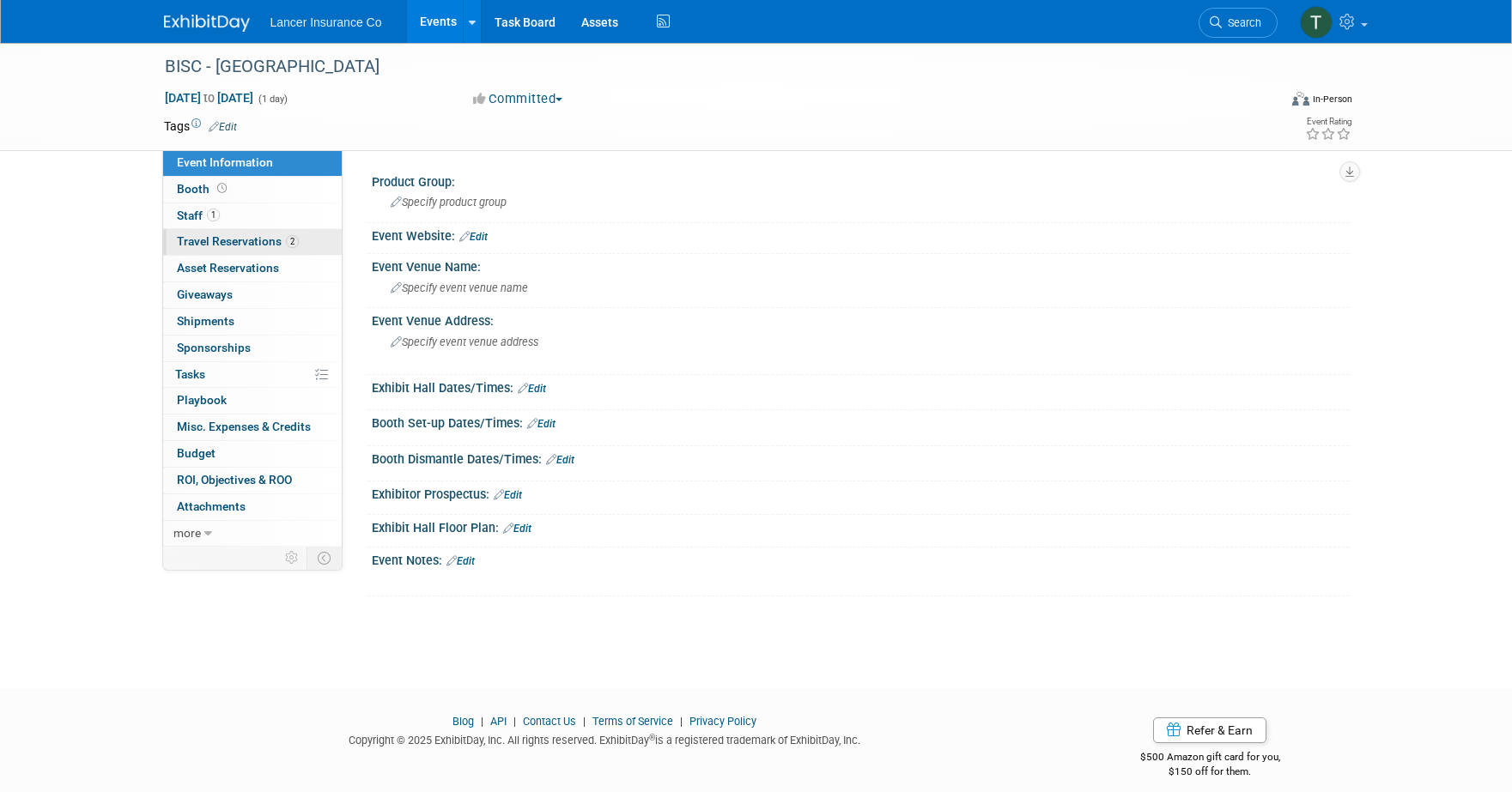
click at [220, 235] on span "Travel Reservations 2" at bounding box center [237, 241] width 121 height 14
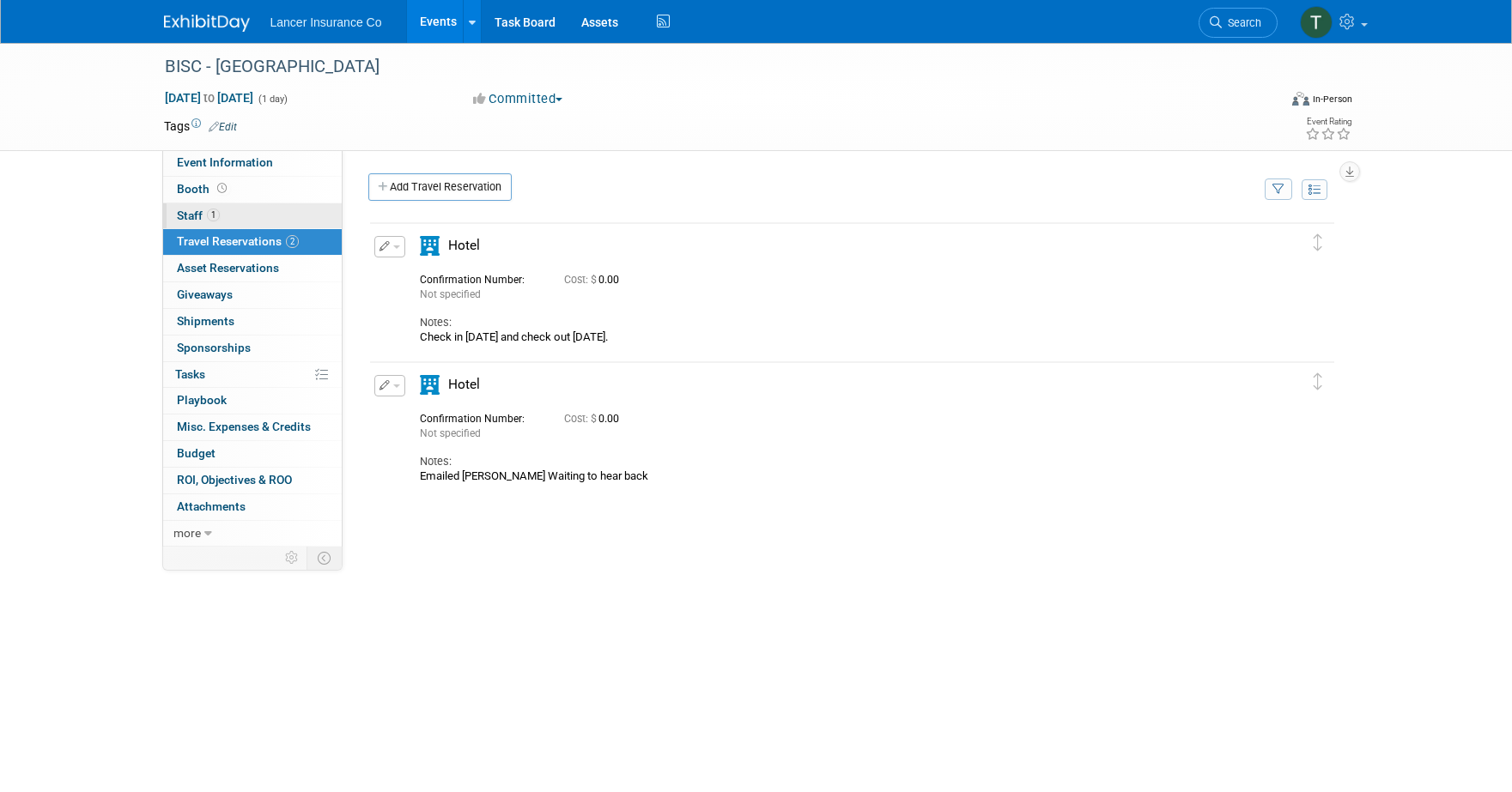
click at [199, 220] on span "Staff 1" at bounding box center [198, 215] width 42 height 14
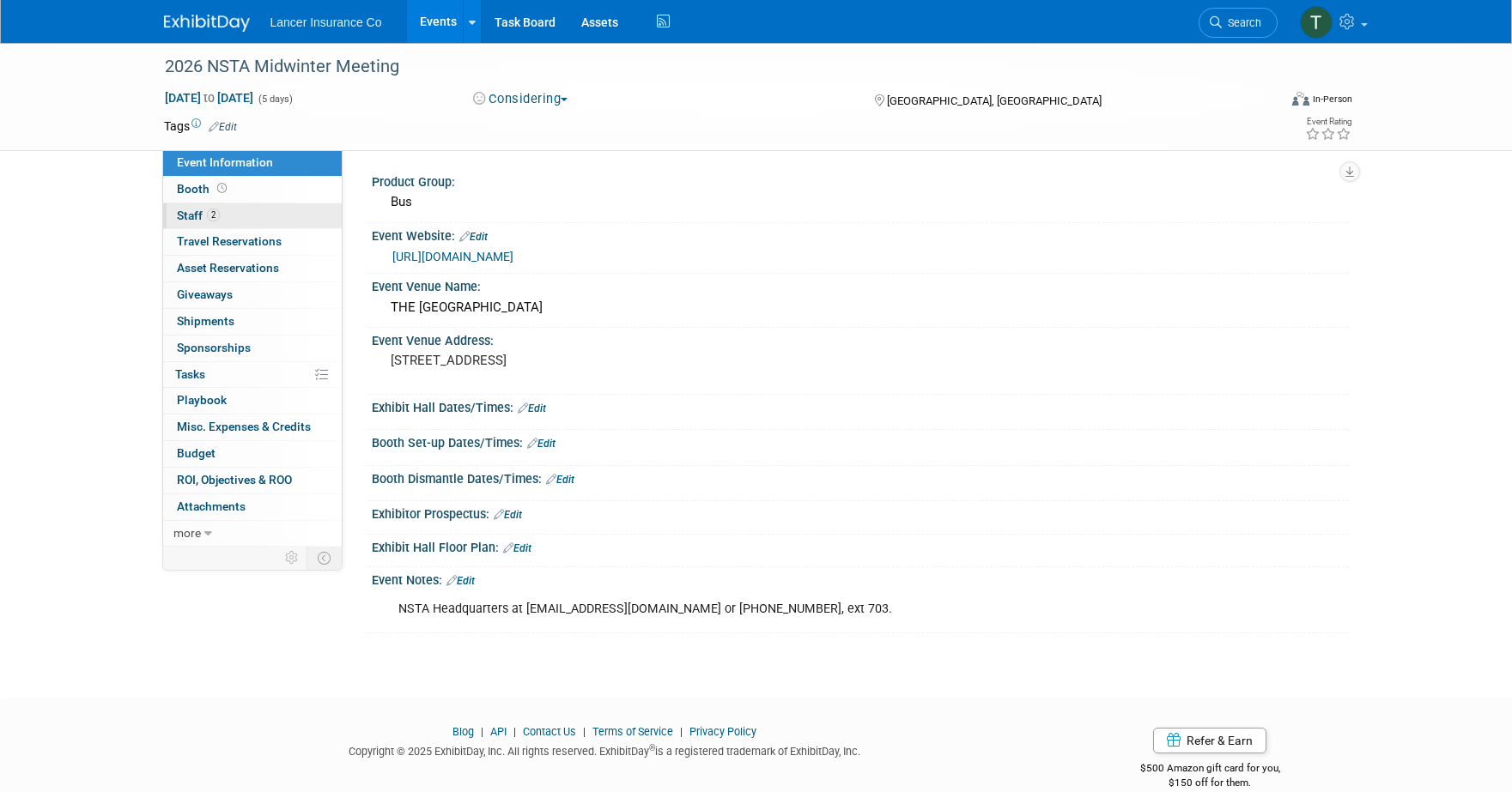
click at [201, 212] on span "Staff 2" at bounding box center [198, 215] width 42 height 14
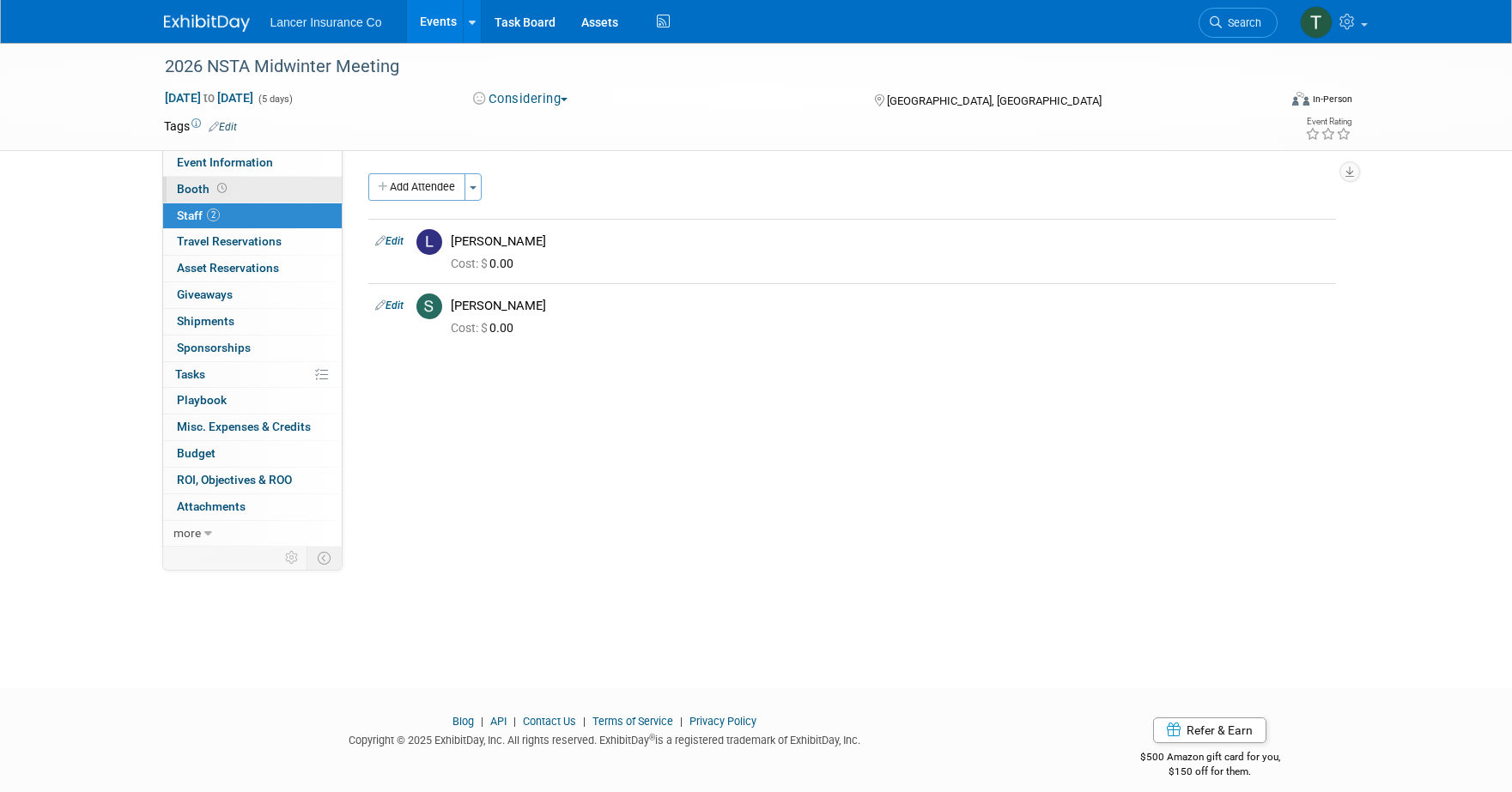
click at [191, 192] on span "Booth" at bounding box center [203, 189] width 53 height 14
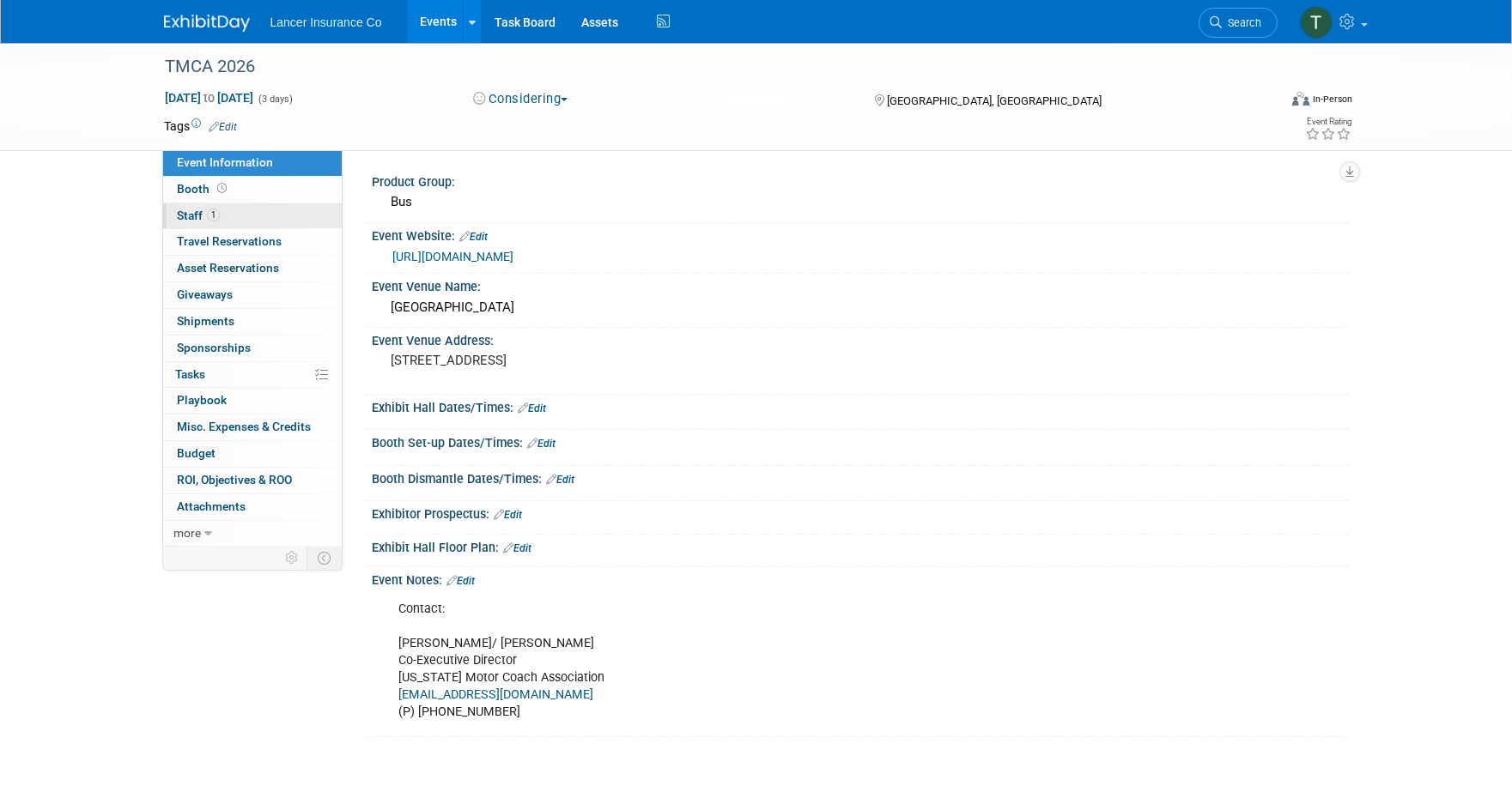
click at [190, 220] on span "Staff 1" at bounding box center [198, 215] width 42 height 14
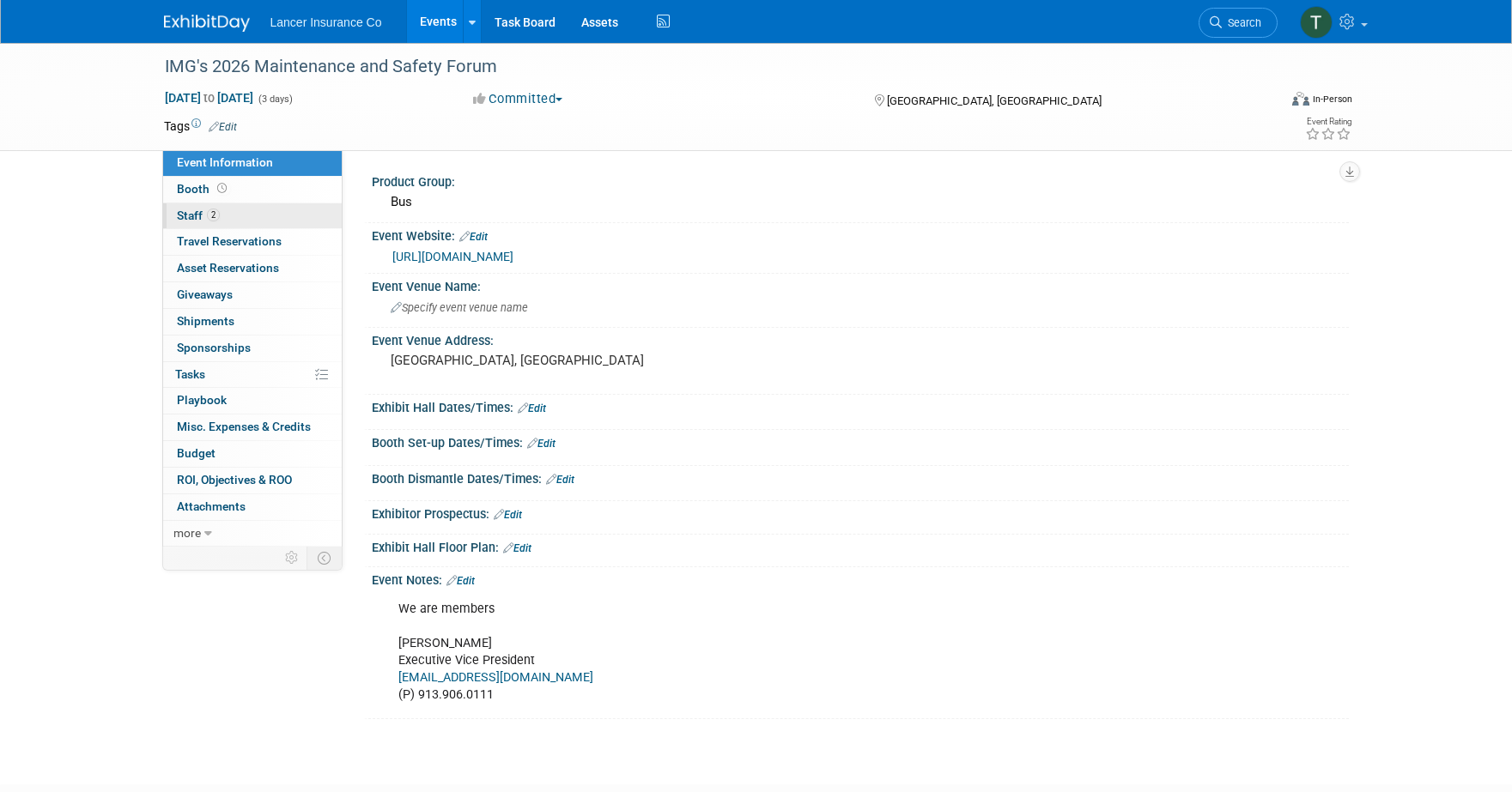
click at [204, 211] on span "Staff 2" at bounding box center [198, 215] width 42 height 14
